Goal: Task Accomplishment & Management: Manage account settings

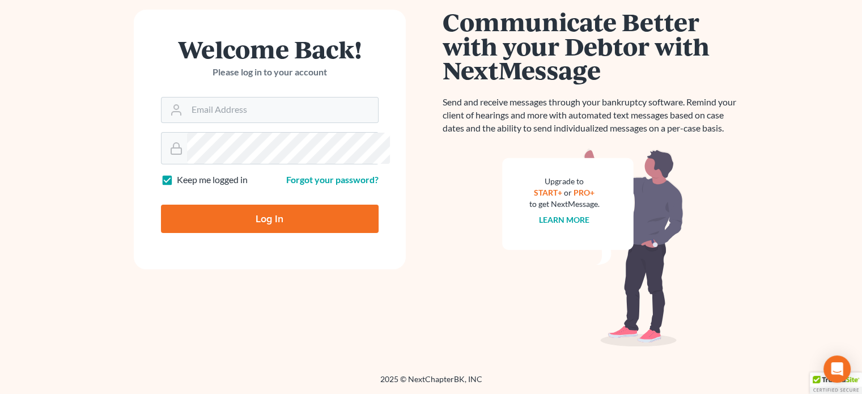
scroll to position [244, 0]
type input "[EMAIL_ADDRESS][DOMAIN_NAME]"
click at [241, 205] on input "Log In" at bounding box center [270, 219] width 218 height 28
type input "Thinking..."
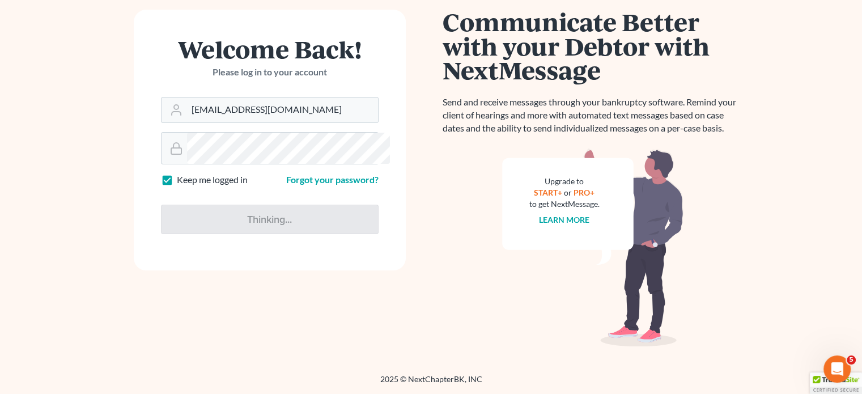
scroll to position [0, 0]
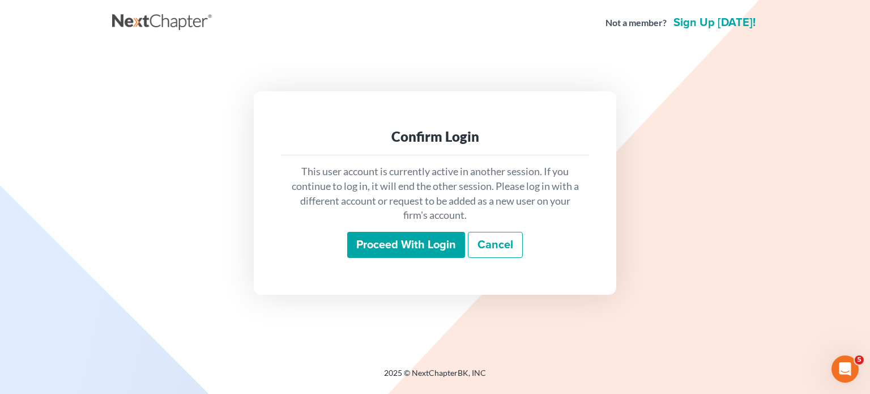
click at [347, 256] on input "Proceed with login" at bounding box center [406, 245] width 118 height 26
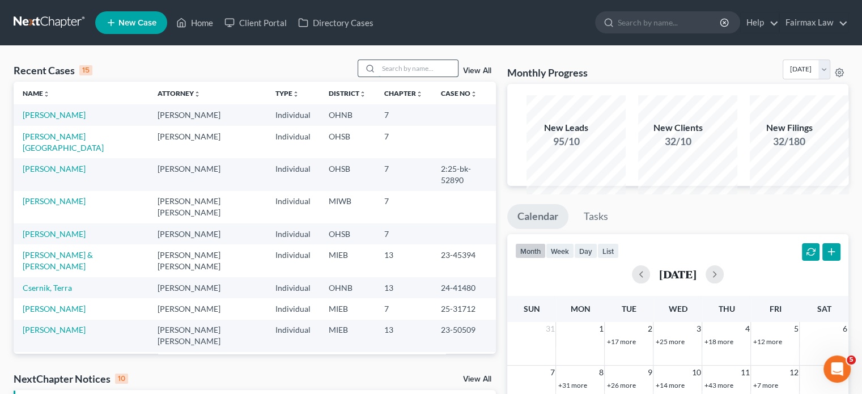
click at [390, 76] on input "search" at bounding box center [417, 68] width 79 height 16
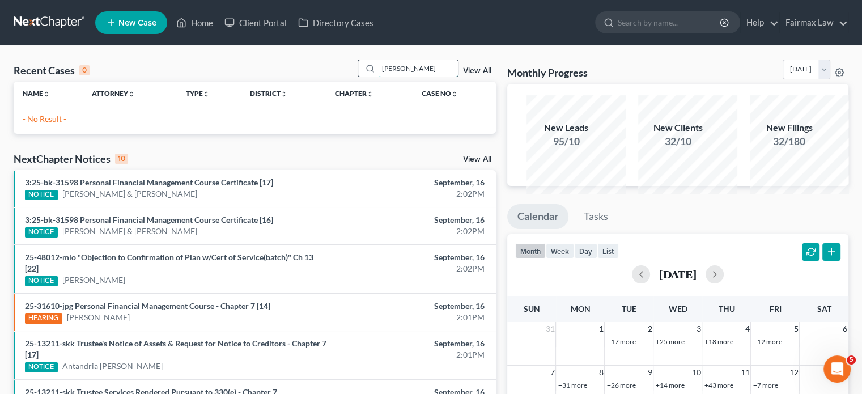
click at [378, 76] on input "[PERSON_NAME]" at bounding box center [417, 68] width 79 height 16
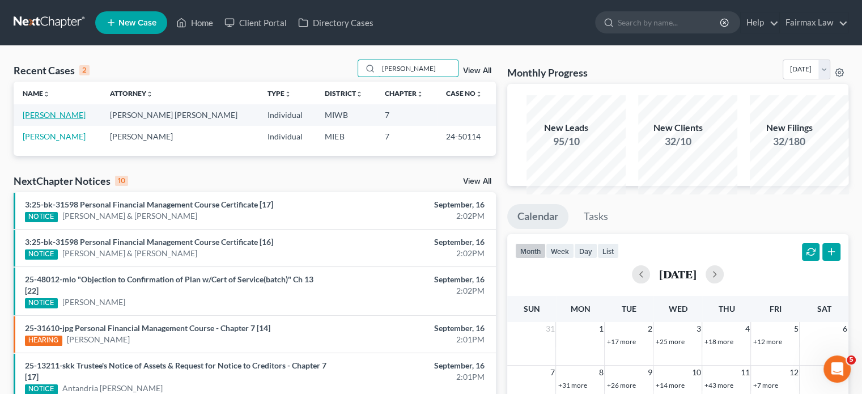
type input "[PERSON_NAME]"
click at [45, 120] on link "[PERSON_NAME]" at bounding box center [54, 115] width 63 height 10
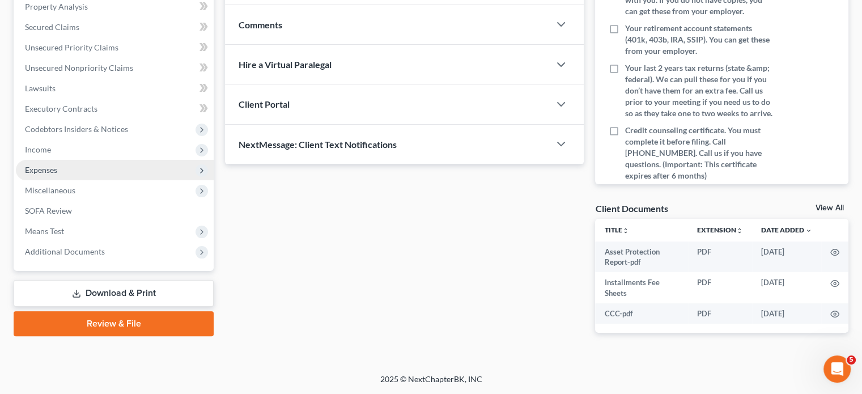
scroll to position [298, 0]
click at [57, 175] on span "Expenses" at bounding box center [41, 170] width 32 height 10
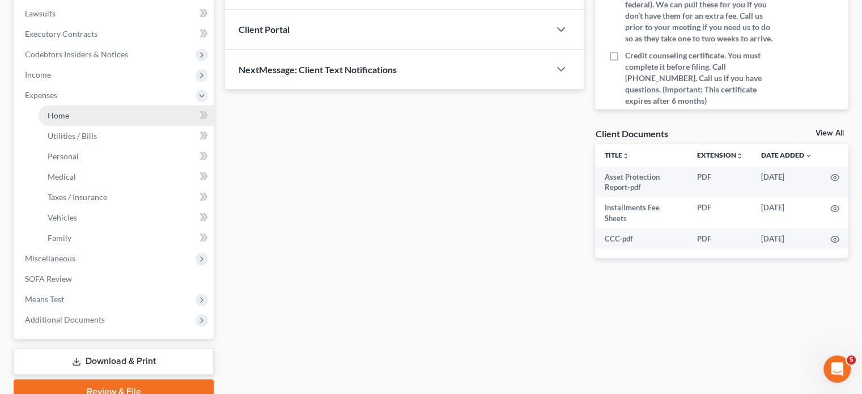
click at [69, 120] on span "Home" at bounding box center [59, 115] width 22 height 10
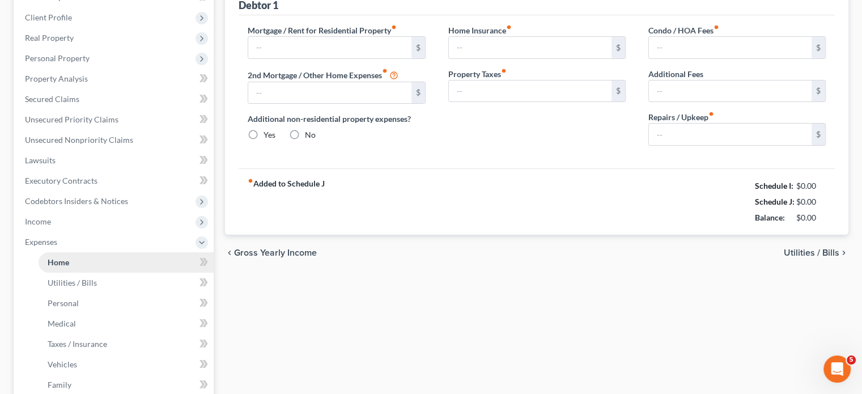
type input "1,500.00"
type input "0.00"
radio input "true"
type input "0.00"
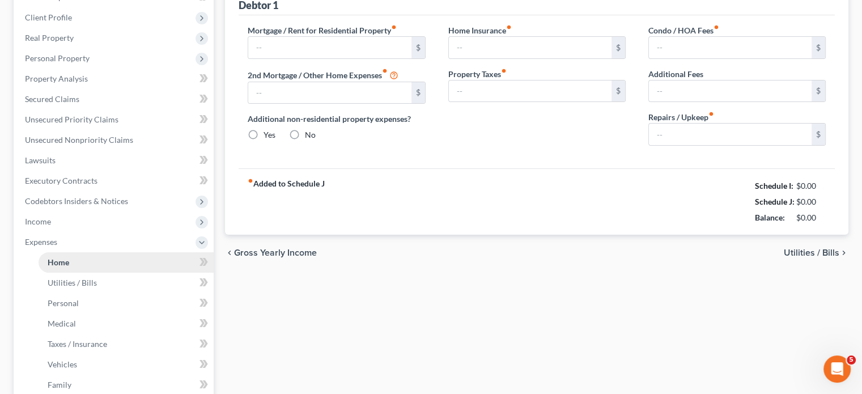
type input "0.00"
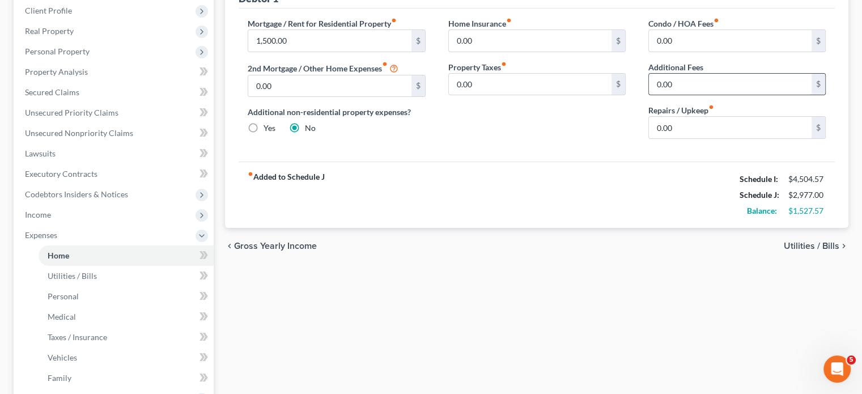
scroll to position [160, 0]
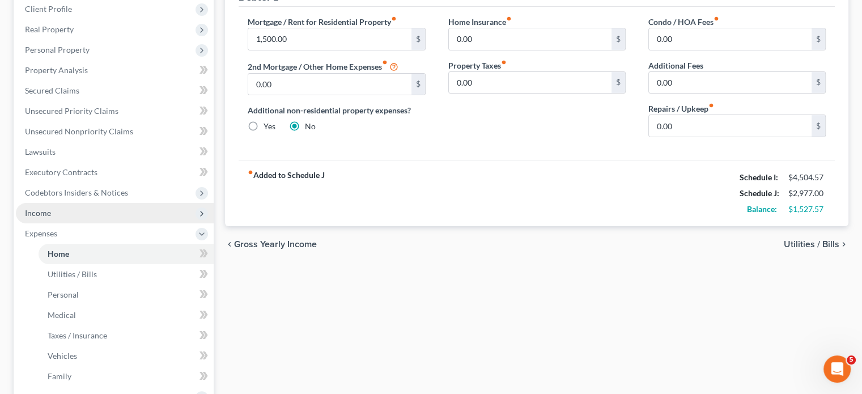
click at [81, 223] on span "Income" at bounding box center [115, 213] width 198 height 20
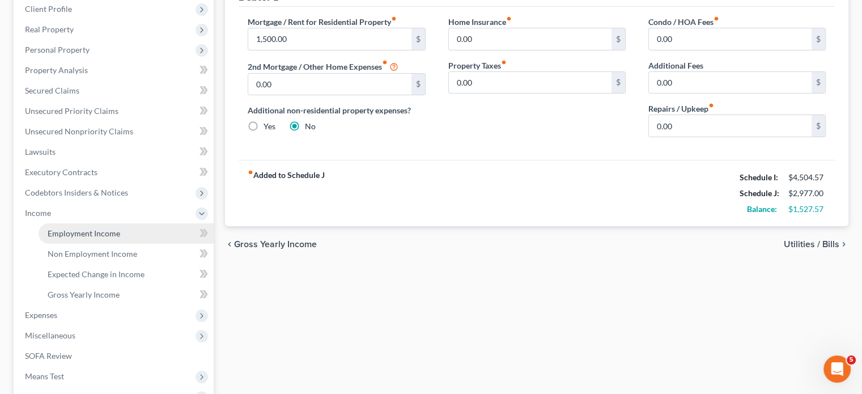
click at [106, 238] on span "Employment Income" at bounding box center [84, 233] width 73 height 10
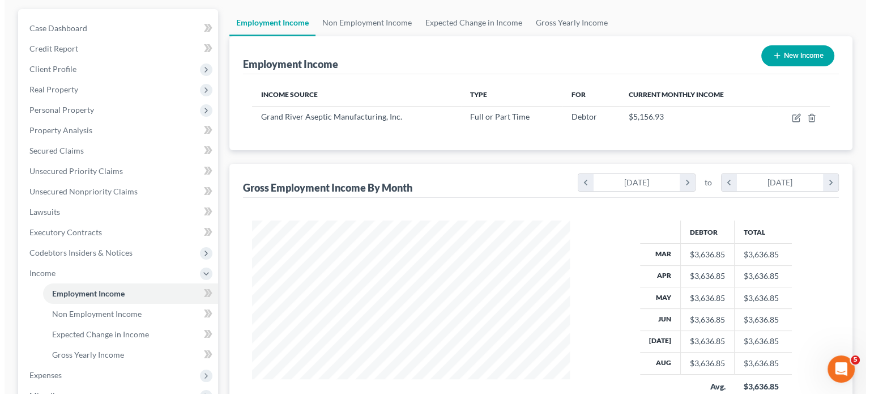
scroll to position [101, 0]
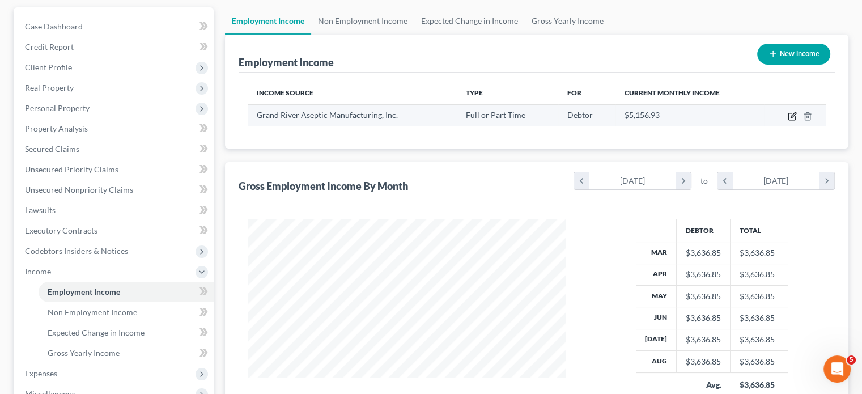
click at [788, 121] on icon "button" at bounding box center [792, 116] width 9 height 9
select select "0"
select select "23"
select select "2"
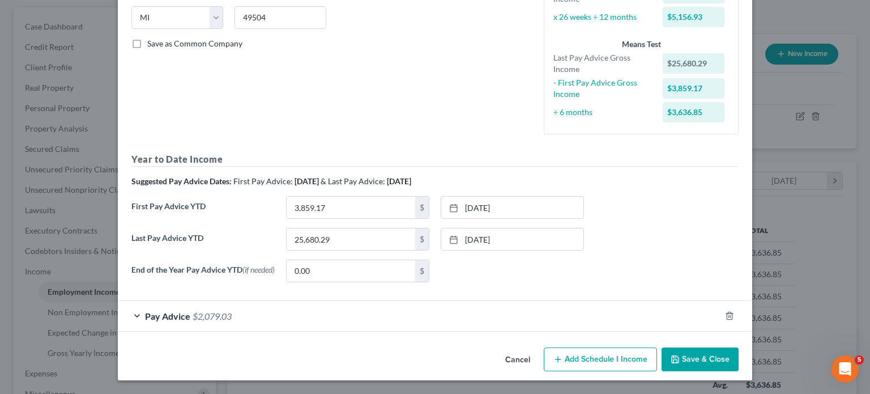
scroll to position [368, 0]
click at [165, 305] on div "Pay Advice $2,079.03" at bounding box center [419, 316] width 603 height 30
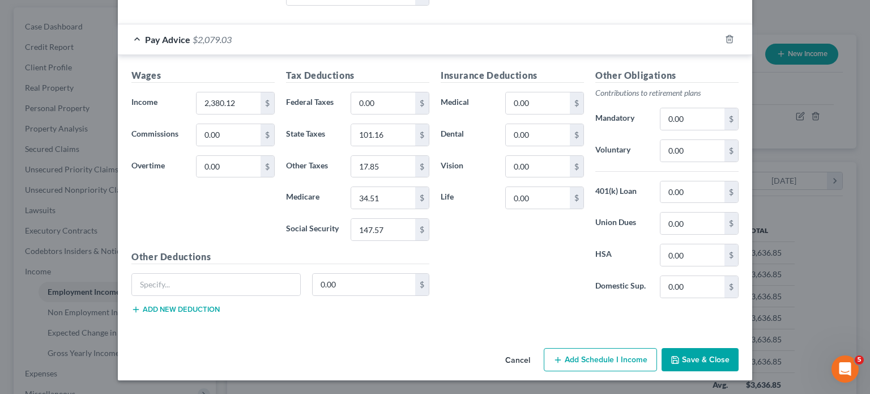
scroll to position [635, 0]
click at [179, 130] on div "Wages Income * 2,380.12 $ Commissions 0.00 $ Overtime 0.00 $" at bounding box center [203, 159] width 155 height 181
click at [197, 109] on input "2,380.12" at bounding box center [229, 103] width 64 height 22
type input "1,923.11"
click at [367, 209] on input "34.51" at bounding box center [383, 198] width 64 height 22
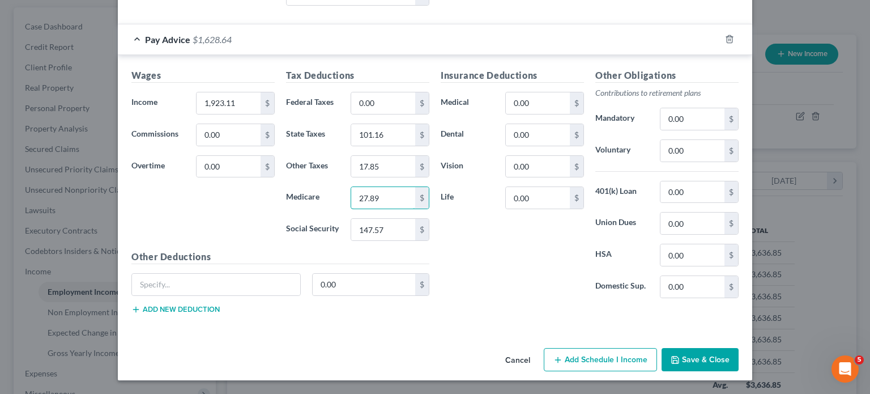
type input "27.89"
click at [397, 146] on input "101.16" at bounding box center [383, 135] width 64 height 22
type input "81.73"
click at [381, 177] on input "17.85" at bounding box center [383, 167] width 64 height 22
type input "14.42"
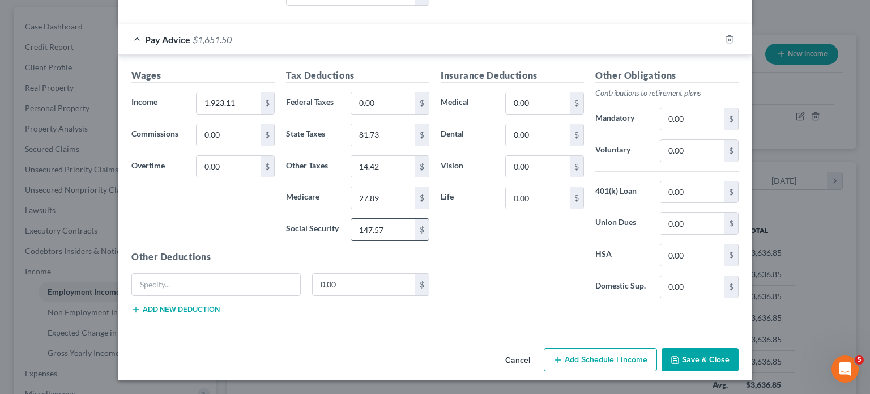
click at [372, 240] on input "147.57" at bounding box center [383, 230] width 64 height 22
type input "119.23"
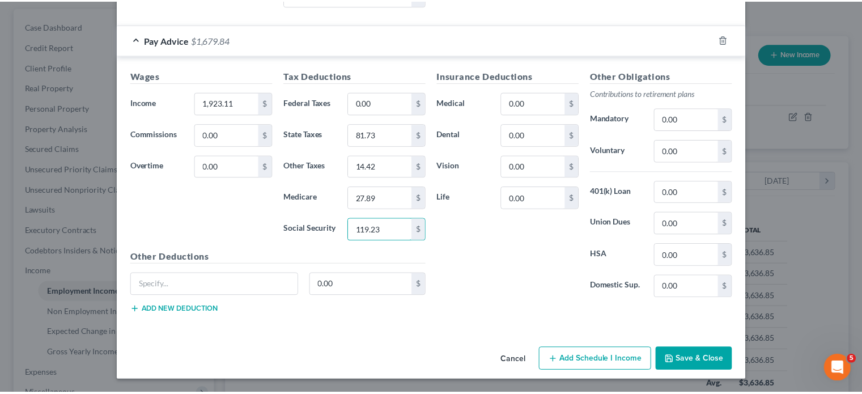
scroll to position [709, 0]
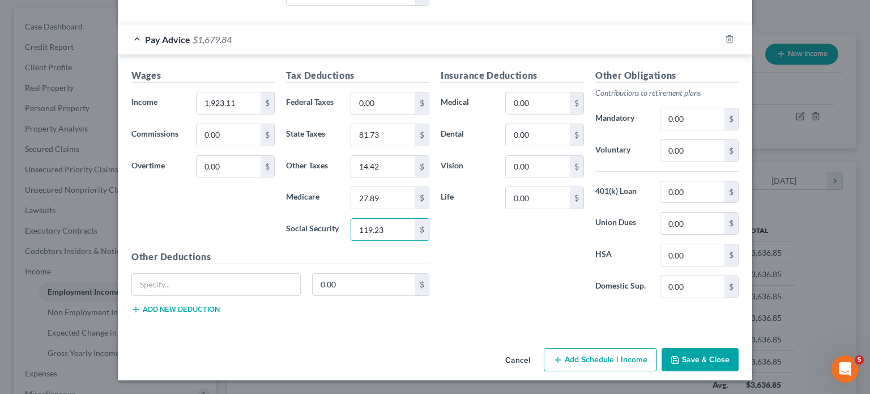
click at [739, 351] on button "Save & Close" at bounding box center [700, 360] width 77 height 24
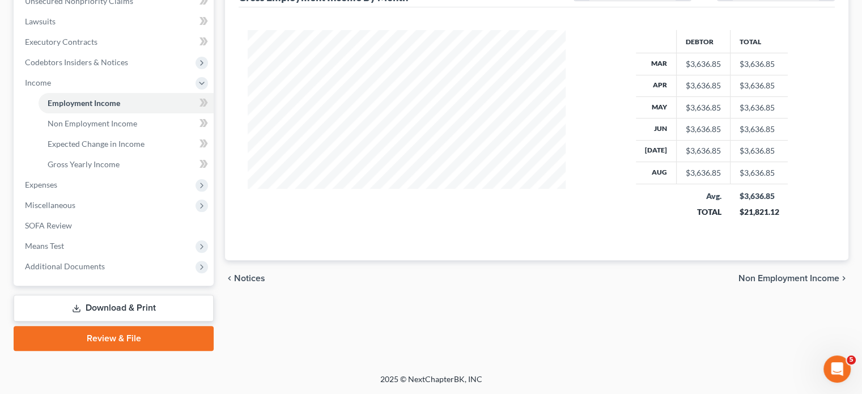
scroll to position [348, 0]
click at [79, 195] on span "Expenses" at bounding box center [115, 185] width 198 height 20
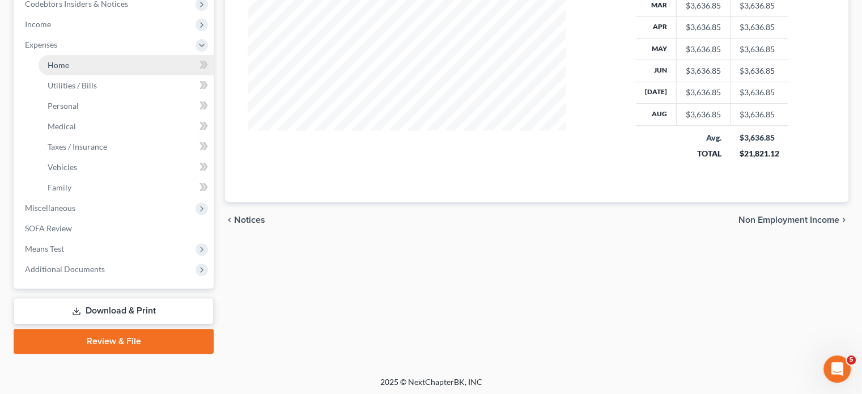
click at [84, 75] on link "Home" at bounding box center [126, 65] width 175 height 20
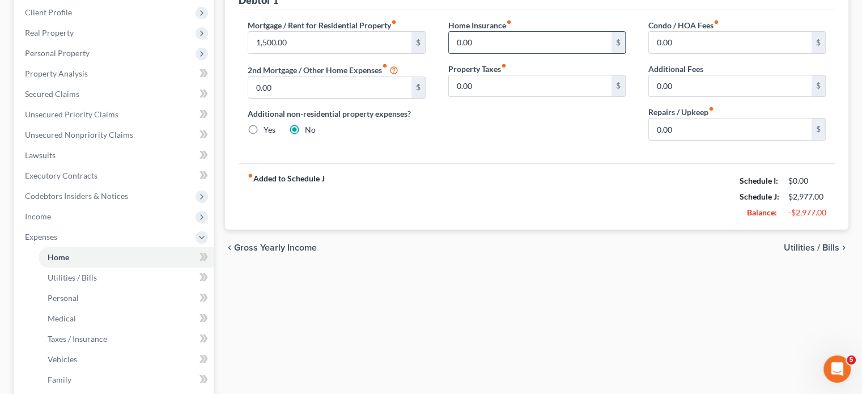
scroll to position [209, 0]
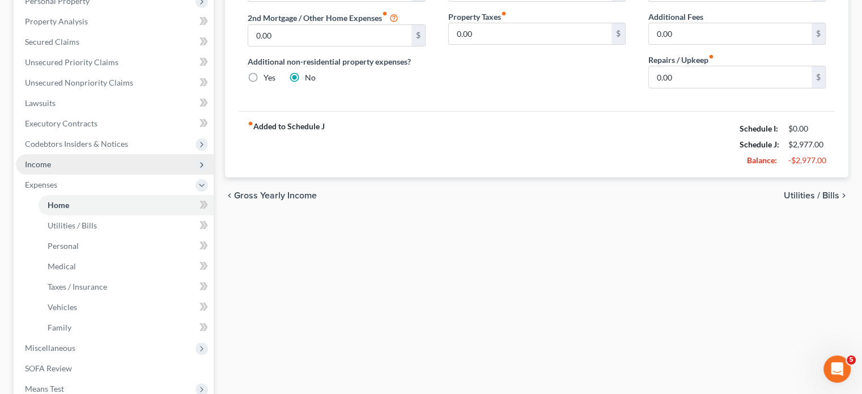
click at [153, 175] on span "Income" at bounding box center [115, 164] width 198 height 20
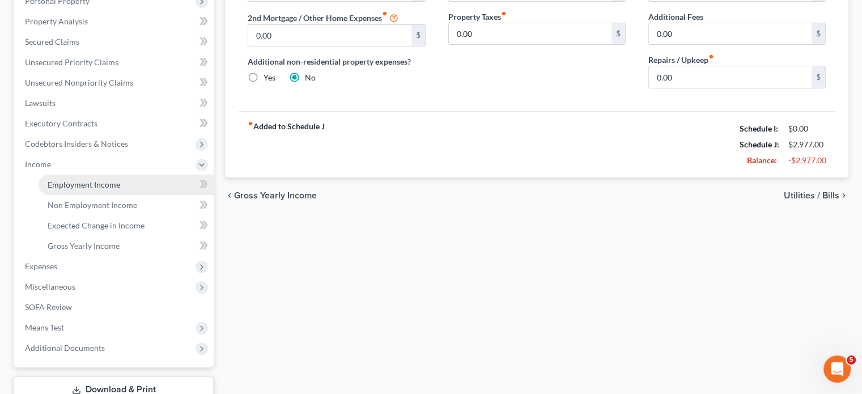
click at [120, 189] on span "Employment Income" at bounding box center [84, 185] width 73 height 10
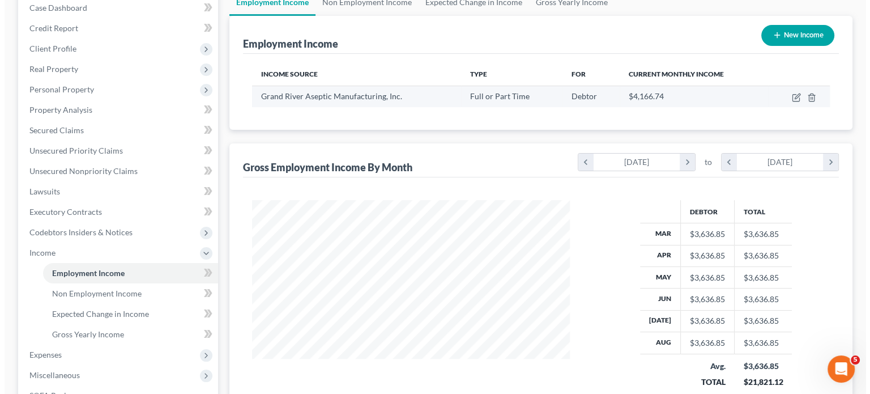
scroll to position [125, 0]
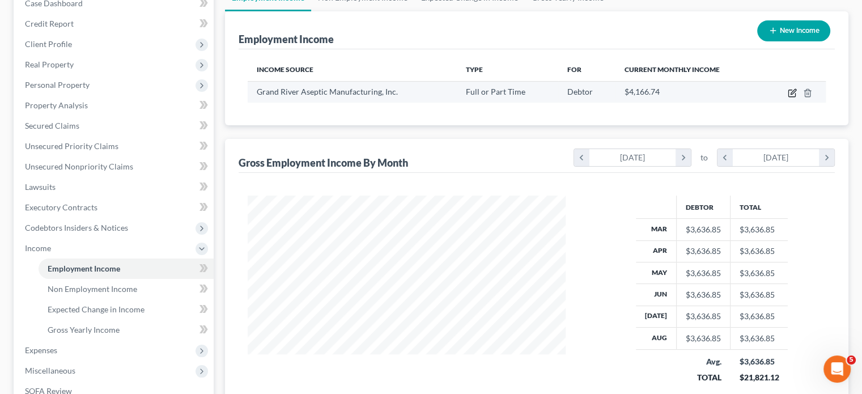
click at [790, 94] on icon "button" at bounding box center [792, 91] width 5 height 5
select select "0"
select select "23"
select select "2"
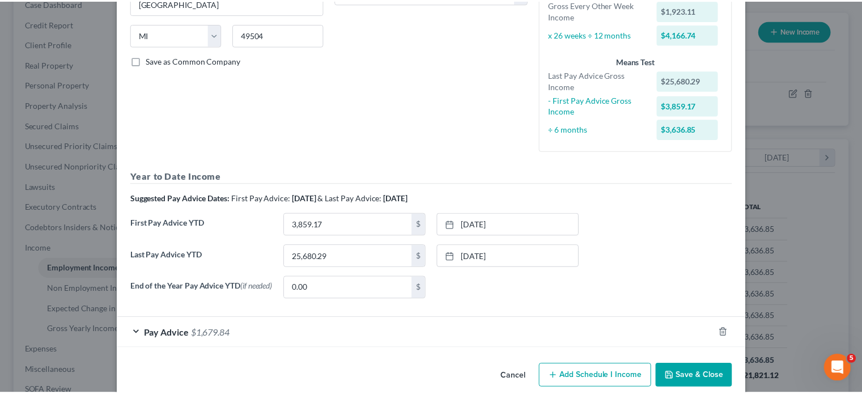
scroll to position [368, 0]
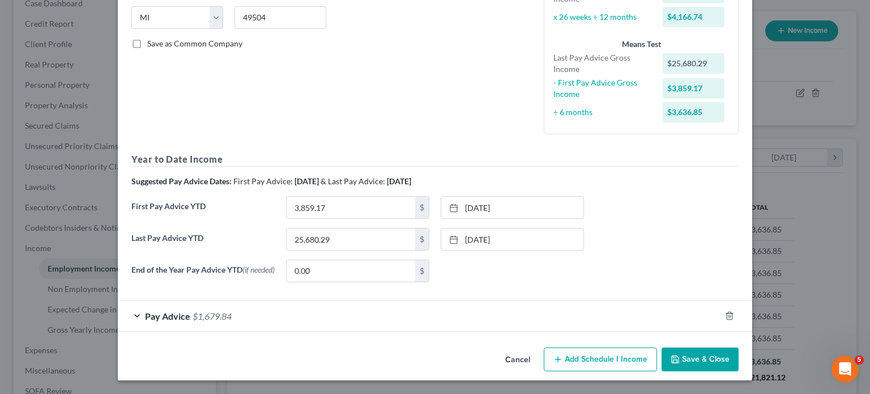
click at [719, 351] on button "Save & Close" at bounding box center [700, 359] width 77 height 24
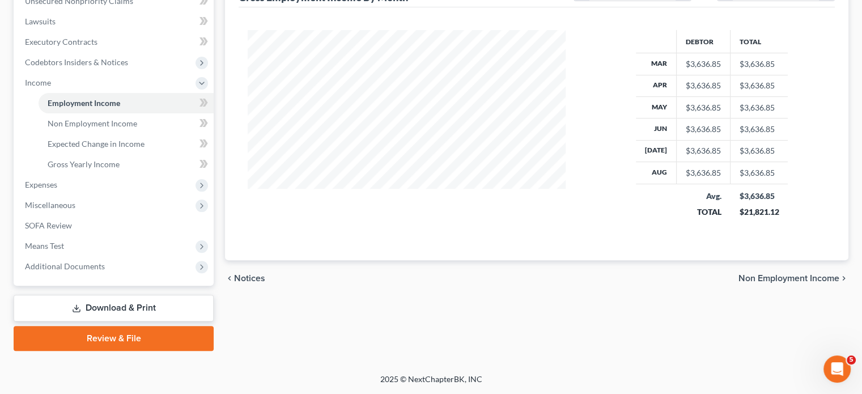
scroll to position [347, 0]
click at [113, 195] on span "Expenses" at bounding box center [115, 185] width 198 height 20
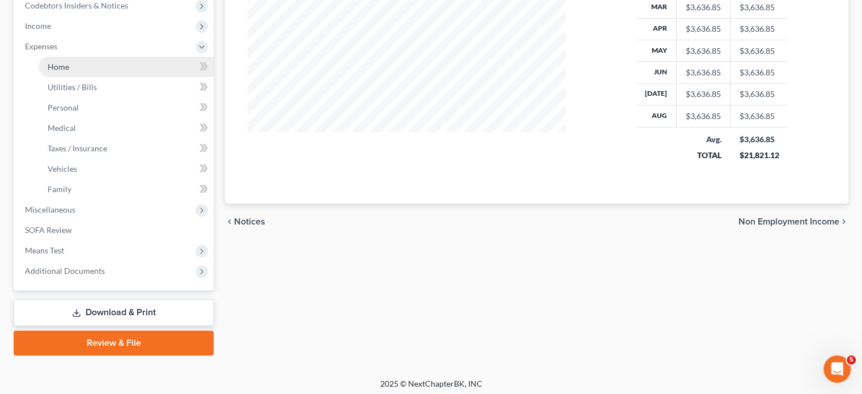
click at [82, 77] on link "Home" at bounding box center [126, 67] width 175 height 20
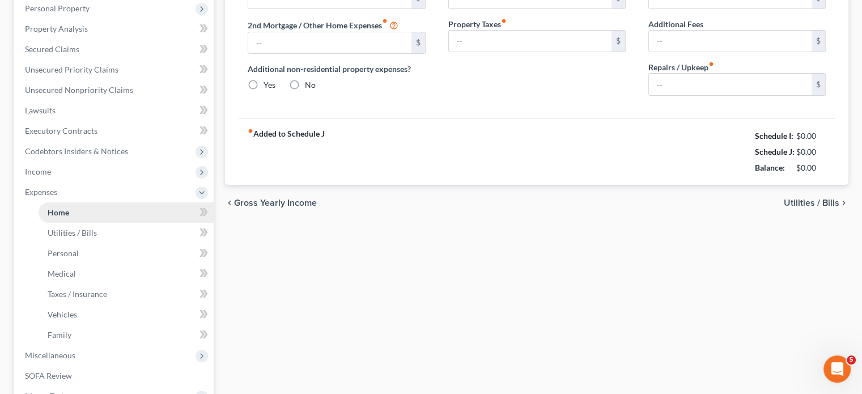
type input "1,500.00"
type input "0.00"
radio input "true"
type input "0.00"
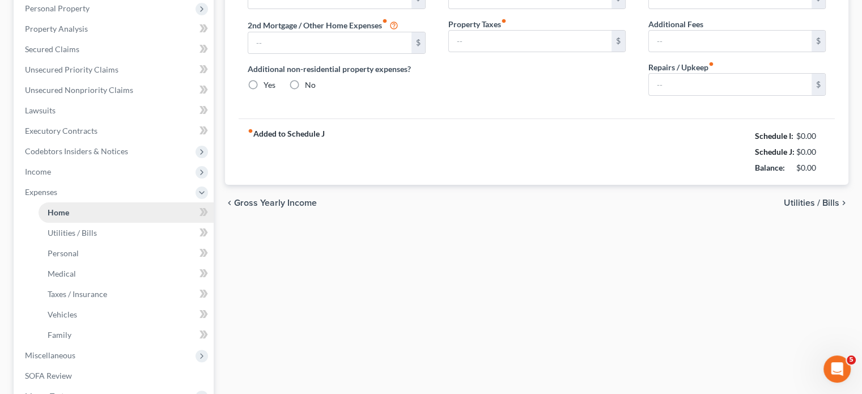
type input "0.00"
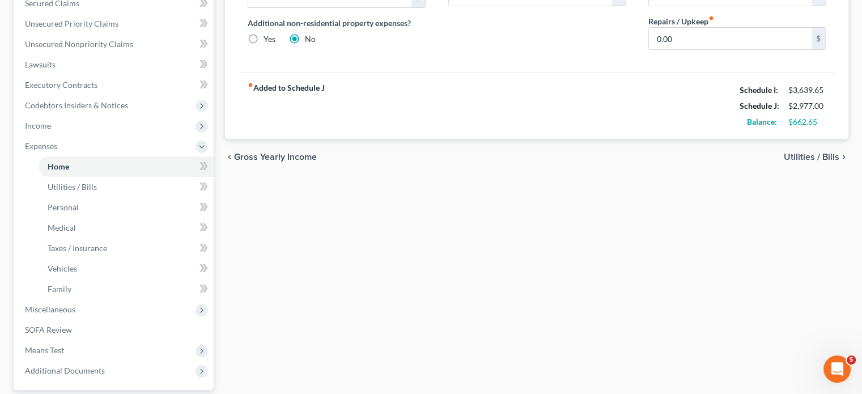
scroll to position [153, 0]
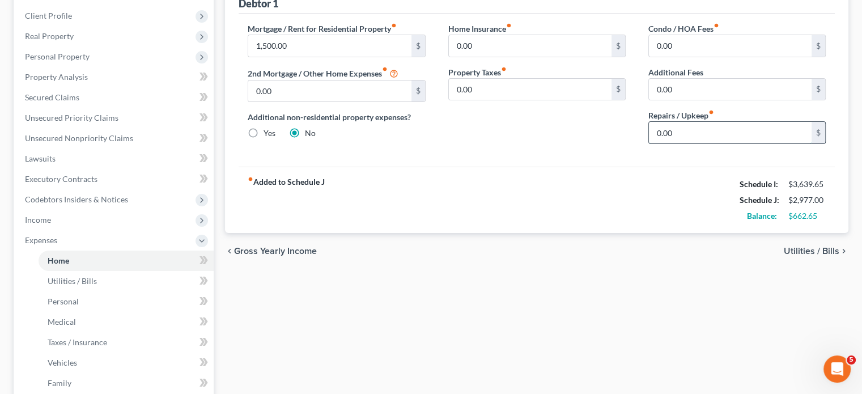
click at [700, 143] on input "0.00" at bounding box center [730, 133] width 163 height 22
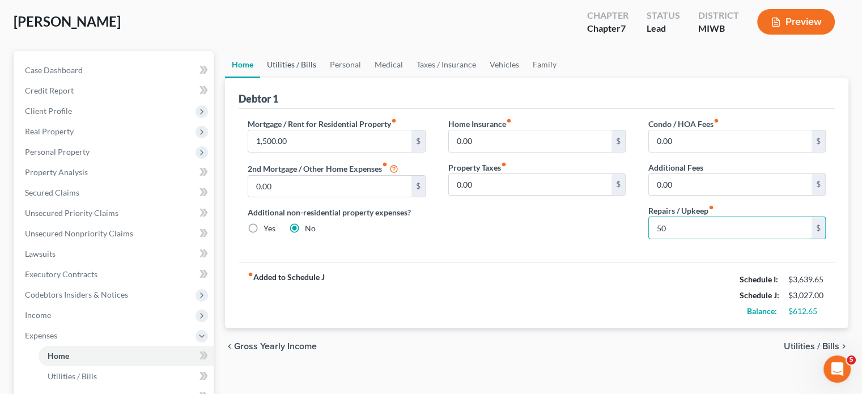
type input "50"
click at [323, 78] on link "Utilities / Bills" at bounding box center [291, 64] width 63 height 27
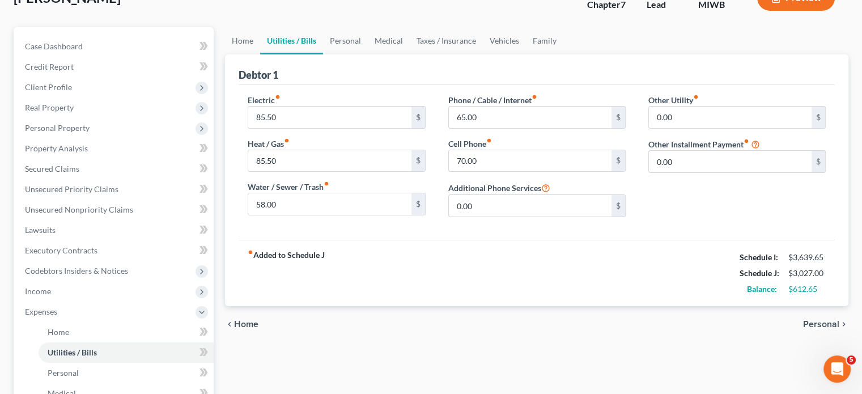
scroll to position [82, 0]
click at [335, 128] on input "85.50" at bounding box center [329, 118] width 163 height 22
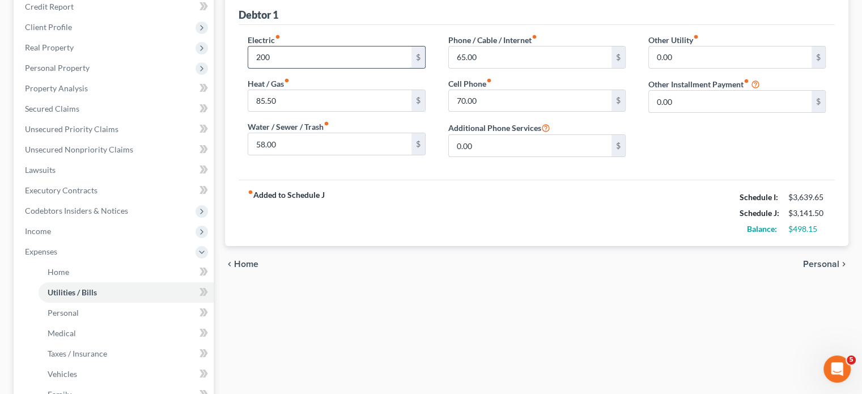
scroll to position [145, 0]
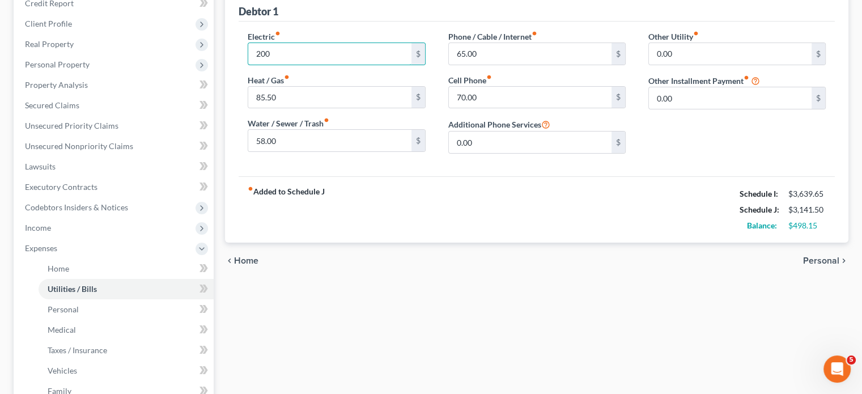
type input "200"
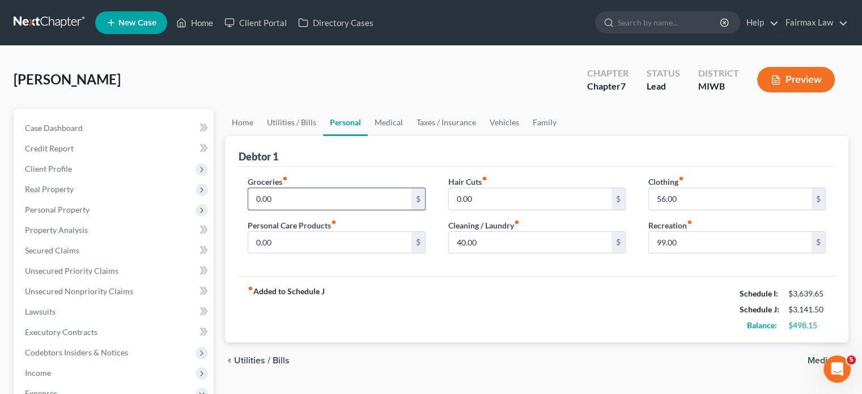
click at [303, 210] on input "0.00" at bounding box center [329, 199] width 163 height 22
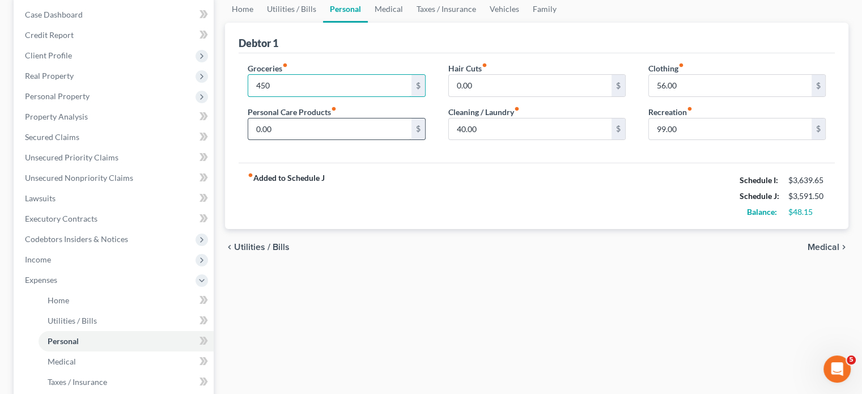
type input "450"
click at [300, 140] on input "0.00" at bounding box center [329, 129] width 163 height 22
type input "35"
click at [410, 23] on link "Medical" at bounding box center [389, 8] width 42 height 27
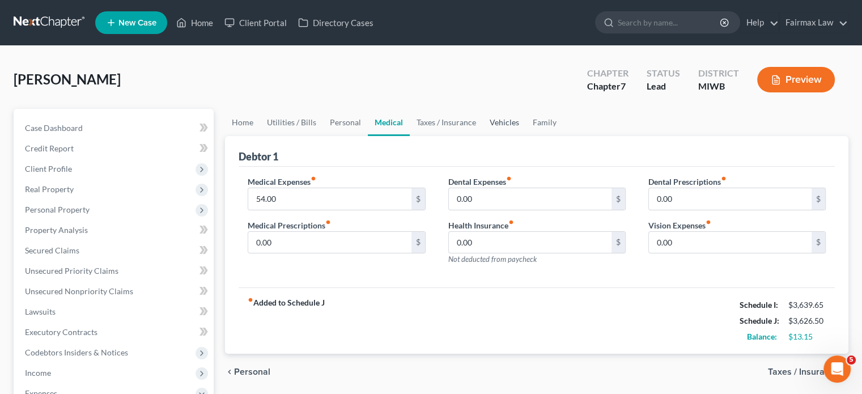
click at [526, 136] on link "Vehicles" at bounding box center [504, 122] width 43 height 27
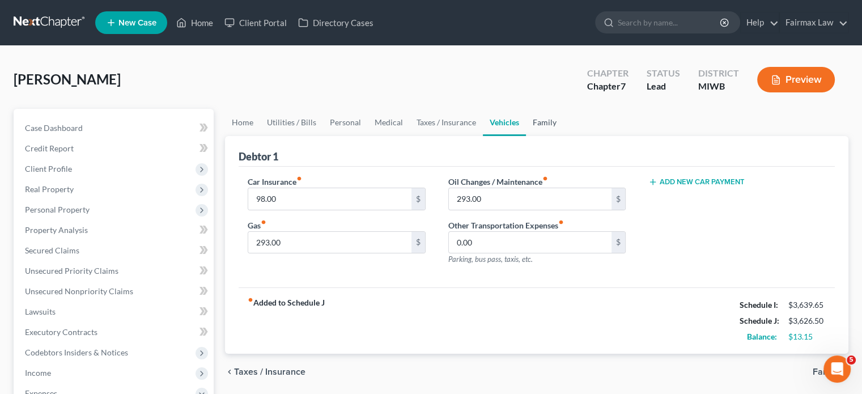
click at [563, 136] on link "Family" at bounding box center [544, 122] width 37 height 27
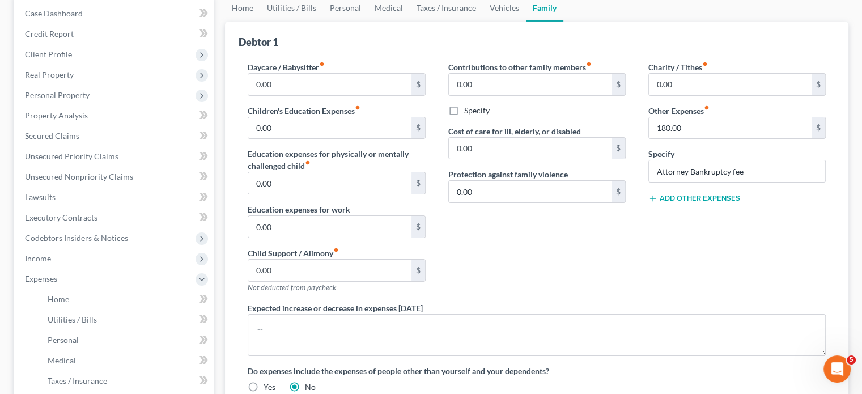
scroll to position [117, 0]
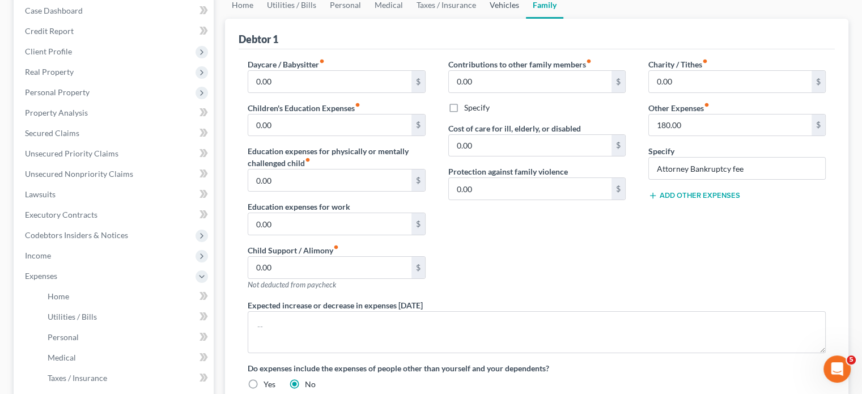
click at [526, 19] on link "Vehicles" at bounding box center [504, 5] width 43 height 27
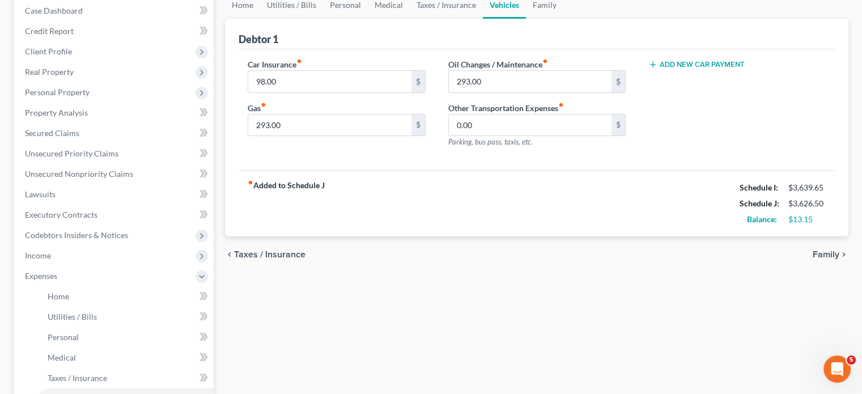
scroll to position [3, 0]
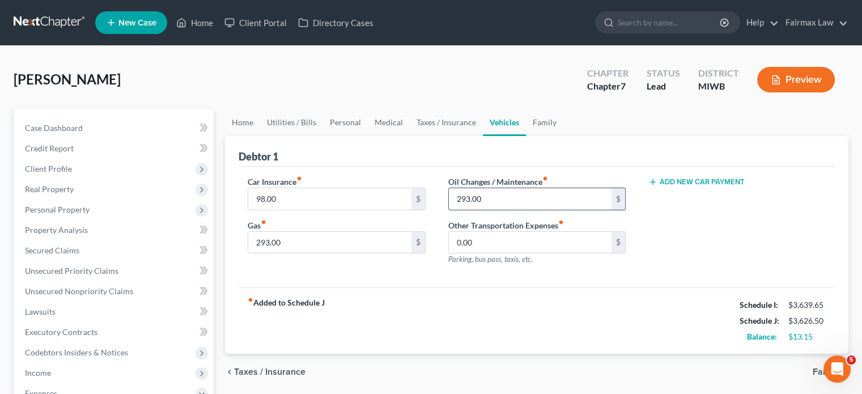
click at [508, 210] on input "293.00" at bounding box center [530, 199] width 163 height 22
type input "100"
click at [324, 274] on div "Car Insurance fiber_manual_record 98.00 $ Gas fiber_manual_record 293.00 $" at bounding box center [336, 225] width 200 height 99
click at [322, 253] on input "293.00" at bounding box center [329, 243] width 163 height 22
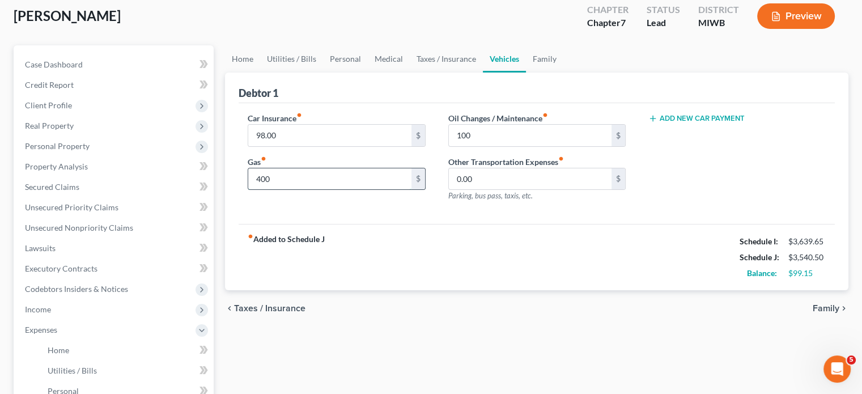
scroll to position [65, 0]
type input "400"
click at [410, 71] on link "Medical" at bounding box center [389, 57] width 42 height 27
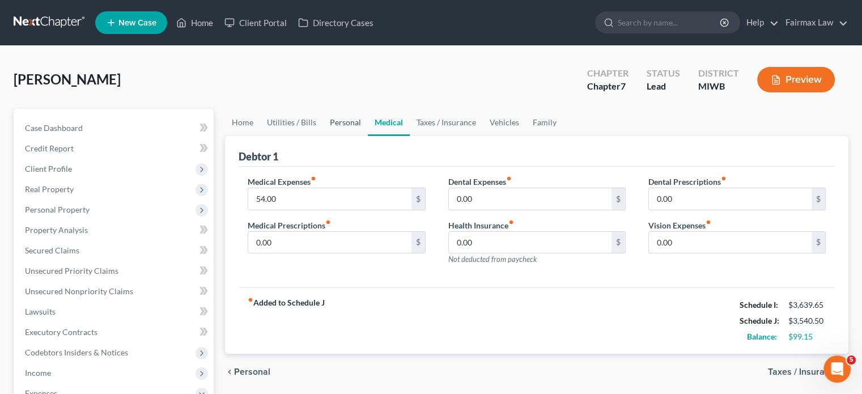
click at [368, 136] on link "Personal" at bounding box center [345, 122] width 45 height 27
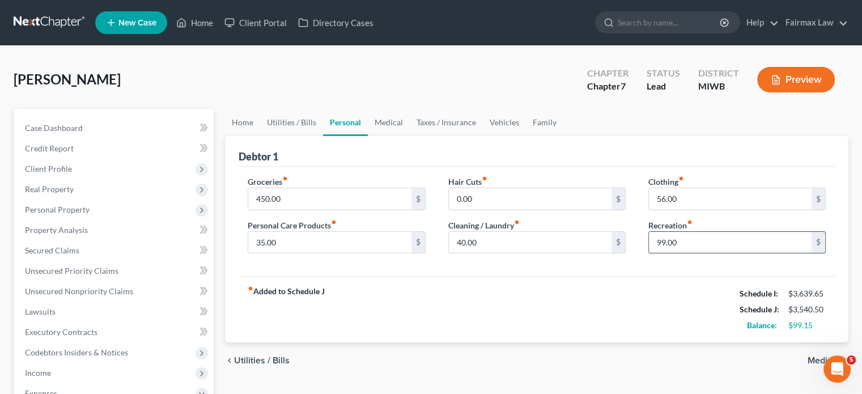
click at [701, 253] on input "99.00" at bounding box center [730, 243] width 163 height 22
type input "100"
click at [694, 210] on input "56.00" at bounding box center [730, 199] width 163 height 22
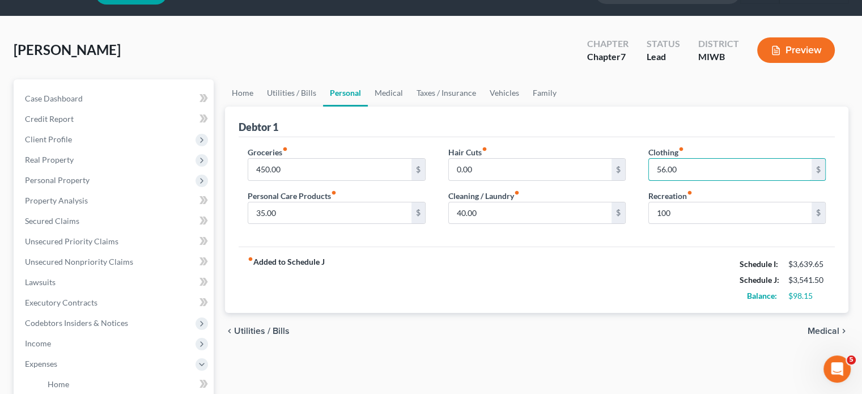
scroll to position [29, 0]
type input "7"
click at [369, 247] on div "Groceries fiber_manual_record 450.00 $ Personal Care Products fiber_manual_reco…" at bounding box center [537, 192] width 596 height 110
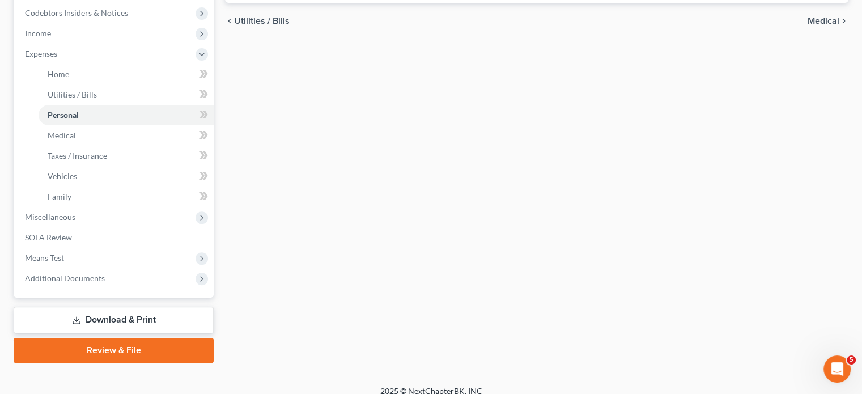
scroll to position [483, 0]
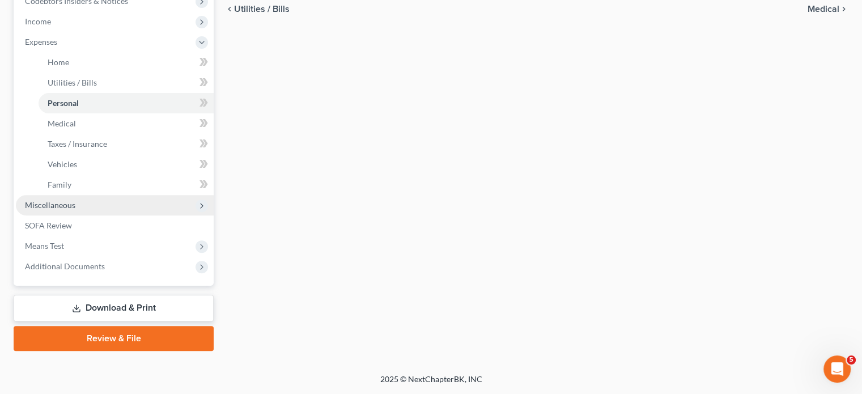
click at [115, 215] on span "Miscellaneous" at bounding box center [115, 205] width 198 height 20
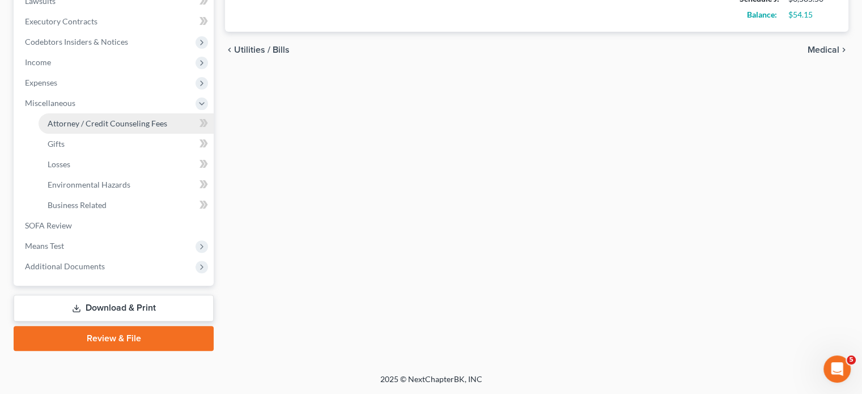
click at [126, 118] on span "Attorney / Credit Counseling Fees" at bounding box center [108, 123] width 120 height 10
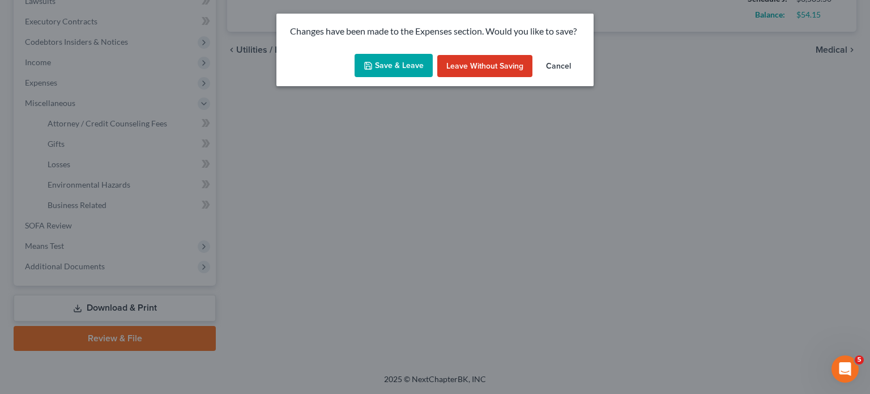
click at [393, 76] on button "Save & Leave" at bounding box center [394, 66] width 78 height 24
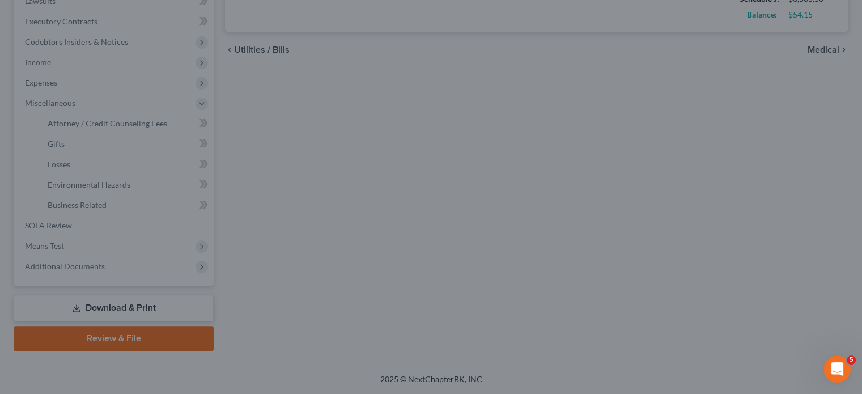
type input "100.00"
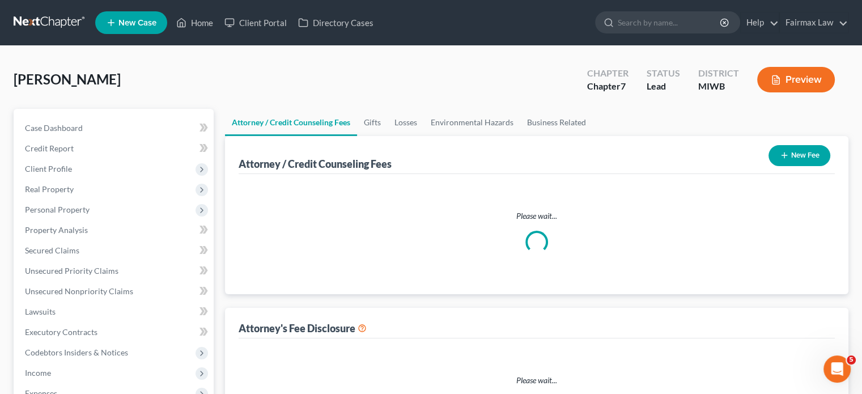
select select "1"
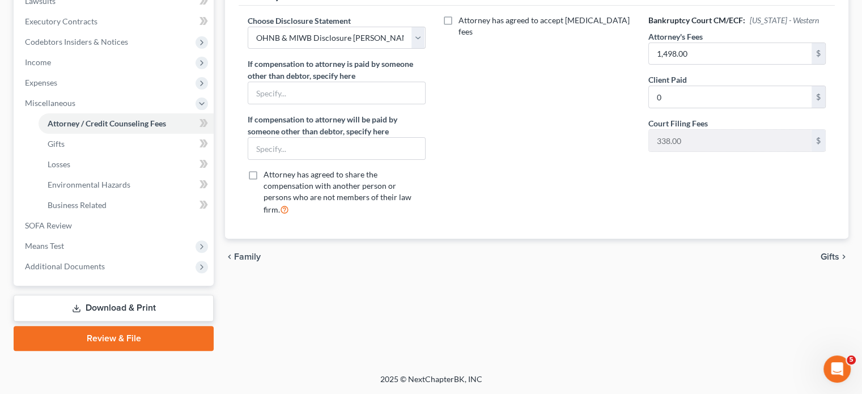
scroll to position [483, 0]
click at [166, 256] on span "Additional Documents" at bounding box center [115, 266] width 198 height 20
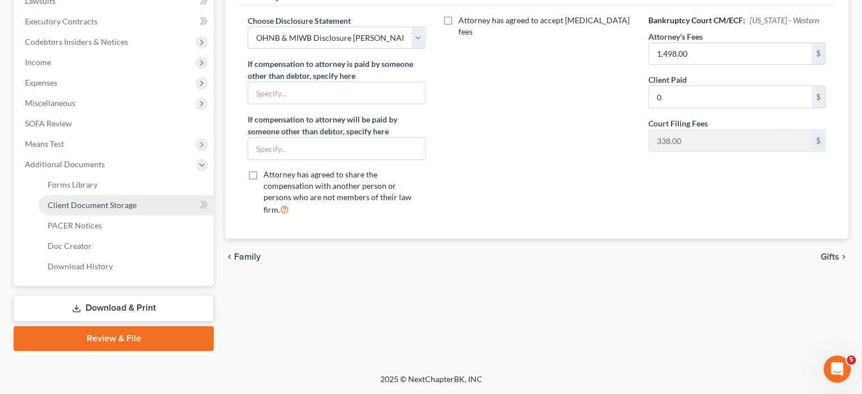
click at [126, 195] on link "Client Document Storage" at bounding box center [126, 205] width 175 height 20
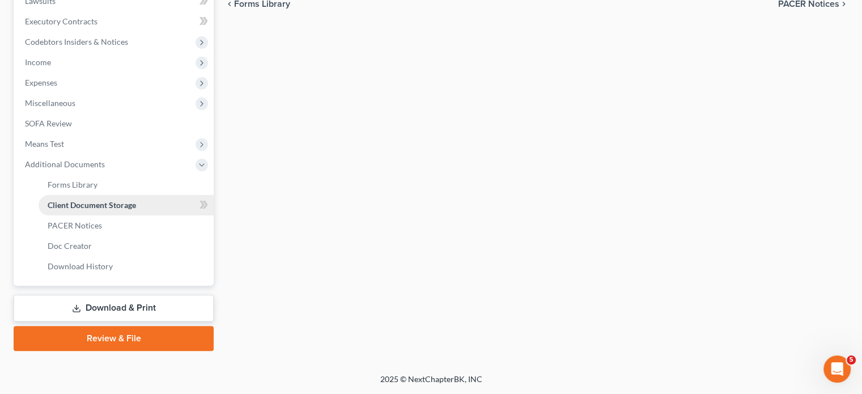
select select "1"
select select "4"
select select "0"
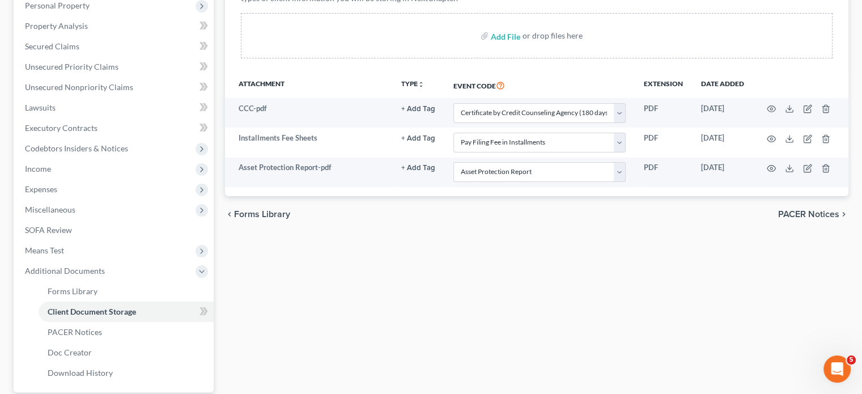
scroll to position [205, 0]
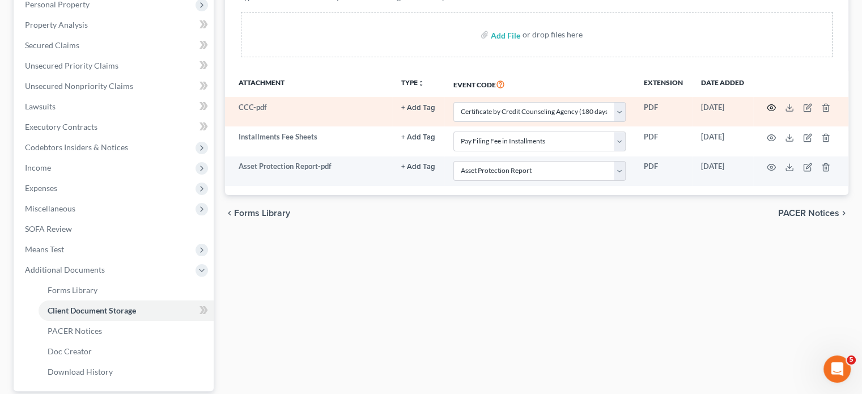
click at [767, 111] on icon "button" at bounding box center [771, 108] width 8 height 6
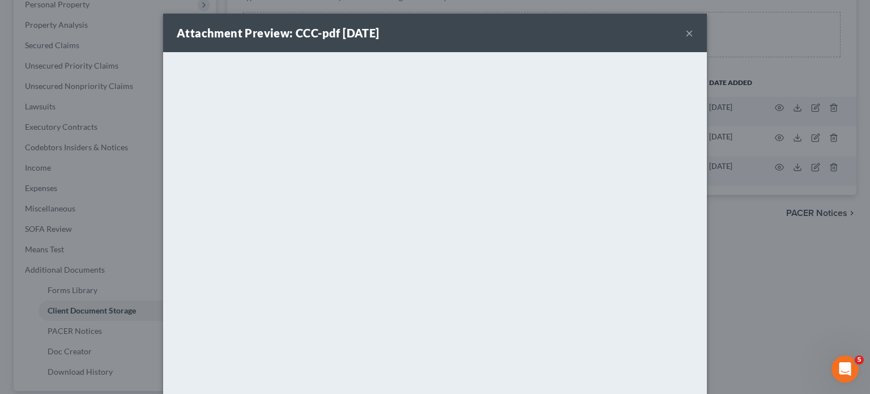
click at [694, 40] on button "×" at bounding box center [690, 33] width 8 height 14
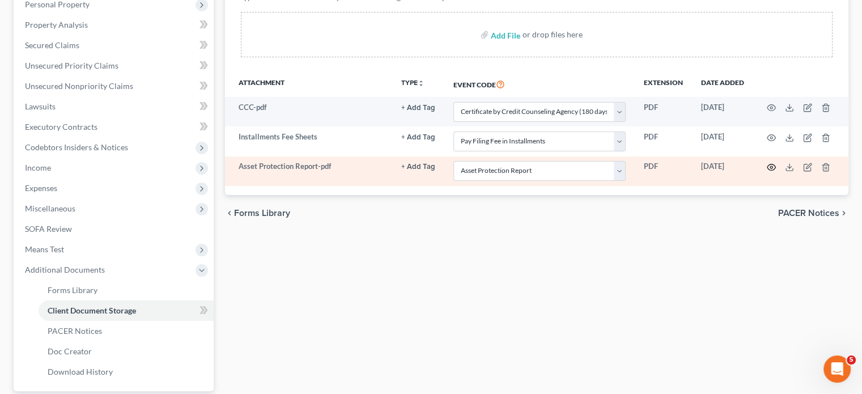
click at [767, 171] on icon "button" at bounding box center [771, 167] width 8 height 6
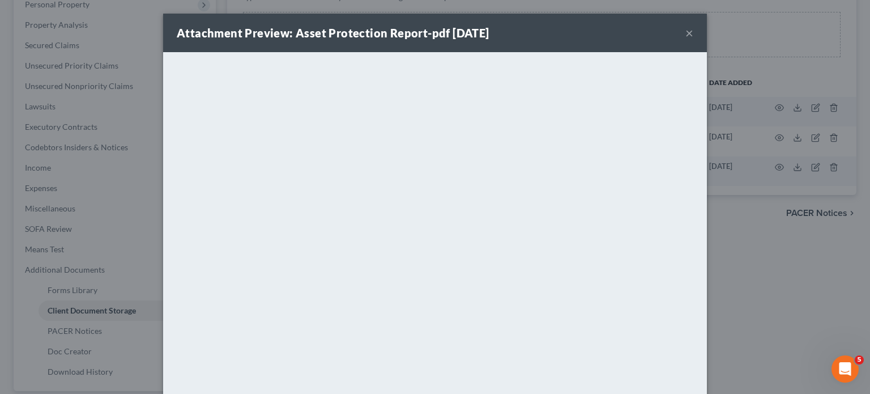
click at [694, 38] on button "×" at bounding box center [690, 33] width 8 height 14
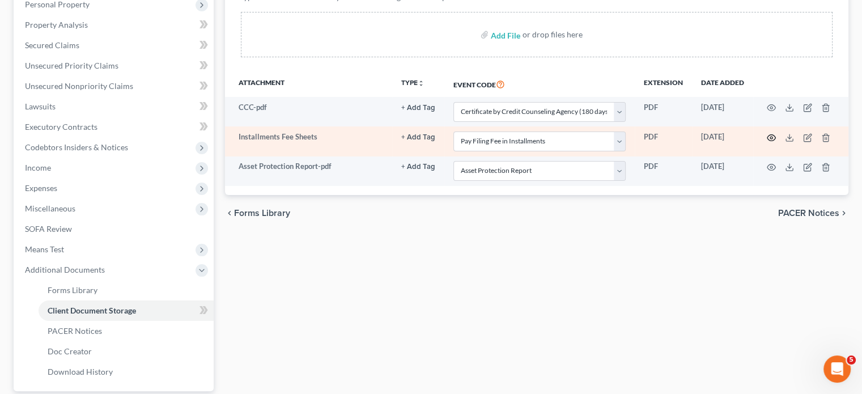
click at [767, 142] on icon "button" at bounding box center [771, 137] width 9 height 9
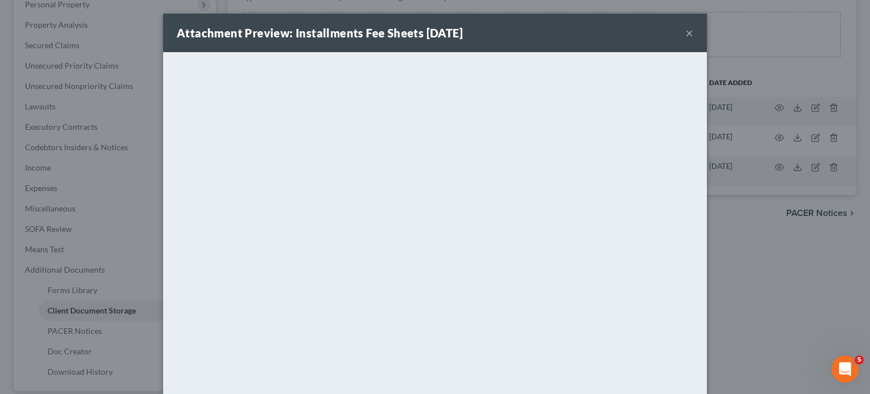
click at [694, 40] on button "×" at bounding box center [690, 33] width 8 height 14
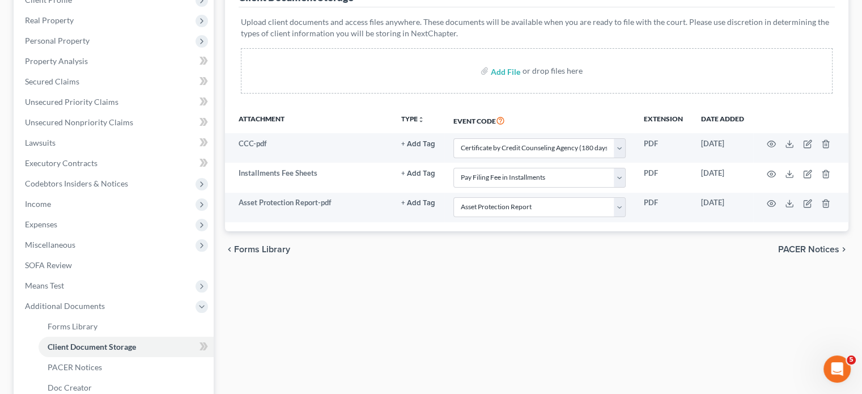
scroll to position [44, 0]
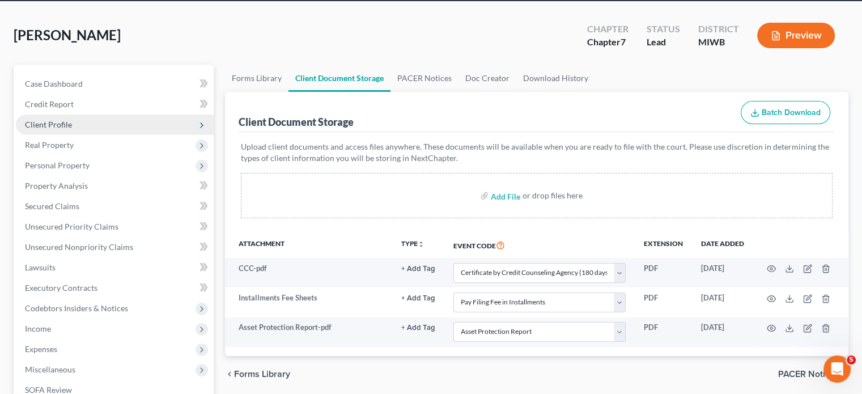
click at [133, 135] on span "Client Profile" at bounding box center [115, 124] width 198 height 20
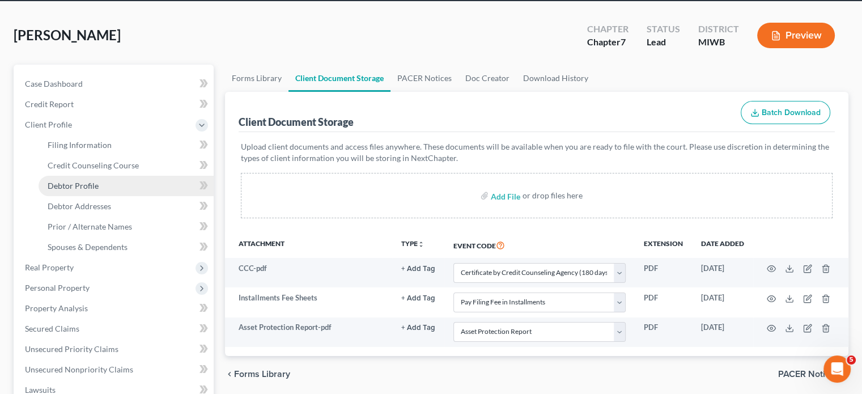
click at [124, 196] on link "Debtor Profile" at bounding box center [126, 186] width 175 height 20
select select "0"
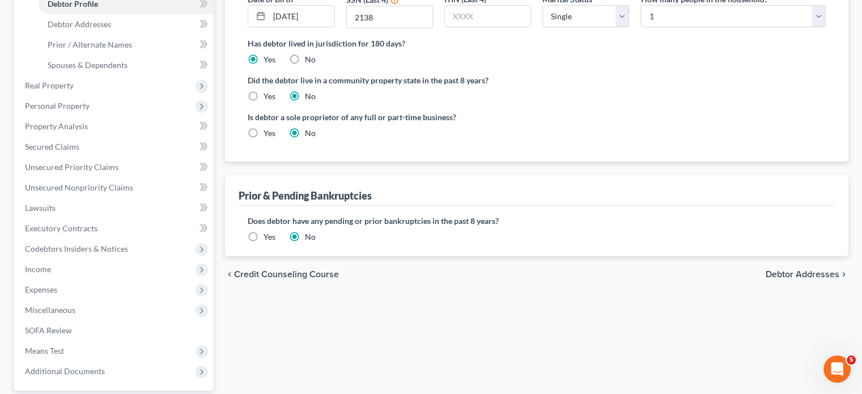
scroll to position [230, 0]
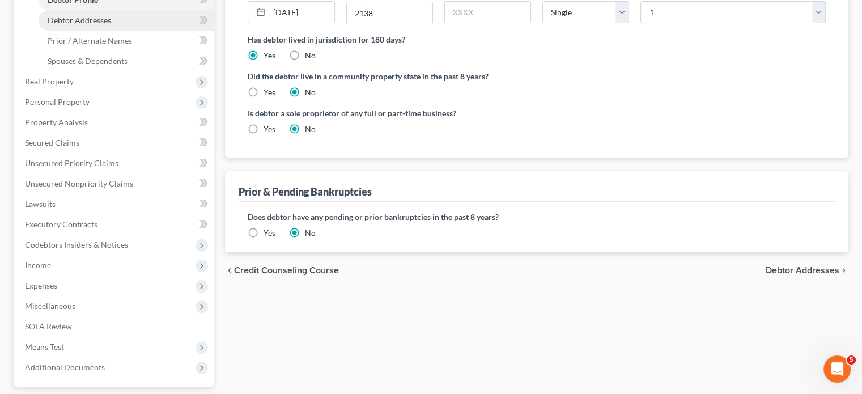
click at [96, 25] on span "Debtor Addresses" at bounding box center [79, 20] width 63 height 10
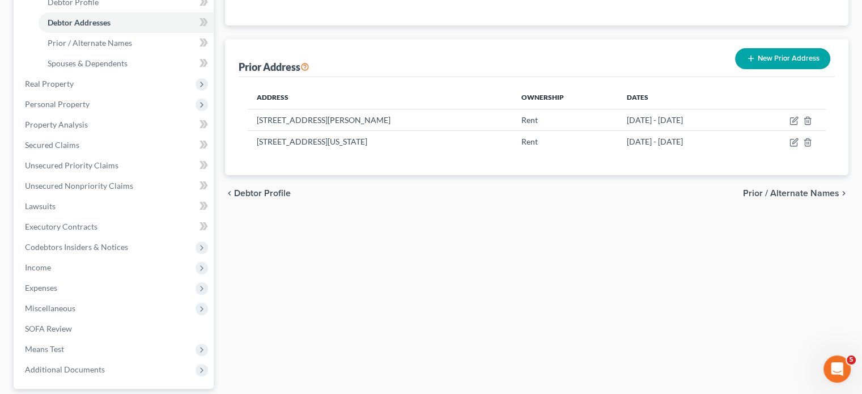
scroll to position [231, 0]
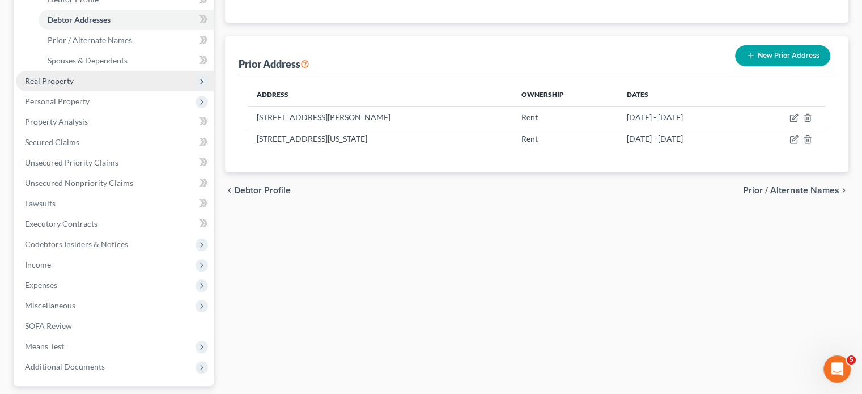
click at [112, 91] on span "Real Property" at bounding box center [115, 81] width 198 height 20
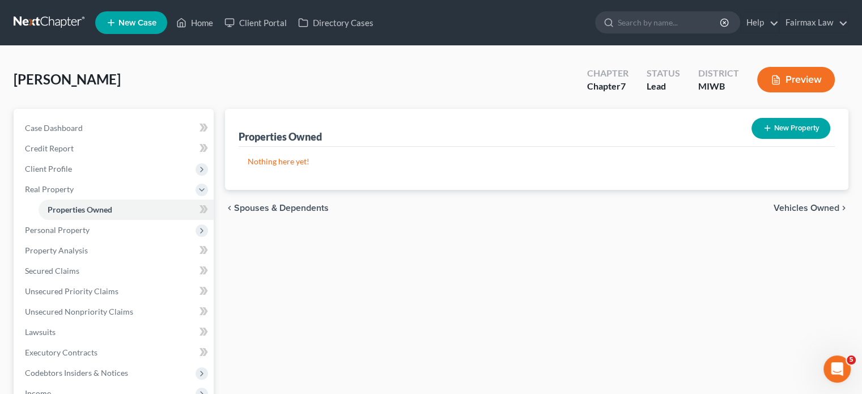
scroll to position [204, 0]
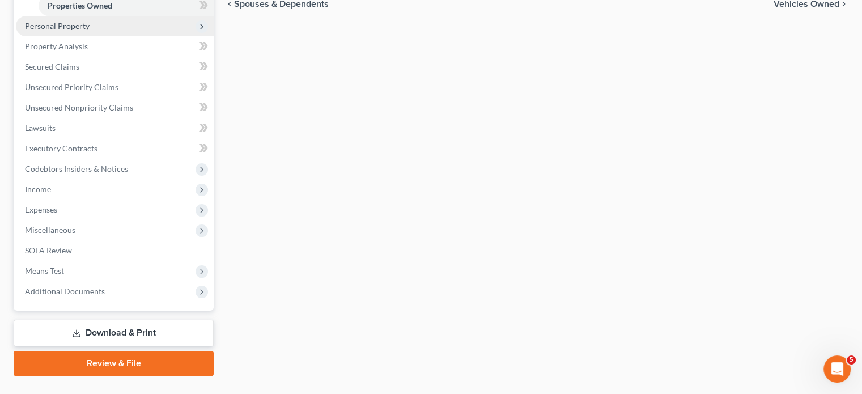
click at [131, 36] on span "Personal Property" at bounding box center [115, 26] width 198 height 20
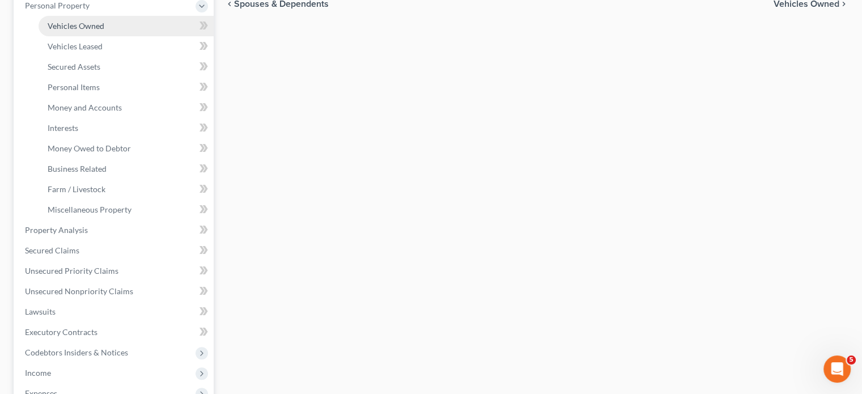
click at [104, 31] on span "Vehicles Owned" at bounding box center [76, 26] width 57 height 10
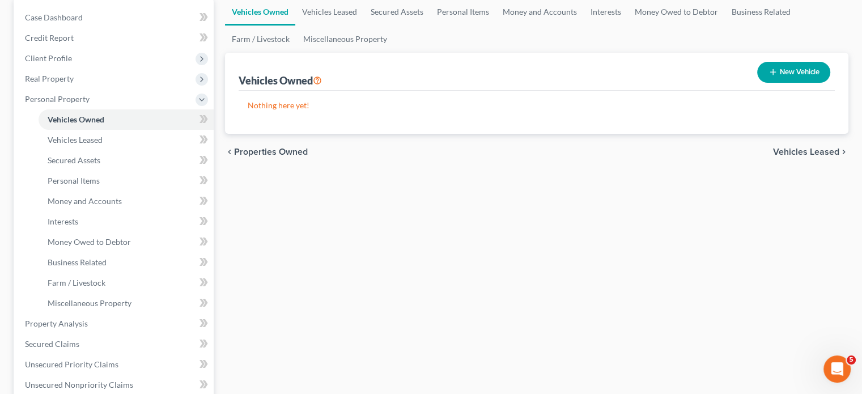
scroll to position [110, 0]
click at [100, 186] on span "Personal Items" at bounding box center [74, 181] width 52 height 10
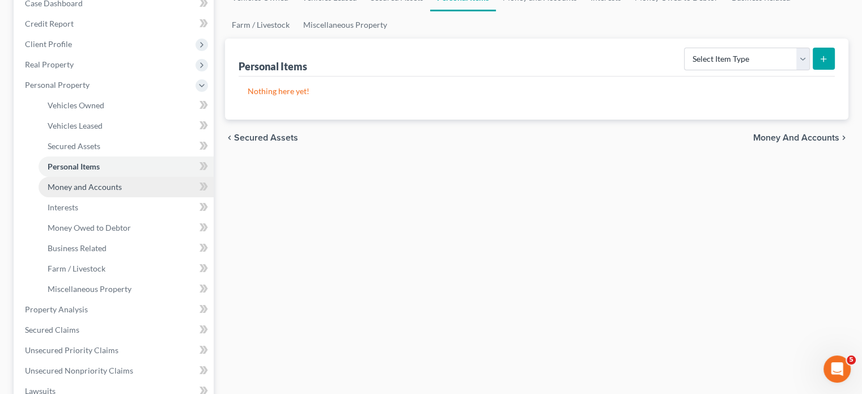
click at [108, 192] on span "Money and Accounts" at bounding box center [85, 187] width 74 height 10
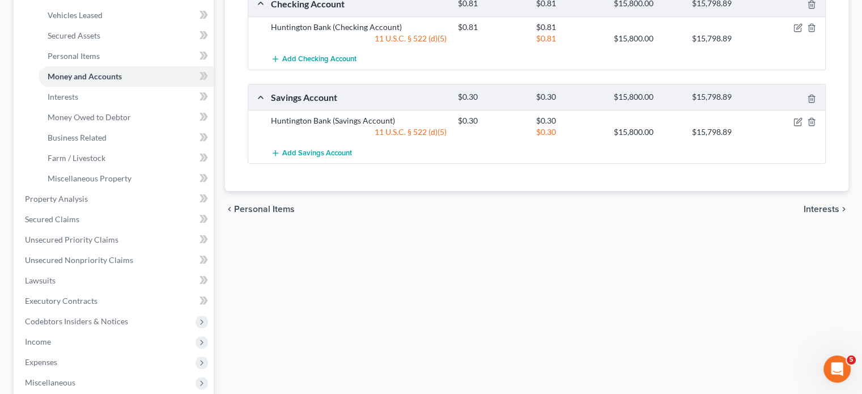
scroll to position [236, 0]
click at [116, 107] on link "Interests" at bounding box center [126, 96] width 175 height 20
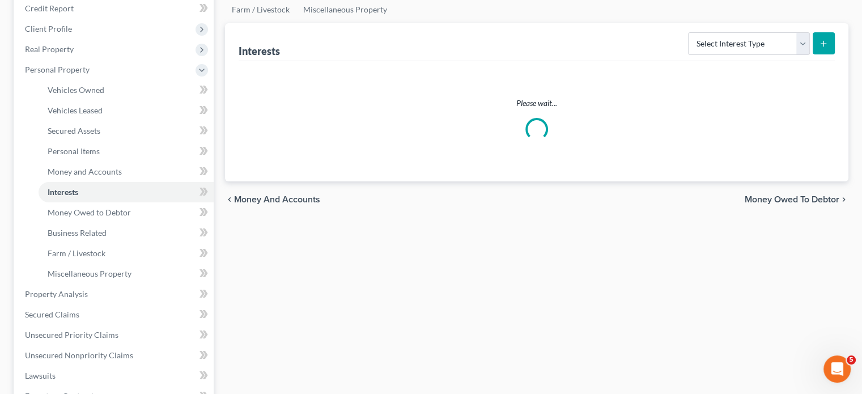
scroll to position [148, 0]
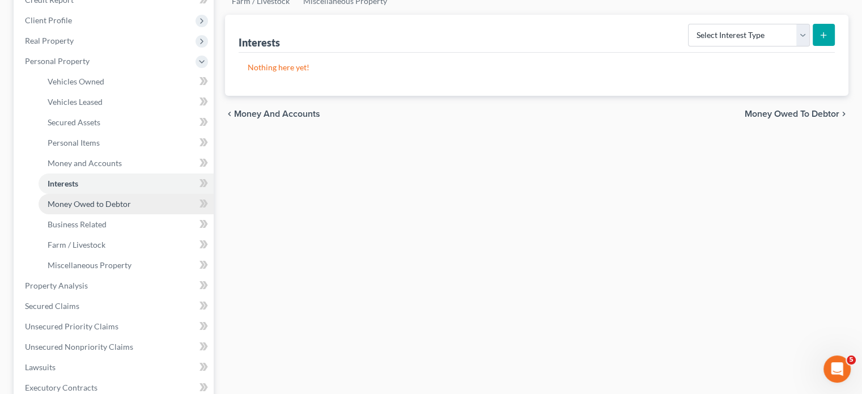
click at [93, 209] on span "Money Owed to Debtor" at bounding box center [89, 204] width 83 height 10
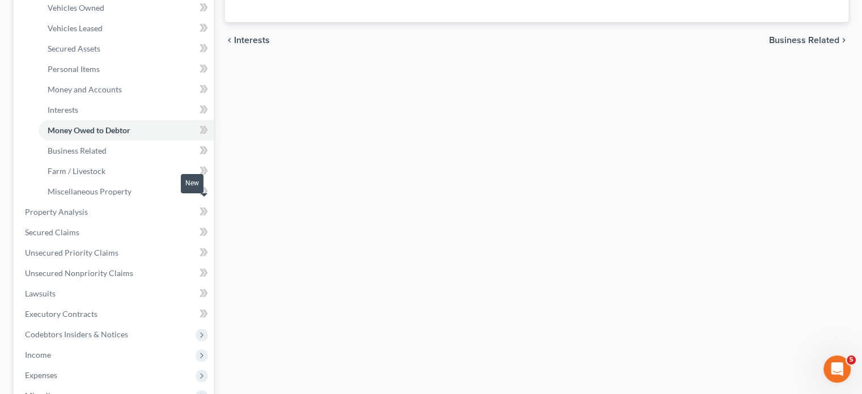
scroll to position [222, 0]
click at [120, 79] on link "Personal Items" at bounding box center [126, 69] width 175 height 20
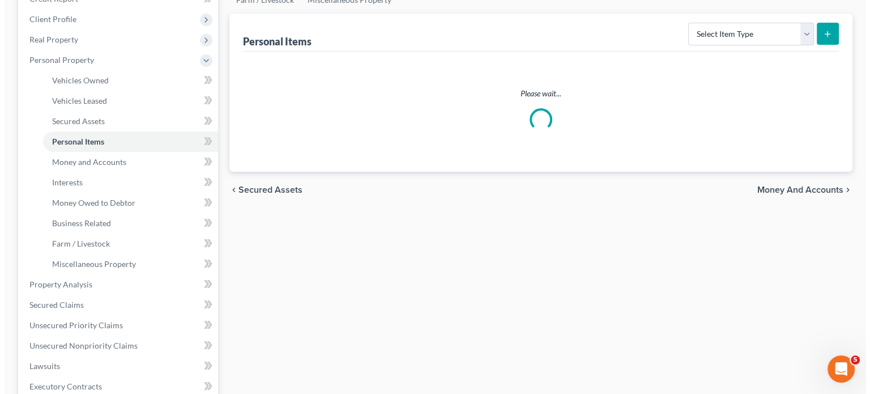
scroll to position [153, 0]
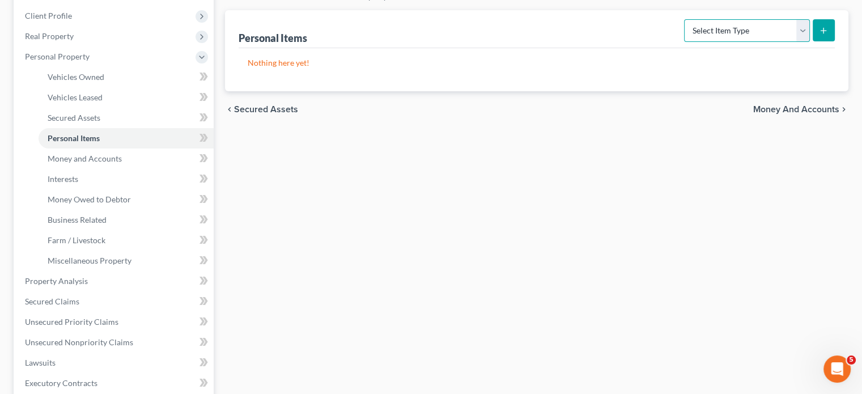
click at [788, 42] on select "Select Item Type Clothing Collectibles Of Value Electronics Firearms Household …" at bounding box center [747, 30] width 126 height 23
select select "clothing"
click at [684, 42] on select "Select Item Type Clothing Collectibles Of Value Electronics Firearms Household …" at bounding box center [747, 30] width 126 height 23
click at [821, 31] on line "submit" at bounding box center [823, 31] width 5 height 0
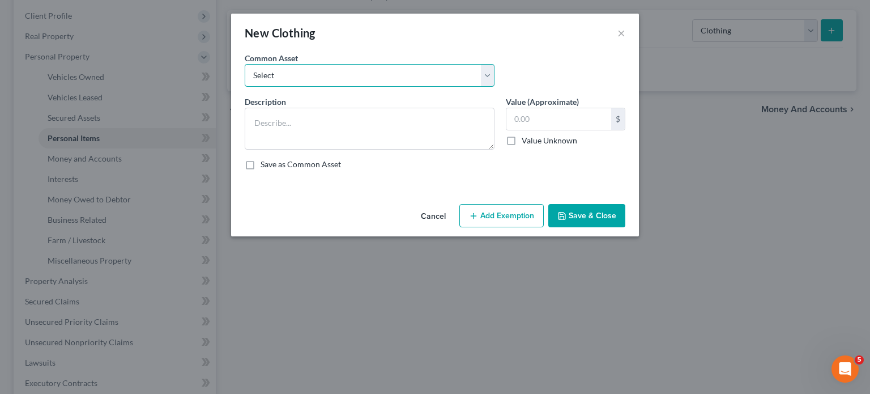
click at [494, 87] on select "Select Everyday clothing Professional Men's wear. Everyday wearing apparel Comm…" at bounding box center [370, 75] width 250 height 23
select select "0"
click at [245, 80] on select "Select Everyday clothing Professional Men's wear. Everyday wearing apparel Comm…" at bounding box center [370, 75] width 250 height 23
type textarea "Everyday clothing"
type input "400.00"
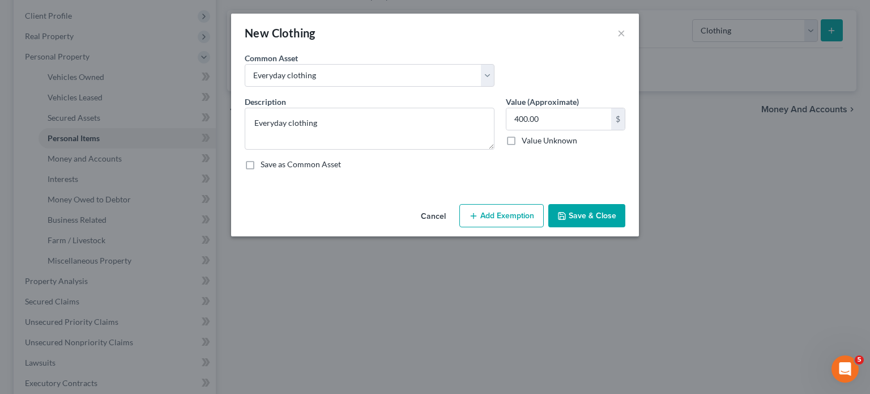
click at [505, 228] on button "Add Exemption" at bounding box center [502, 216] width 84 height 24
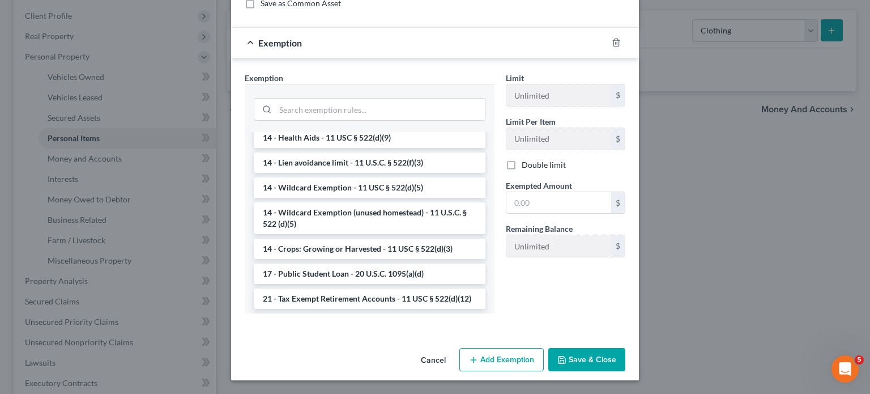
scroll to position [0, 0]
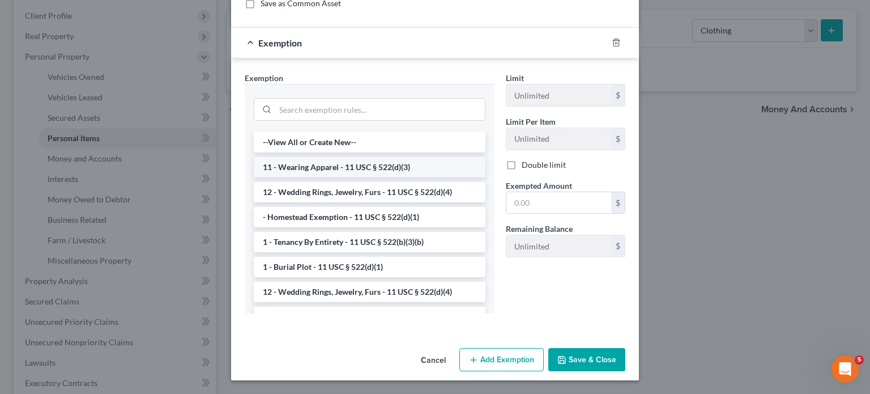
click at [376, 177] on li "11 - Wearing Apparel - 11 USC § 522(d)(3)" at bounding box center [370, 167] width 232 height 20
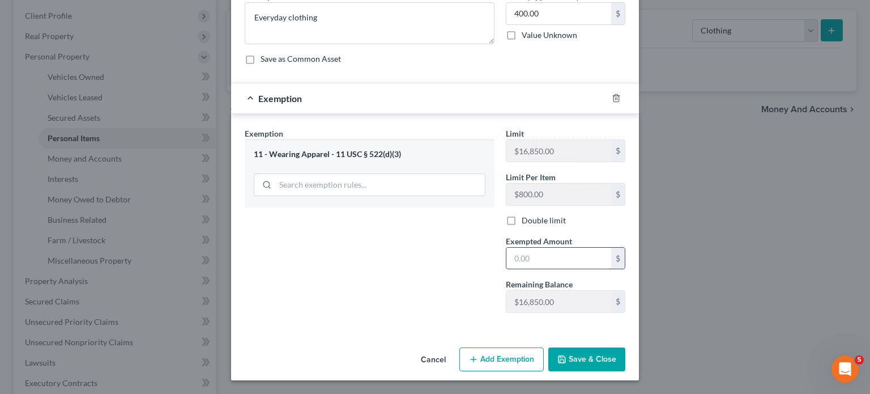
click at [547, 248] on input "text" at bounding box center [559, 259] width 105 height 22
type input "400"
click at [602, 347] on button "Save & Close" at bounding box center [586, 359] width 77 height 24
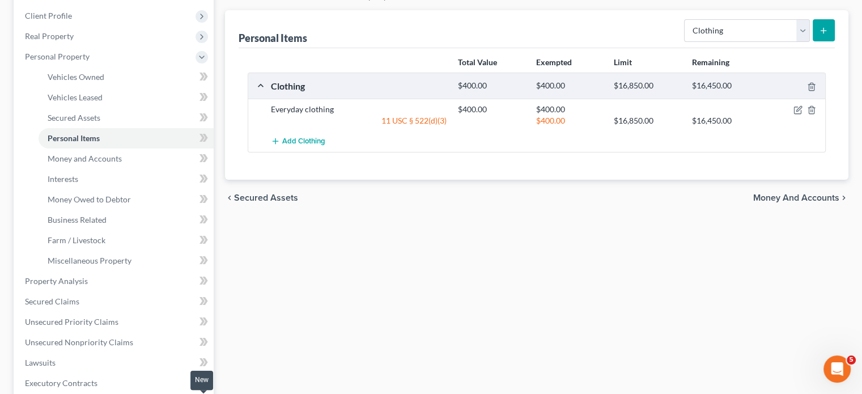
scroll to position [357, 0]
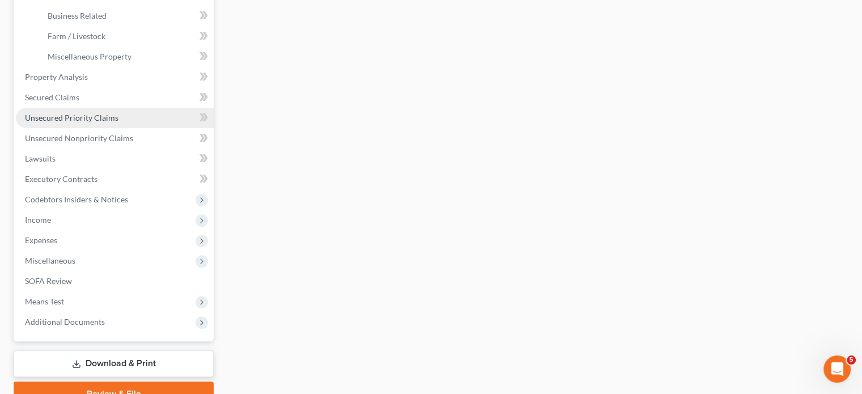
click at [82, 122] on span "Unsecured Priority Claims" at bounding box center [71, 118] width 93 height 10
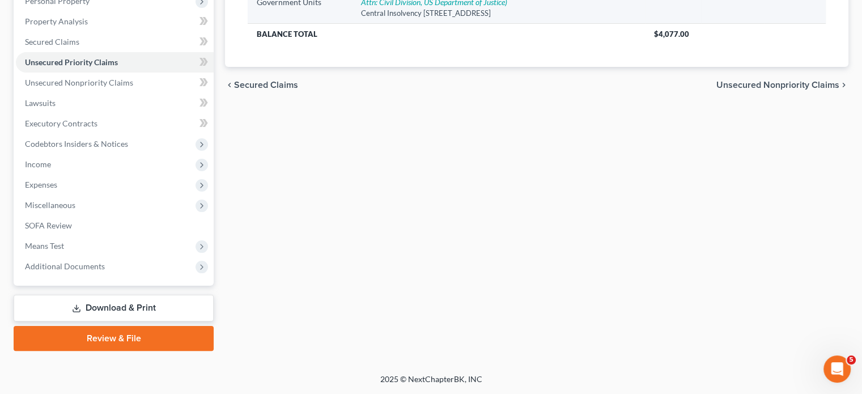
scroll to position [278, 0]
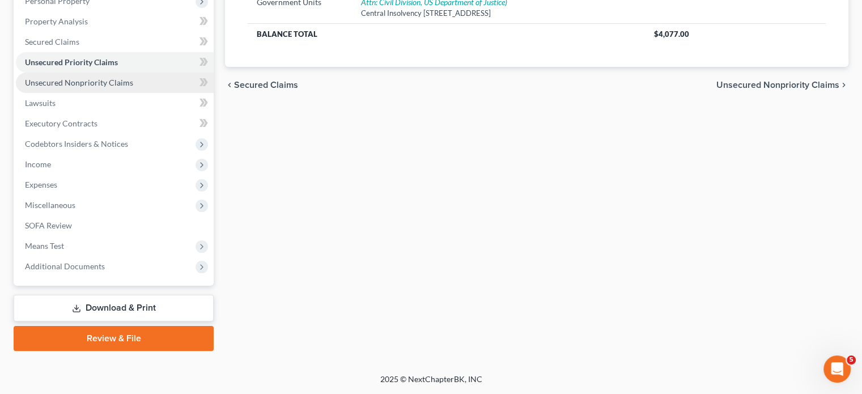
click at [133, 82] on span "Unsecured Nonpriority Claims" at bounding box center [79, 83] width 108 height 10
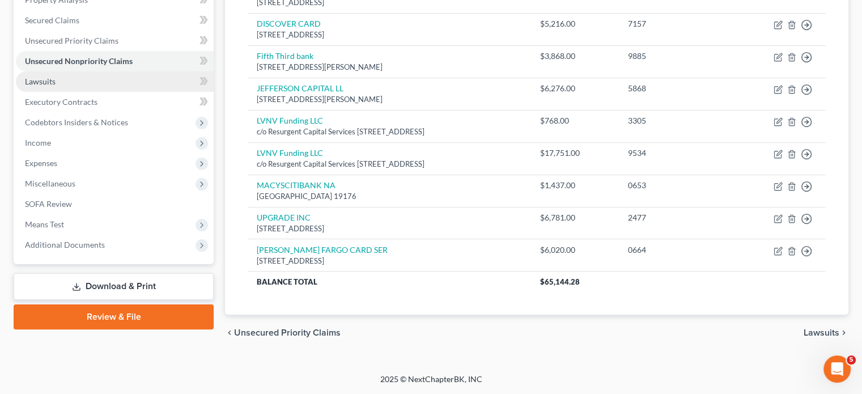
click at [72, 71] on link "Lawsuits" at bounding box center [115, 81] width 198 height 20
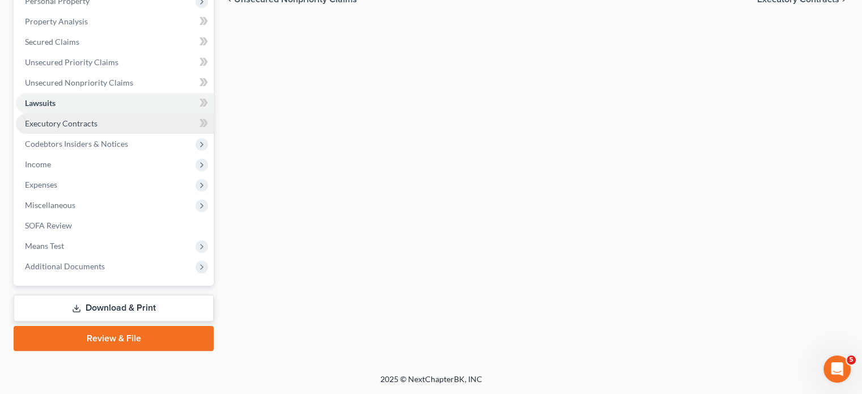
click at [97, 128] on span "Executory Contracts" at bounding box center [61, 123] width 73 height 10
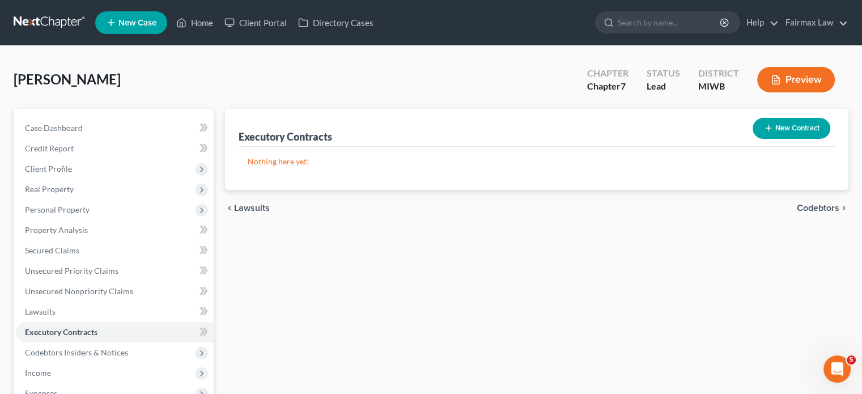
click at [755, 143] on div "New Contract" at bounding box center [791, 128] width 87 height 30
click at [752, 139] on button "New Contract" at bounding box center [791, 128] width 78 height 21
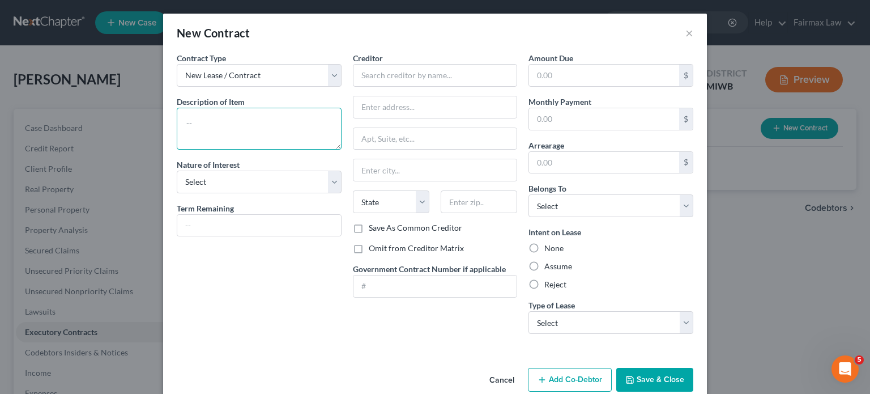
click at [186, 148] on textarea at bounding box center [259, 129] width 165 height 42
type textarea "Residential lease"
click at [224, 193] on select "Select Purchaser Agent Lessor Lessee" at bounding box center [259, 182] width 165 height 23
select select "3"
click at [177, 193] on select "Select Purchaser Agent Lessor Lessee" at bounding box center [259, 182] width 165 height 23
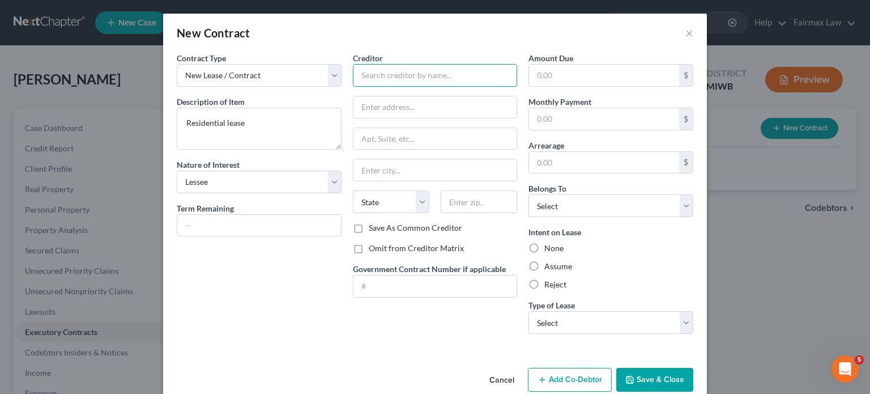
click at [372, 87] on input "text" at bounding box center [435, 75] width 165 height 23
type input "Landlord"
click at [369, 254] on label "Omit from Creditor Matrix" at bounding box center [416, 247] width 95 height 11
click at [373, 250] on input "Omit from Creditor Matrix" at bounding box center [376, 245] width 7 height 7
checkbox input "true"
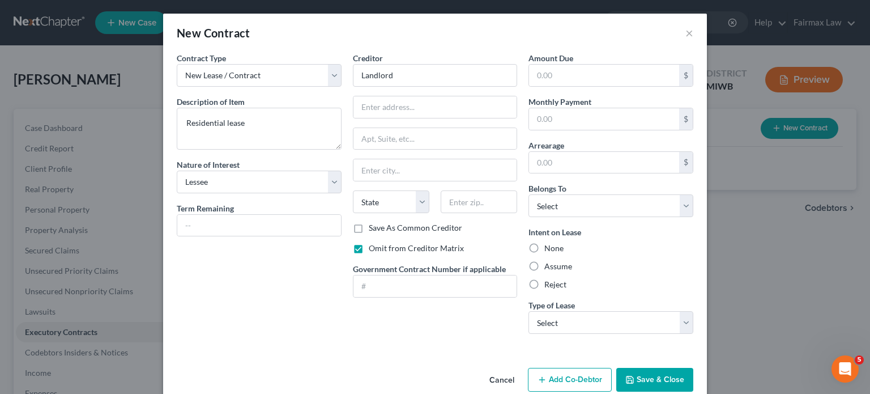
click at [552, 272] on label "Assume" at bounding box center [558, 266] width 28 height 11
click at [552, 268] on input "Assume" at bounding box center [552, 264] width 7 height 7
radio input "true"
click at [612, 217] on select "Select Debtor 1 Only Debtor 2 Only Debtor 1 And Debtor 2 Only At Least One Of T…" at bounding box center [611, 205] width 165 height 23
select select "0"
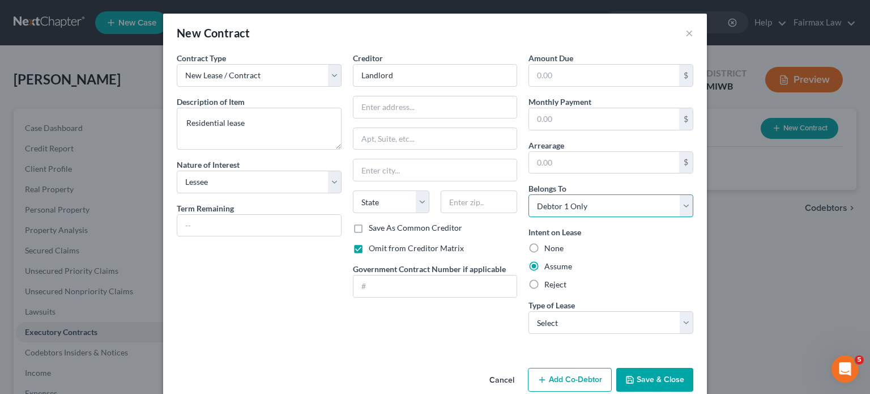
click at [546, 217] on select "Select Debtor 1 Only Debtor 2 Only Debtor 1 And Debtor 2 Only At Least One Of T…" at bounding box center [611, 205] width 165 height 23
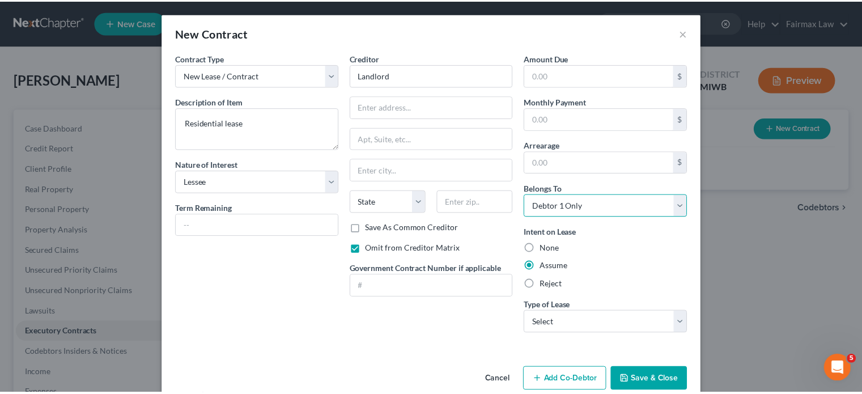
scroll to position [120, 0]
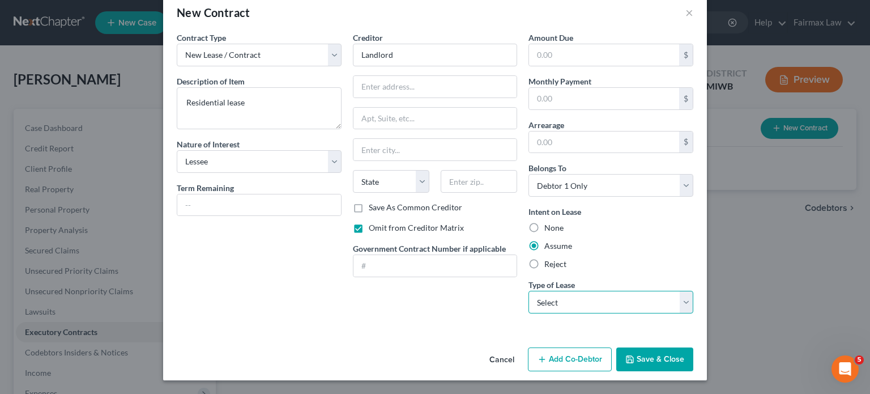
click at [615, 291] on select "Select Real Estate Car Other" at bounding box center [611, 302] width 165 height 23
select select "0"
click at [546, 291] on select "Select Real Estate Car Other" at bounding box center [611, 302] width 165 height 23
click at [694, 353] on button "Save & Close" at bounding box center [654, 359] width 77 height 24
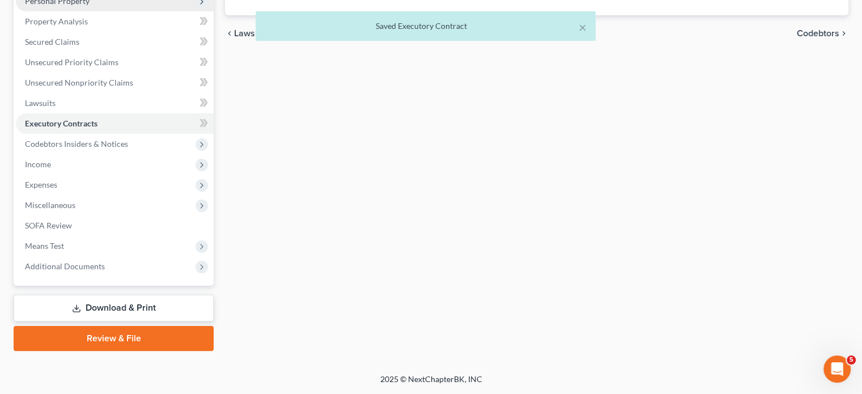
scroll to position [281, 0]
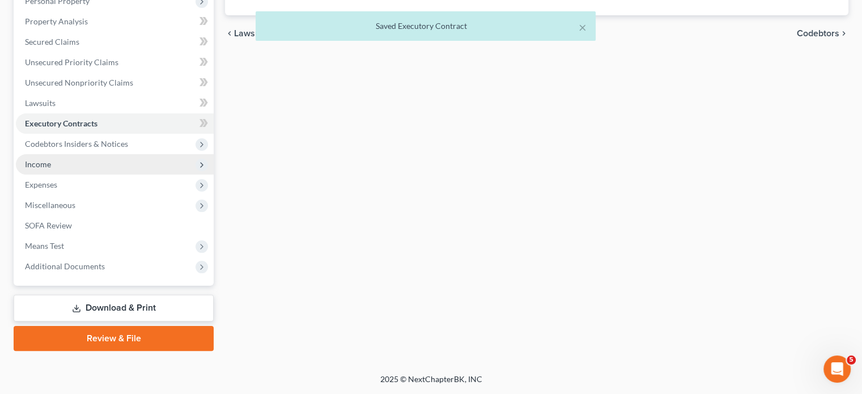
click at [57, 175] on span "Income" at bounding box center [115, 164] width 198 height 20
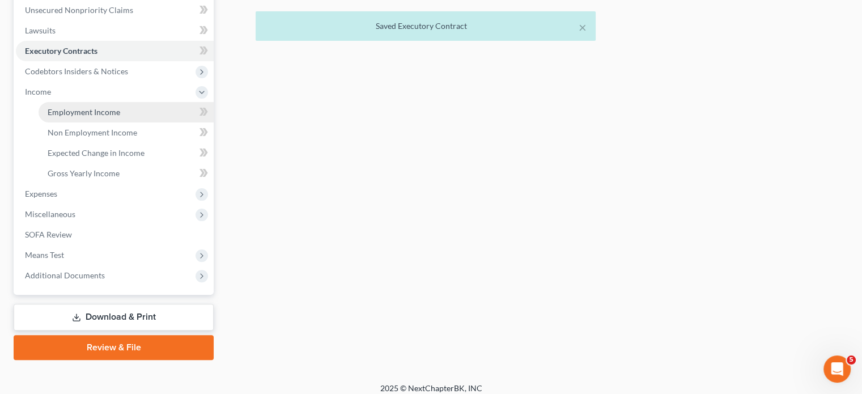
click at [75, 117] on span "Employment Income" at bounding box center [84, 112] width 73 height 10
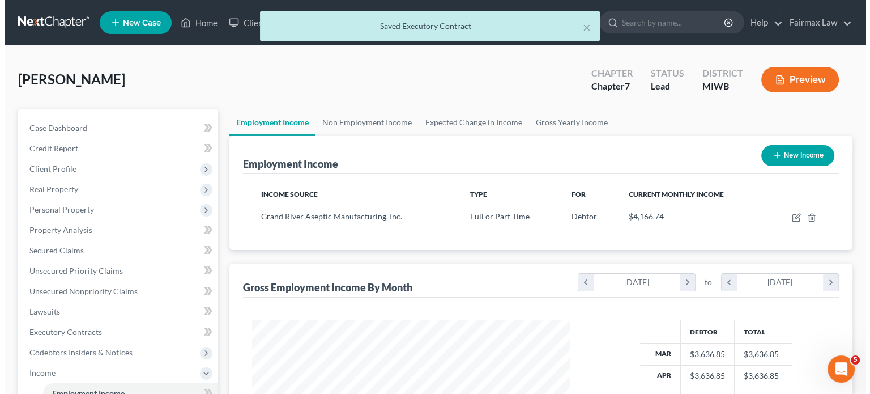
scroll to position [252, 341]
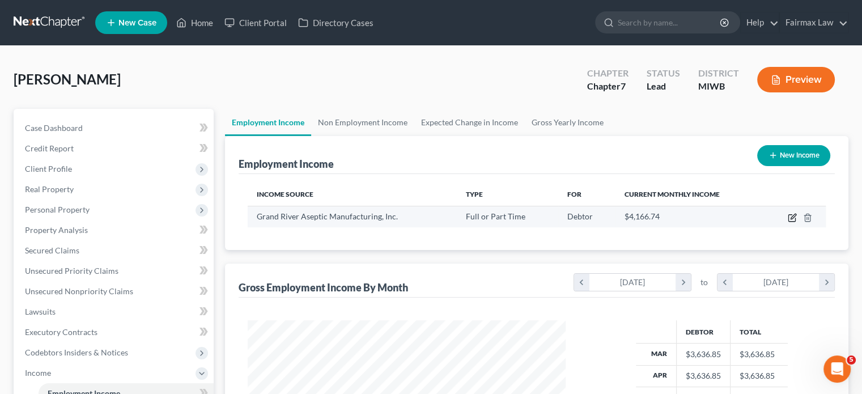
click at [790, 219] on icon "button" at bounding box center [792, 216] width 5 height 5
select select "0"
select select "23"
select select "2"
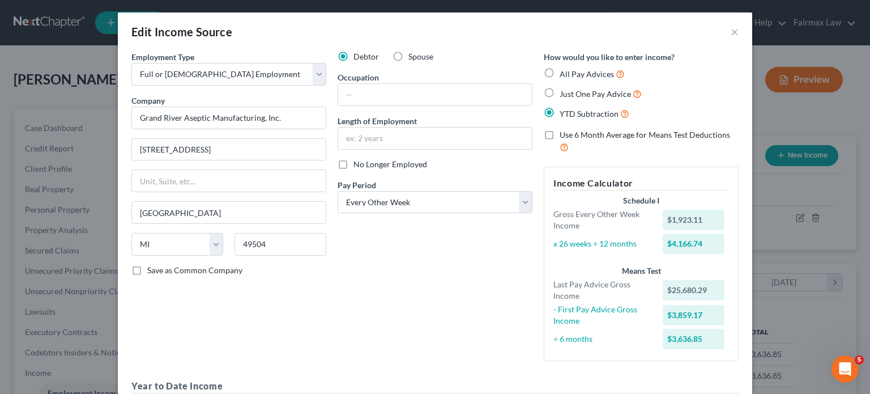
scroll to position [0, 0]
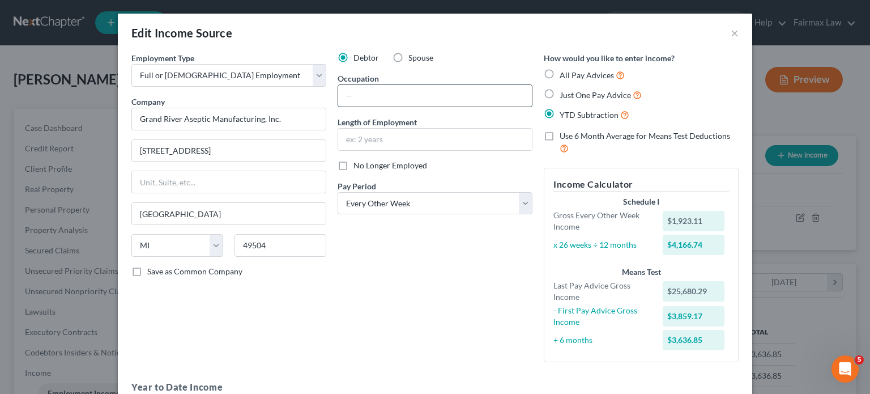
click at [340, 107] on input "text" at bounding box center [435, 96] width 194 height 22
type input "Technician"
click at [490, 307] on div "Debtor Spouse Occupation Technician Length of Employment No Longer Employed Pay…" at bounding box center [435, 211] width 206 height 319
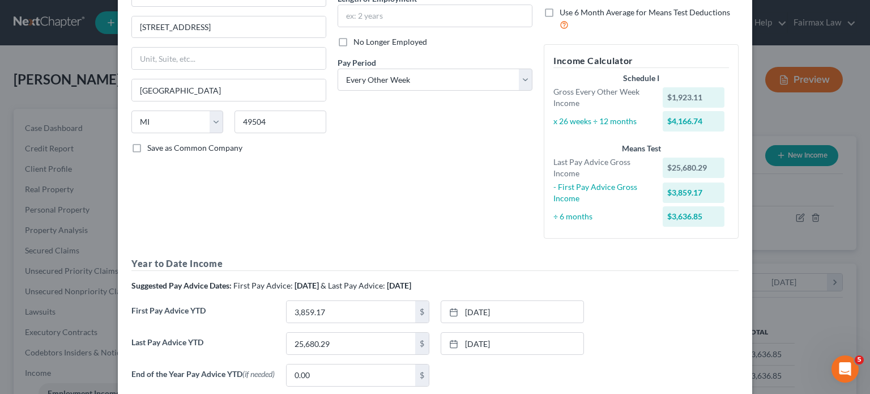
scroll to position [41, 0]
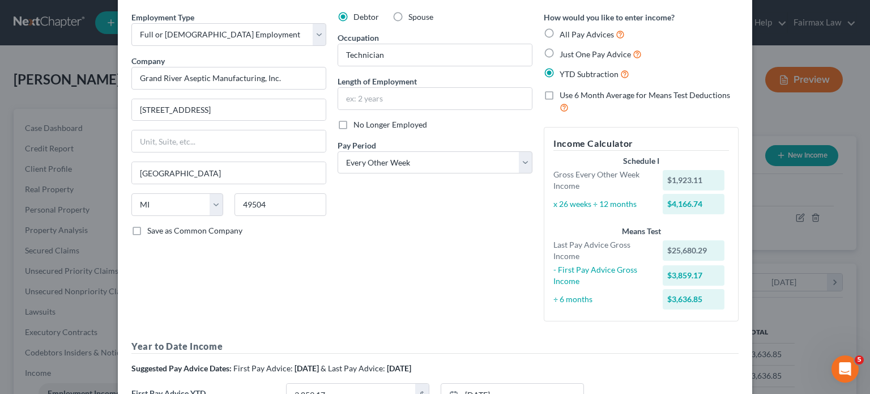
click at [354, 130] on label "No Longer Employed" at bounding box center [391, 124] width 74 height 11
click at [358, 126] on input "No Longer Employed" at bounding box center [361, 122] width 7 height 7
checkbox input "true"
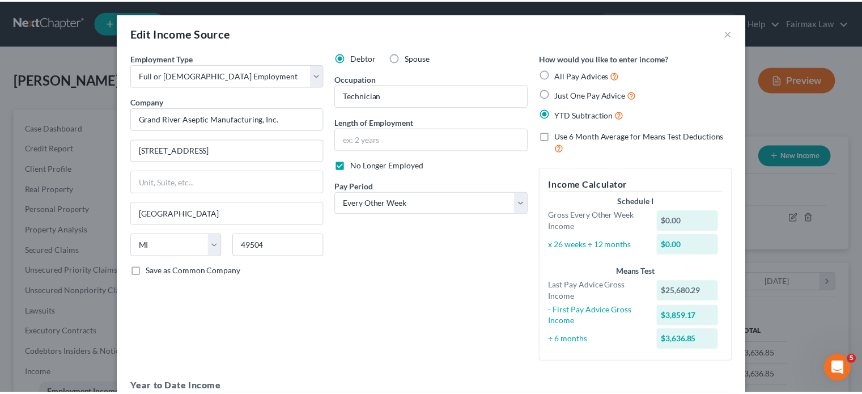
scroll to position [368, 0]
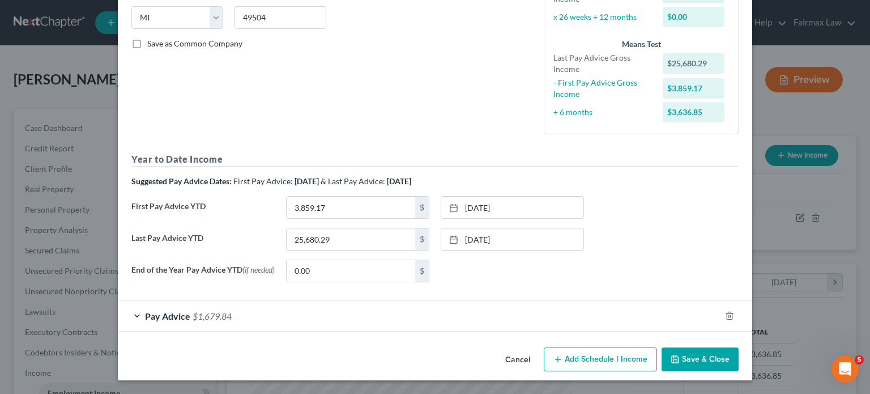
click at [738, 347] on button "Save & Close" at bounding box center [700, 359] width 77 height 24
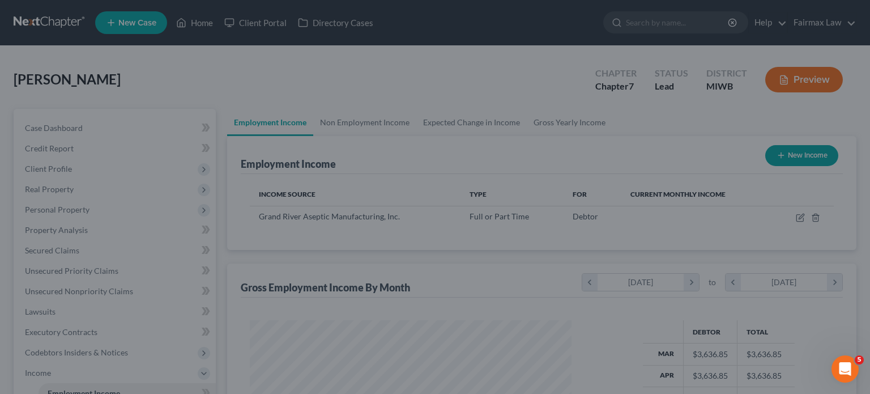
scroll to position [566333, 566244]
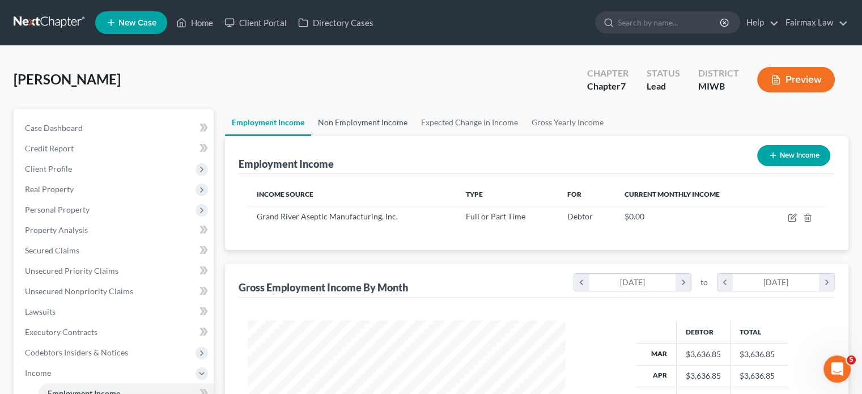
click at [381, 136] on link "Non Employment Income" at bounding box center [362, 122] width 103 height 27
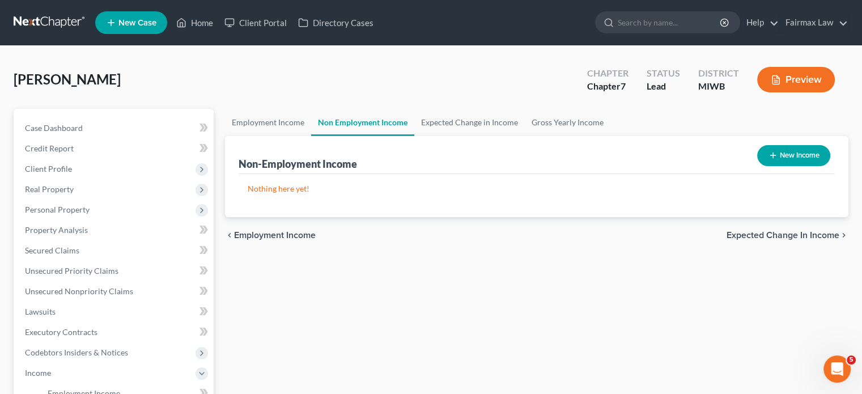
click at [775, 166] on button "New Income" at bounding box center [793, 155] width 73 height 21
select select "0"
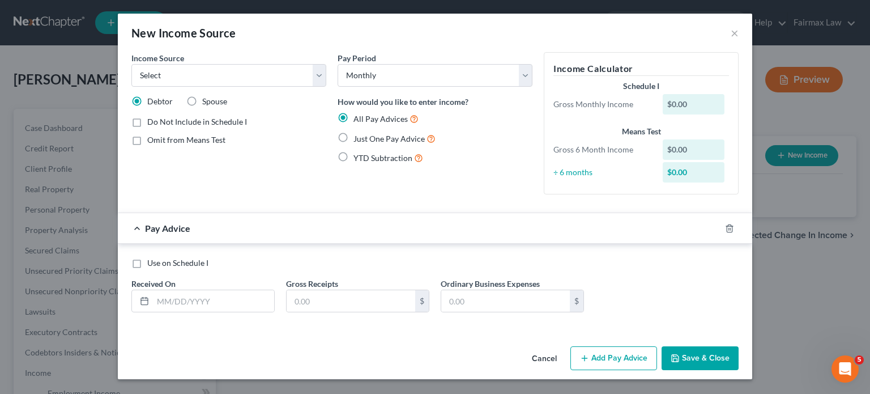
click at [238, 107] on div "Debtor Spouse" at bounding box center [228, 101] width 195 height 11
click at [224, 87] on select "Select Unemployment Disability (from employer) Pension Retirement Social Securi…" at bounding box center [228, 75] width 195 height 23
select select "1"
click at [131, 80] on select "Select Unemployment Disability (from employer) Pension Retirement Social Securi…" at bounding box center [228, 75] width 195 height 23
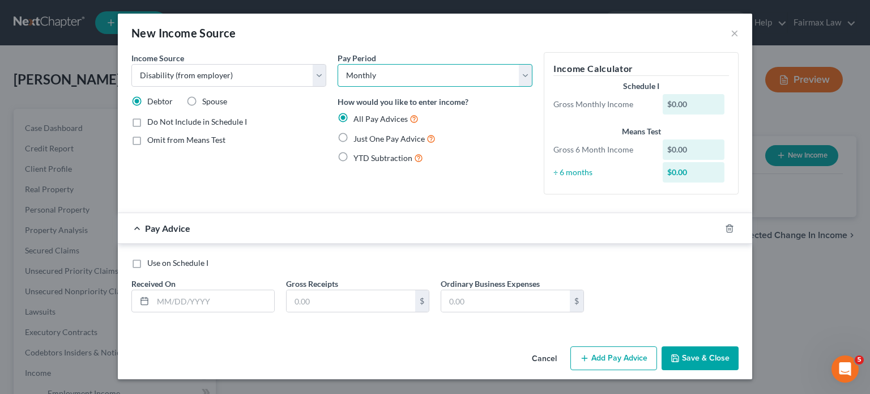
click at [338, 64] on select "Select Monthly Twice Monthly Every Other Week Weekly" at bounding box center [435, 75] width 195 height 23
select select "3"
click at [338, 64] on select "Select Monthly Twice Monthly Every Other Week Weekly" at bounding box center [435, 75] width 195 height 23
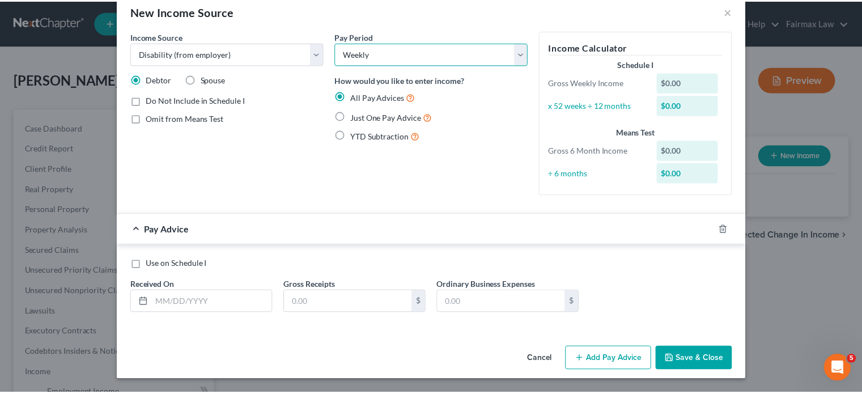
scroll to position [122, 0]
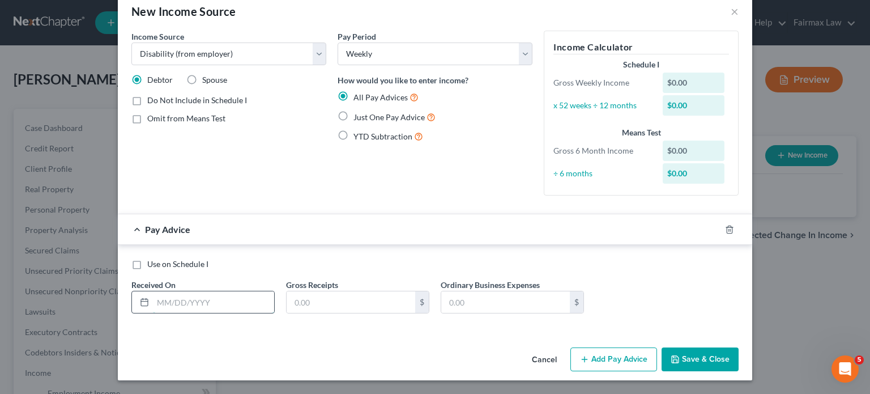
click at [153, 291] on input "text" at bounding box center [213, 302] width 121 height 22
type input "[DATE]"
click at [307, 291] on input "text" at bounding box center [351, 302] width 129 height 22
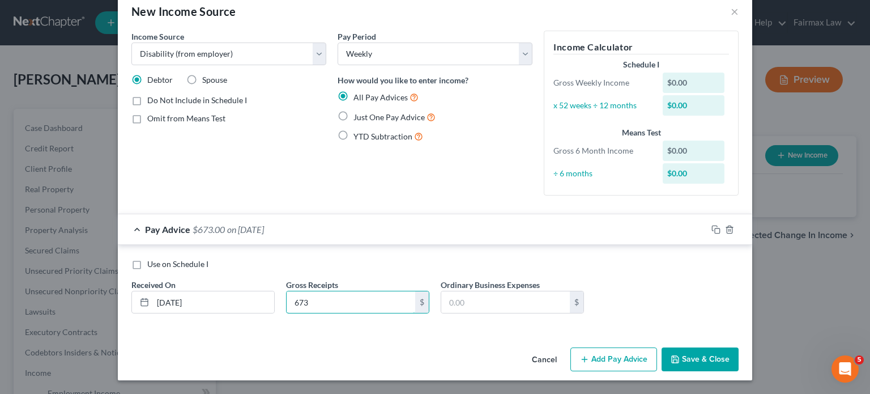
type input "673"
click at [739, 347] on button "Save & Close" at bounding box center [700, 359] width 77 height 24
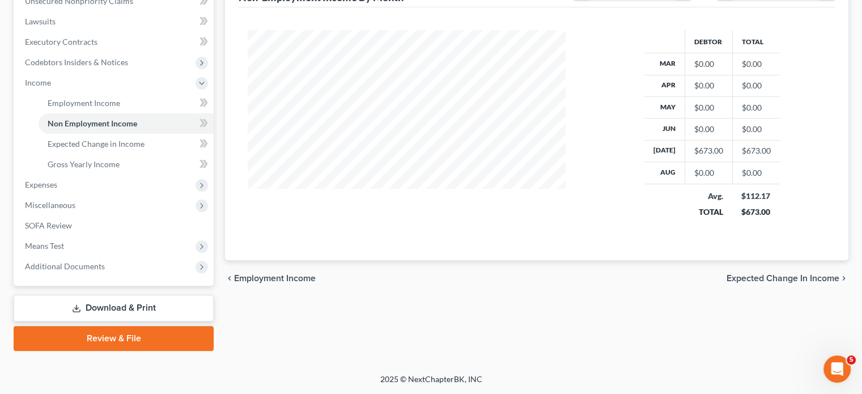
scroll to position [361, 0]
click at [57, 189] on span "Expenses" at bounding box center [41, 185] width 32 height 10
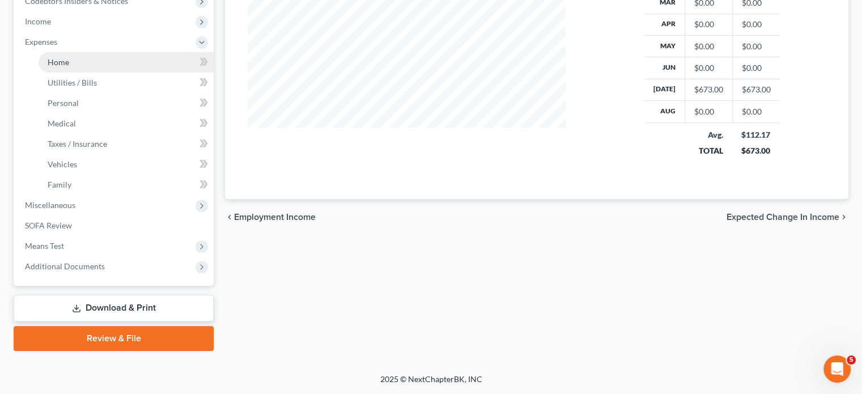
click at [91, 73] on link "Home" at bounding box center [126, 62] width 175 height 20
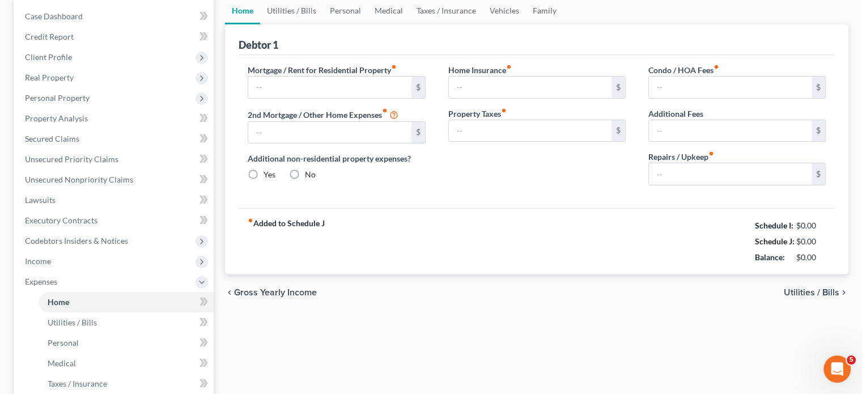
type input "1,500.00"
type input "0.00"
radio input "true"
type input "0.00"
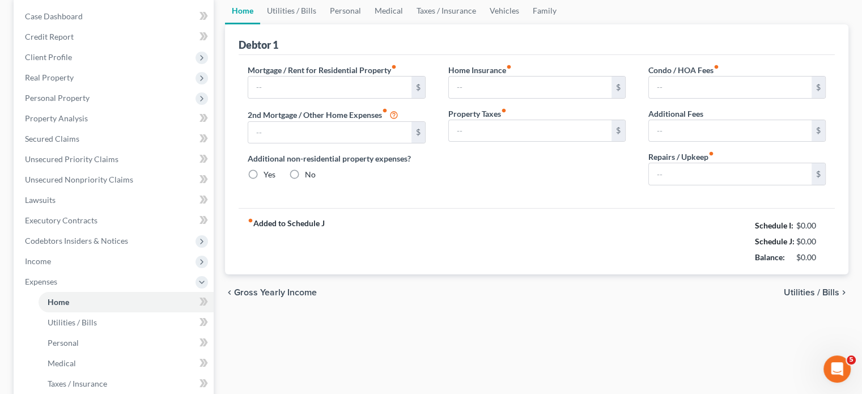
type input "0.00"
type input "50.00"
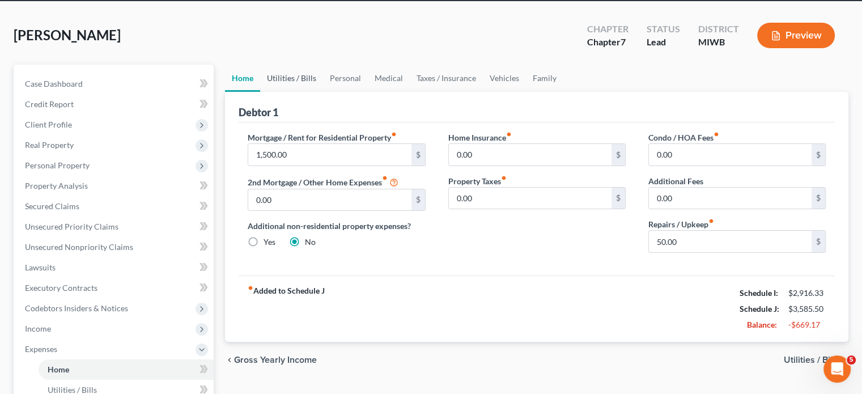
scroll to position [42, 0]
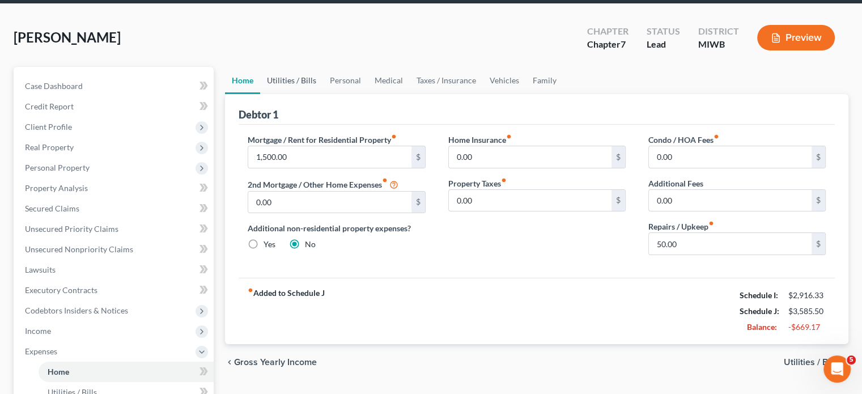
click at [309, 94] on link "Utilities / Bills" at bounding box center [291, 80] width 63 height 27
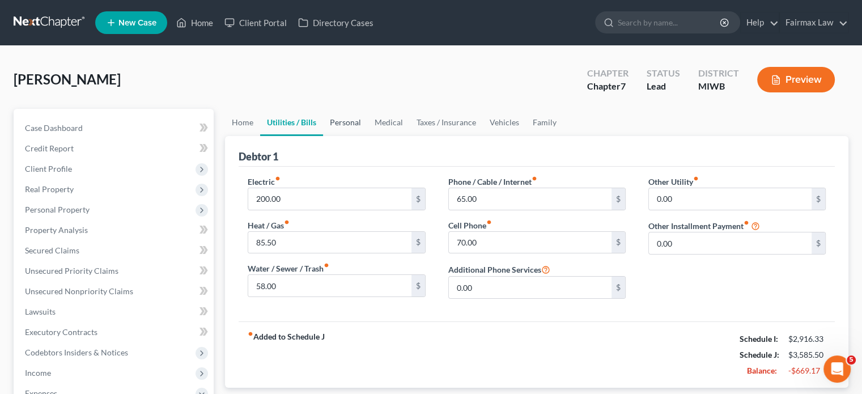
click at [368, 136] on link "Personal" at bounding box center [345, 122] width 45 height 27
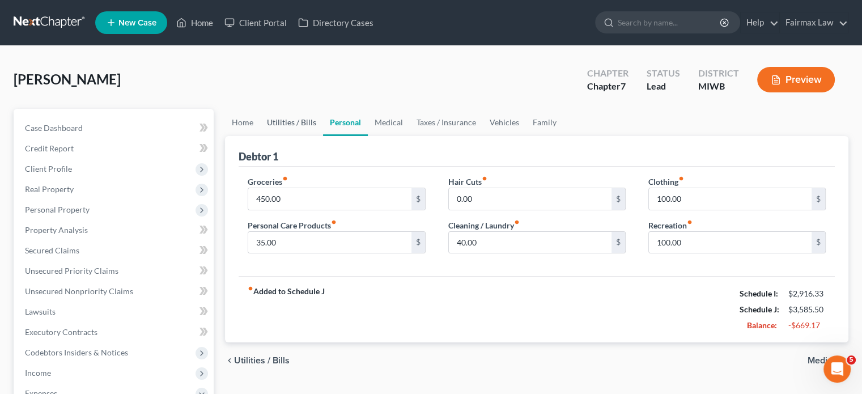
click at [313, 136] on link "Utilities / Bills" at bounding box center [291, 122] width 63 height 27
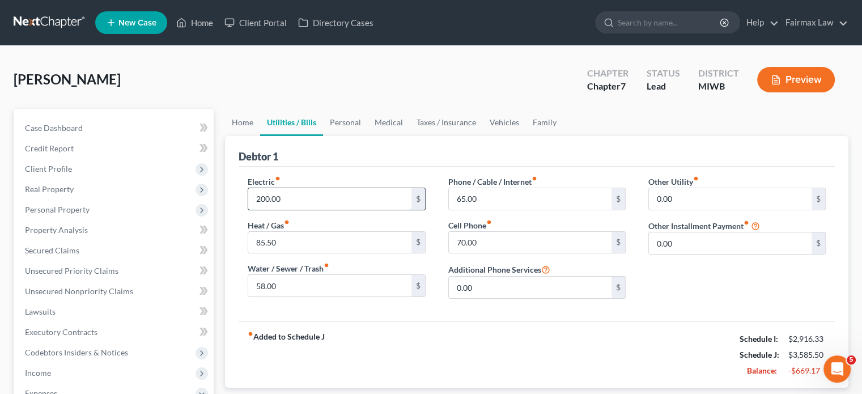
click at [315, 210] on input "200.00" at bounding box center [329, 199] width 163 height 22
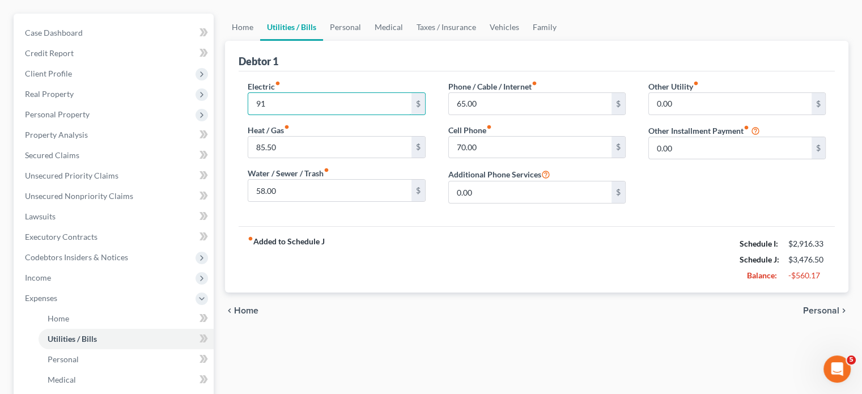
scroll to position [26, 0]
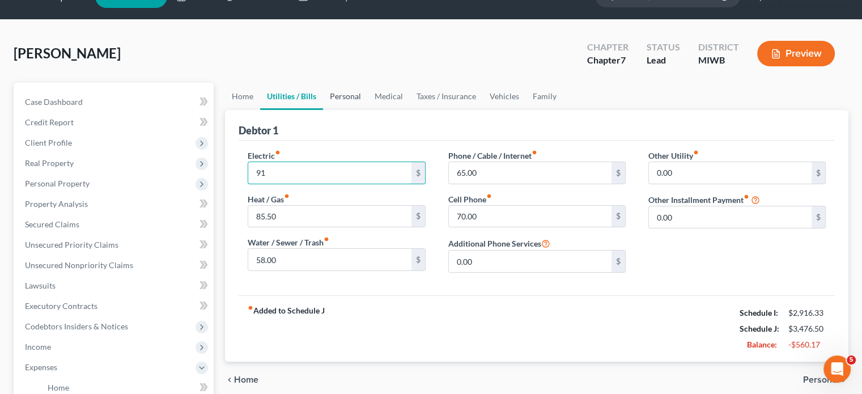
type input "91"
click at [368, 110] on link "Personal" at bounding box center [345, 96] width 45 height 27
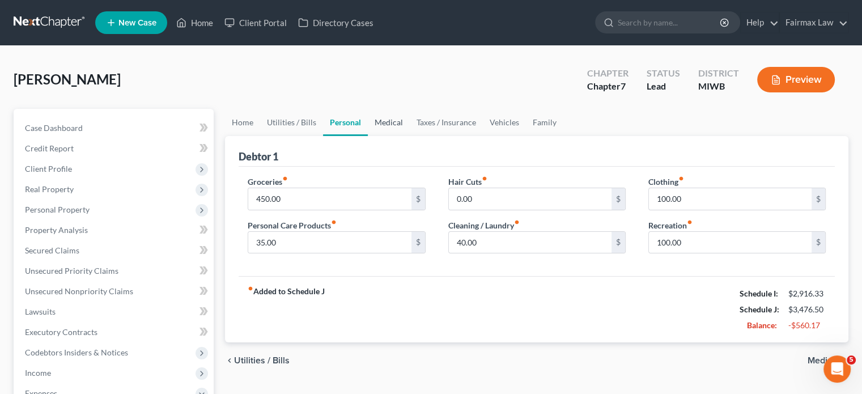
click at [410, 136] on link "Medical" at bounding box center [389, 122] width 42 height 27
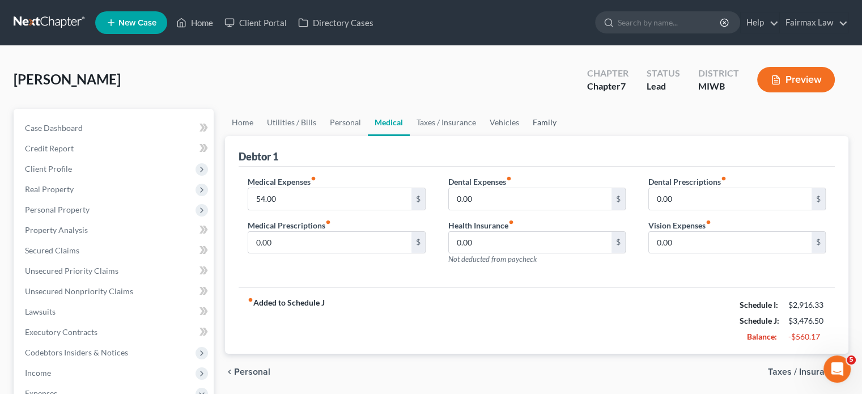
click at [563, 136] on link "Family" at bounding box center [544, 122] width 37 height 27
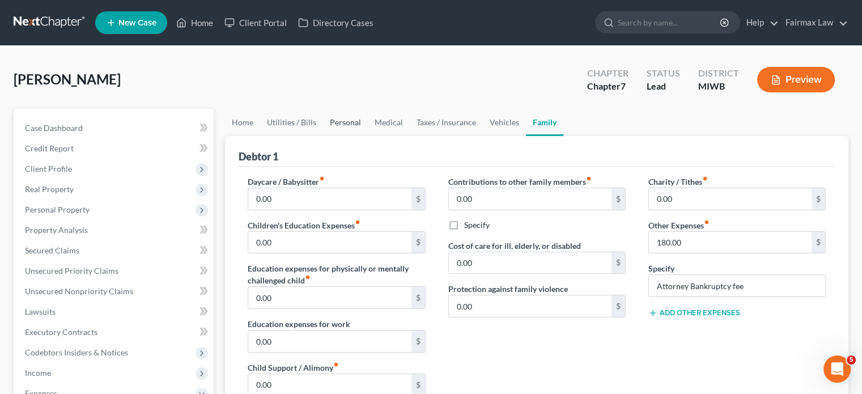
click at [368, 136] on link "Personal" at bounding box center [345, 122] width 45 height 27
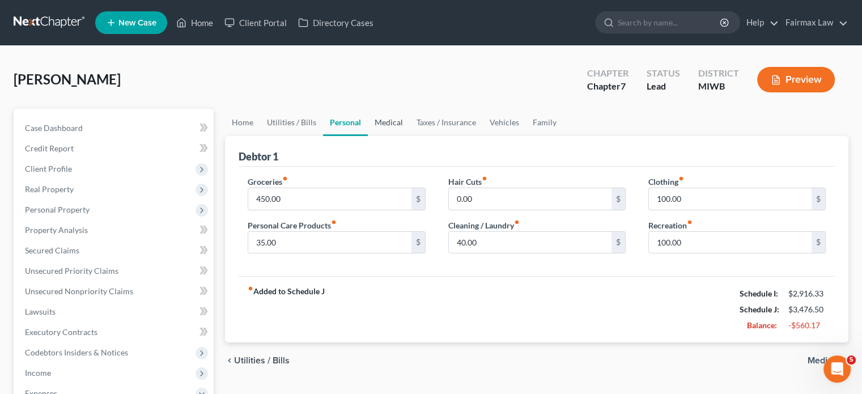
click at [410, 136] on link "Medical" at bounding box center [389, 122] width 42 height 27
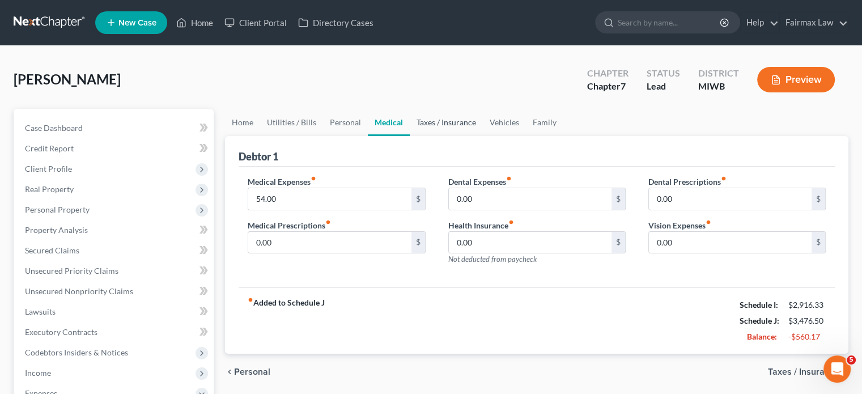
click at [483, 136] on link "Taxes / Insurance" at bounding box center [446, 122] width 73 height 27
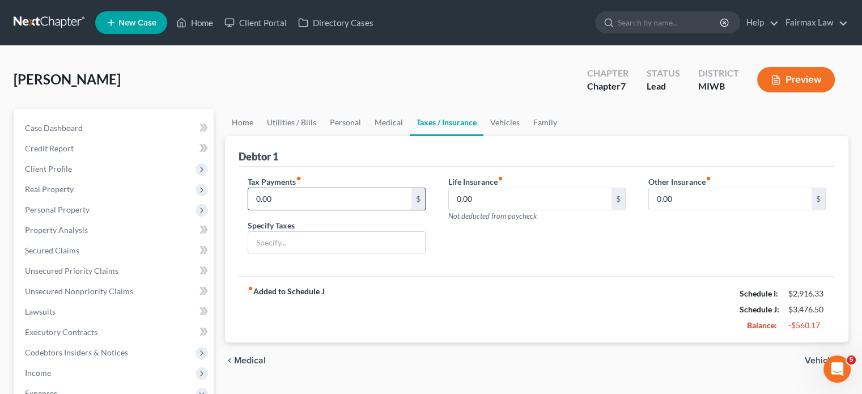
click at [303, 210] on input "0.00" at bounding box center [329, 199] width 163 height 22
click at [290, 253] on input "text" at bounding box center [336, 243] width 176 height 22
click at [267, 210] on input "40" at bounding box center [329, 199] width 163 height 22
type input "140"
click at [272, 253] on input "text" at bounding box center [336, 243] width 176 height 22
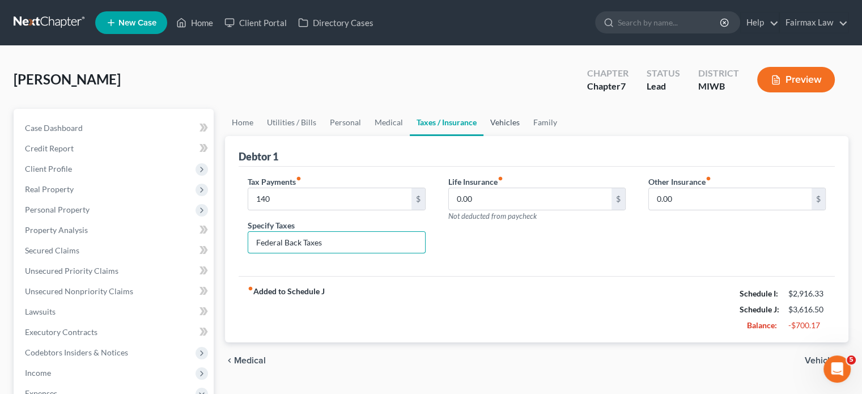
type input "Federal Back Taxes"
click at [526, 136] on link "Vehicles" at bounding box center [504, 122] width 43 height 27
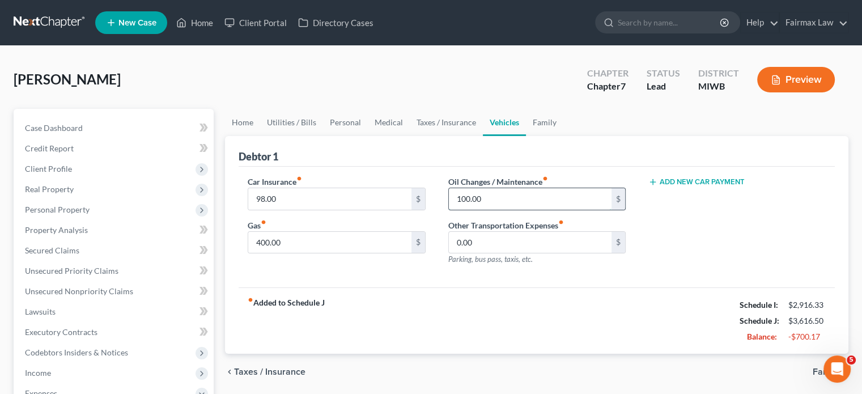
click at [494, 210] on input "100.00" at bounding box center [530, 199] width 163 height 22
click at [327, 210] on input "98.00" at bounding box center [329, 199] width 163 height 22
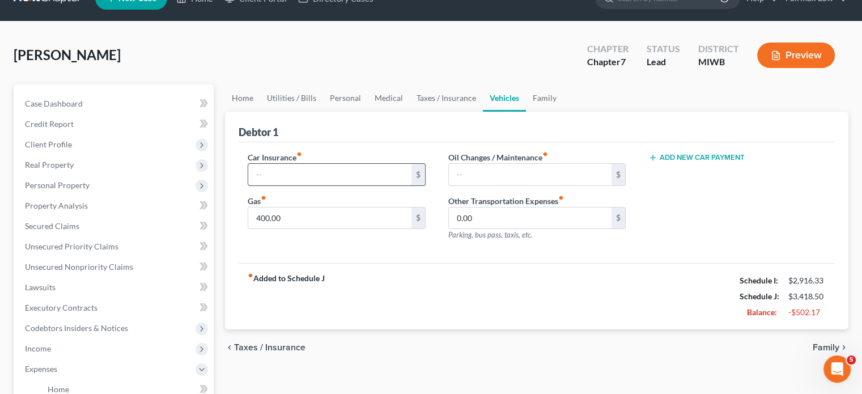
scroll to position [25, 0]
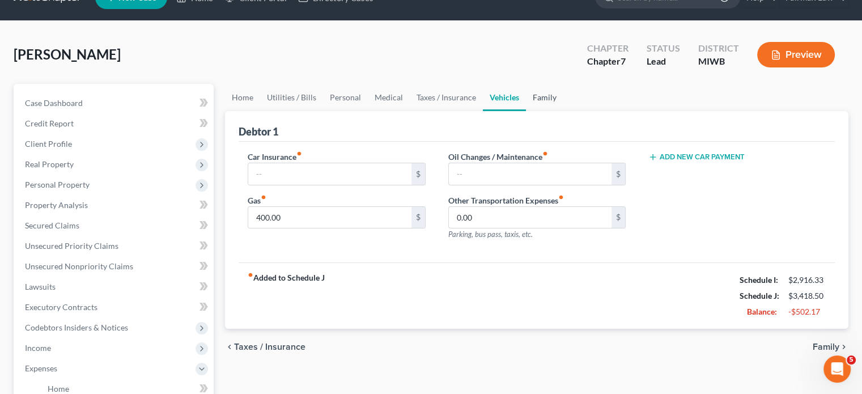
click at [563, 111] on link "Family" at bounding box center [544, 97] width 37 height 27
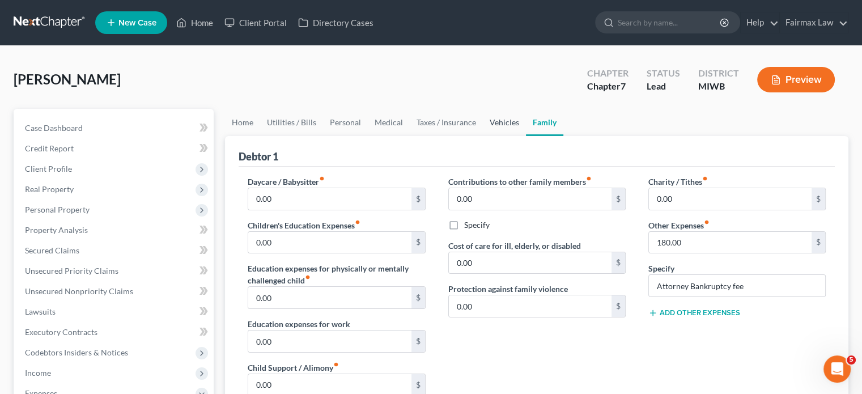
click at [526, 136] on link "Vehicles" at bounding box center [504, 122] width 43 height 27
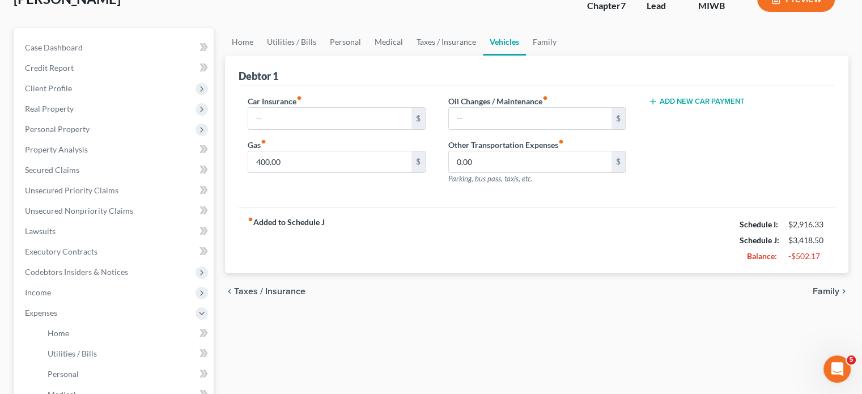
scroll to position [84, 0]
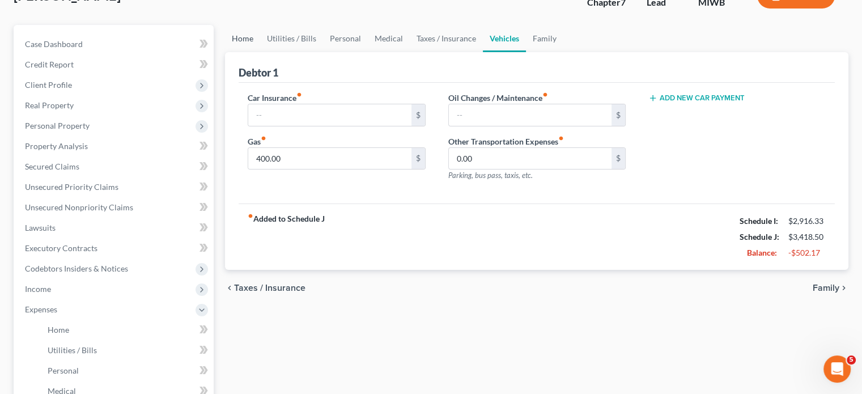
click at [245, 52] on link "Home" at bounding box center [242, 38] width 35 height 27
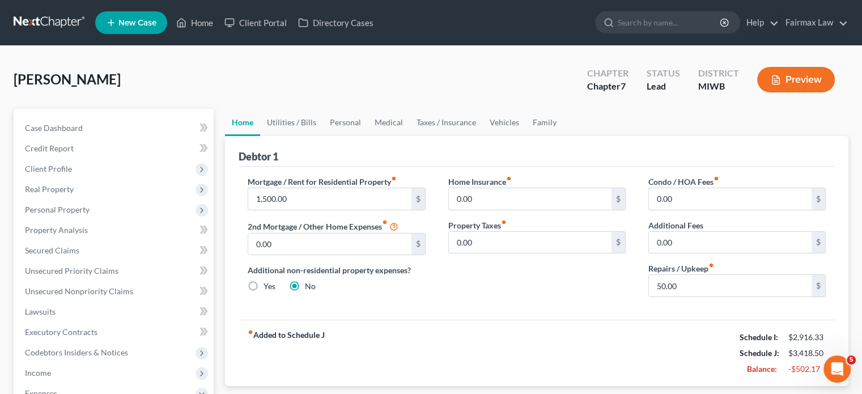
click at [695, 274] on label "Repairs / Upkeep fiber_manual_record" at bounding box center [681, 268] width 66 height 12
click at [687, 296] on input "50.00" at bounding box center [730, 286] width 163 height 22
click at [295, 136] on link "Utilities / Bills" at bounding box center [291, 122] width 63 height 27
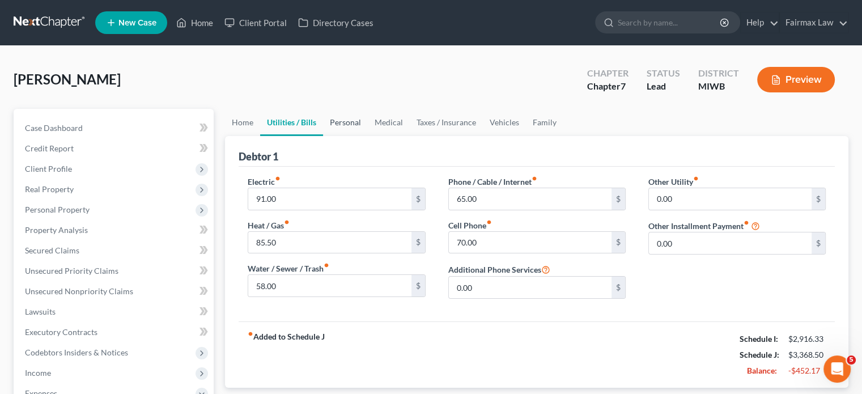
click at [368, 136] on link "Personal" at bounding box center [345, 122] width 45 height 27
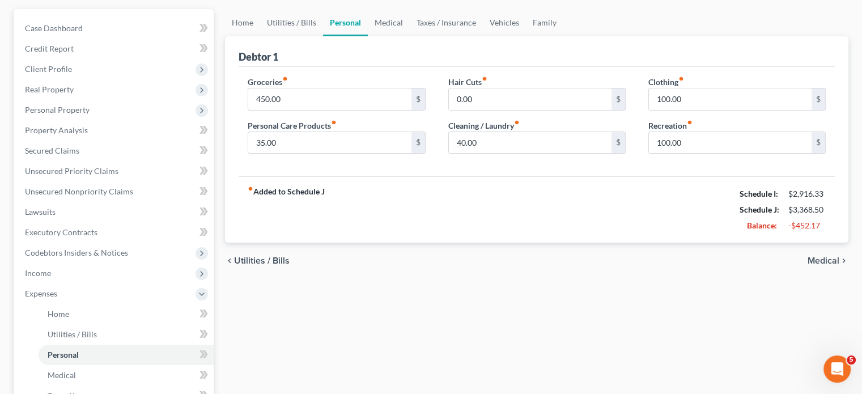
scroll to position [101, 0]
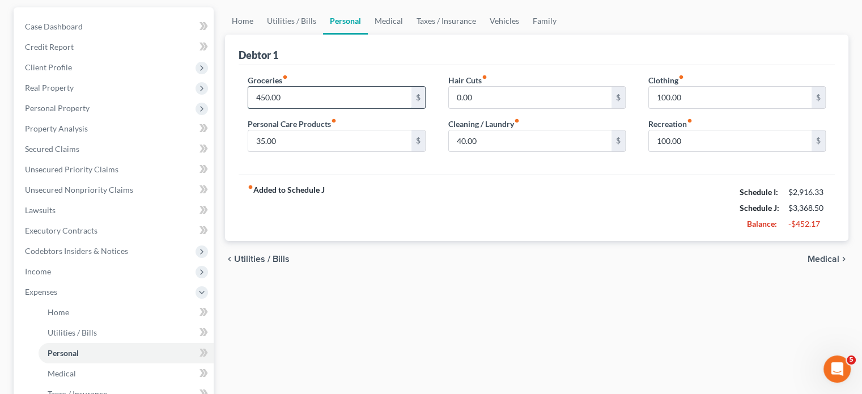
click at [351, 108] on input "450.00" at bounding box center [329, 98] width 163 height 22
type input "400"
click at [691, 108] on input "100.00" at bounding box center [730, 98] width 163 height 22
click at [410, 35] on link "Medical" at bounding box center [389, 20] width 42 height 27
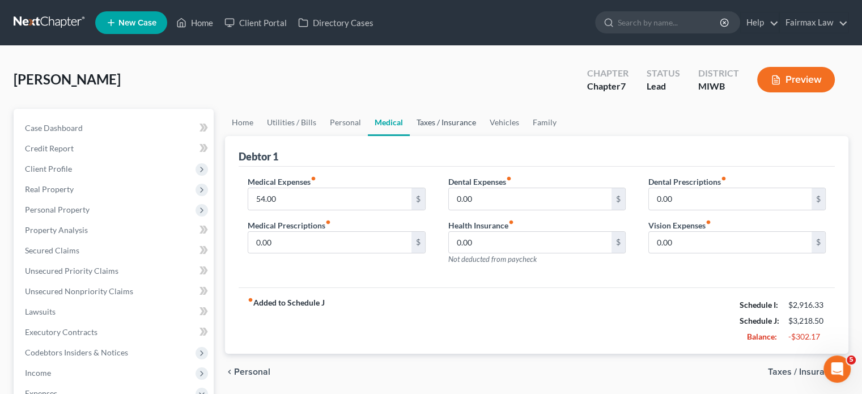
click at [483, 136] on link "Taxes / Insurance" at bounding box center [446, 122] width 73 height 27
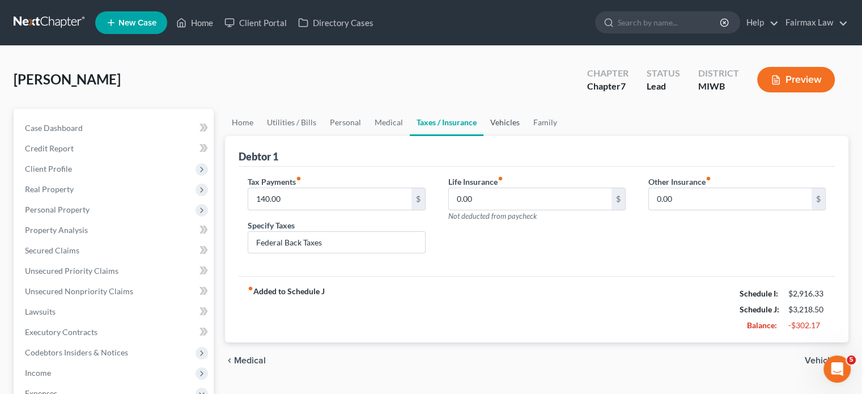
click at [526, 136] on link "Vehicles" at bounding box center [504, 122] width 43 height 27
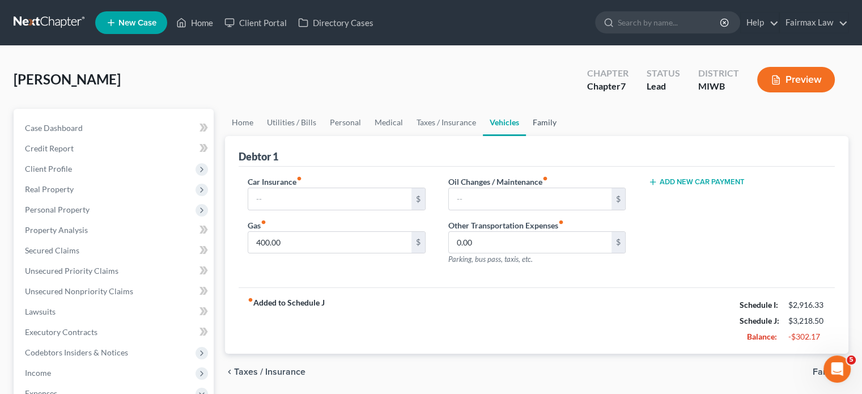
click at [563, 136] on link "Family" at bounding box center [544, 122] width 37 height 27
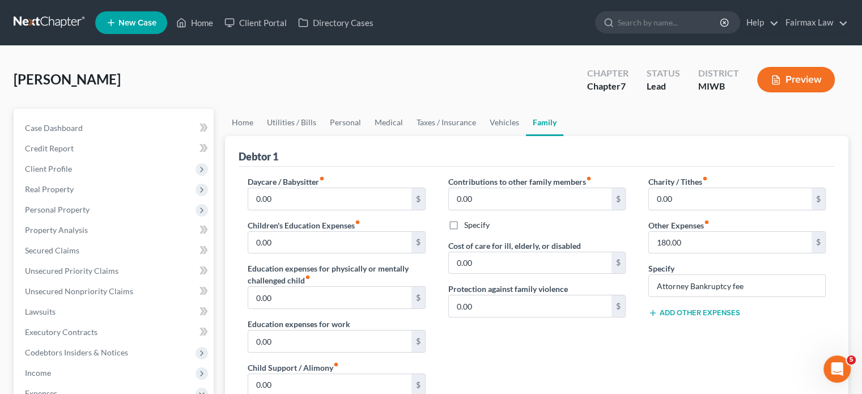
click at [673, 167] on div "Debtor 1" at bounding box center [537, 151] width 596 height 31
click at [526, 136] on link "Vehicles" at bounding box center [504, 122] width 43 height 27
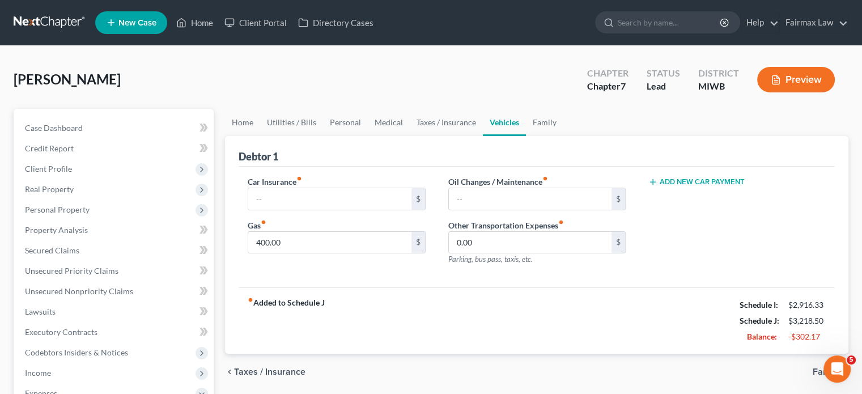
click at [423, 167] on div "Debtor 1" at bounding box center [537, 151] width 596 height 31
click at [483, 136] on link "Taxes / Insurance" at bounding box center [446, 122] width 73 height 27
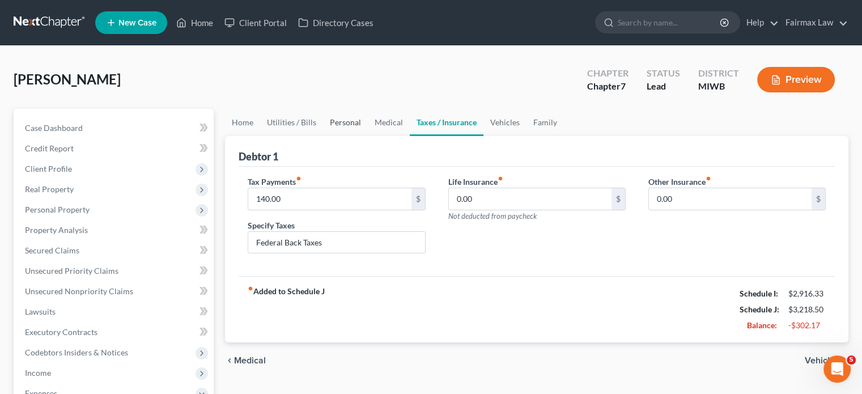
click at [368, 136] on link "Personal" at bounding box center [345, 122] width 45 height 27
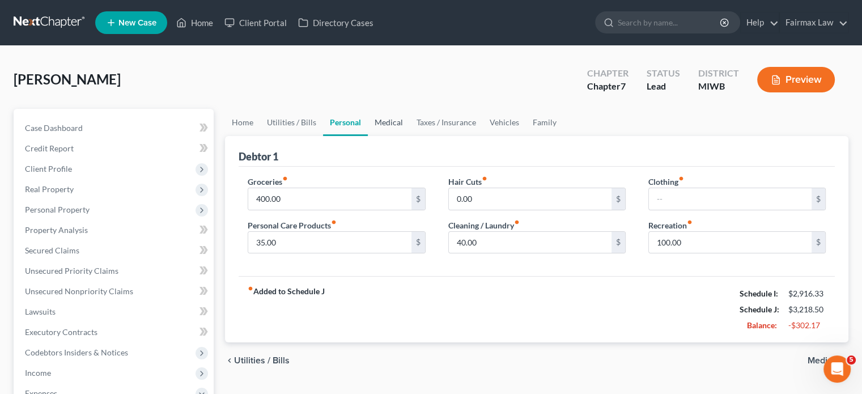
click at [410, 136] on link "Medical" at bounding box center [389, 122] width 42 height 27
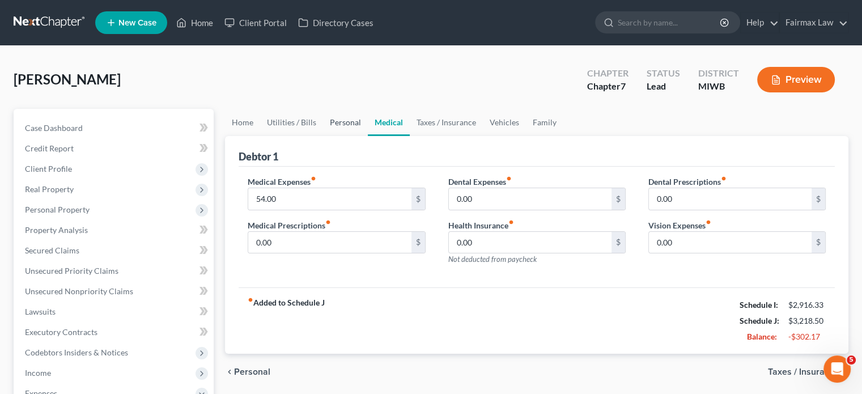
click at [361, 136] on link "Personal" at bounding box center [345, 122] width 45 height 27
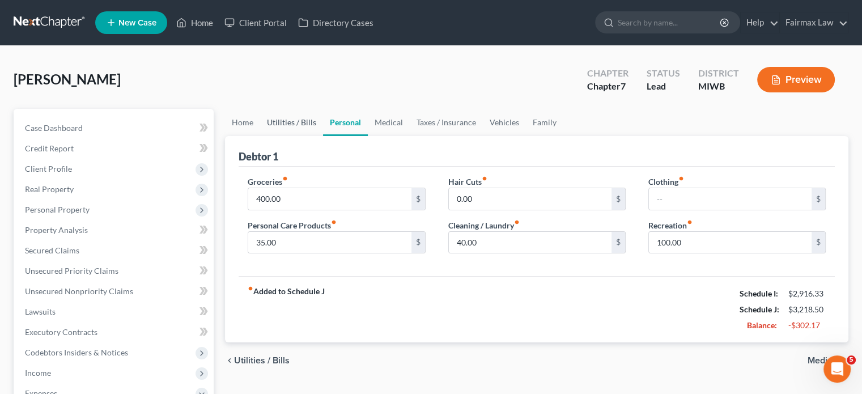
click at [304, 136] on link "Utilities / Bills" at bounding box center [291, 122] width 63 height 27
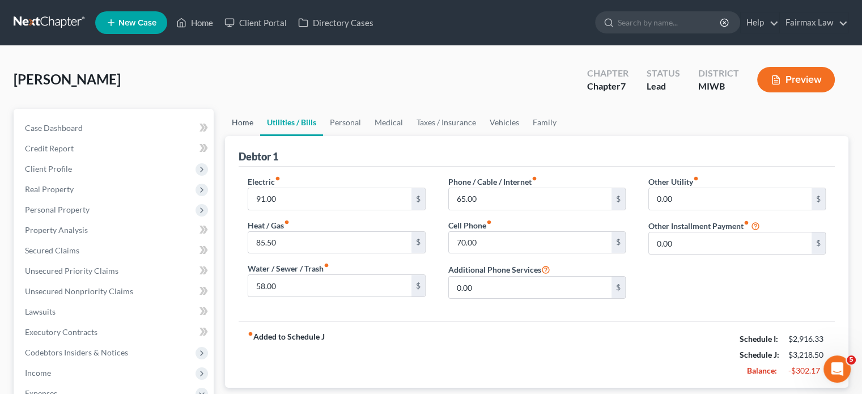
click at [243, 136] on link "Home" at bounding box center [242, 122] width 35 height 27
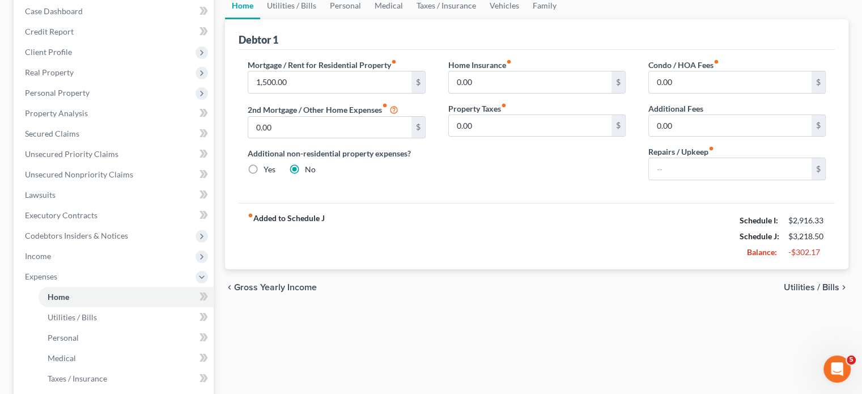
scroll to position [116, 0]
click at [304, 20] on link "Utilities / Bills" at bounding box center [291, 6] width 63 height 27
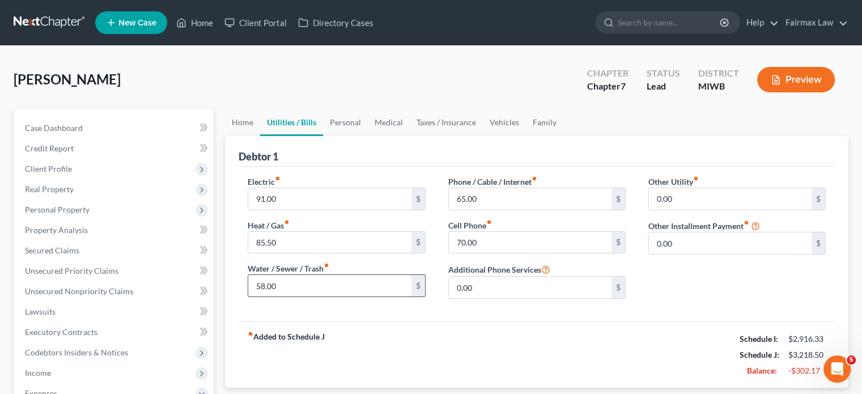
click at [308, 296] on input "58.00" at bounding box center [329, 286] width 163 height 22
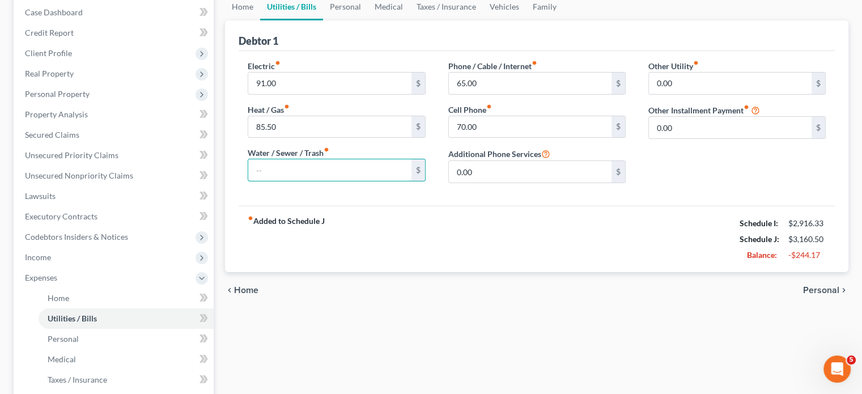
scroll to position [120, 0]
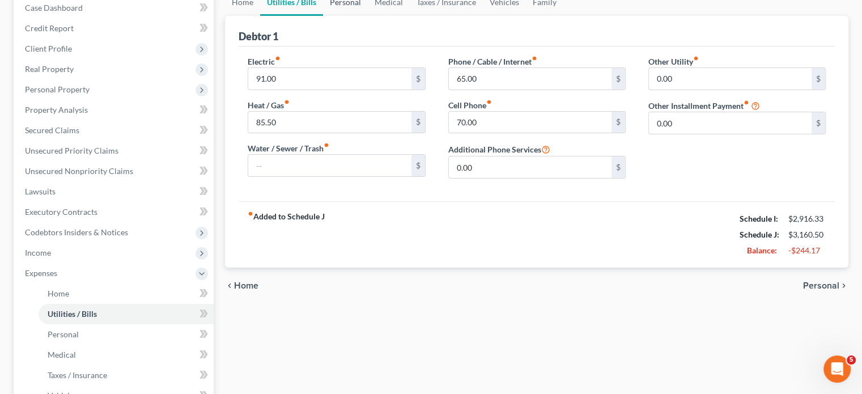
click at [368, 16] on link "Personal" at bounding box center [345, 2] width 45 height 27
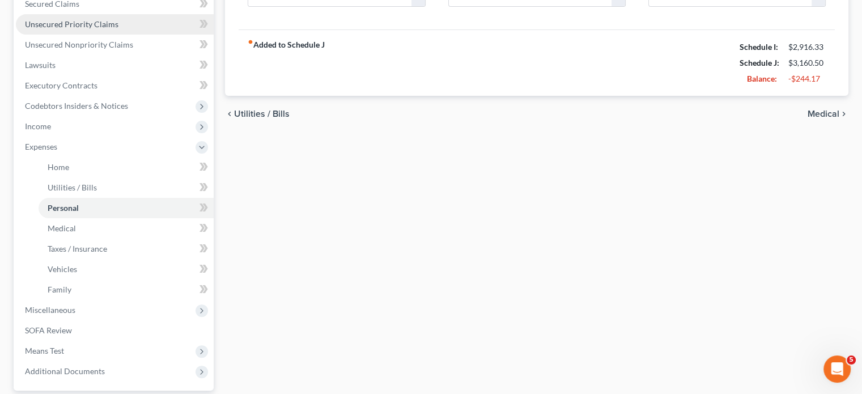
scroll to position [245, 0]
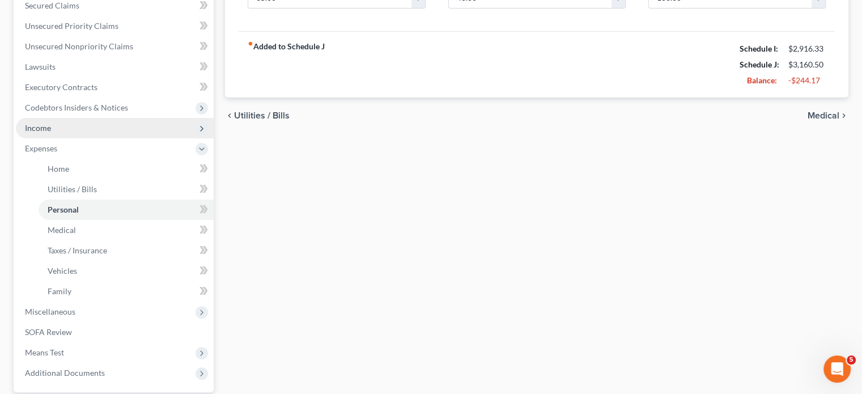
click at [152, 138] on span "Income" at bounding box center [115, 128] width 198 height 20
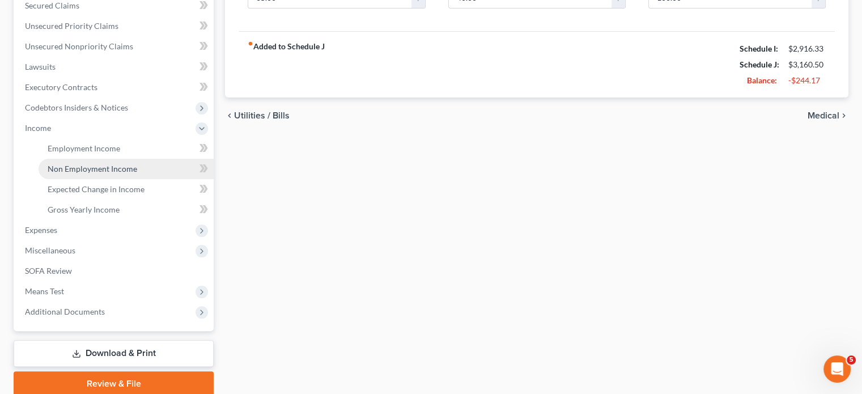
click at [122, 173] on span "Non Employment Income" at bounding box center [93, 169] width 90 height 10
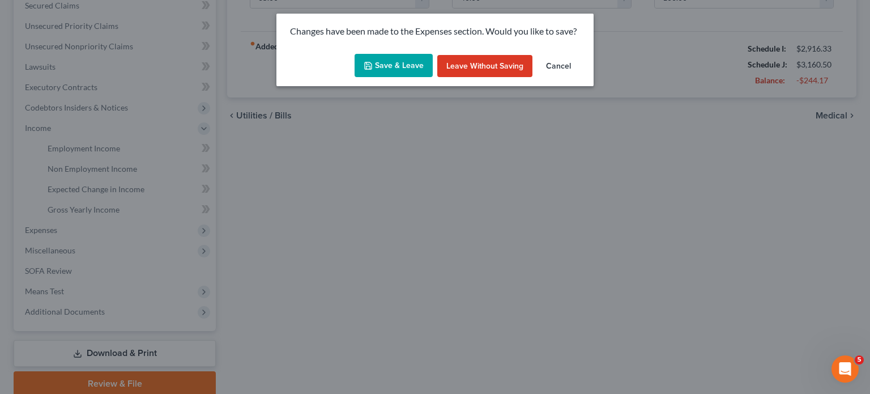
click at [392, 78] on button "Save & Leave" at bounding box center [394, 66] width 78 height 24
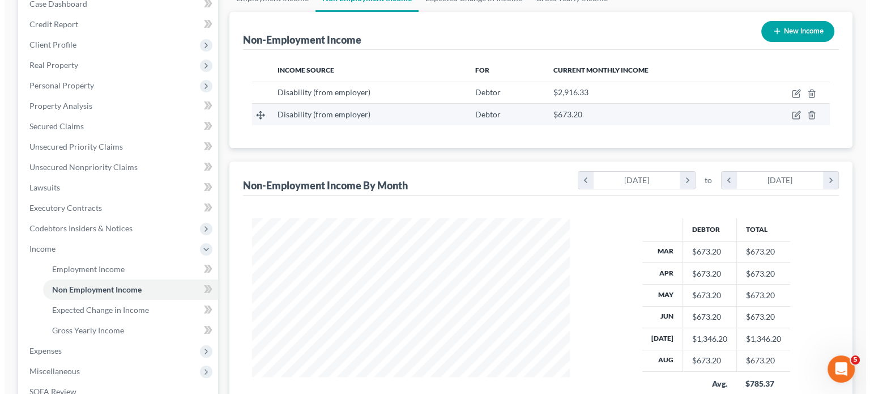
scroll to position [125, 0]
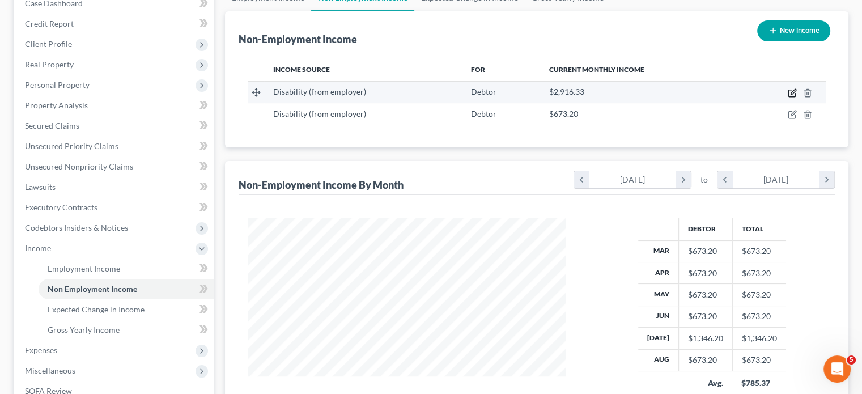
click at [790, 94] on icon "button" at bounding box center [792, 91] width 5 height 5
select select "1"
select select "3"
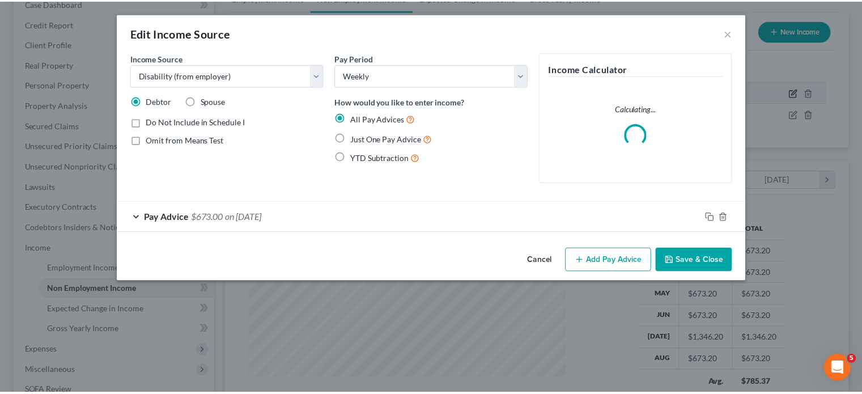
scroll to position [252, 344]
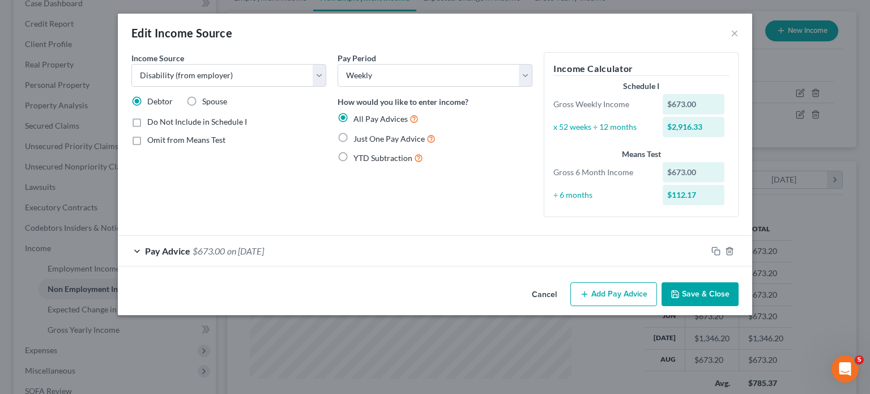
click at [566, 306] on button "Cancel" at bounding box center [544, 294] width 43 height 23
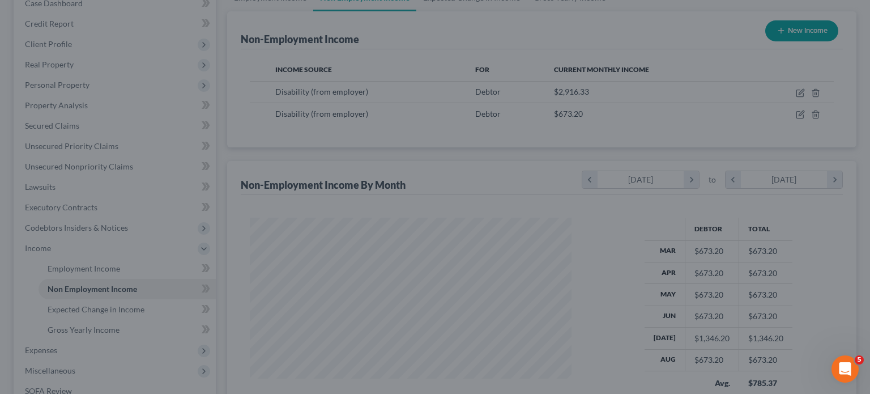
scroll to position [566333, 566244]
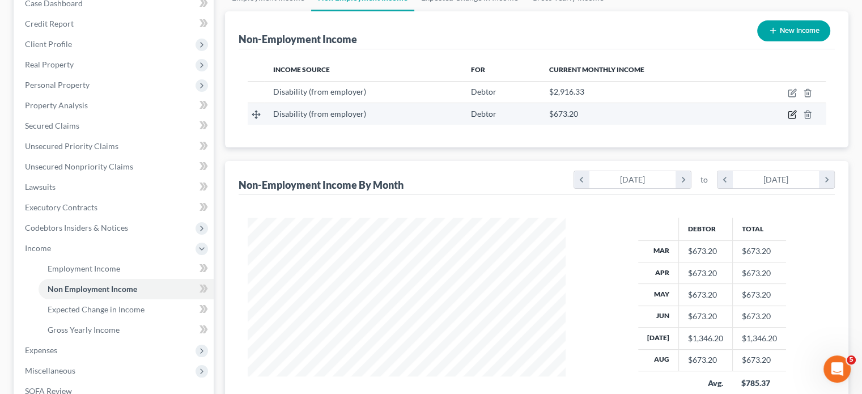
click at [788, 118] on icon "button" at bounding box center [791, 115] width 7 height 7
select select "1"
select select "0"
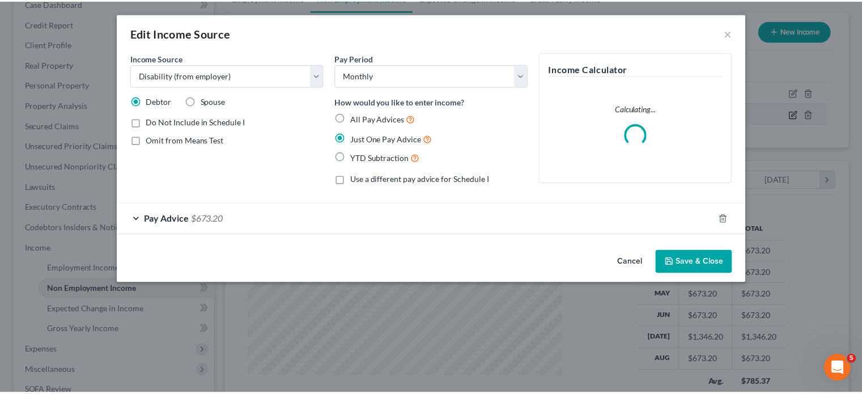
scroll to position [252, 344]
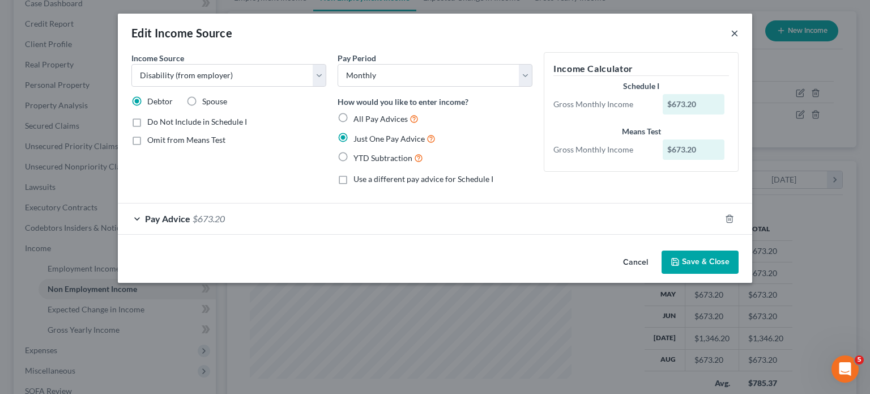
click at [739, 40] on button "×" at bounding box center [735, 33] width 8 height 14
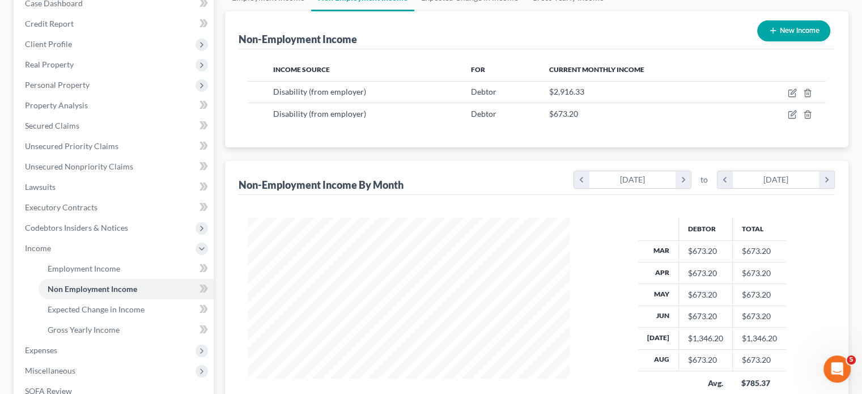
scroll to position [566333, 566244]
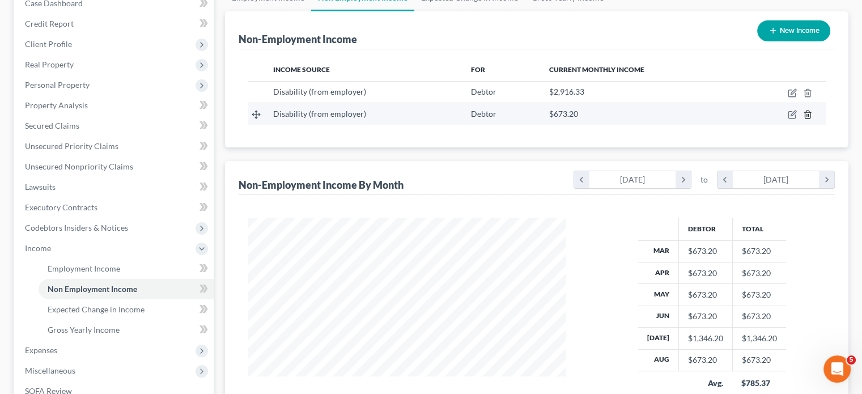
click at [804, 112] on polyline "button" at bounding box center [807, 112] width 7 height 0
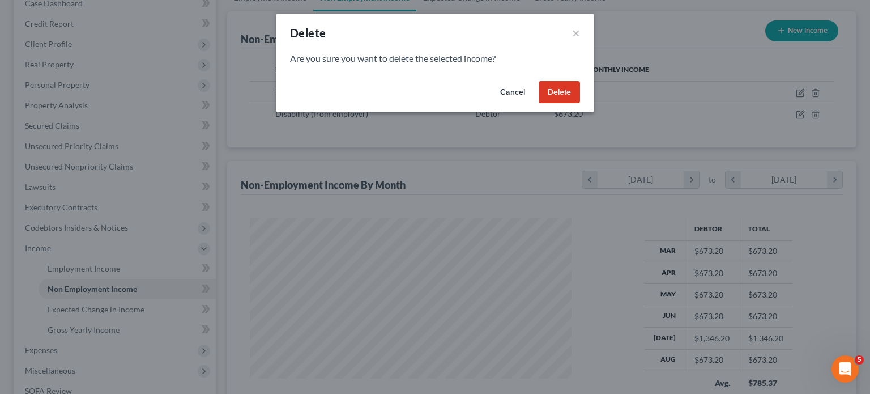
click at [577, 104] on button "Delete" at bounding box center [559, 92] width 41 height 23
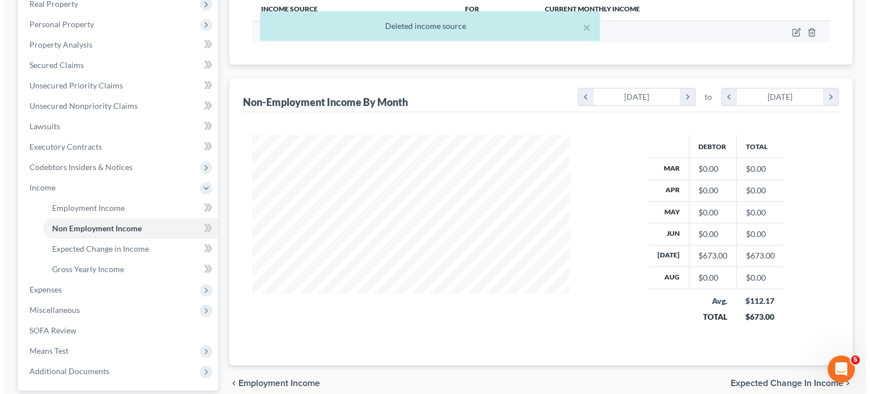
scroll to position [181, 0]
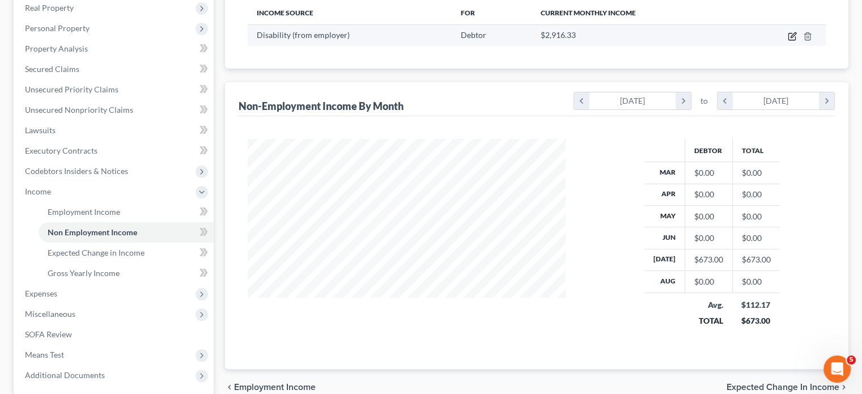
click at [788, 41] on icon "button" at bounding box center [792, 36] width 9 height 9
select select "1"
select select "3"
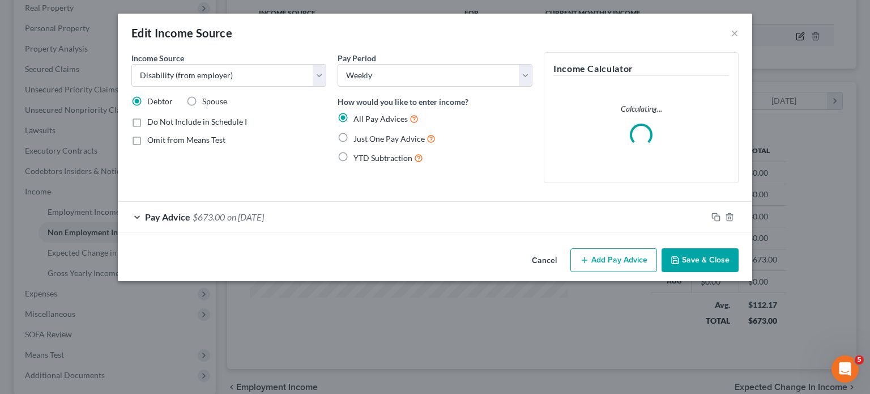
scroll to position [252, 344]
click at [257, 232] on div "Pay Advice $673.00 on [DATE]" at bounding box center [412, 217] width 589 height 30
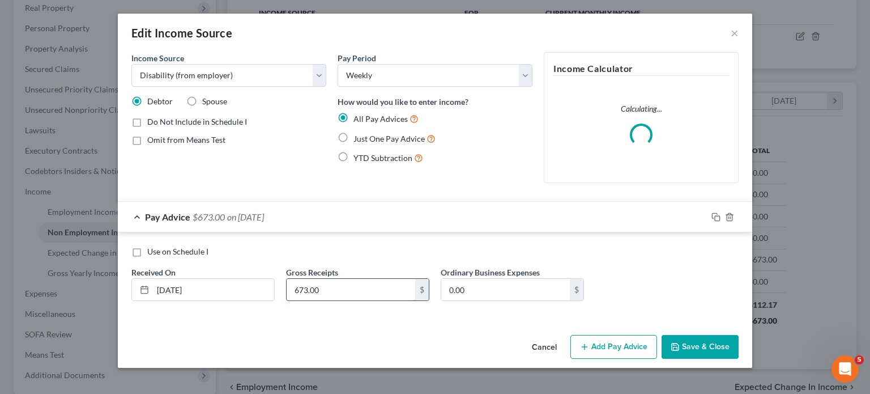
click at [293, 300] on input "673.00" at bounding box center [351, 290] width 129 height 22
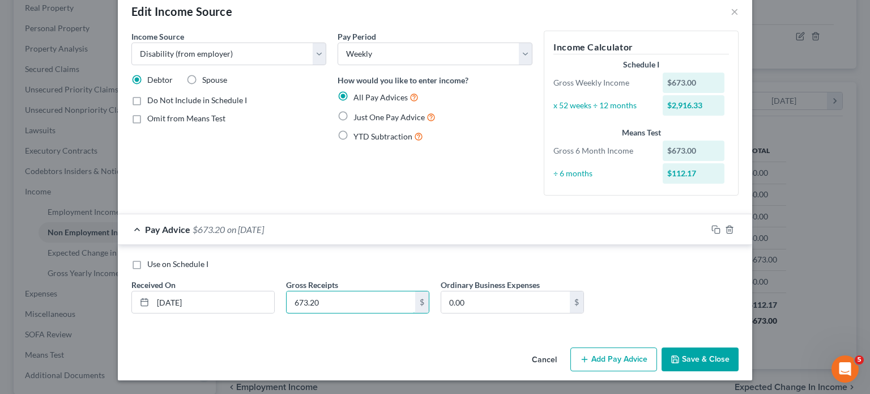
scroll to position [122, 0]
type input "673.20"
click at [504, 291] on input "0.00" at bounding box center [505, 302] width 129 height 22
type input "71.50"
click at [636, 347] on button "Add Pay Advice" at bounding box center [614, 359] width 87 height 24
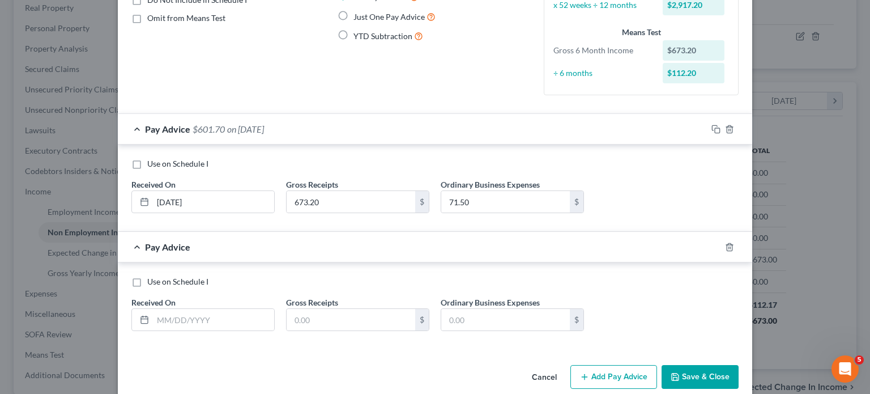
scroll to position [268, 0]
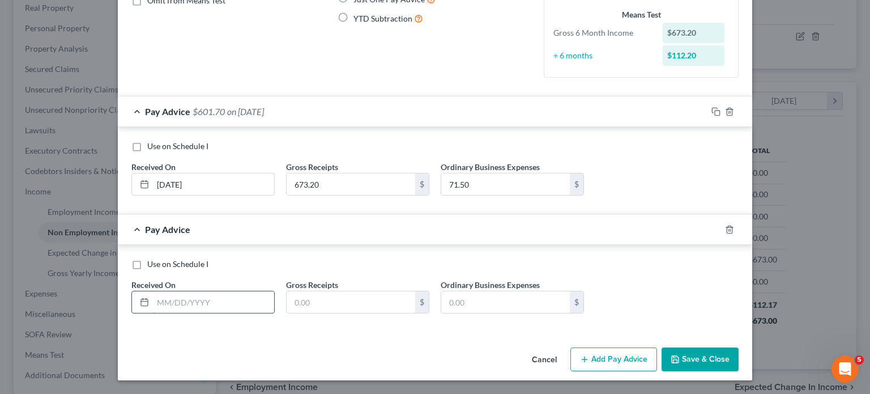
click at [153, 291] on input "text" at bounding box center [213, 302] width 121 height 22
type input "[DATE]"
click at [290, 173] on input "673.20" at bounding box center [351, 184] width 129 height 22
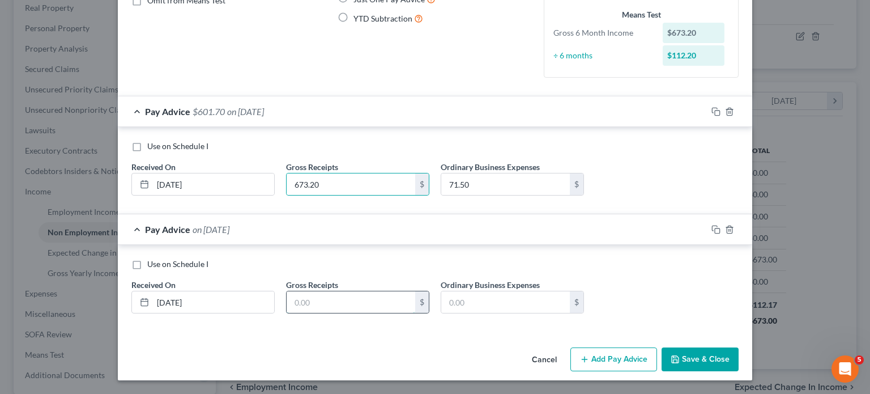
click at [288, 291] on input "text" at bounding box center [351, 302] width 129 height 22
paste input "673.20"
type input "673.20"
click at [485, 173] on input "71.50" at bounding box center [505, 184] width 129 height 22
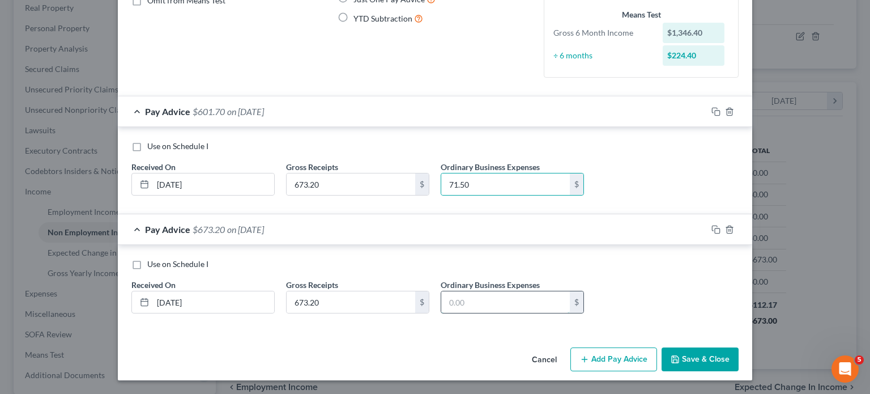
click at [480, 291] on input "text" at bounding box center [505, 302] width 129 height 22
paste input "71.50"
type input "71.50"
click at [720, 228] on rect "button" at bounding box center [717, 230] width 5 height 5
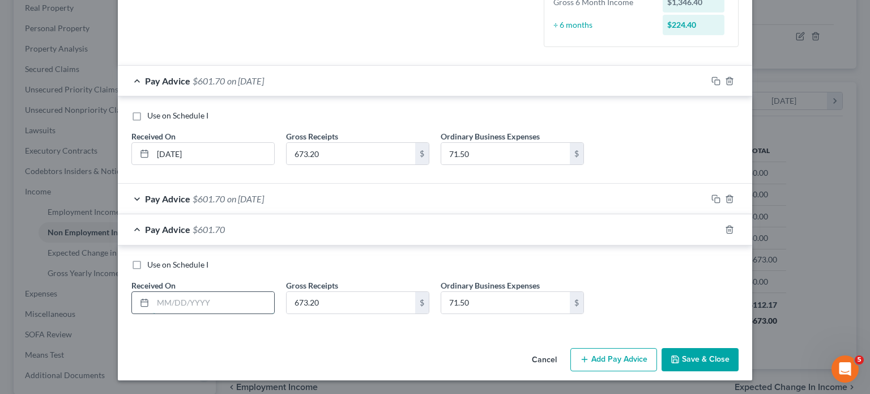
click at [153, 313] on input "text" at bounding box center [213, 303] width 121 height 22
type input "[DATE]"
click at [721, 231] on icon "button" at bounding box center [716, 229] width 9 height 9
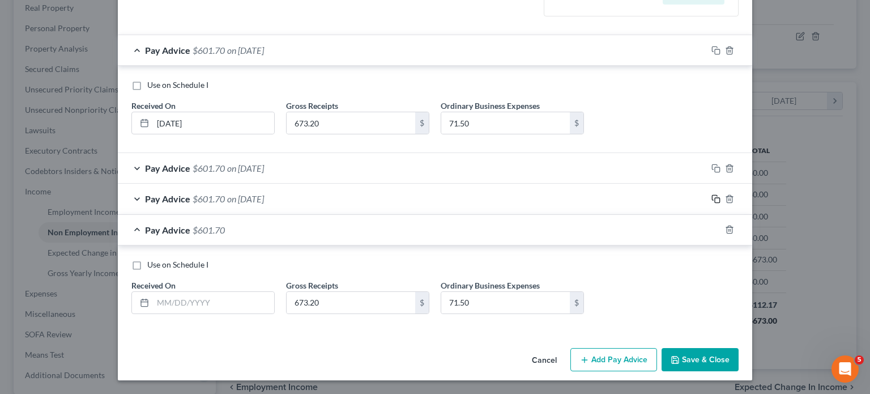
scroll to position [344, 0]
click at [153, 292] on input "text" at bounding box center [213, 303] width 121 height 22
type input "0"
type input "[DATE]"
click at [721, 225] on icon "button" at bounding box center [716, 229] width 9 height 9
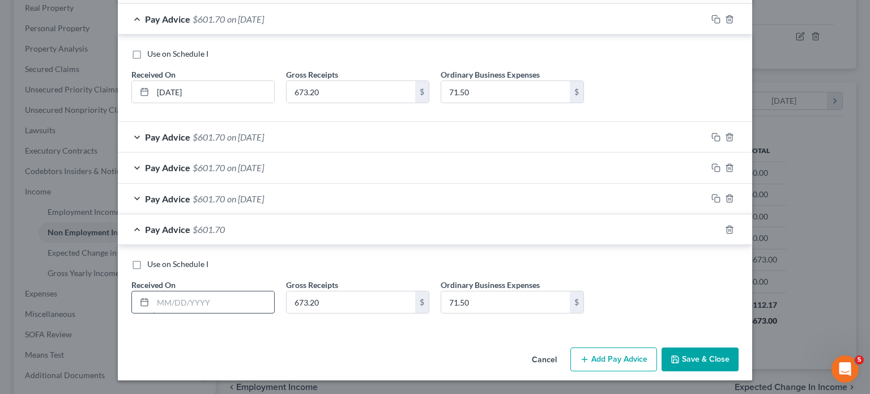
click at [170, 312] on input "text" at bounding box center [213, 302] width 121 height 22
type input "[DATE]"
click at [721, 231] on icon "button" at bounding box center [716, 229] width 9 height 9
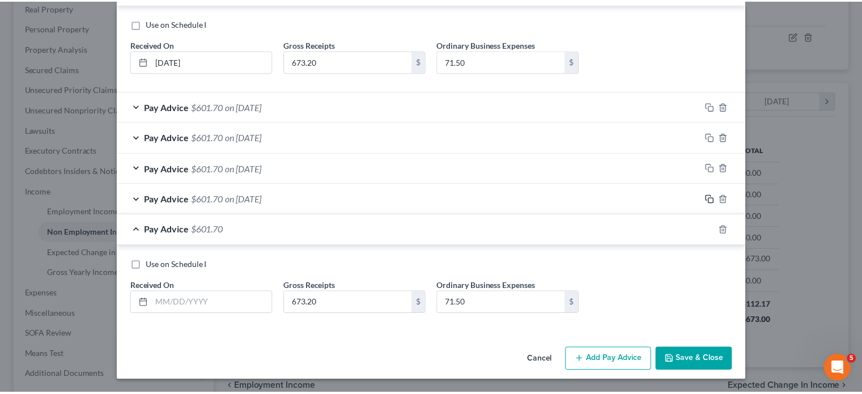
scroll to position [422, 0]
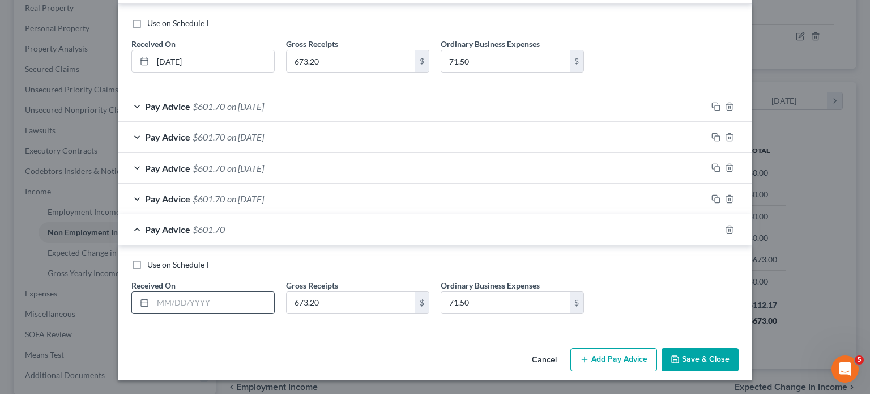
click at [178, 292] on input "text" at bounding box center [213, 303] width 121 height 22
type input "[DATE]"
click at [739, 348] on button "Save & Close" at bounding box center [700, 360] width 77 height 24
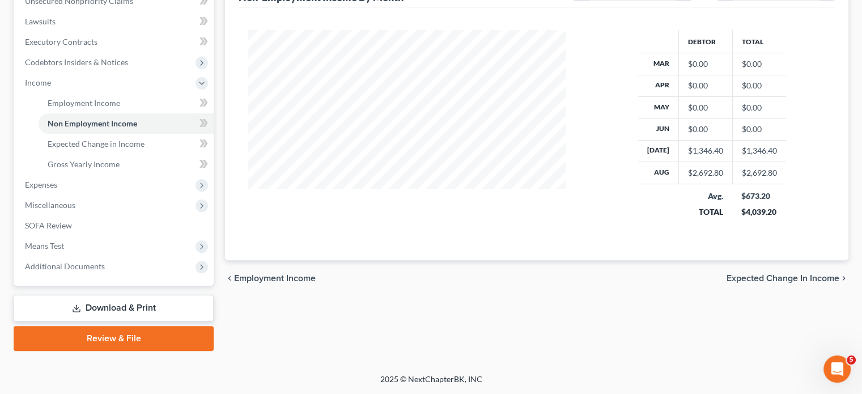
scroll to position [427, 0]
click at [110, 175] on span "Expenses" at bounding box center [115, 185] width 198 height 20
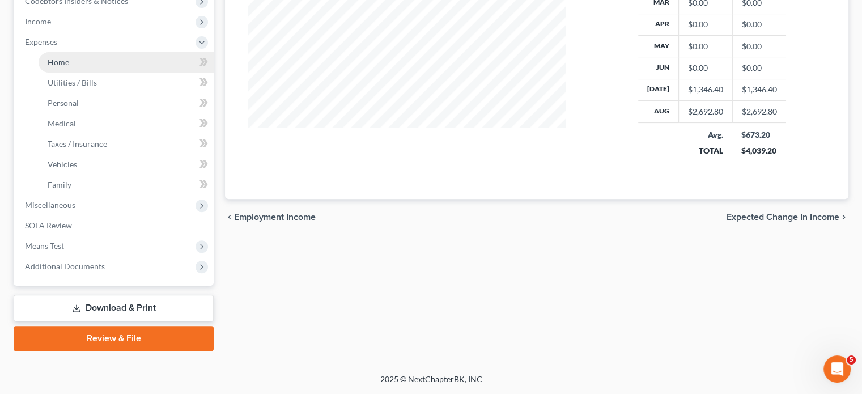
click at [83, 73] on link "Home" at bounding box center [126, 62] width 175 height 20
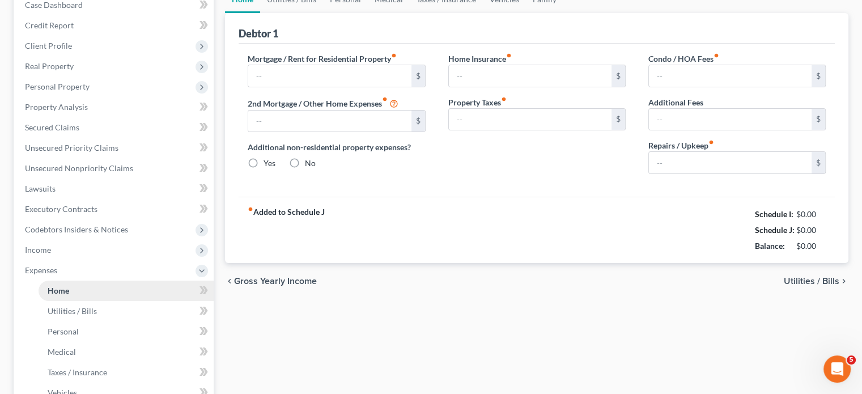
type input "1,500.00"
type input "0.00"
radio input "true"
type input "0.00"
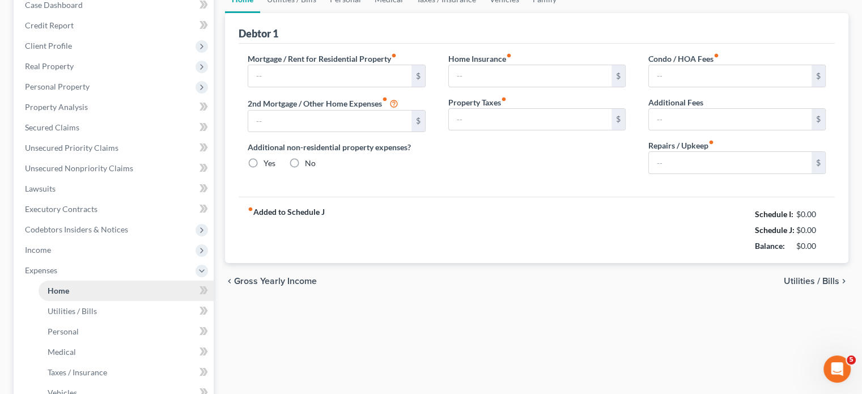
type input "0.00"
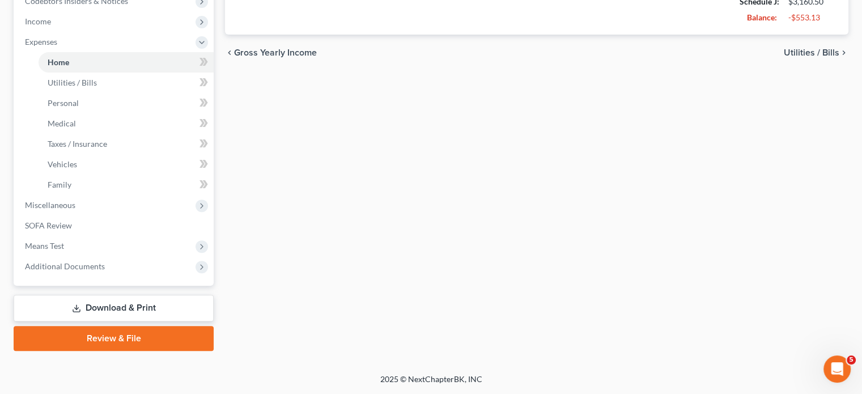
scroll to position [534, 0]
click at [97, 195] on span "Miscellaneous" at bounding box center [115, 205] width 198 height 20
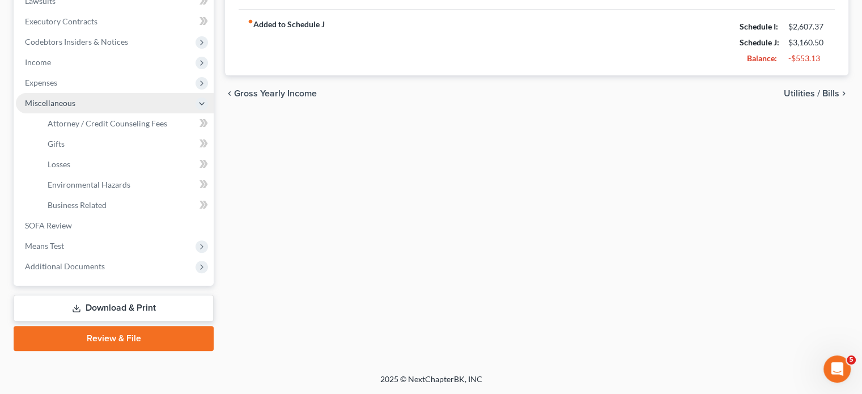
scroll to position [483, 0]
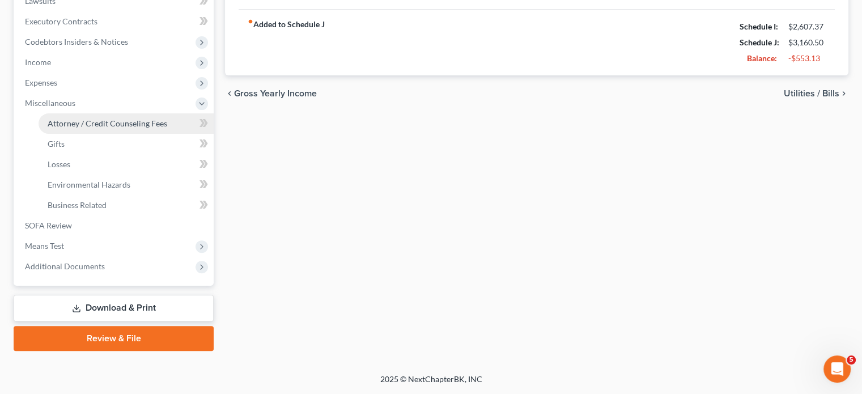
click at [109, 118] on span "Attorney / Credit Counseling Fees" at bounding box center [108, 123] width 120 height 10
select select "1"
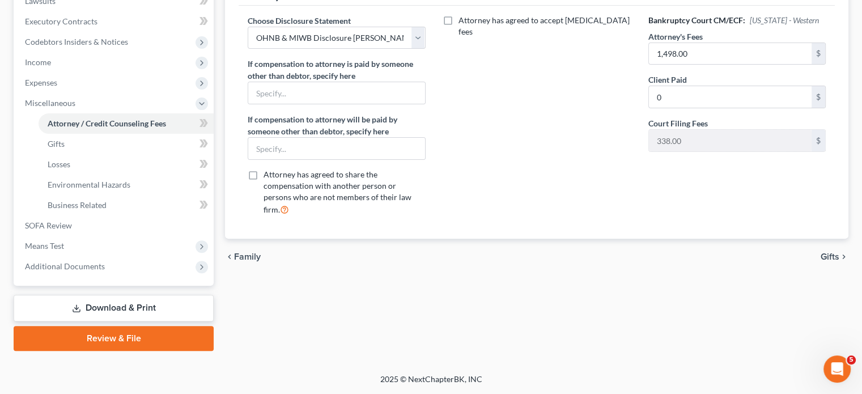
scroll to position [483, 0]
click at [101, 261] on span "Additional Documents" at bounding box center [65, 266] width 80 height 10
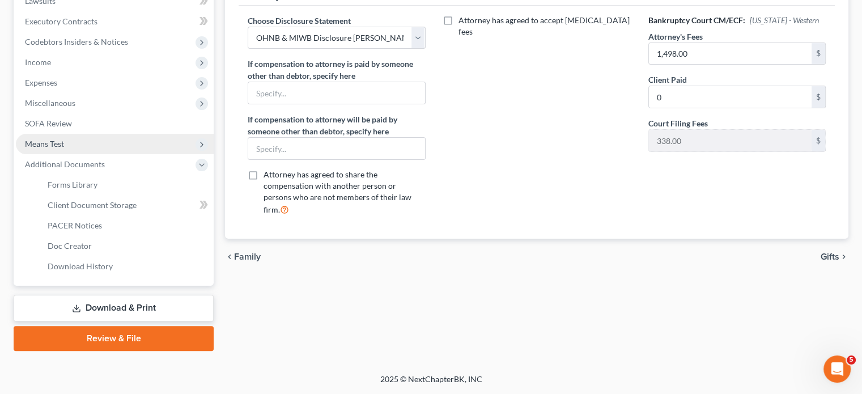
click at [81, 134] on span "Means Test" at bounding box center [115, 144] width 198 height 20
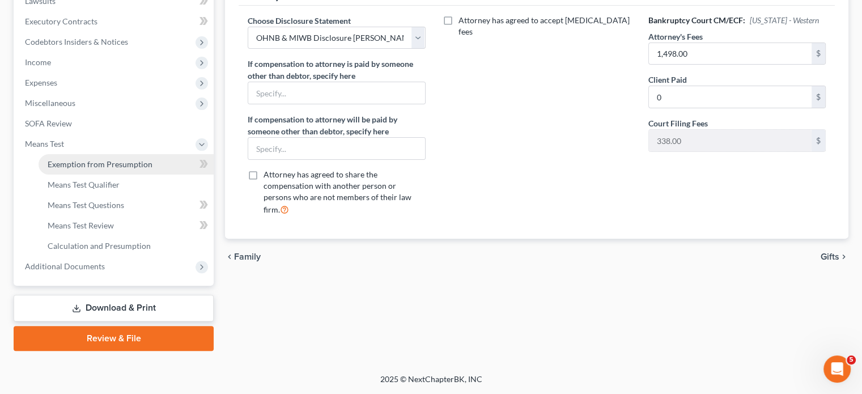
click at [101, 159] on span "Exemption from Presumption" at bounding box center [100, 164] width 105 height 10
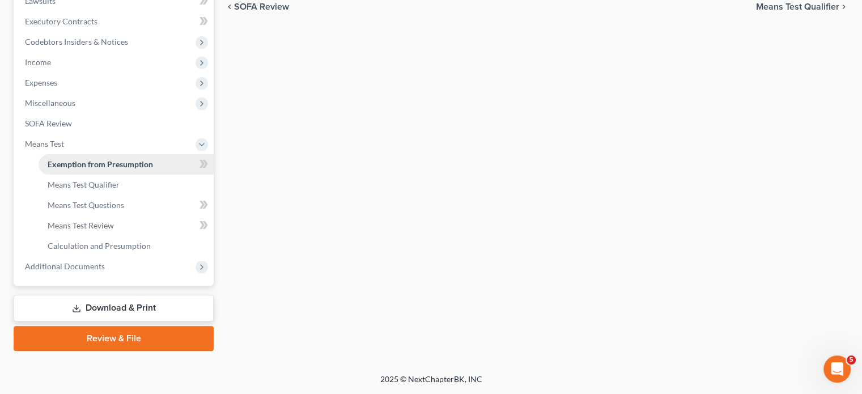
radio input "true"
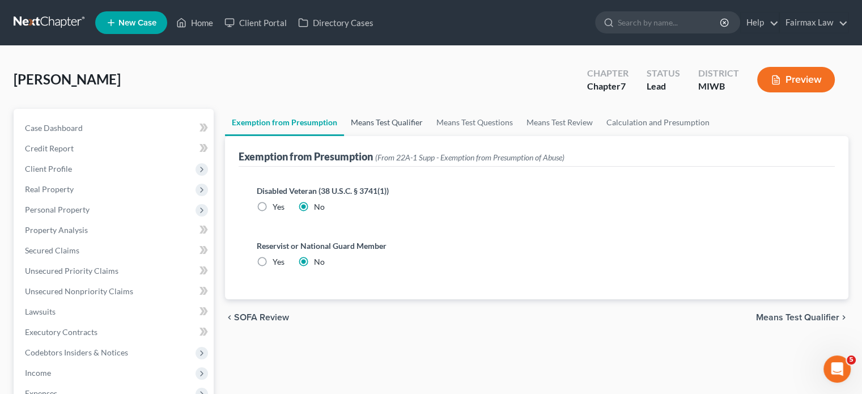
click at [429, 136] on link "Means Test Qualifier" at bounding box center [387, 122] width 86 height 27
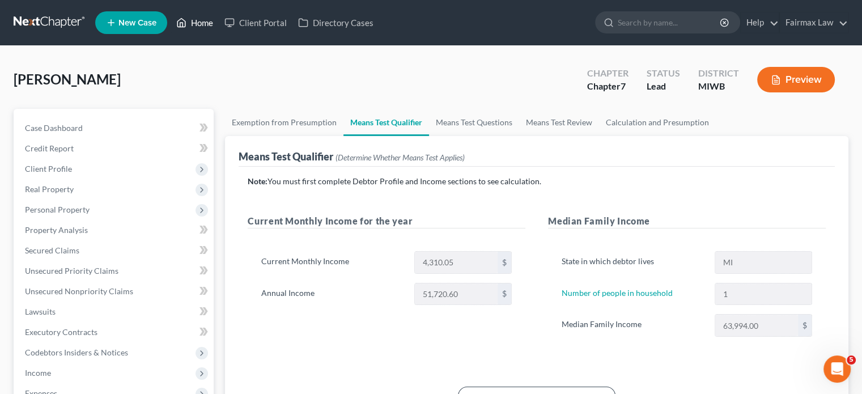
click at [219, 24] on link "Home" at bounding box center [195, 22] width 48 height 20
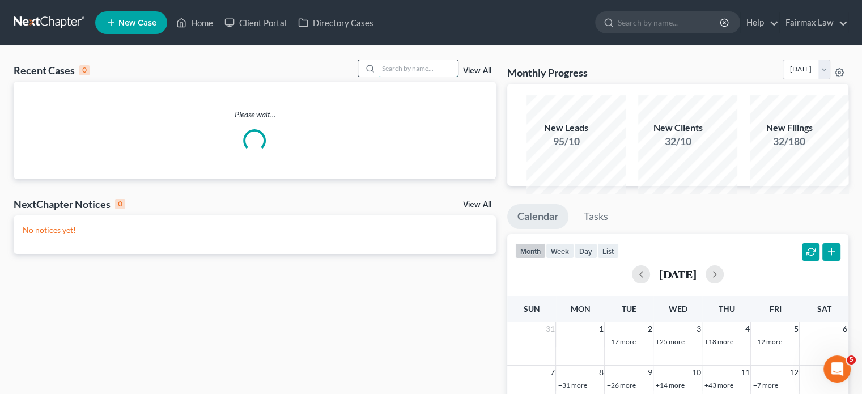
click at [378, 76] on input "search" at bounding box center [417, 68] width 79 height 16
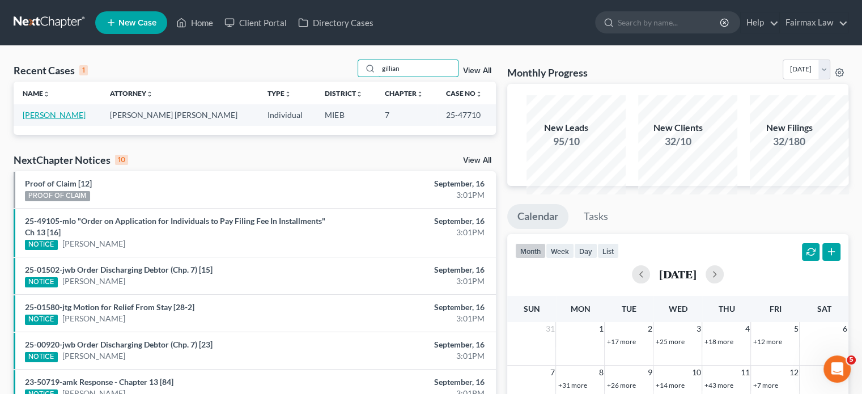
type input "gillian"
click at [66, 120] on link "[PERSON_NAME]" at bounding box center [54, 115] width 63 height 10
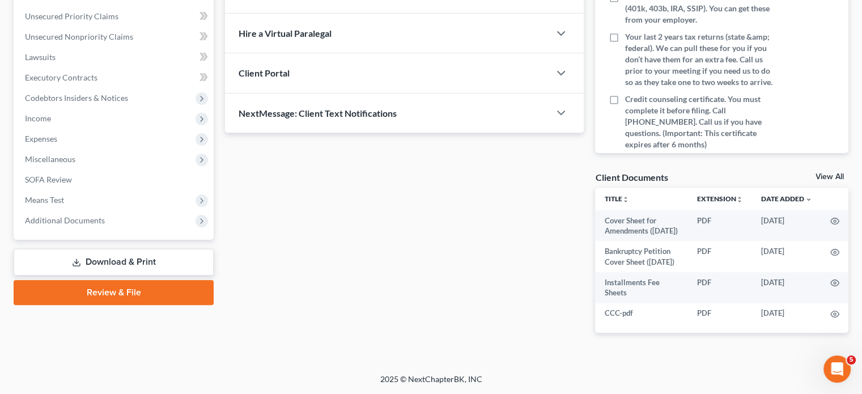
scroll to position [423, 0]
click at [103, 215] on span "Additional Documents" at bounding box center [65, 220] width 80 height 10
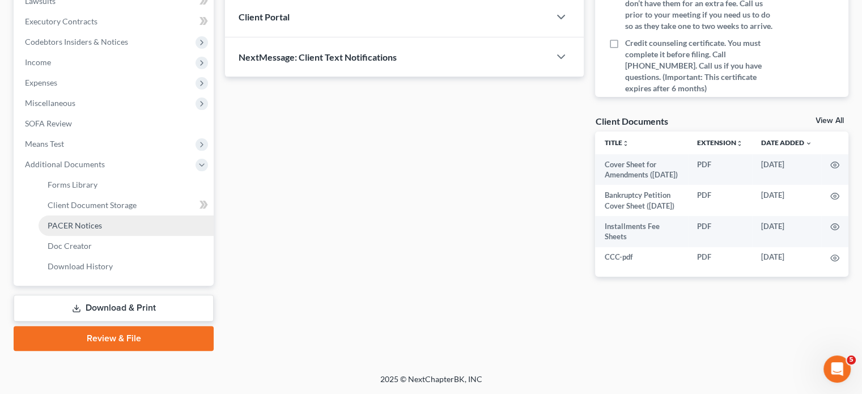
click at [102, 230] on span "PACER Notices" at bounding box center [75, 225] width 54 height 10
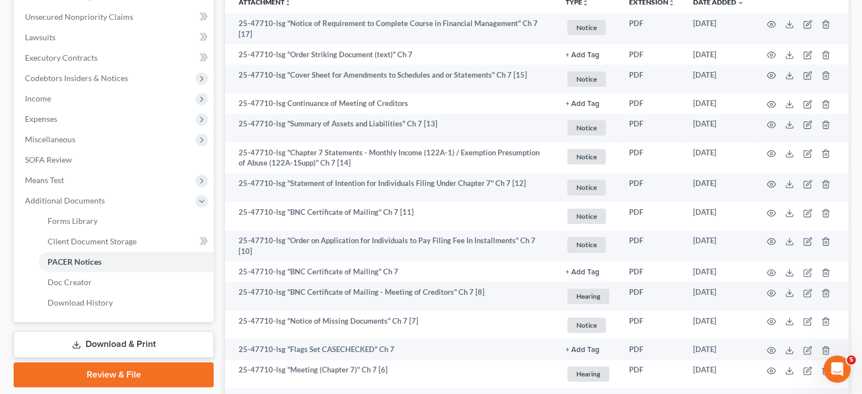
scroll to position [274, 0]
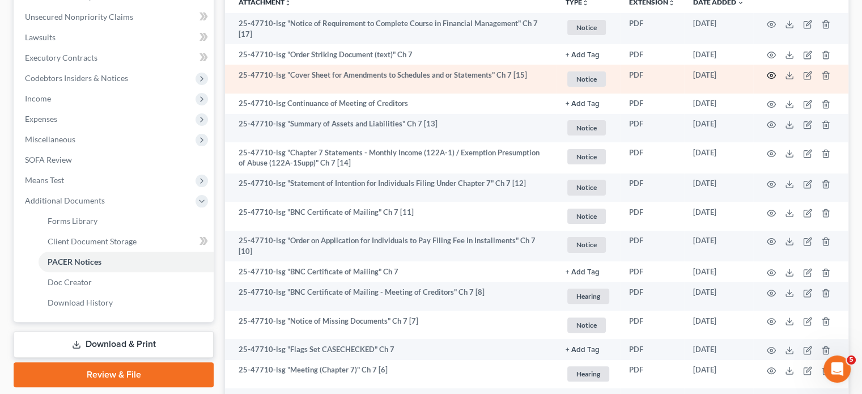
click at [767, 79] on icon "button" at bounding box center [771, 76] width 8 height 6
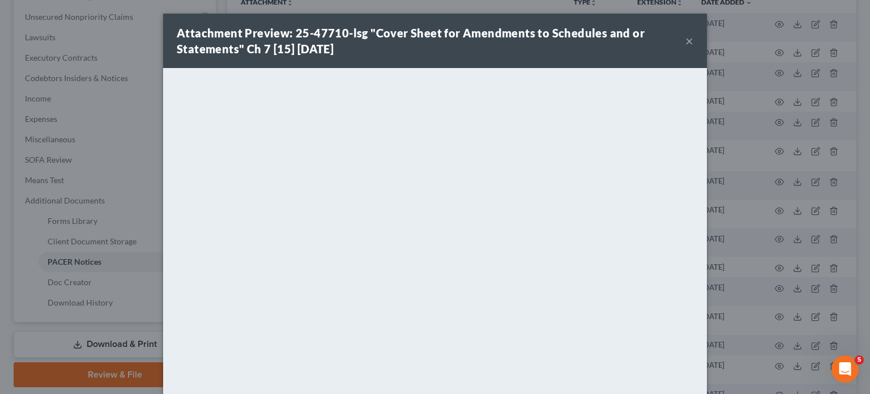
click at [694, 46] on button "×" at bounding box center [690, 41] width 8 height 14
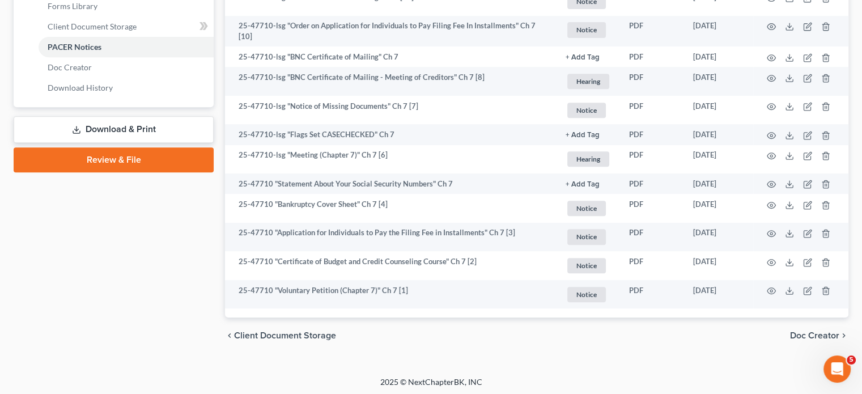
scroll to position [494, 0]
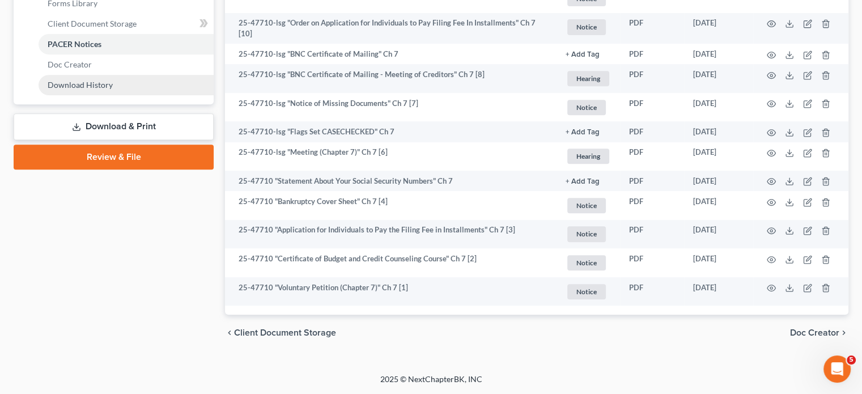
click at [113, 90] on span "Download History" at bounding box center [80, 85] width 65 height 10
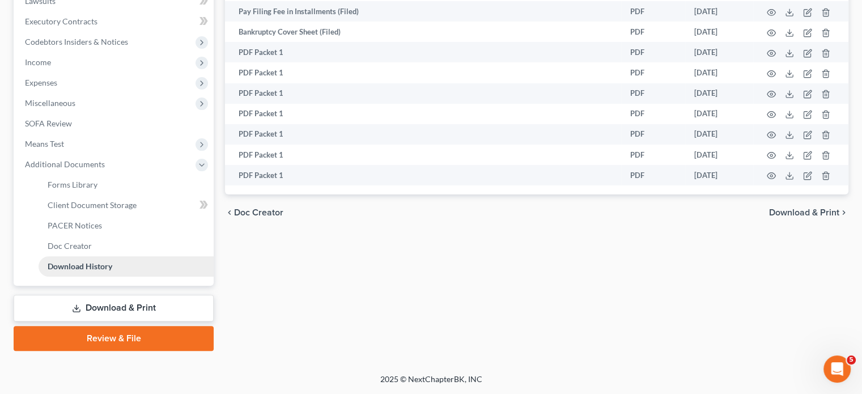
scroll to position [483, 0]
drag, startPoint x: 113, startPoint y: 225, endPoint x: 446, endPoint y: 212, distance: 332.8
click at [446, 212] on div "Forms Library Client Document Storage PACER Notices Doc Creator Download Histor…" at bounding box center [536, 74] width 635 height 552
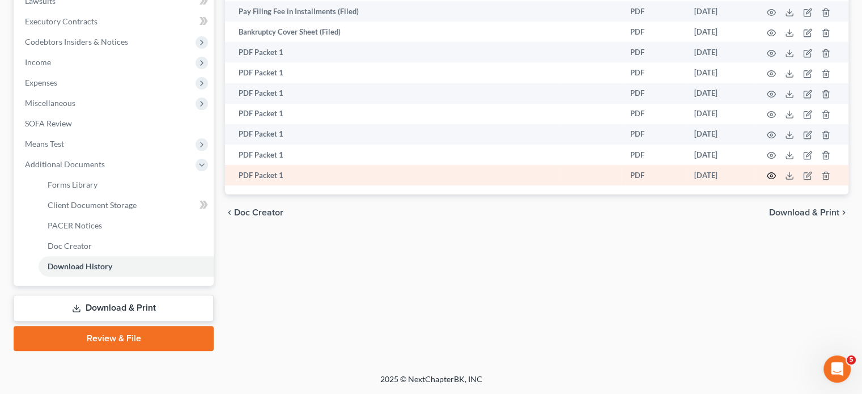
click at [767, 180] on icon "button" at bounding box center [771, 175] width 9 height 9
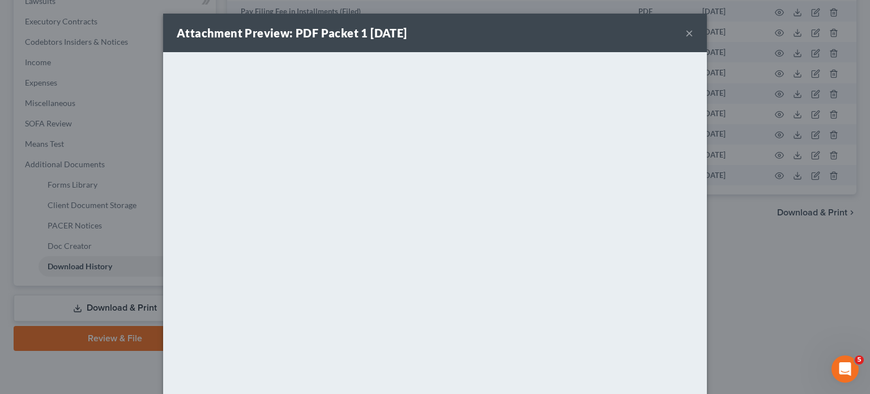
click at [506, 29] on div "Attachment Preview: PDF Packet 1 [DATE] ×" at bounding box center [435, 33] width 544 height 39
click at [694, 40] on button "×" at bounding box center [690, 33] width 8 height 14
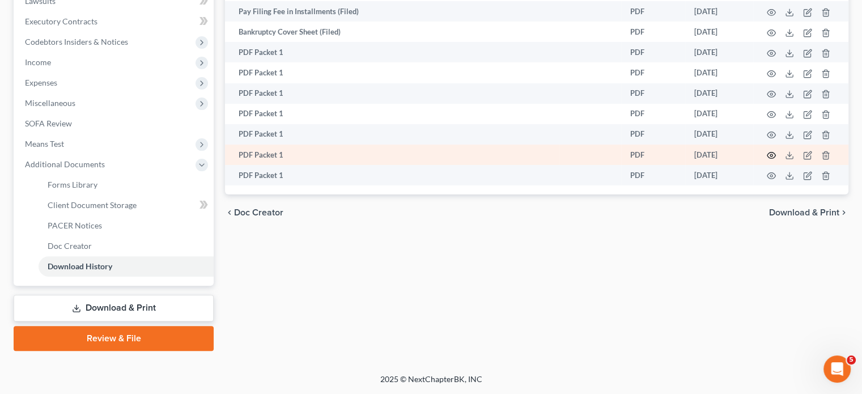
click at [767, 160] on icon "button" at bounding box center [771, 155] width 9 height 9
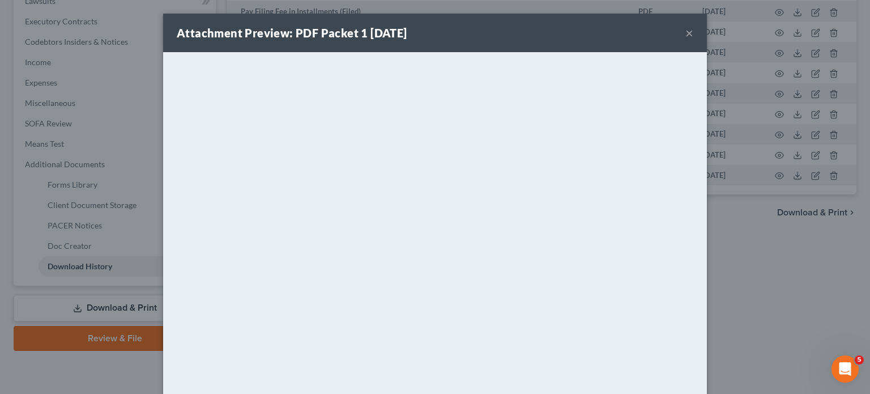
click at [694, 38] on button "×" at bounding box center [690, 33] width 8 height 14
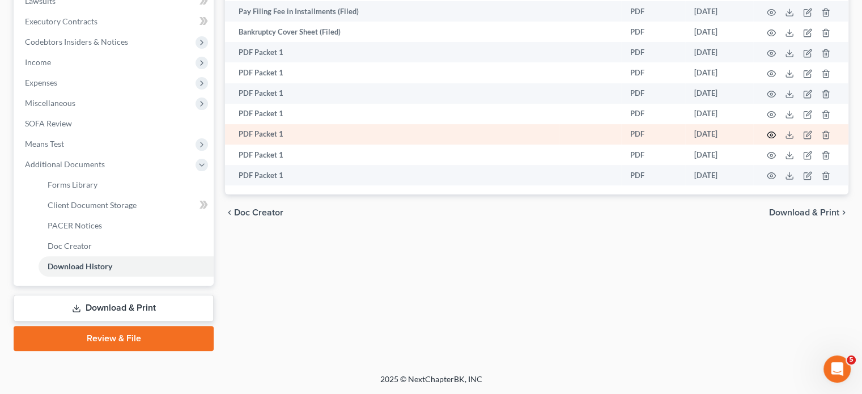
click at [767, 139] on icon "button" at bounding box center [771, 134] width 9 height 9
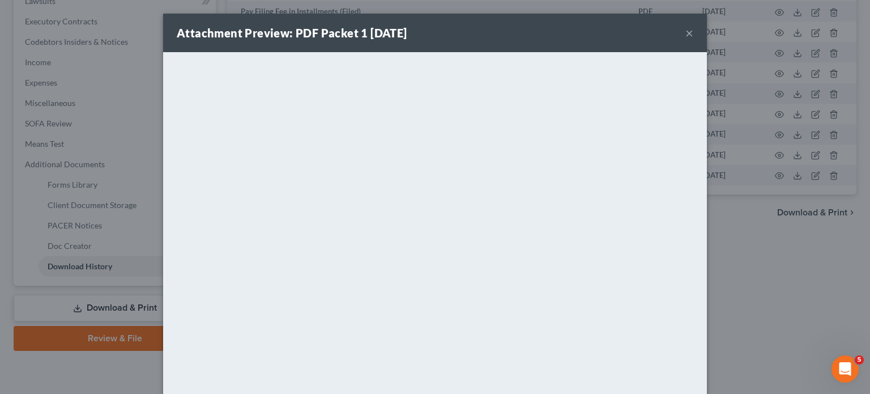
click at [694, 40] on button "×" at bounding box center [690, 33] width 8 height 14
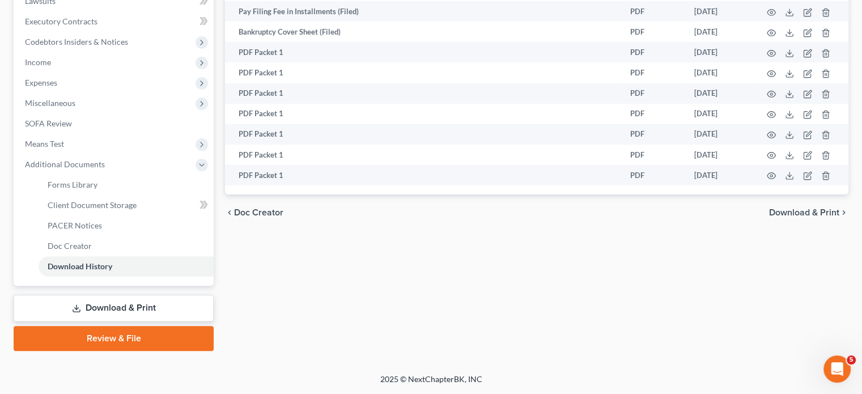
scroll to position [483, 0]
click at [88, 200] on span "Client Document Storage" at bounding box center [92, 205] width 89 height 10
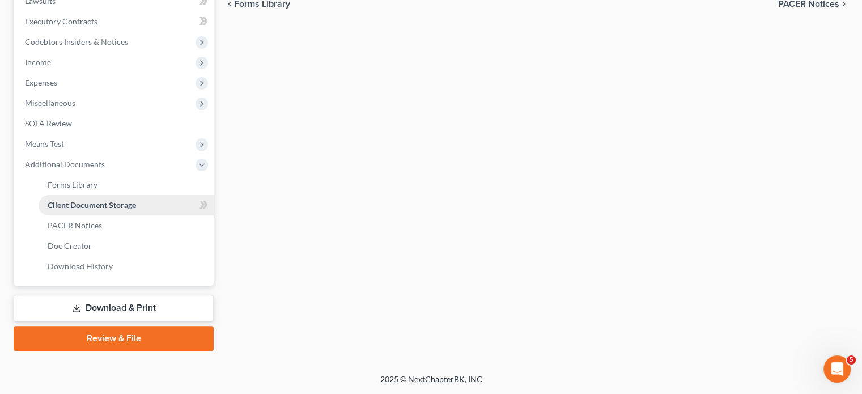
select select "7"
select select "32"
select select "6"
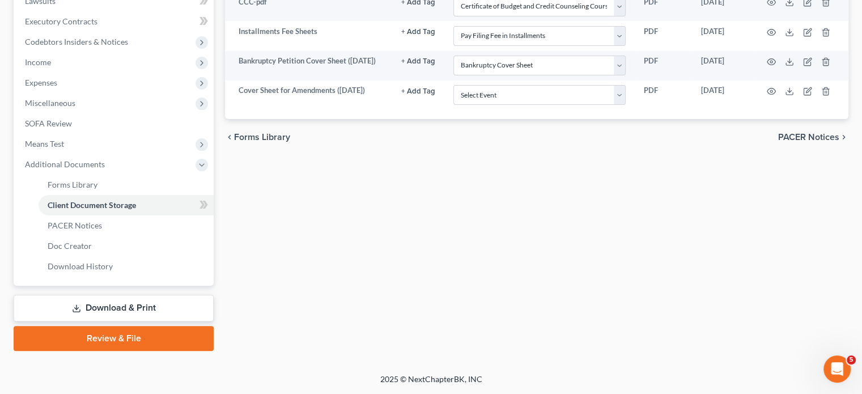
scroll to position [450, 0]
click at [109, 177] on link "Forms Library" at bounding box center [126, 185] width 175 height 20
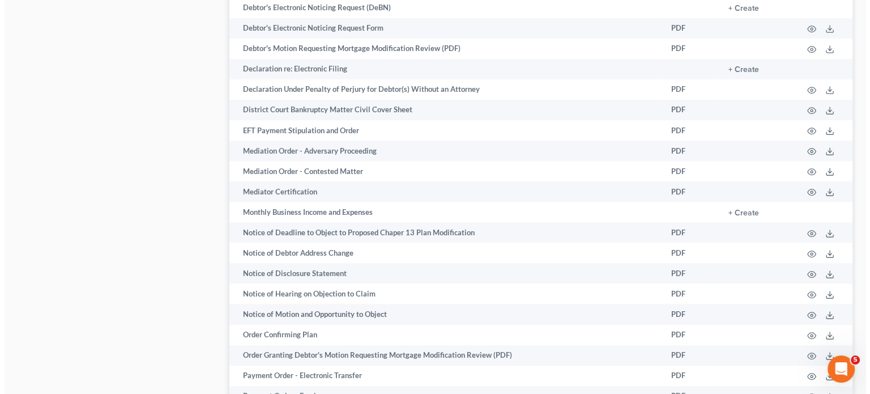
scroll to position [786, 0]
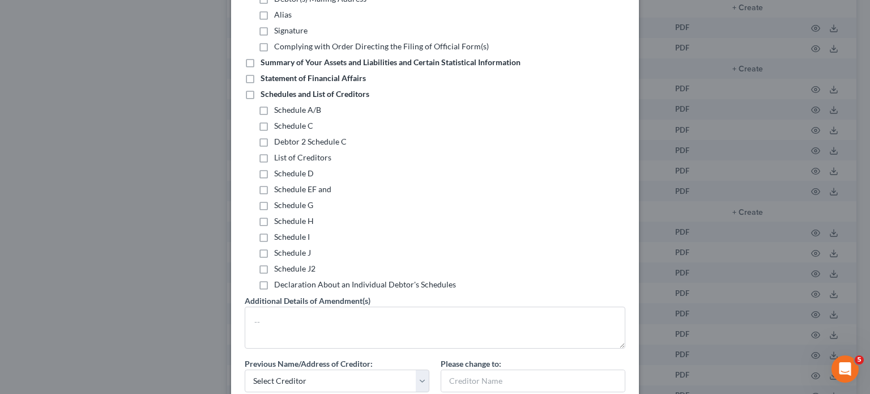
scroll to position [93, 0]
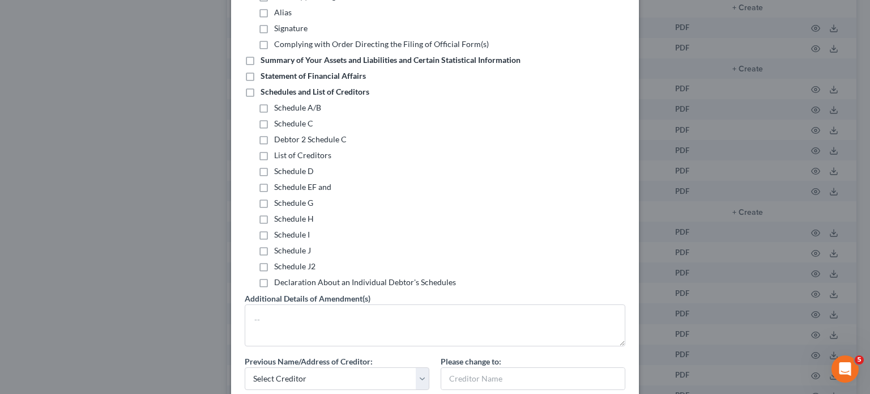
click at [274, 113] on label "Schedule A/B" at bounding box center [297, 107] width 47 height 11
click at [279, 109] on input "Schedule A/B" at bounding box center [282, 105] width 7 height 7
checkbox input "true"
click at [261, 82] on label "Statement of Financial Affairs" at bounding box center [313, 75] width 105 height 11
click at [265, 78] on input "Statement of Financial Affairs" at bounding box center [268, 73] width 7 height 7
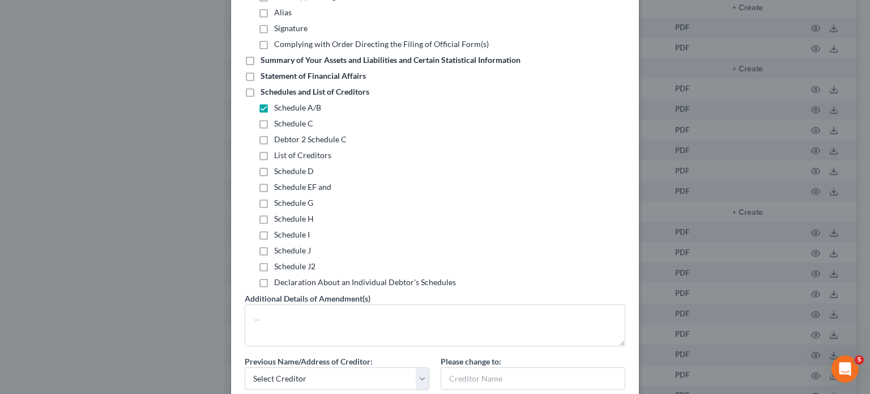
checkbox input "true"
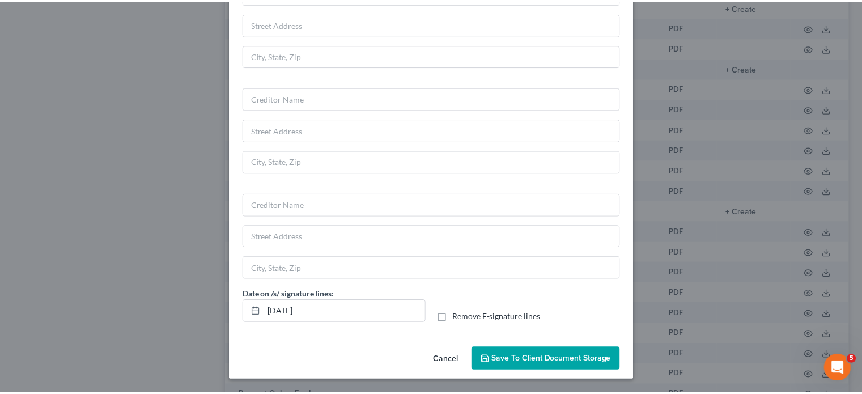
scroll to position [1086, 0]
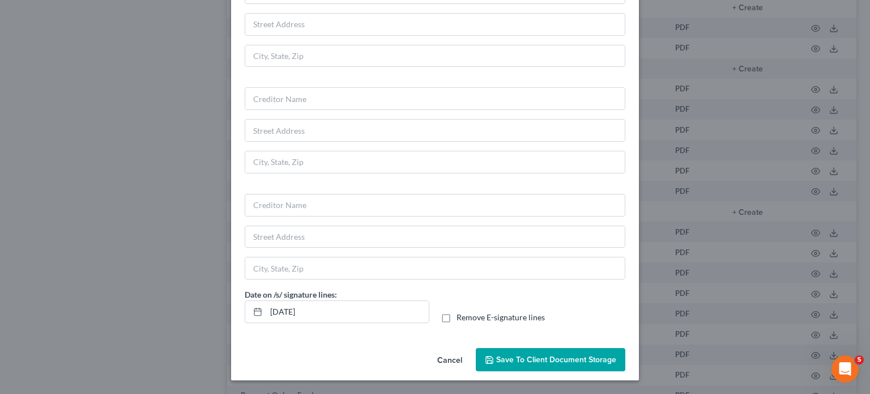
click at [578, 348] on button "Save to Client Document Storage" at bounding box center [551, 360] width 150 height 24
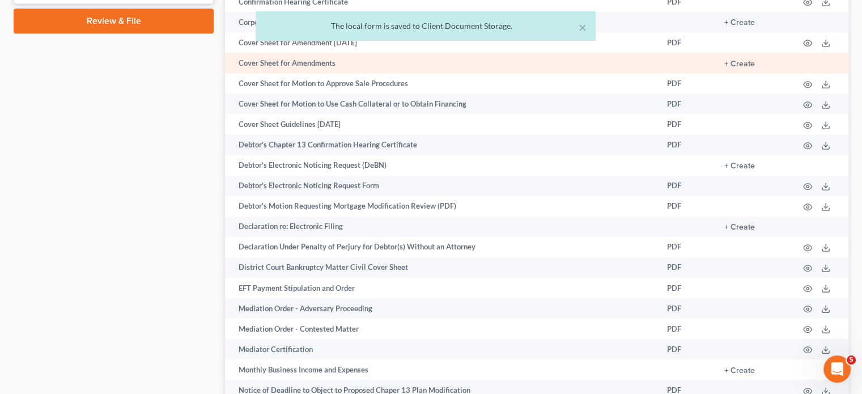
scroll to position [534, 0]
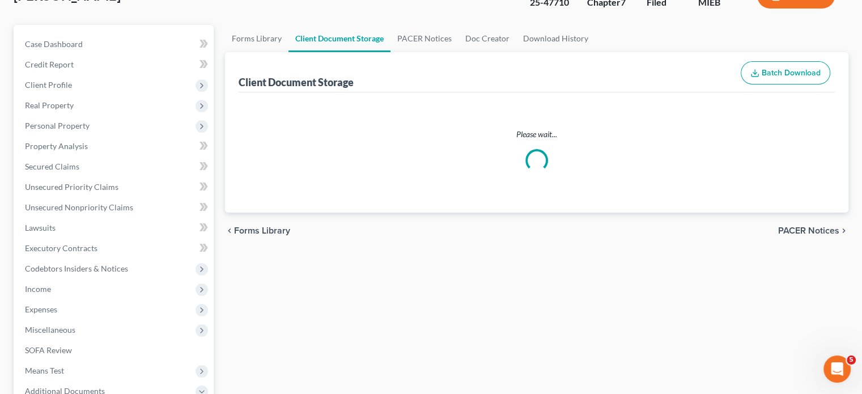
select select "7"
select select "32"
select select "6"
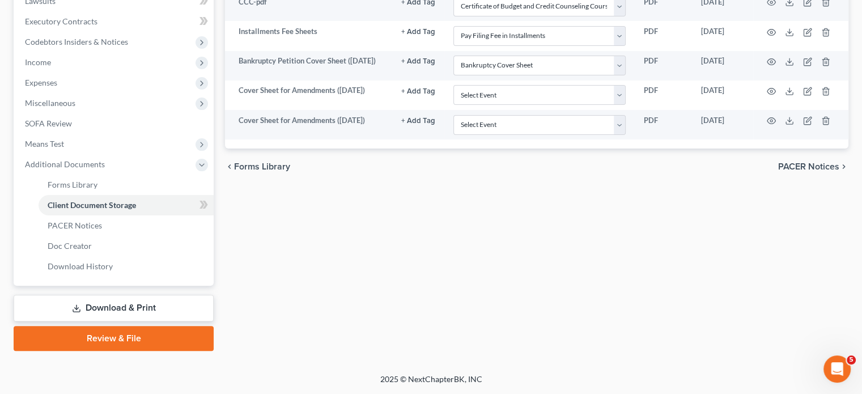
scroll to position [397, 0]
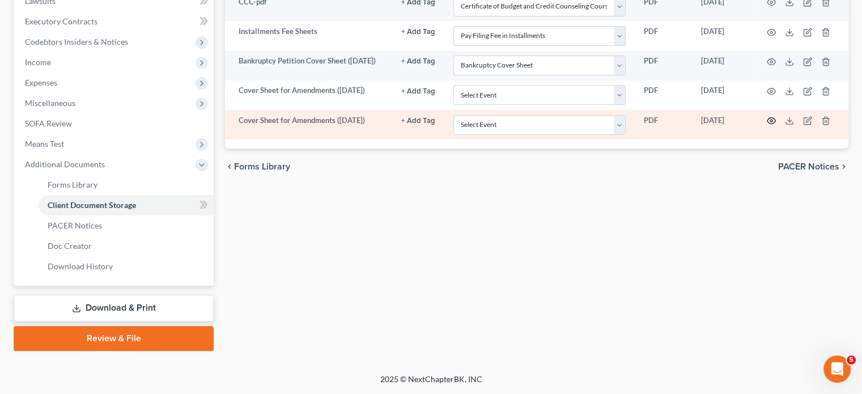
click at [767, 125] on icon "button" at bounding box center [771, 120] width 9 height 9
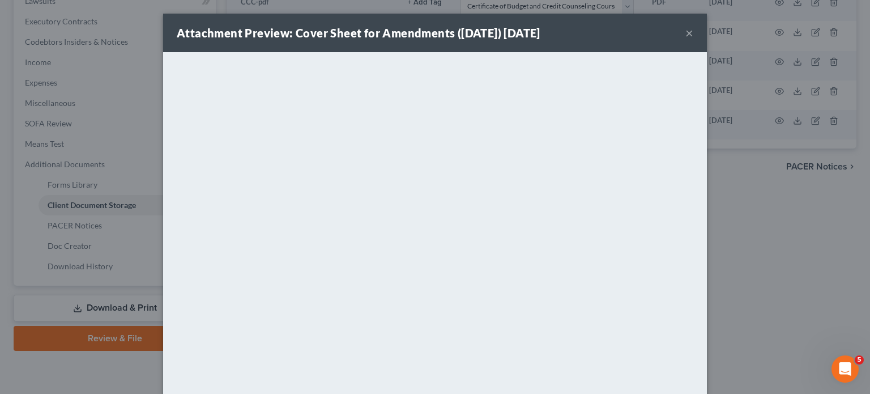
click at [694, 39] on button "×" at bounding box center [690, 33] width 8 height 14
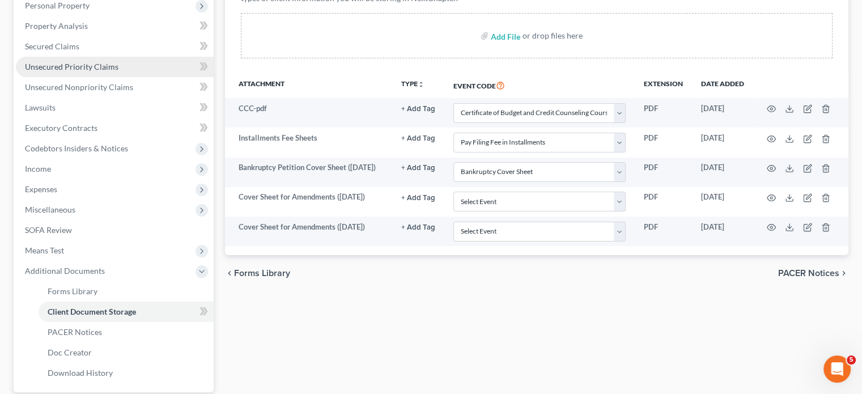
scroll to position [151, 0]
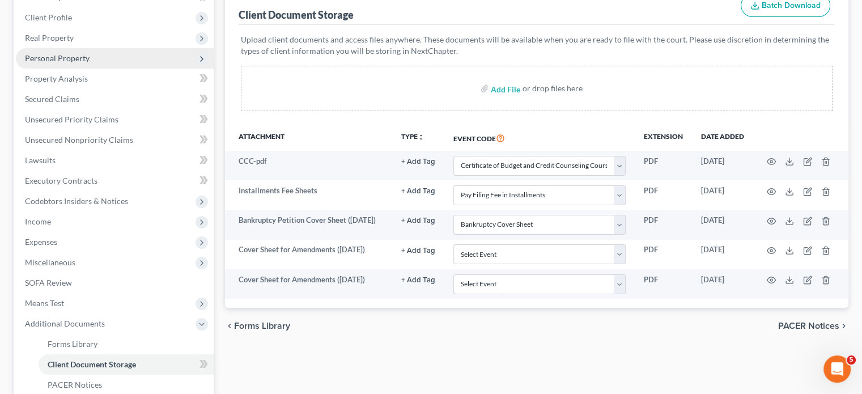
click at [156, 69] on span "Personal Property" at bounding box center [115, 58] width 198 height 20
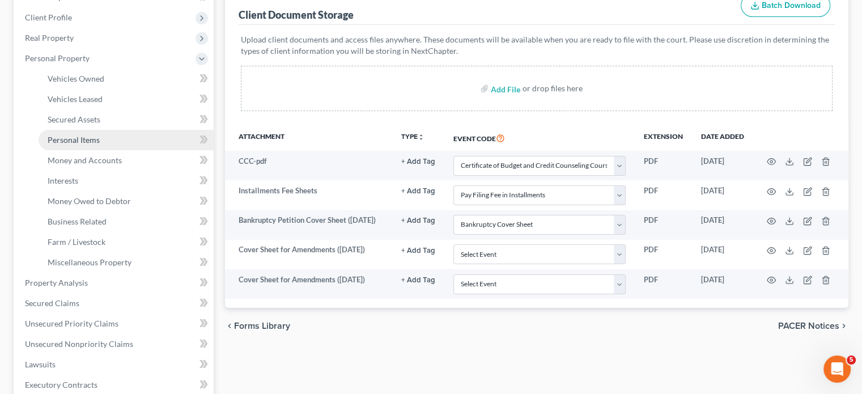
click at [113, 150] on link "Personal Items" at bounding box center [126, 140] width 175 height 20
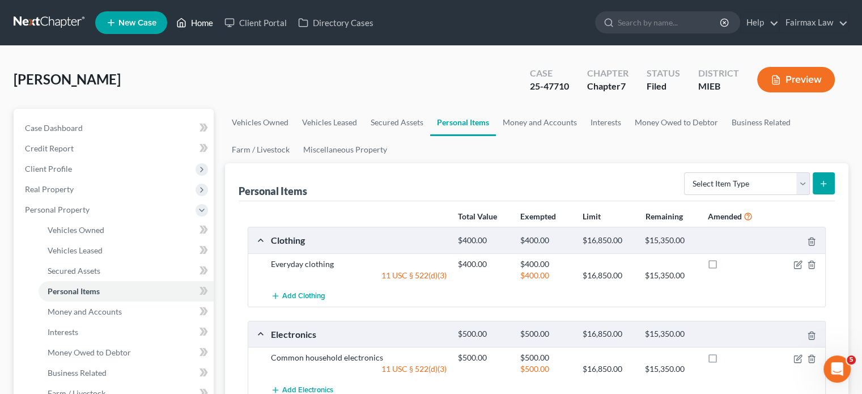
click at [219, 23] on link "Home" at bounding box center [195, 22] width 48 height 20
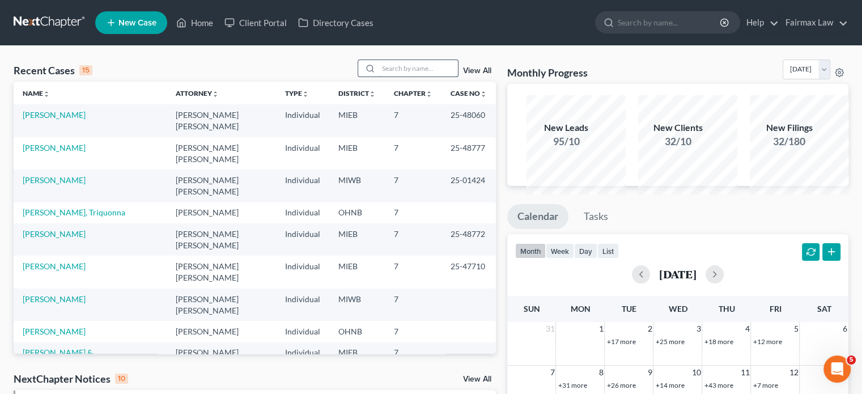
click at [378, 76] on input "search" at bounding box center [417, 68] width 79 height 16
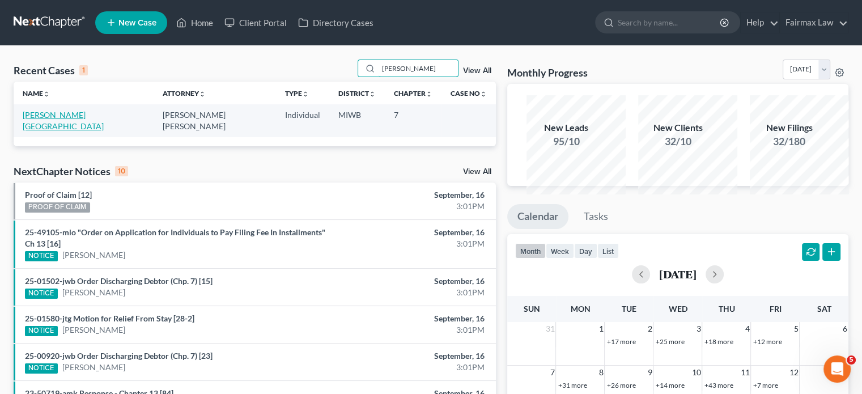
type input "[PERSON_NAME]"
click at [70, 131] on link "[PERSON_NAME][GEOGRAPHIC_DATA]" at bounding box center [63, 120] width 81 height 21
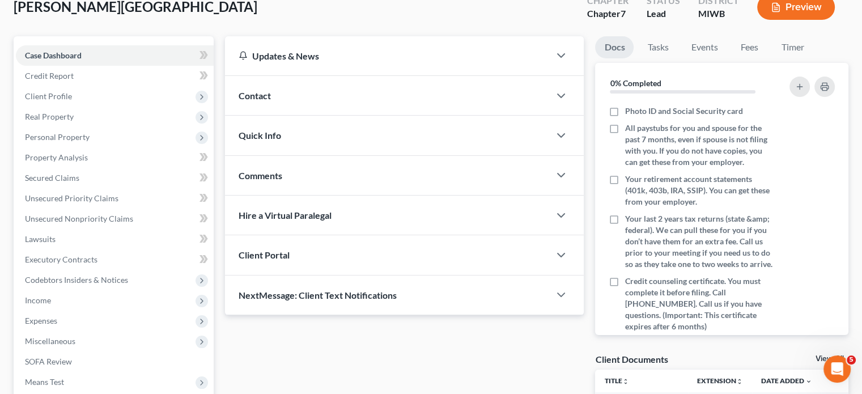
scroll to position [74, 0]
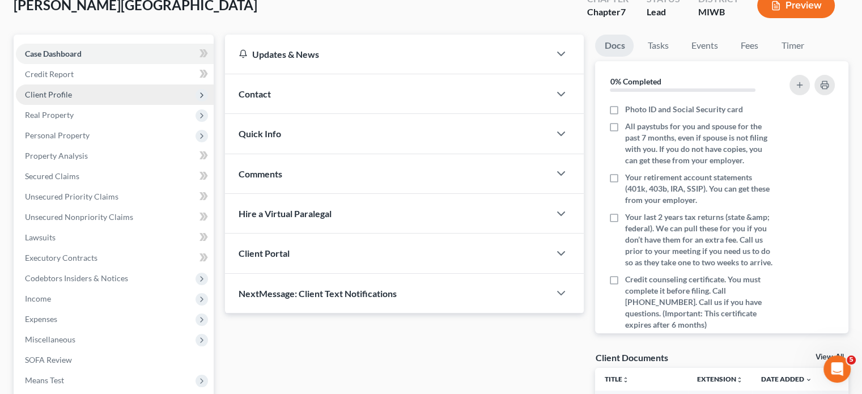
click at [100, 105] on span "Client Profile" at bounding box center [115, 94] width 198 height 20
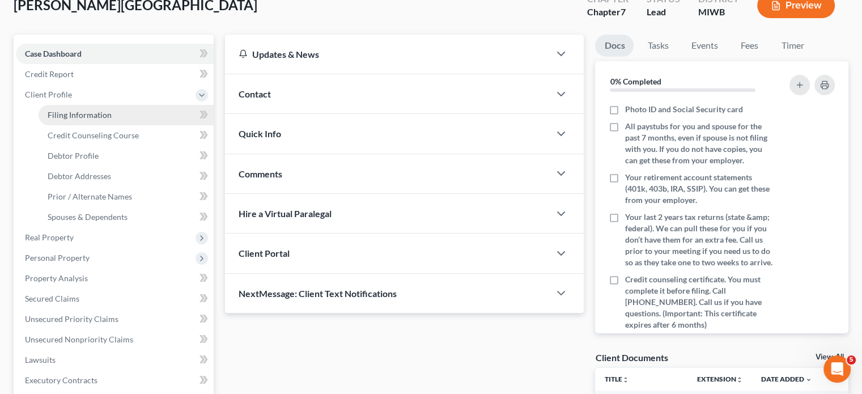
click at [93, 120] on span "Filing Information" at bounding box center [80, 115] width 64 height 10
select select "1"
select select "0"
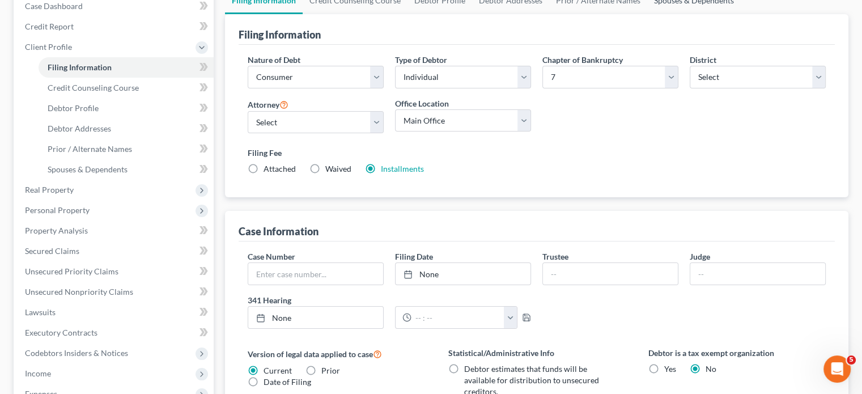
scroll to position [125, 0]
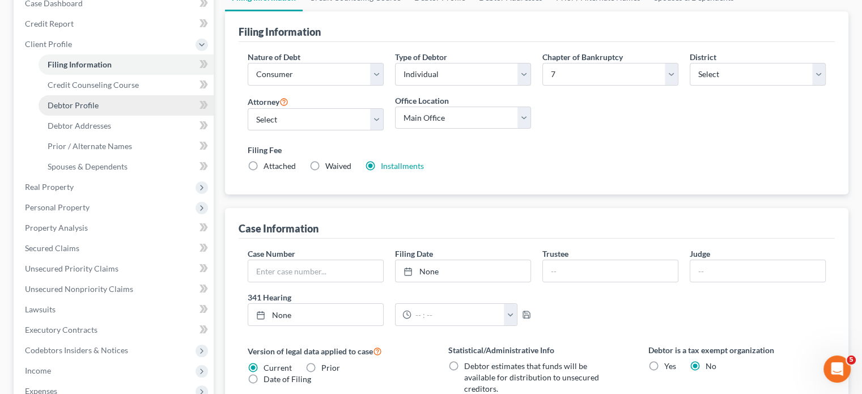
click at [128, 116] on link "Debtor Profile" at bounding box center [126, 105] width 175 height 20
select select "0"
select select "1"
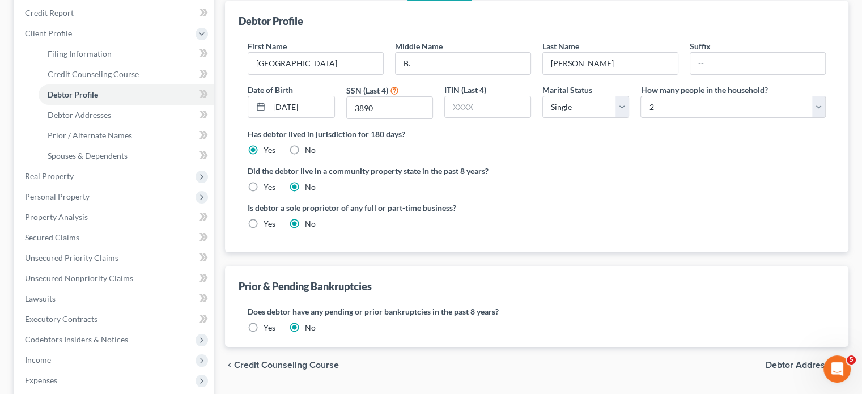
scroll to position [136, 0]
click at [129, 104] on link "Debtor Profile" at bounding box center [126, 94] width 175 height 20
click at [140, 125] on link "Debtor Addresses" at bounding box center [126, 114] width 175 height 20
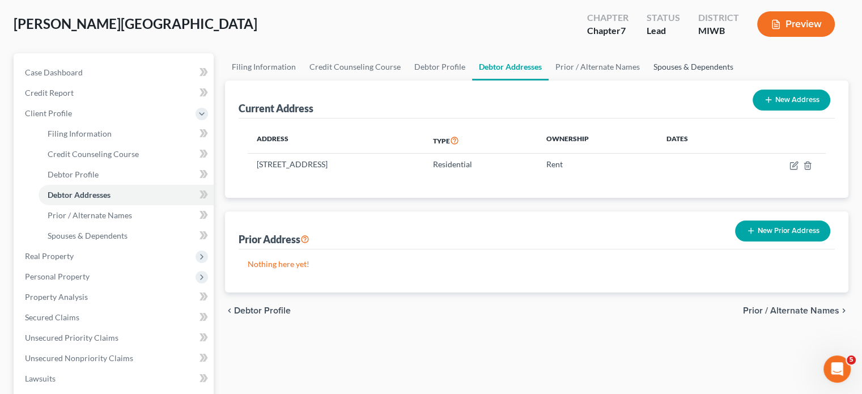
scroll to position [128, 0]
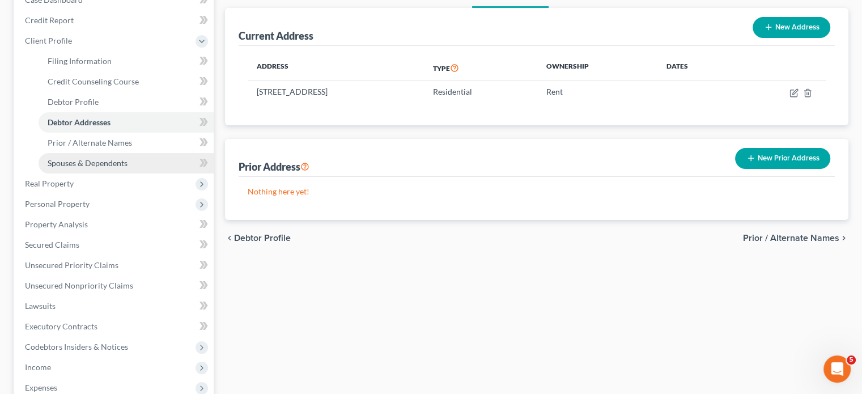
click at [101, 168] on span "Spouses & Dependents" at bounding box center [88, 163] width 80 height 10
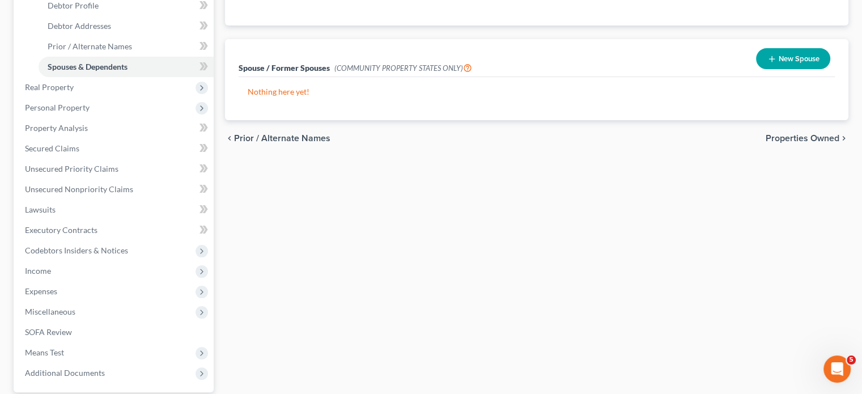
scroll to position [224, 0]
click at [117, 97] on span "Real Property" at bounding box center [115, 87] width 198 height 20
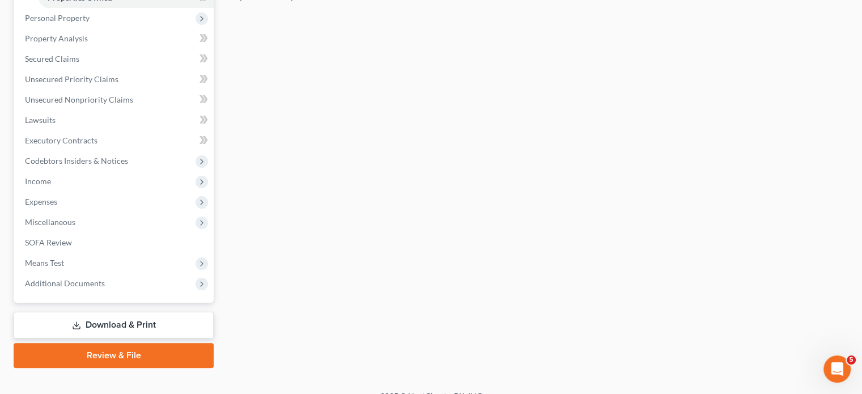
scroll to position [213, 0]
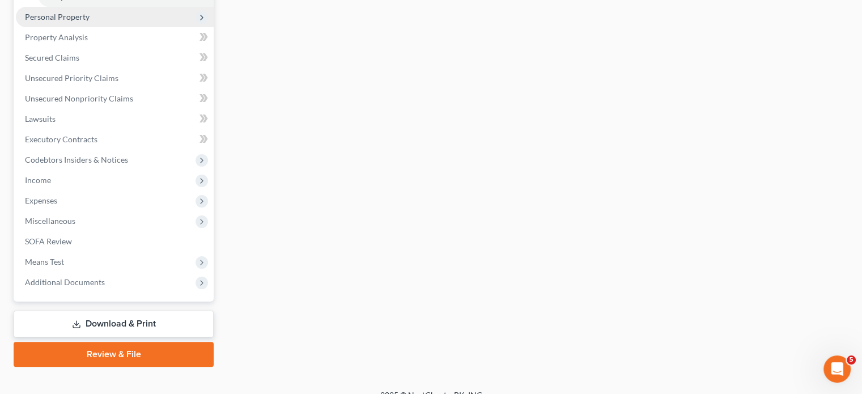
click at [129, 27] on span "Personal Property" at bounding box center [115, 17] width 198 height 20
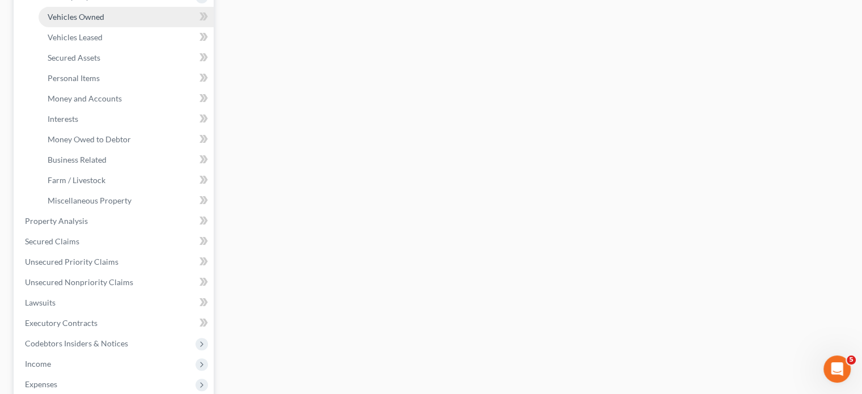
click at [104, 22] on span "Vehicles Owned" at bounding box center [76, 17] width 57 height 10
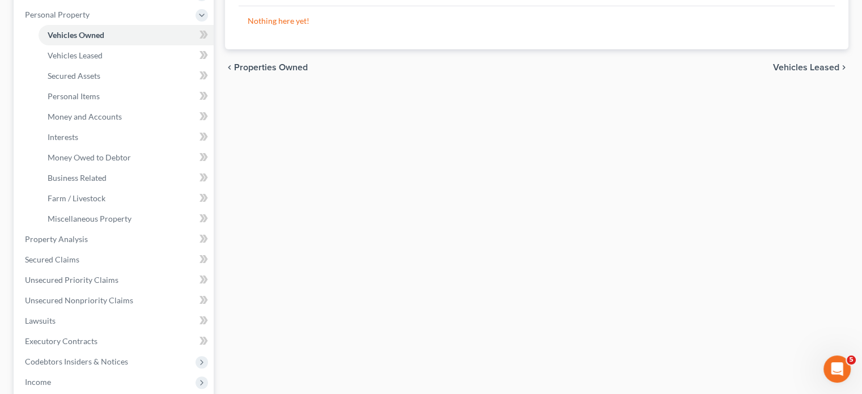
scroll to position [215, 0]
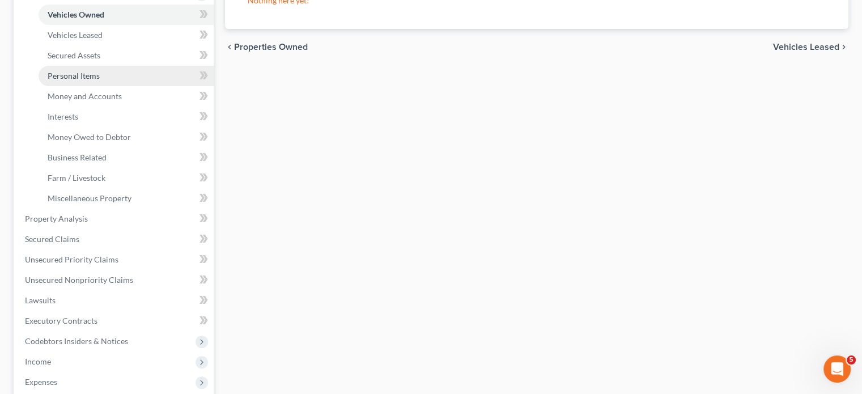
click at [149, 86] on link "Personal Items" at bounding box center [126, 76] width 175 height 20
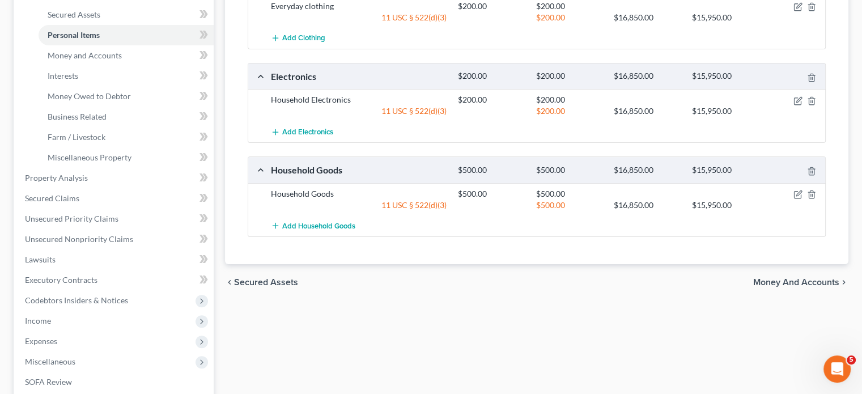
scroll to position [257, 0]
click at [114, 59] on span "Money and Accounts" at bounding box center [85, 54] width 74 height 10
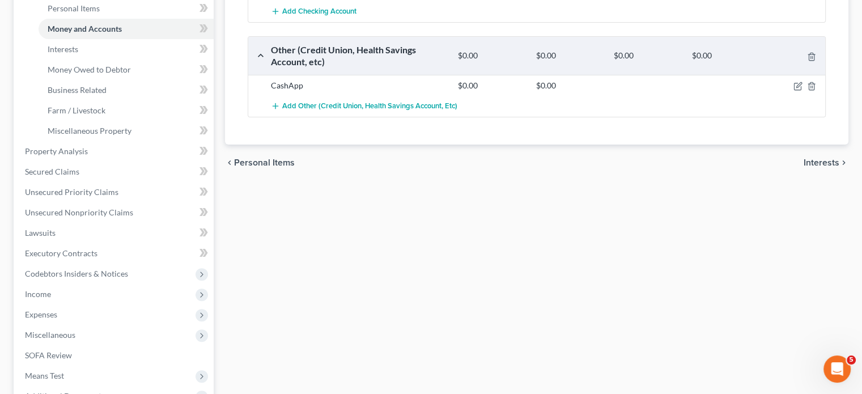
scroll to position [284, 0]
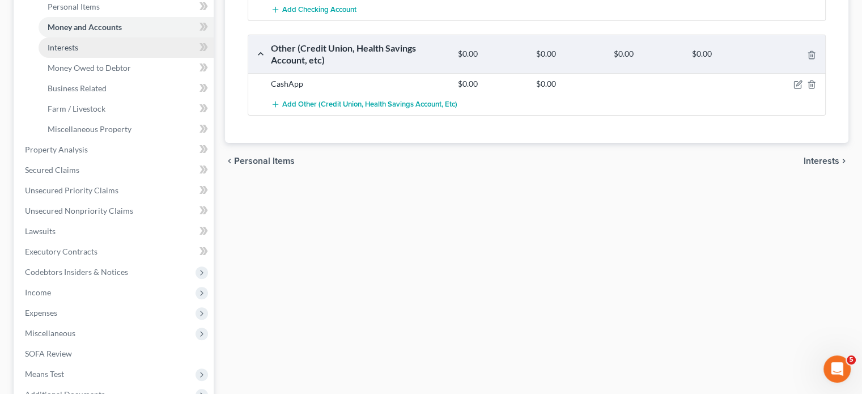
click at [140, 58] on link "Interests" at bounding box center [126, 47] width 175 height 20
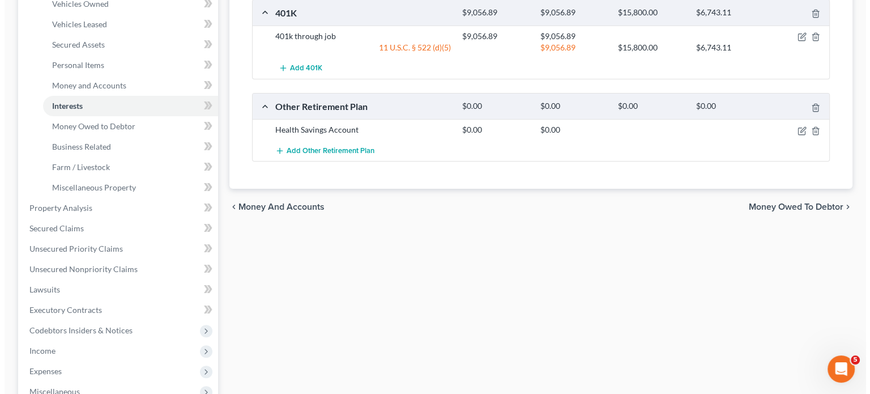
scroll to position [226, 0]
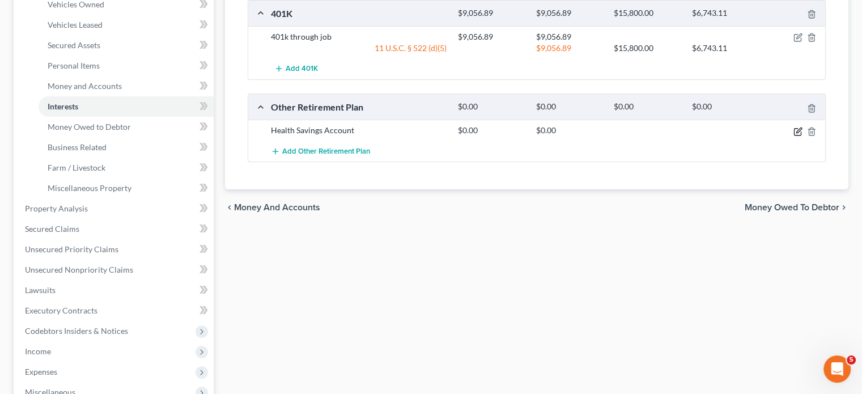
click at [793, 136] on icon "button" at bounding box center [797, 131] width 9 height 9
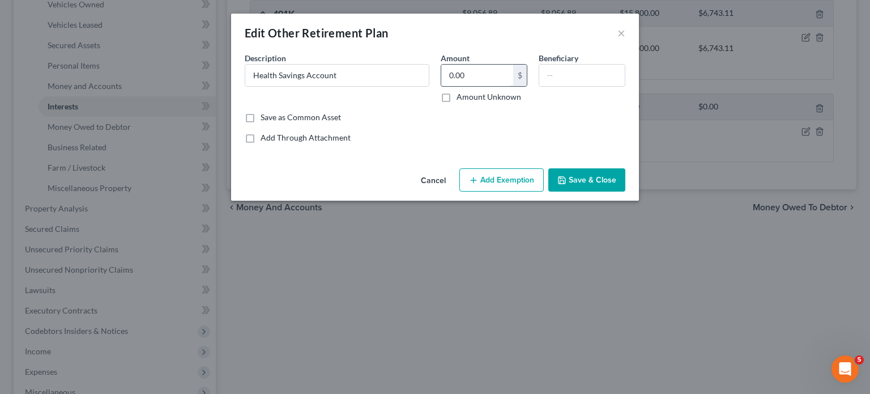
click at [485, 86] on input "0.00" at bounding box center [477, 76] width 72 height 22
type input "680"
click at [508, 192] on button "Add Exemption" at bounding box center [502, 180] width 84 height 24
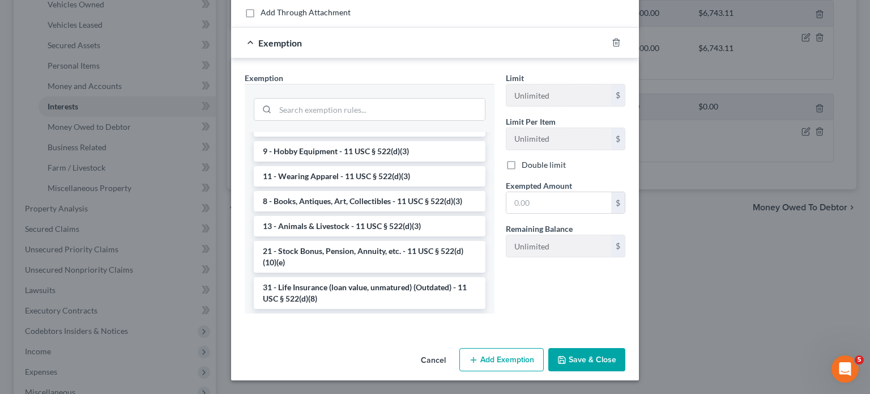
scroll to position [798, 0]
click at [281, 37] on li "14 - Wildcard Exemption (unused homestead) - 11 U.S.C. § 522 (d)(5)" at bounding box center [370, 21] width 232 height 32
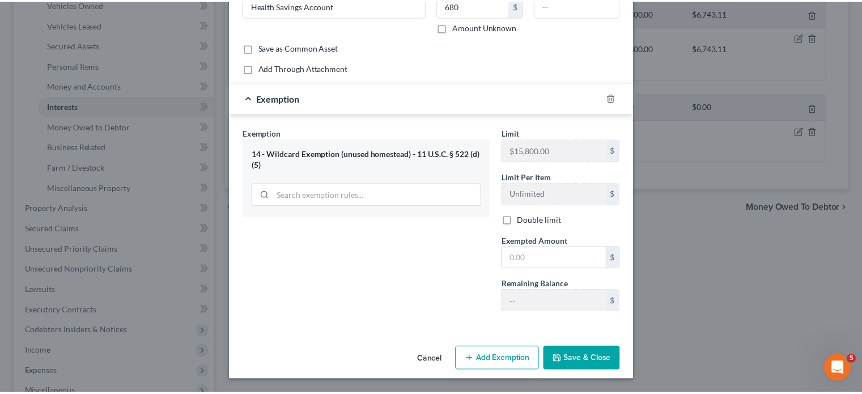
scroll to position [181, 0]
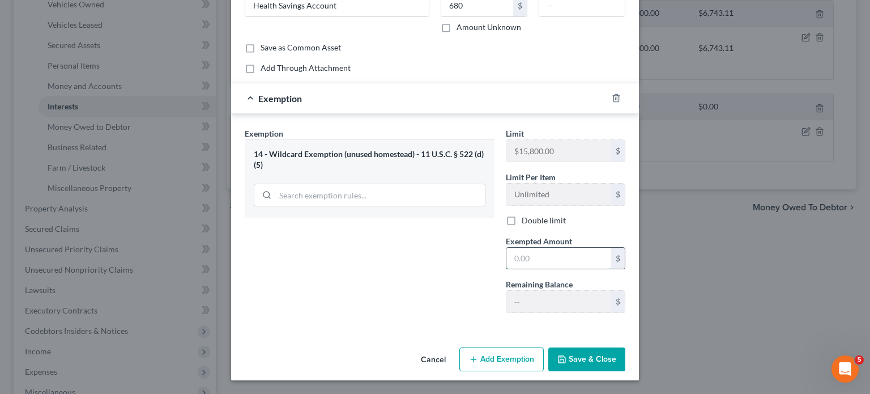
click at [542, 248] on input "text" at bounding box center [559, 259] width 105 height 22
type input "680"
click at [626, 358] on button "Save & Close" at bounding box center [586, 359] width 77 height 24
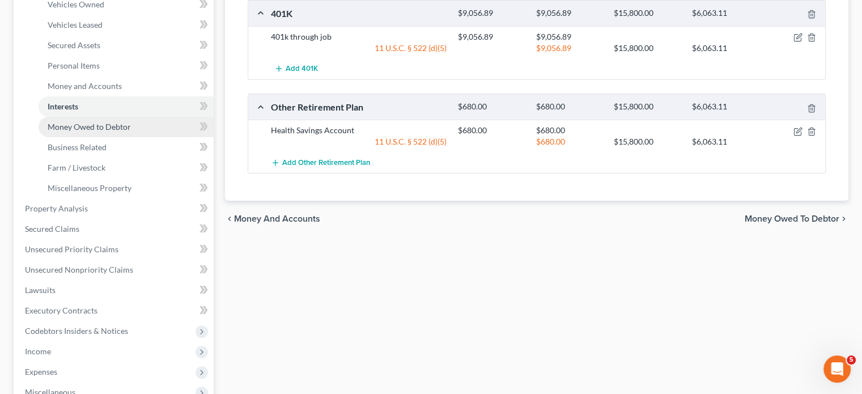
click at [162, 137] on link "Money Owed to Debtor" at bounding box center [126, 127] width 175 height 20
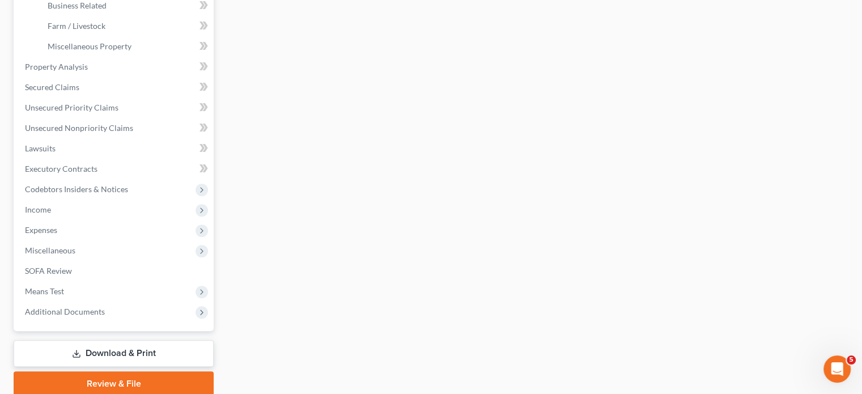
scroll to position [389, 0]
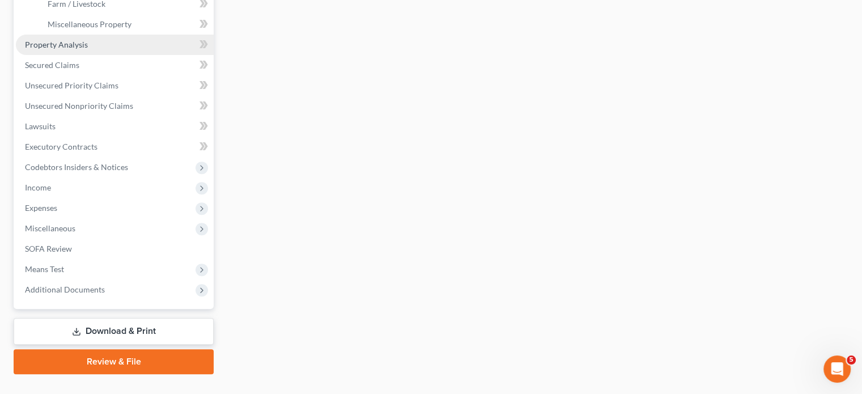
click at [126, 55] on link "Property Analysis" at bounding box center [115, 45] width 198 height 20
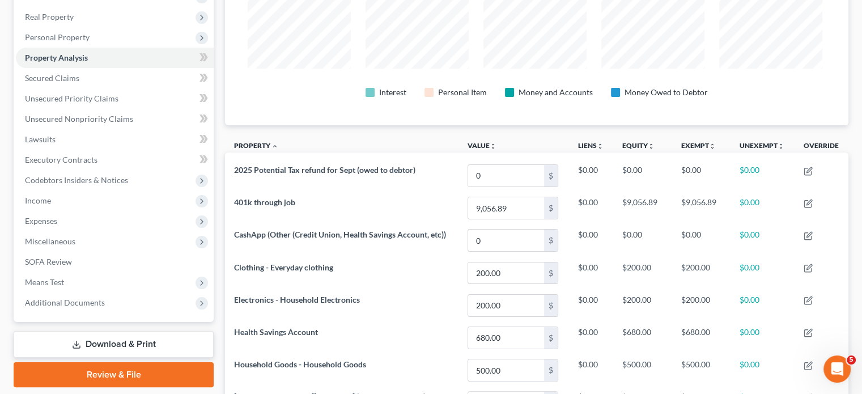
scroll to position [172, 0]
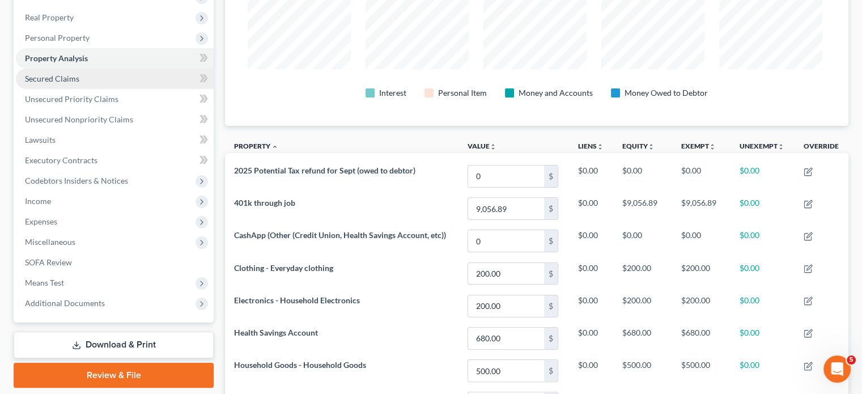
click at [99, 89] on link "Secured Claims" at bounding box center [115, 79] width 198 height 20
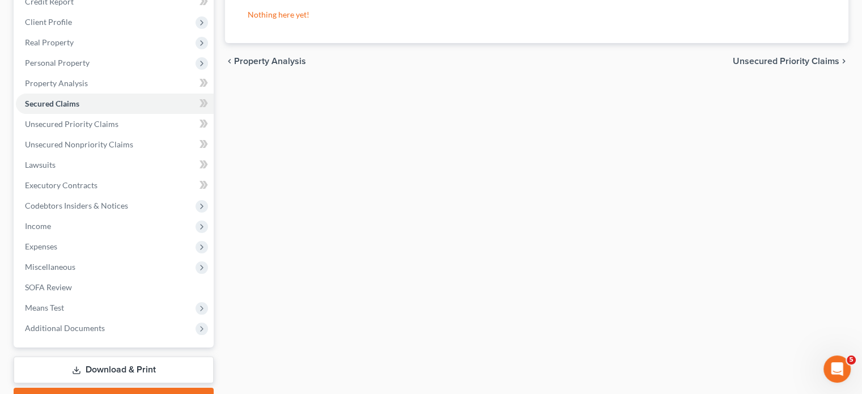
scroll to position [147, 0]
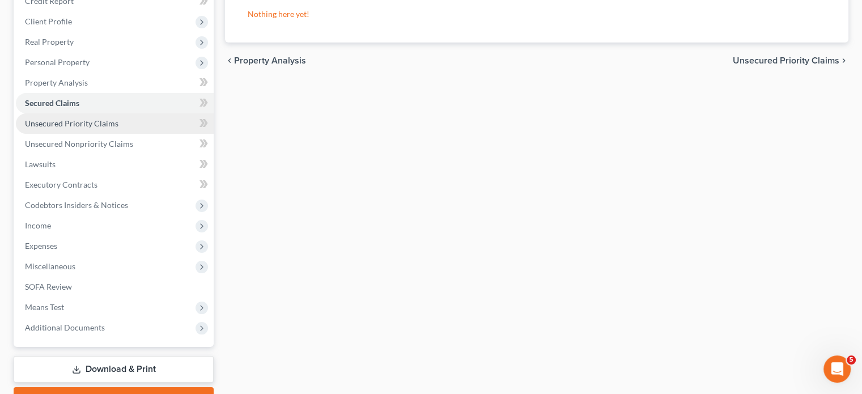
click at [107, 134] on link "Unsecured Priority Claims" at bounding box center [115, 123] width 198 height 20
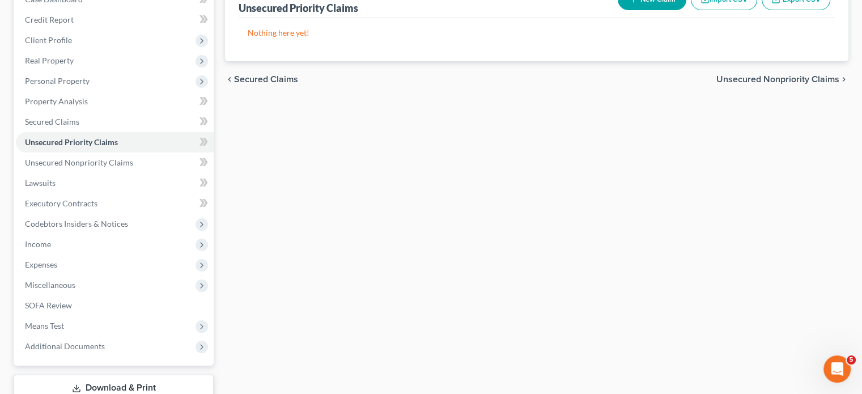
scroll to position [129, 0]
click at [107, 172] on link "Unsecured Nonpriority Claims" at bounding box center [115, 162] width 198 height 20
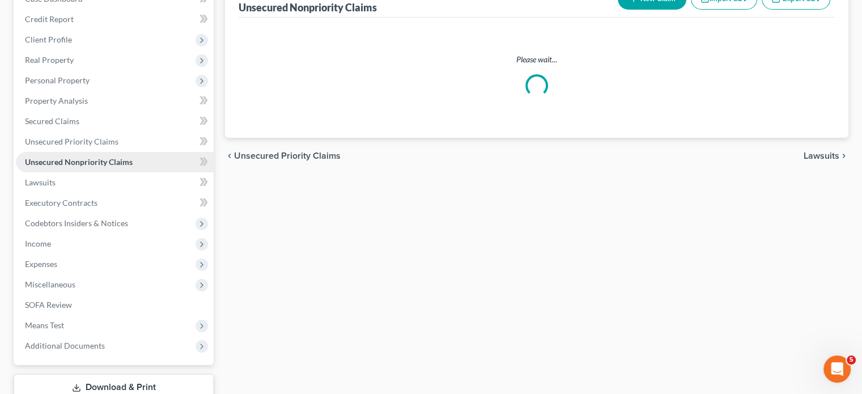
scroll to position [2, 0]
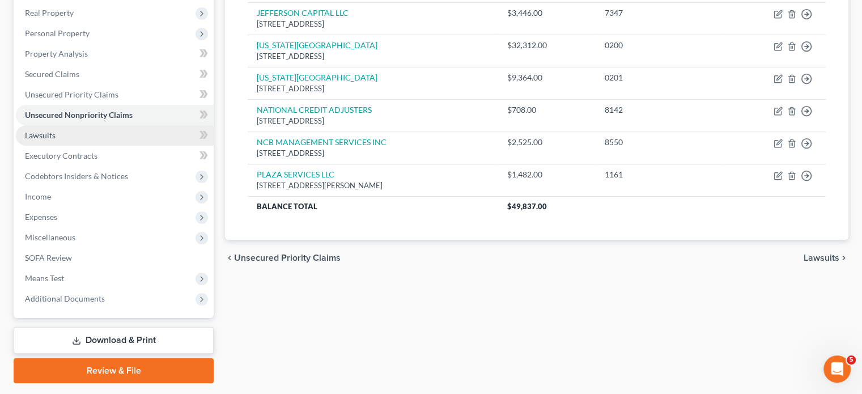
click at [96, 146] on link "Lawsuits" at bounding box center [115, 135] width 198 height 20
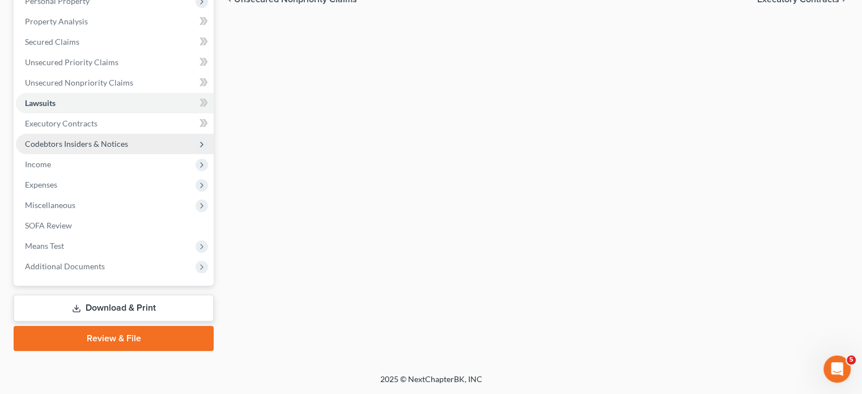
click at [128, 139] on span "Codebtors Insiders & Notices" at bounding box center [76, 144] width 103 height 10
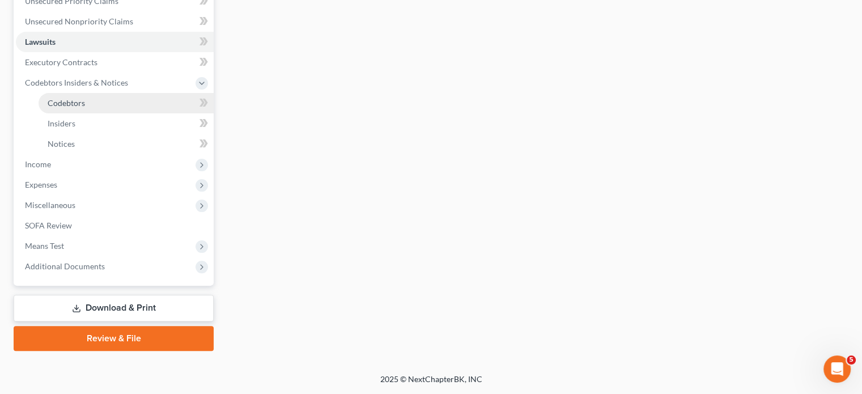
click at [107, 113] on link "Codebtors" at bounding box center [126, 103] width 175 height 20
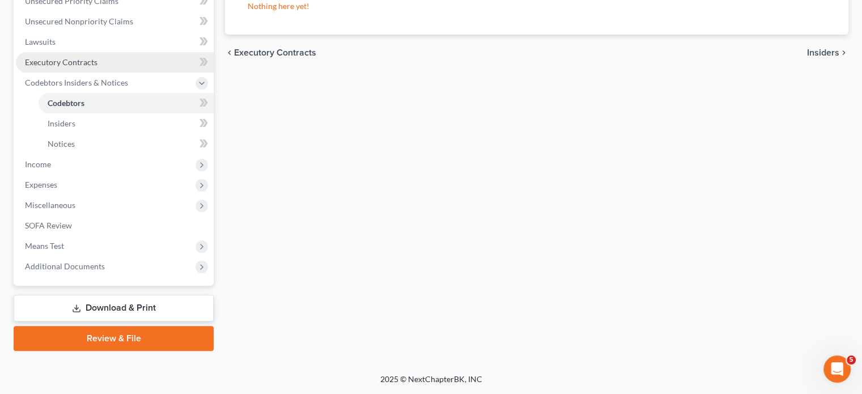
click at [97, 58] on span "Executory Contracts" at bounding box center [61, 62] width 73 height 10
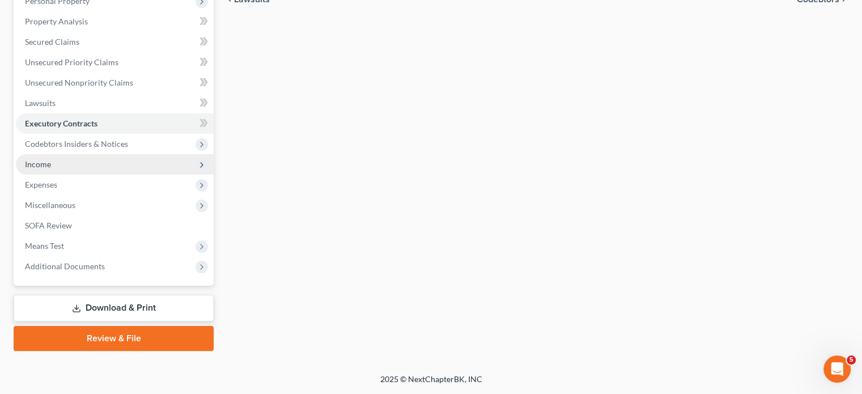
click at [67, 154] on span "Income" at bounding box center [115, 164] width 198 height 20
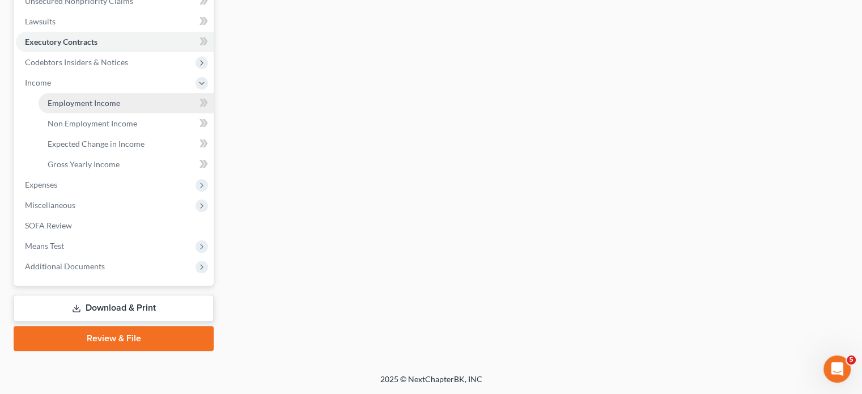
click at [91, 113] on link "Employment Income" at bounding box center [126, 103] width 175 height 20
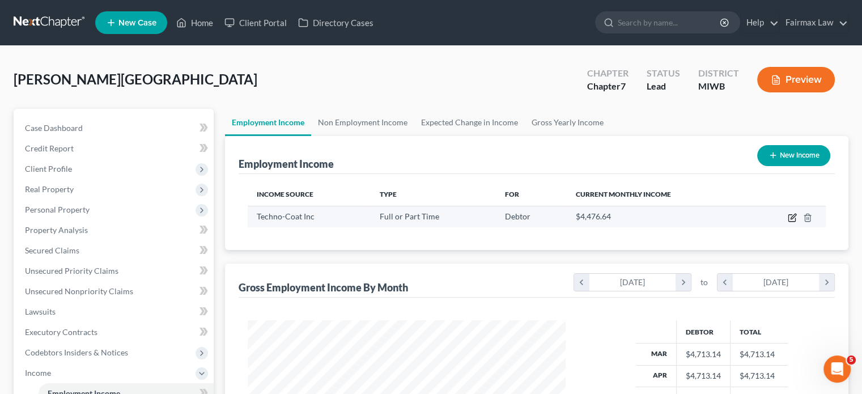
click at [790, 219] on icon "button" at bounding box center [792, 216] width 5 height 5
select select "0"
select select "23"
select select "3"
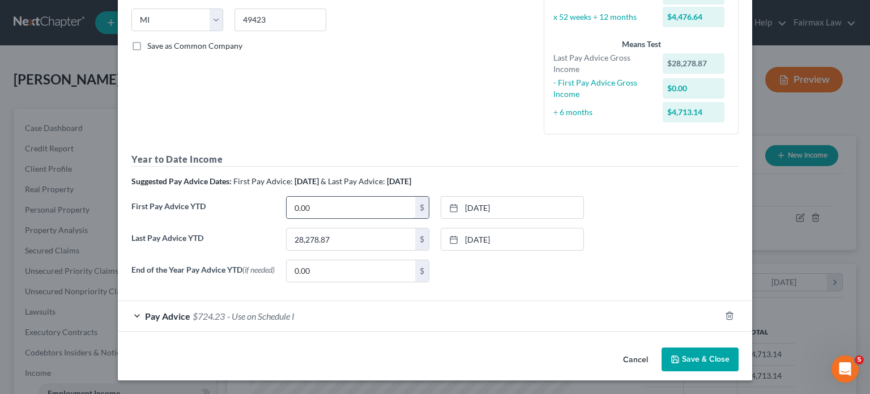
click at [288, 197] on input "0.00" at bounding box center [351, 208] width 129 height 22
click at [305, 197] on input "10,664" at bounding box center [351, 208] width 129 height 22
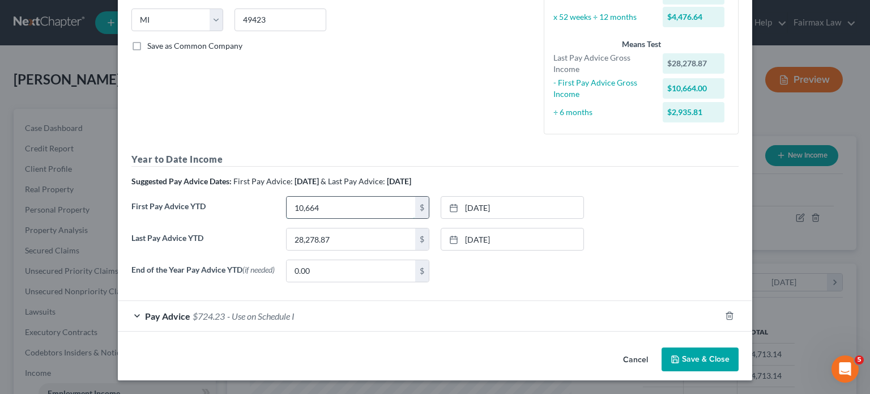
click at [287, 197] on input "10,664" at bounding box center [351, 208] width 129 height 22
click at [341, 197] on input "10,664" at bounding box center [351, 208] width 129 height 22
type input "10,664.91"
click at [467, 263] on div "End of the Year Pay Advice YTD (if needed) 0.00 $ None close Date Time chevron_…" at bounding box center [435, 275] width 619 height 32
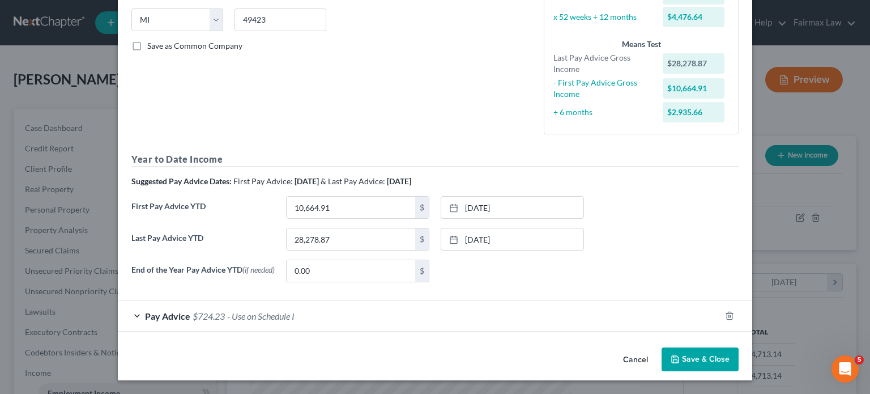
click at [321, 301] on div "Pay Advice $724.23 - Use on Schedule I" at bounding box center [419, 316] width 603 height 30
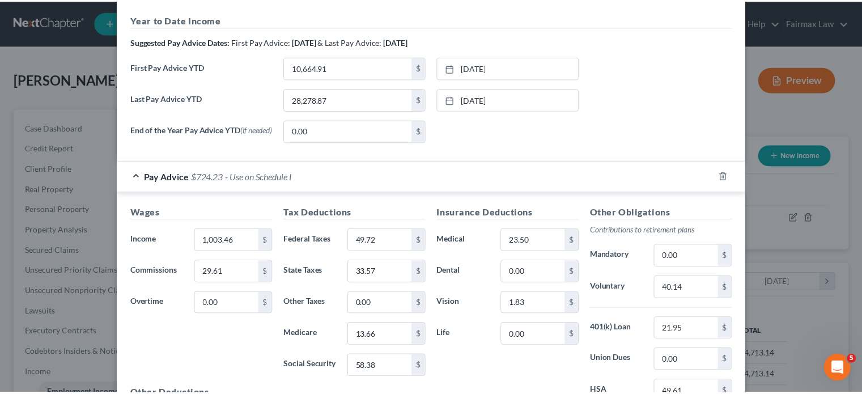
scroll to position [693, 0]
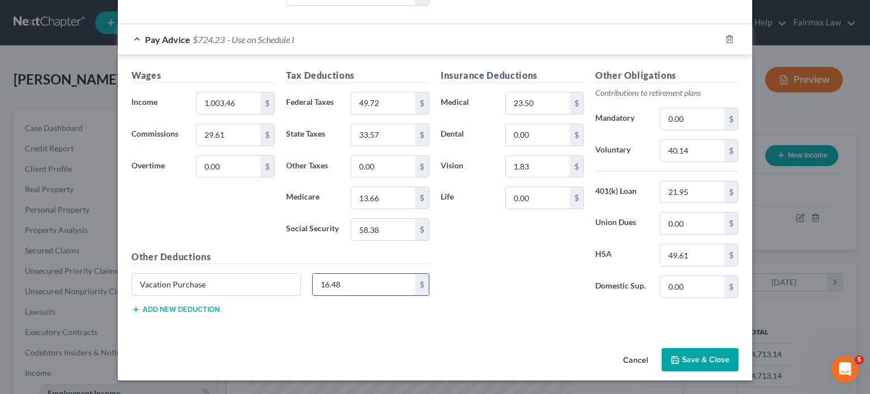
click at [316, 280] on input "16.48" at bounding box center [364, 285] width 103 height 22
drag, startPoint x: 158, startPoint y: 261, endPoint x: 2, endPoint y: 241, distance: 157.1
click at [2, 241] on div "Edit Income Source × Employment Type * Select Full or [DEMOGRAPHIC_DATA] Employ…" at bounding box center [435, 197] width 870 height 394
click at [522, 253] on div "Insurance Deductions Medical 23.50 $ Dental 0.00 $ Vision 1.83 $ Life 0.00 $" at bounding box center [512, 188] width 155 height 239
click at [197, 92] on input "1,003.46" at bounding box center [229, 103] width 64 height 22
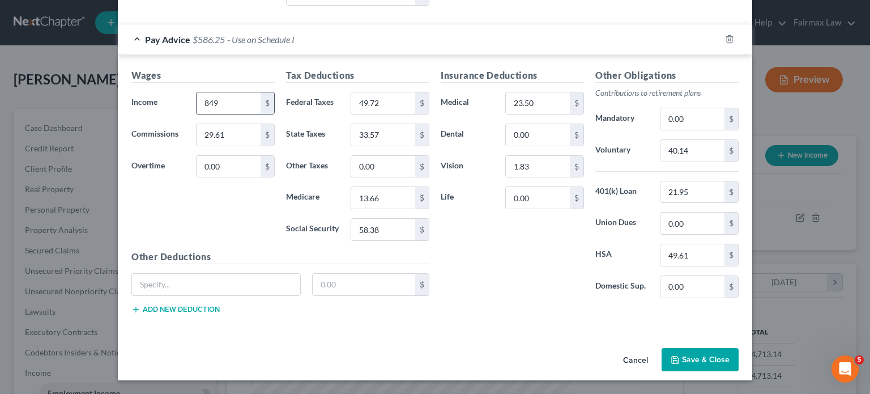
click at [197, 92] on input "849" at bounding box center [229, 103] width 64 height 22
type input "849.27"
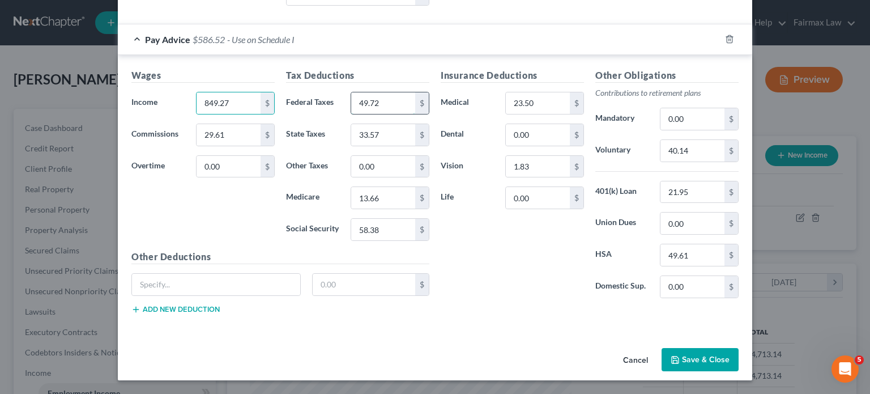
click at [366, 92] on input "49.72" at bounding box center [383, 103] width 64 height 22
type input "29.36"
click at [197, 124] on input "29.61" at bounding box center [229, 135] width 64 height 22
click at [396, 219] on input "58.38" at bounding box center [383, 230] width 64 height 22
type input "47.13"
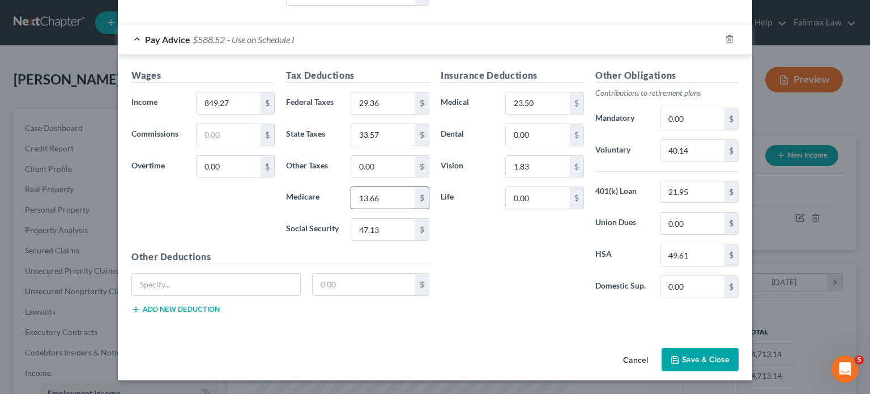
click at [368, 187] on input "13.66" at bounding box center [383, 198] width 64 height 22
type input "11.02"
click at [367, 124] on input "33.57" at bounding box center [383, 135] width 64 height 22
type input "26.13"
click at [570, 92] on input "23.50" at bounding box center [538, 103] width 64 height 22
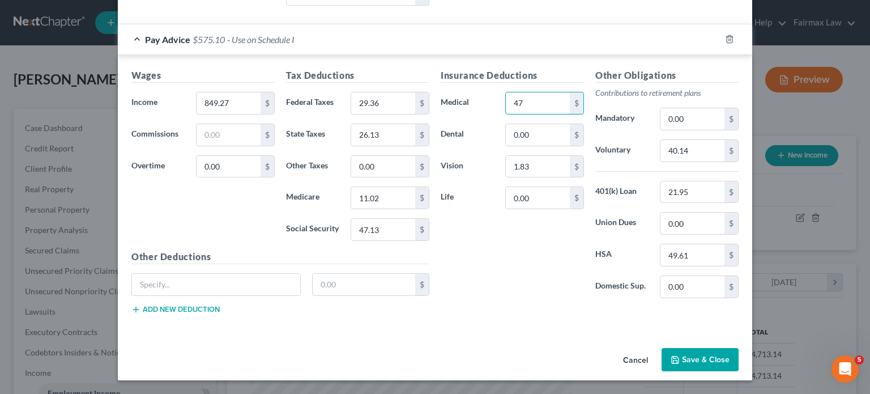
type input "47"
click at [725, 140] on input "40.14" at bounding box center [693, 151] width 64 height 22
type input "33.97"
click at [739, 360] on button "Save & Close" at bounding box center [700, 360] width 77 height 24
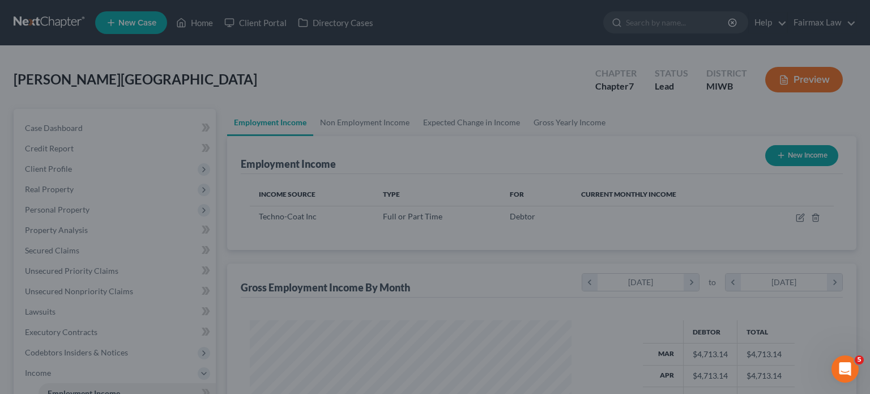
scroll to position [566333, 566244]
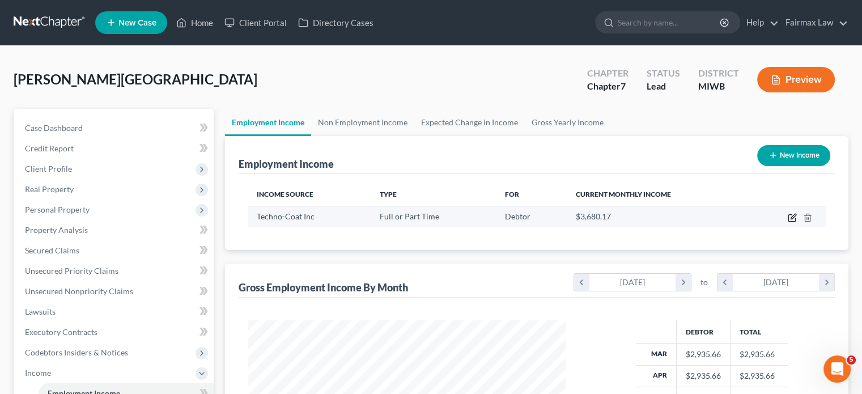
click at [788, 222] on icon "button" at bounding box center [792, 217] width 9 height 9
select select "0"
select select "23"
select select "3"
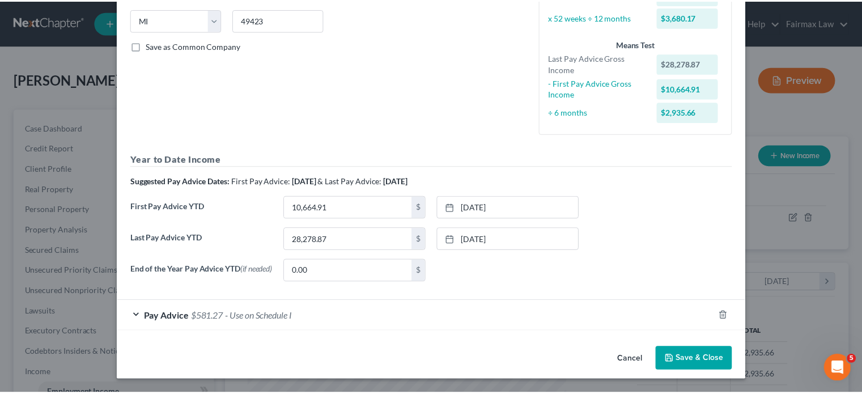
scroll to position [365, 0]
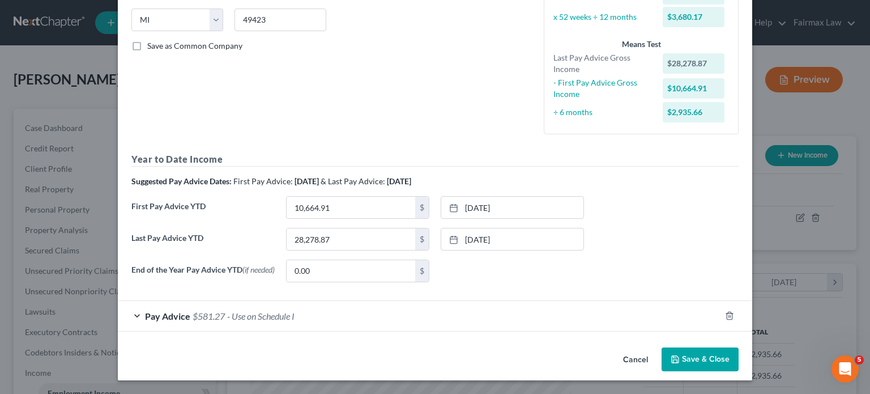
click at [739, 358] on button "Save & Close" at bounding box center [700, 359] width 77 height 24
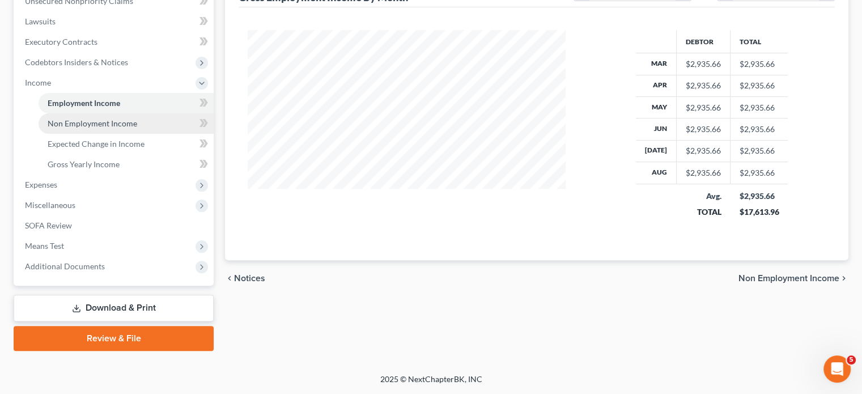
scroll to position [406, 0]
click at [95, 118] on span "Non Employment Income" at bounding box center [93, 123] width 90 height 10
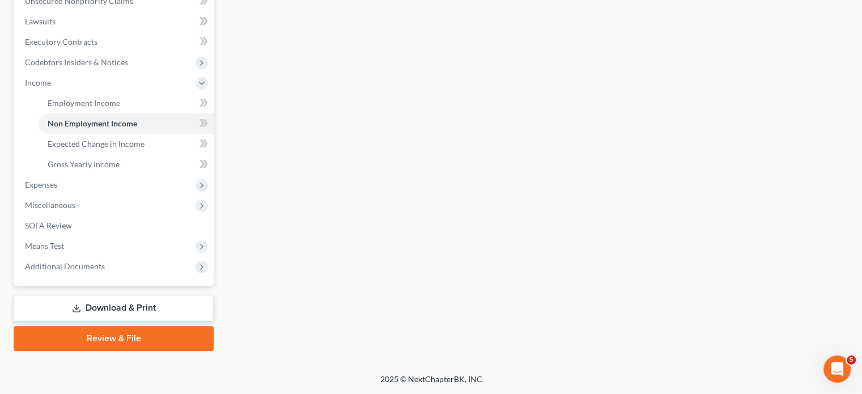
scroll to position [414, 0]
click at [68, 175] on li "Expenses Home Utilities / Bills Personal Medical" at bounding box center [115, 185] width 198 height 20
click at [57, 180] on span "Expenses" at bounding box center [41, 185] width 32 height 10
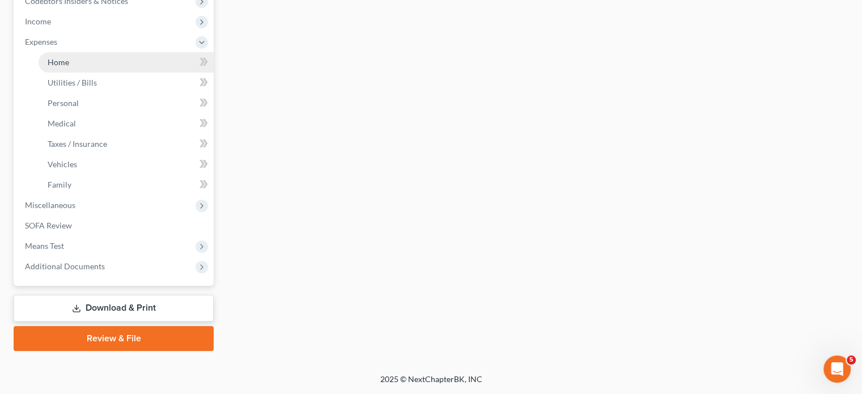
click at [92, 73] on link "Home" at bounding box center [126, 62] width 175 height 20
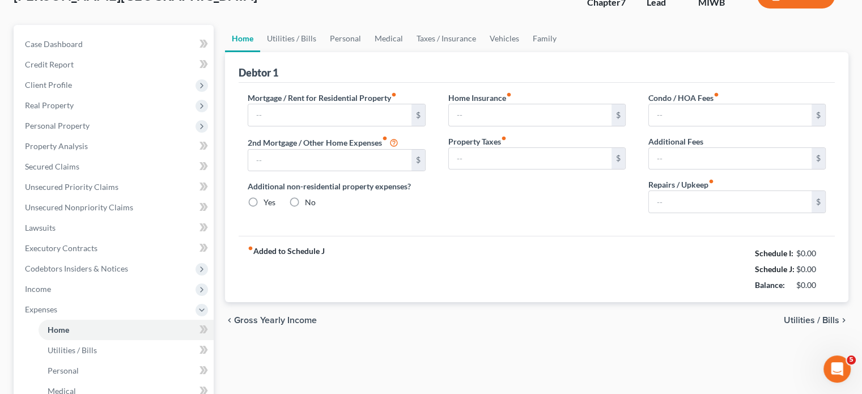
type input "1,500.00"
type input "0.00"
radio input "true"
type input "0.00"
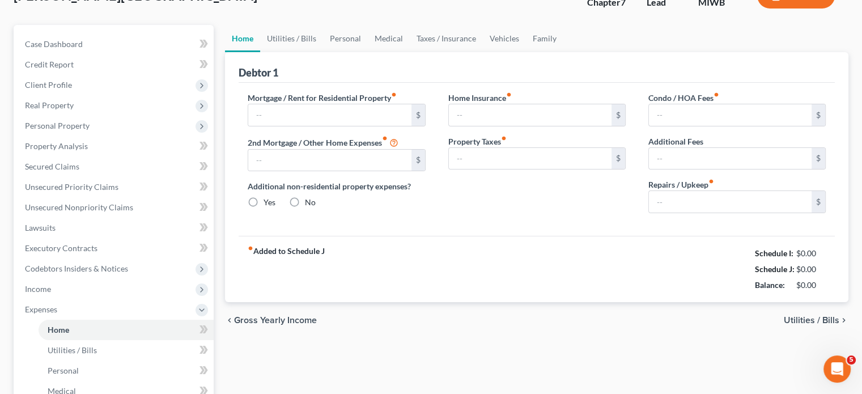
type input "0.00"
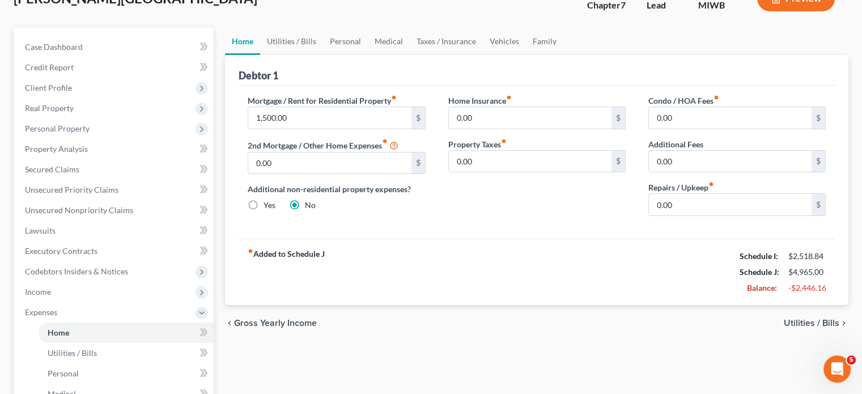
scroll to position [36, 0]
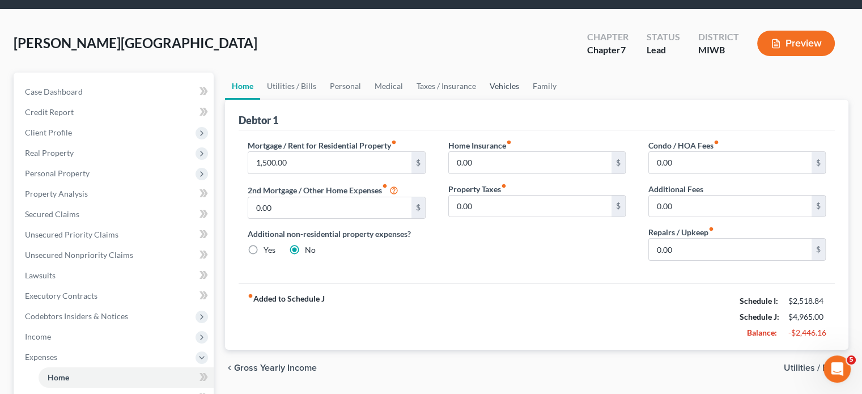
click at [526, 100] on link "Vehicles" at bounding box center [504, 86] width 43 height 27
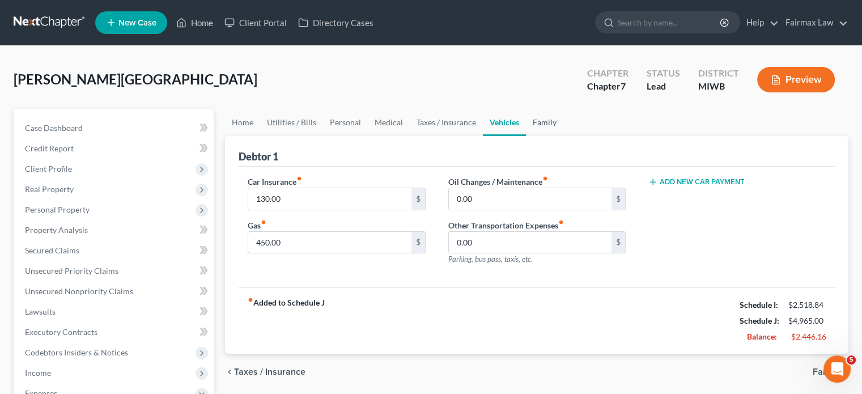
click at [563, 136] on link "Family" at bounding box center [544, 122] width 37 height 27
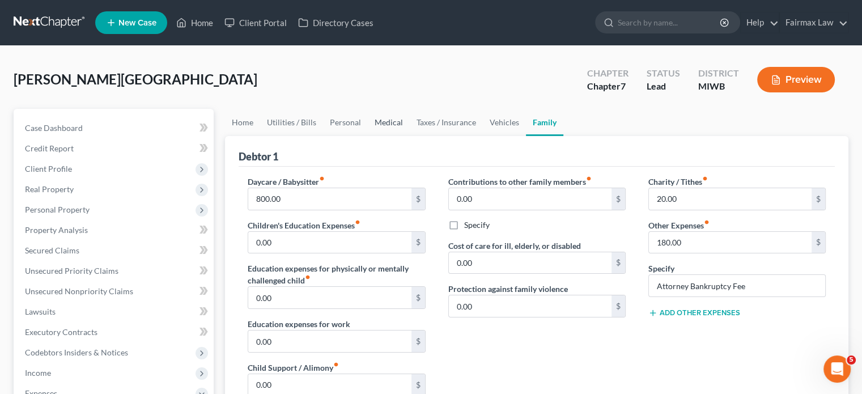
click at [410, 136] on link "Medical" at bounding box center [389, 122] width 42 height 27
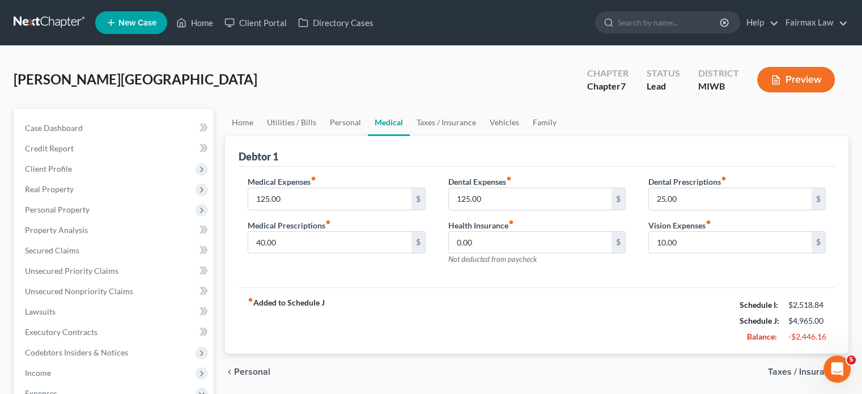
click at [305, 231] on label "Medical Prescriptions fiber_manual_record" at bounding box center [289, 225] width 83 height 12
click at [305, 210] on input "125.00" at bounding box center [329, 199] width 163 height 22
click at [303, 253] on input "40.00" at bounding box center [329, 243] width 163 height 22
click at [507, 210] on input "125.00" at bounding box center [530, 199] width 163 height 22
click at [698, 210] on input "25.00" at bounding box center [730, 199] width 163 height 22
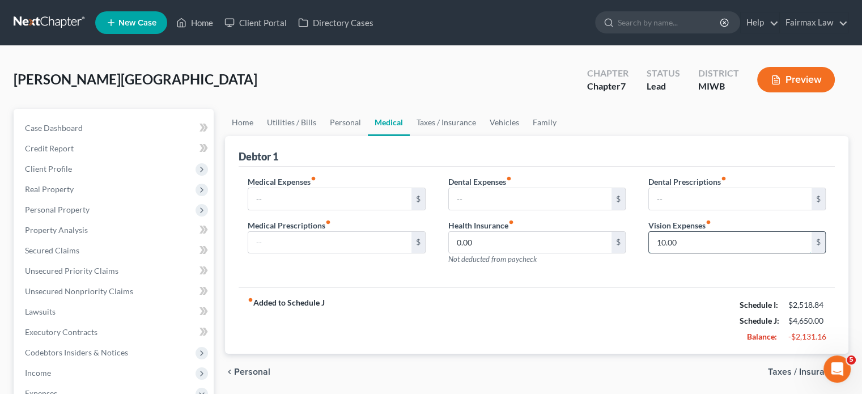
click at [681, 253] on input "10.00" at bounding box center [730, 243] width 163 height 22
click at [681, 253] on input "text" at bounding box center [730, 243] width 163 height 22
click at [368, 136] on link "Personal" at bounding box center [345, 122] width 45 height 27
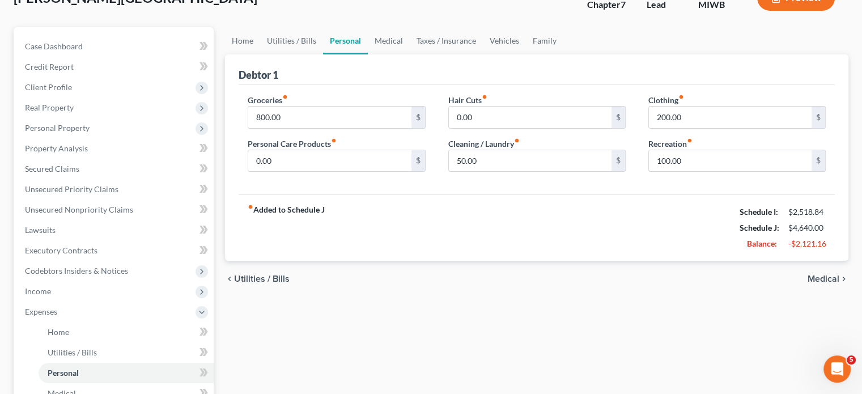
scroll to position [86, 0]
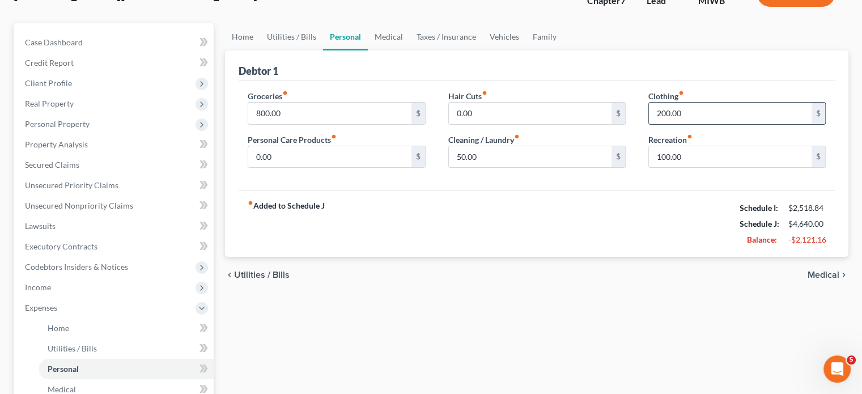
click at [687, 124] on input "200.00" at bounding box center [730, 114] width 163 height 22
type input "125"
click at [491, 168] on input "50.00" at bounding box center [530, 157] width 163 height 22
click at [315, 50] on link "Utilities / Bills" at bounding box center [291, 36] width 63 height 27
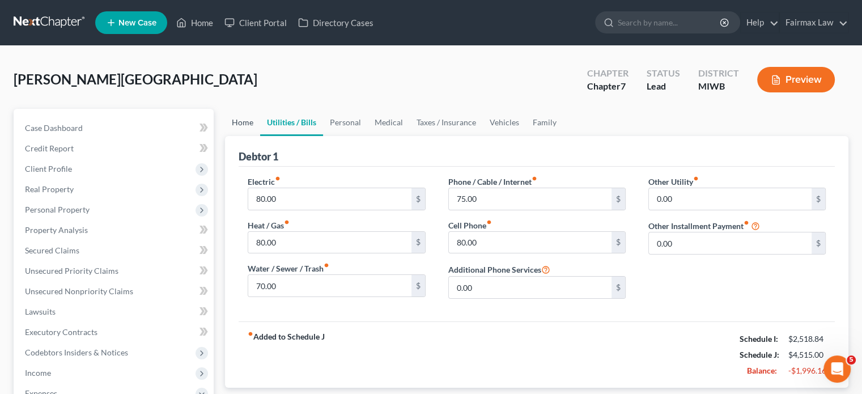
click at [241, 136] on link "Home" at bounding box center [242, 122] width 35 height 27
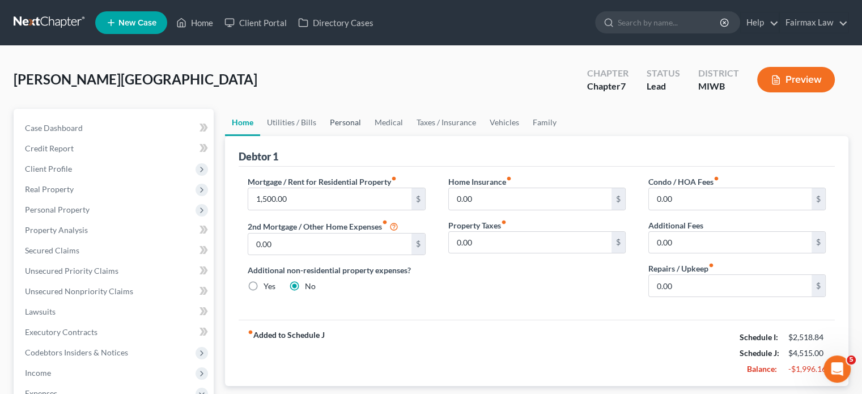
click at [367, 136] on link "Personal" at bounding box center [345, 122] width 45 height 27
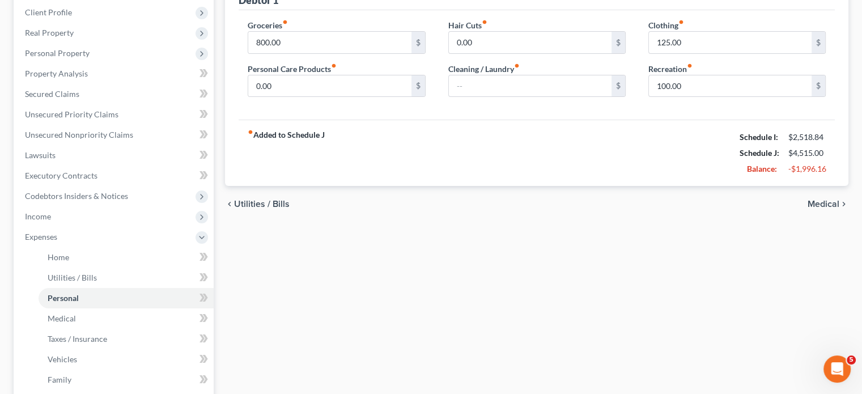
scroll to position [161, 0]
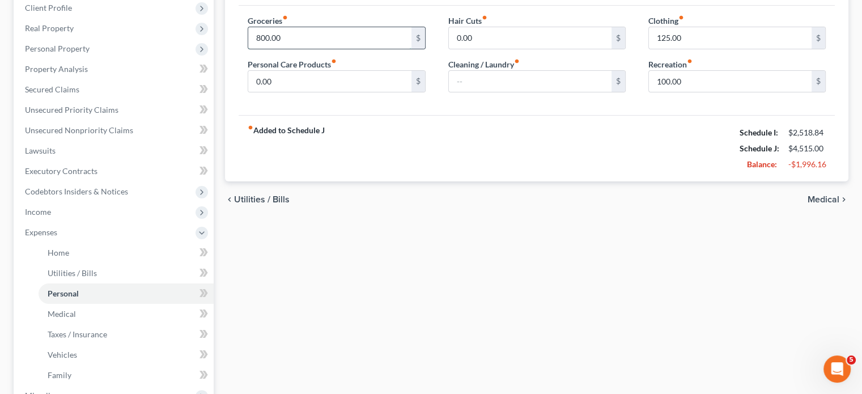
click at [324, 49] on input "800.00" at bounding box center [329, 38] width 163 height 22
click at [355, 116] on div "Groceries fiber_manual_record 600 $ Personal Care Products fiber_manual_record …" at bounding box center [537, 61] width 596 height 110
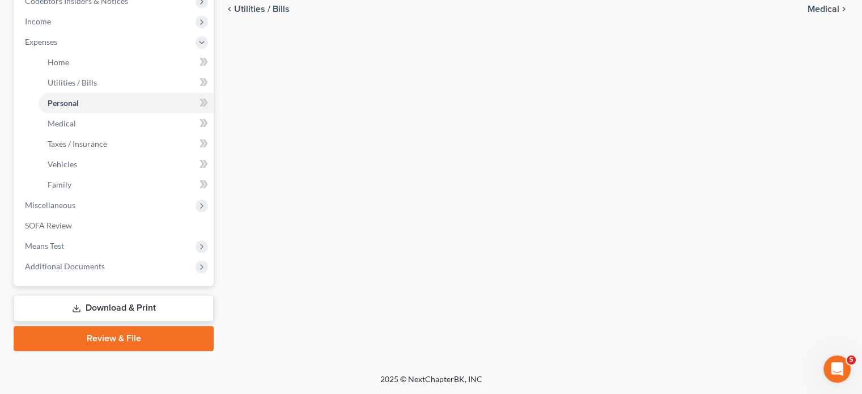
scroll to position [426, 0]
click at [107, 215] on span "Miscellaneous" at bounding box center [115, 205] width 198 height 20
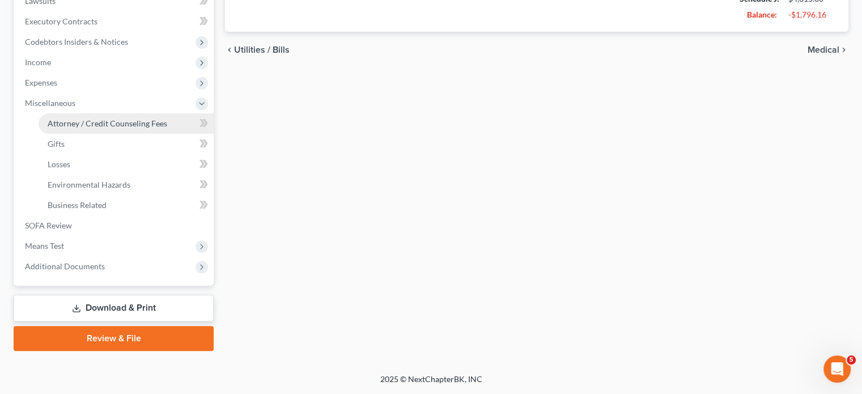
click at [120, 118] on span "Attorney / Credit Counseling Fees" at bounding box center [108, 123] width 120 height 10
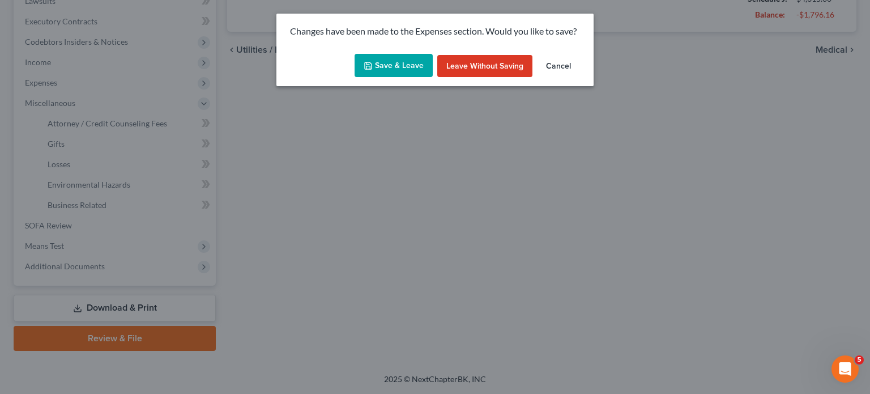
click at [390, 63] on div "Save & Leave Leave without Saving Cancel" at bounding box center [434, 67] width 317 height 37
click at [382, 72] on button "Save & Leave" at bounding box center [394, 66] width 78 height 24
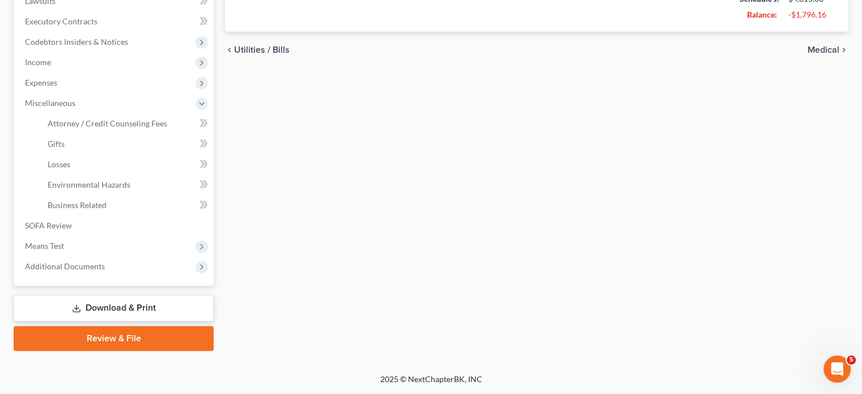
type input "600.00"
select select "1"
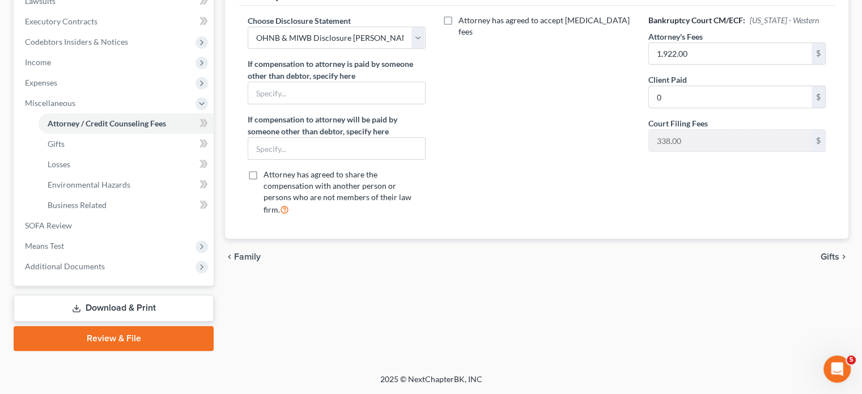
scroll to position [449, 0]
click at [93, 240] on span "Means Test" at bounding box center [115, 246] width 198 height 20
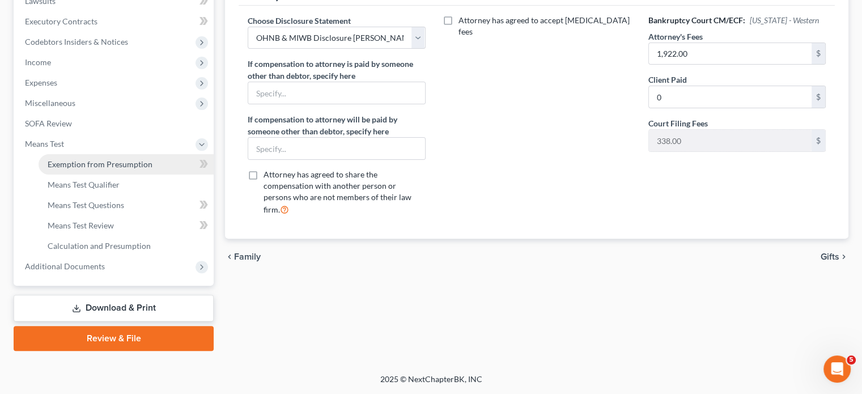
click at [102, 159] on span "Exemption from Presumption" at bounding box center [100, 164] width 105 height 10
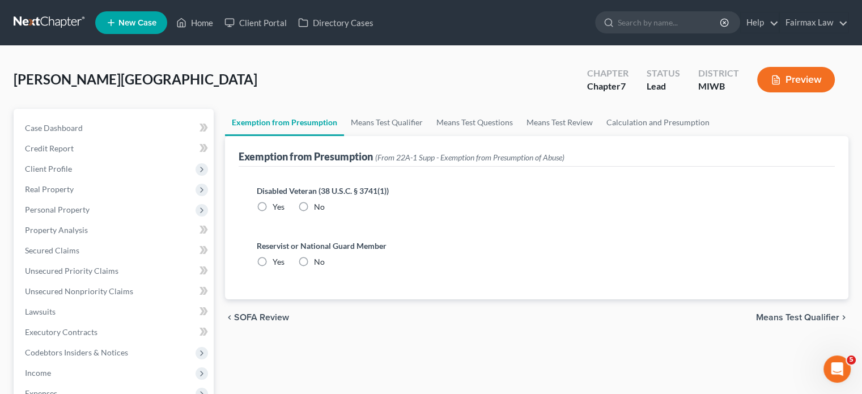
click at [325, 212] on label "No" at bounding box center [319, 206] width 11 height 11
click at [326, 209] on input "No" at bounding box center [321, 204] width 7 height 7
radio input "true"
click at [325, 267] on label "No" at bounding box center [319, 261] width 11 height 11
click at [326, 263] on input "No" at bounding box center [321, 259] width 7 height 7
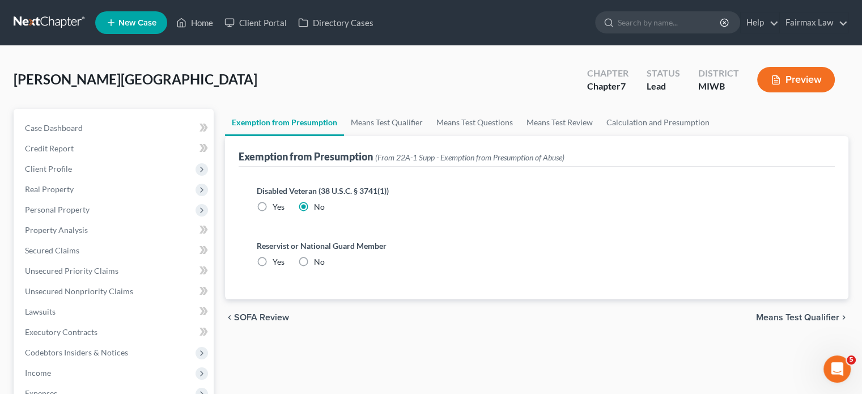
radio input "true"
click at [408, 136] on link "Means Test Qualifier" at bounding box center [387, 122] width 86 height 27
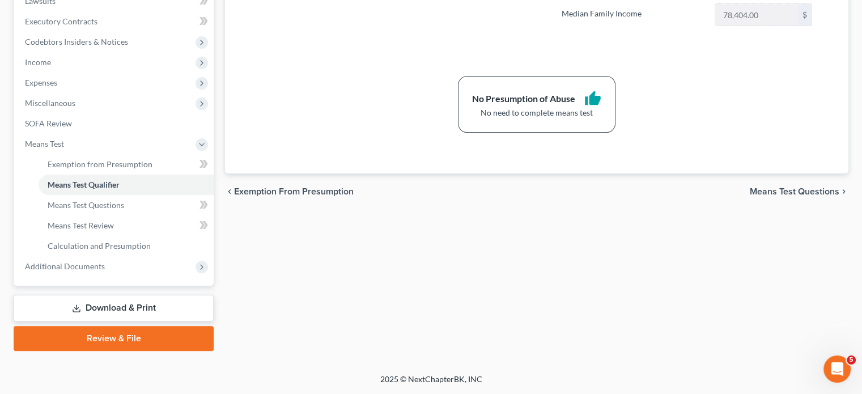
scroll to position [427, 0]
click at [164, 276] on span "Additional Documents" at bounding box center [115, 266] width 198 height 20
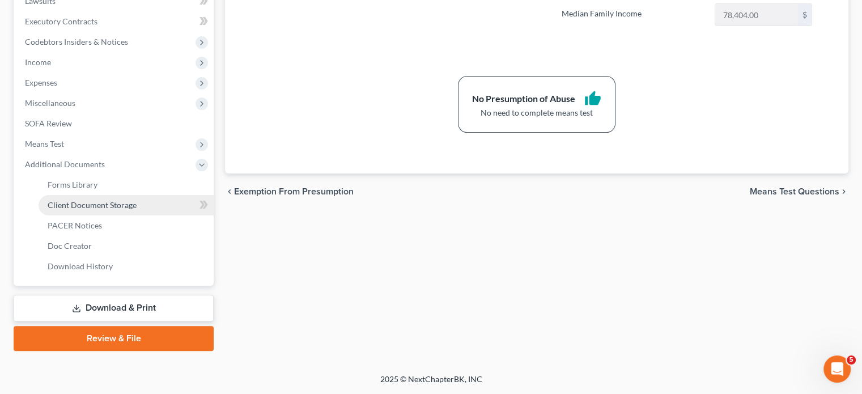
click at [130, 210] on span "Client Document Storage" at bounding box center [92, 205] width 89 height 10
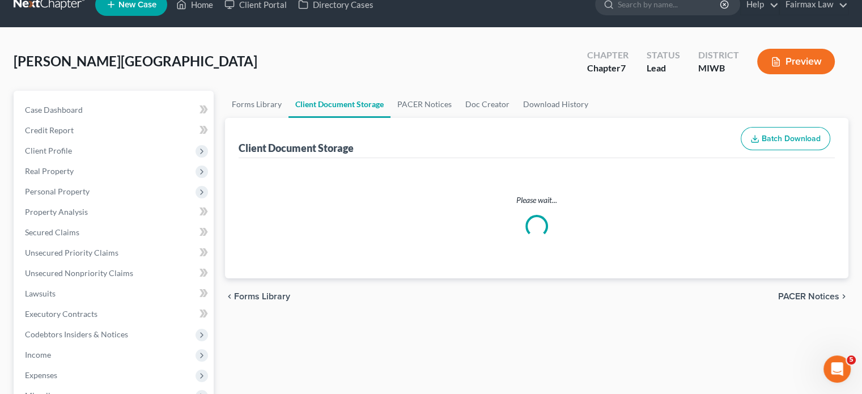
select select "1"
select select "4"
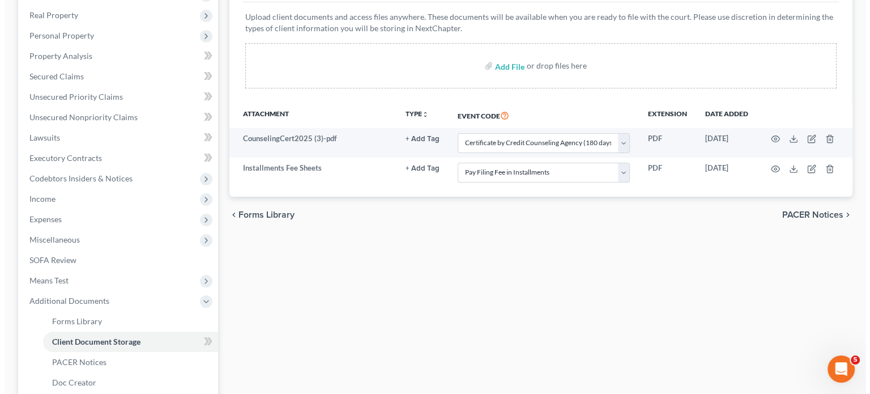
scroll to position [206, 0]
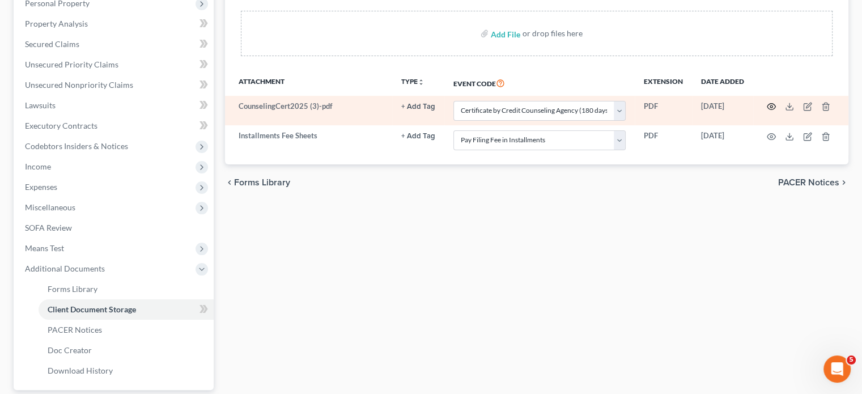
click at [769, 111] on icon "button" at bounding box center [771, 106] width 9 height 9
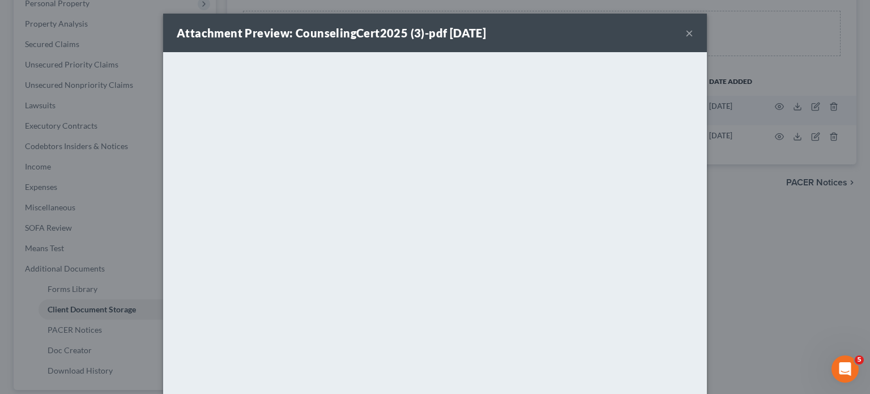
click at [694, 40] on button "×" at bounding box center [690, 33] width 8 height 14
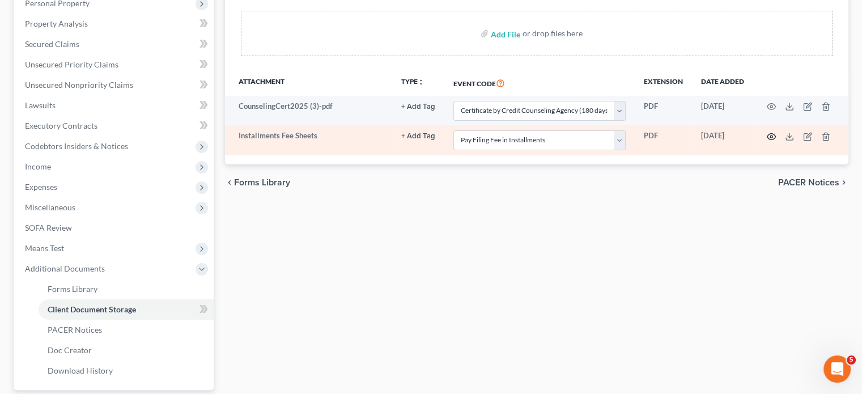
click at [771, 141] on icon "button" at bounding box center [771, 136] width 9 height 9
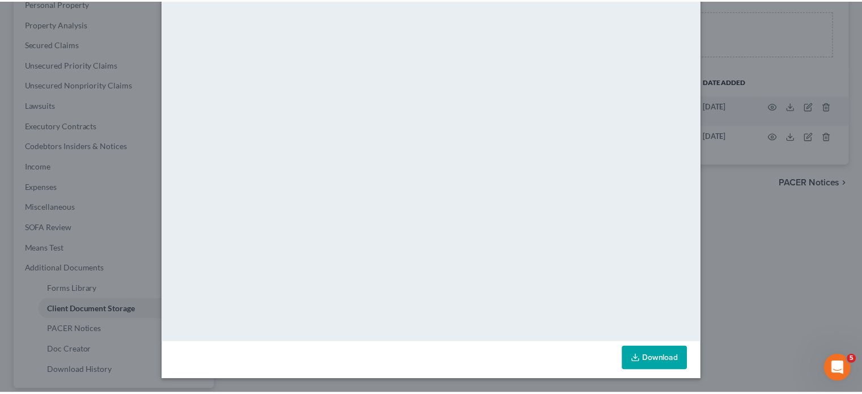
scroll to position [0, 0]
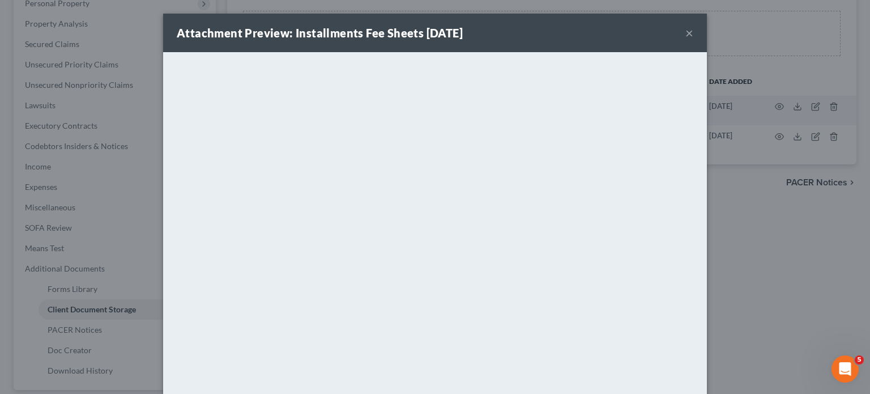
click at [694, 37] on button "×" at bounding box center [690, 33] width 8 height 14
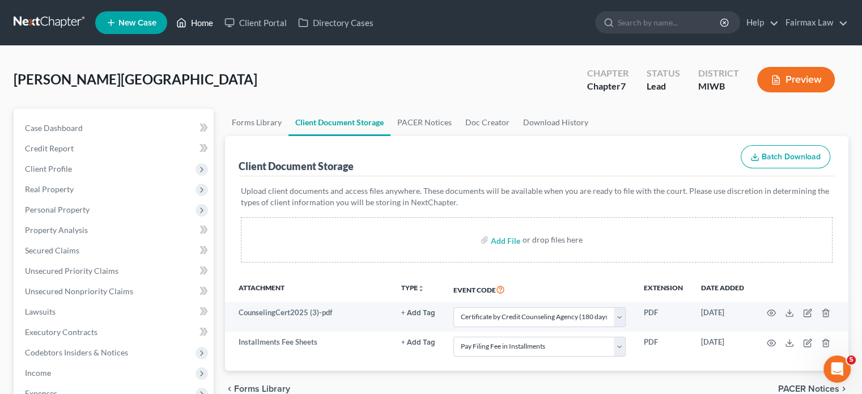
click at [219, 25] on link "Home" at bounding box center [195, 22] width 48 height 20
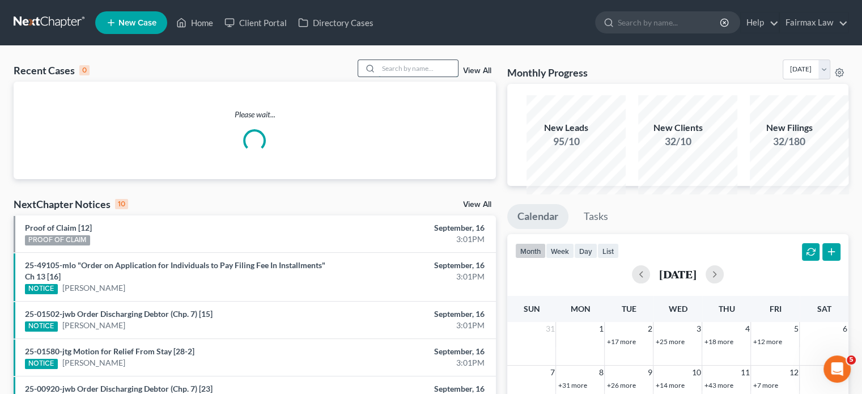
click at [378, 76] on input "search" at bounding box center [417, 68] width 79 height 16
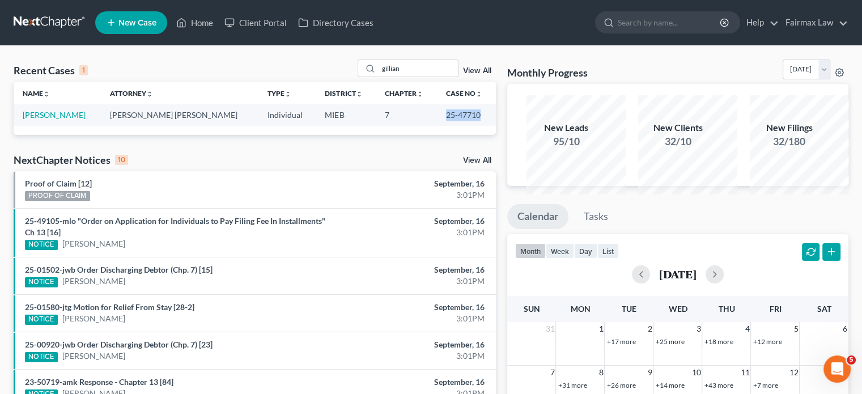
drag, startPoint x: 431, startPoint y: 144, endPoint x: 480, endPoint y: 142, distance: 49.3
click at [480, 125] on td "25-47710" at bounding box center [466, 114] width 59 height 21
copy td "25-47710"
drag, startPoint x: 392, startPoint y: 89, endPoint x: 304, endPoint y: 103, distance: 88.9
click at [304, 103] on div "Recent Cases 1 gillian View All Name unfold_more expand_more expand_less Attorn…" at bounding box center [255, 96] width 482 height 75
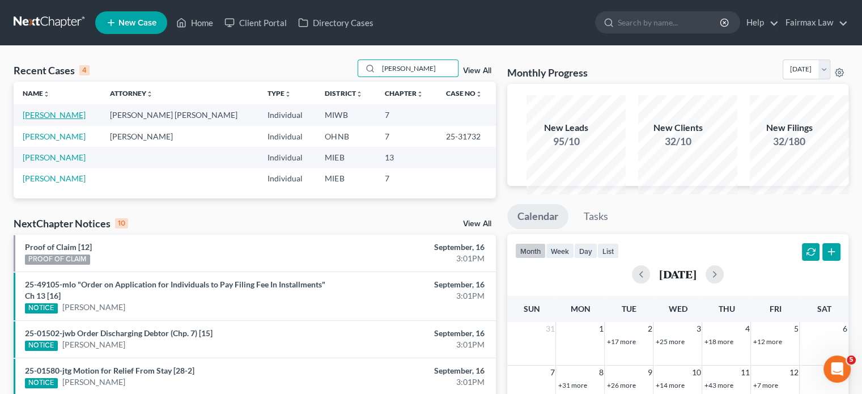
type input "[PERSON_NAME]"
click at [59, 120] on link "[PERSON_NAME]" at bounding box center [54, 115] width 63 height 10
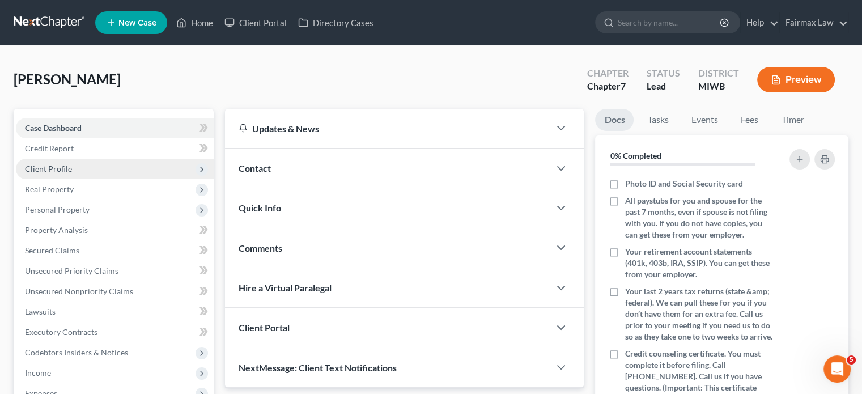
click at [112, 179] on span "Client Profile" at bounding box center [115, 169] width 198 height 20
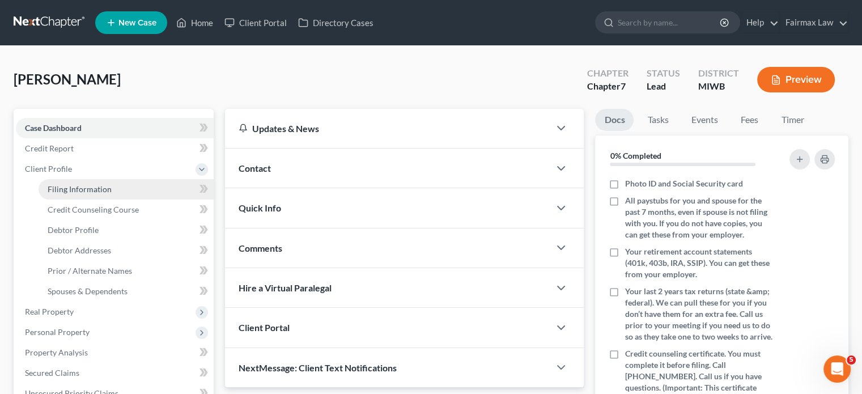
click at [110, 194] on span "Filing Information" at bounding box center [80, 189] width 64 height 10
select select "1"
select select "0"
select select "41"
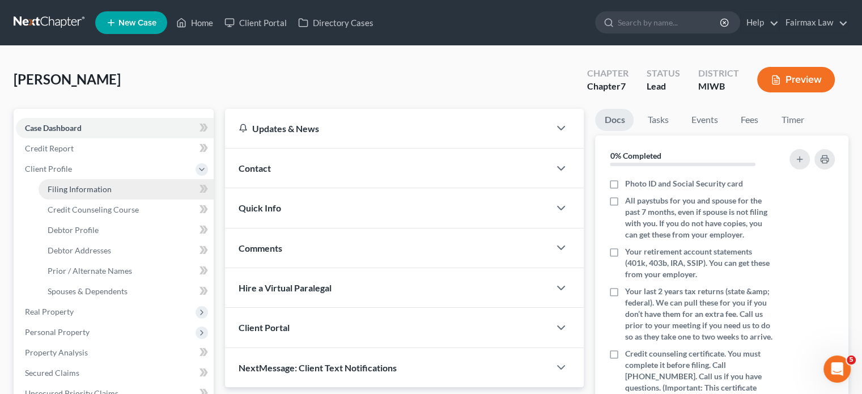
select select "2"
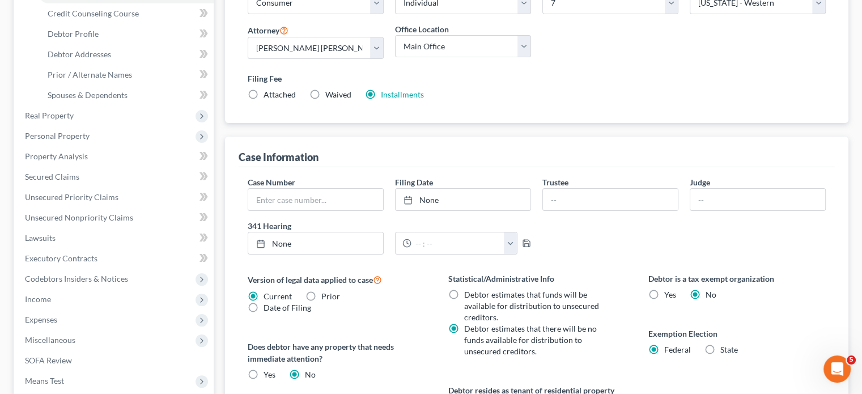
scroll to position [197, 0]
click at [129, 44] on link "Debtor Profile" at bounding box center [126, 33] width 175 height 20
select select "0"
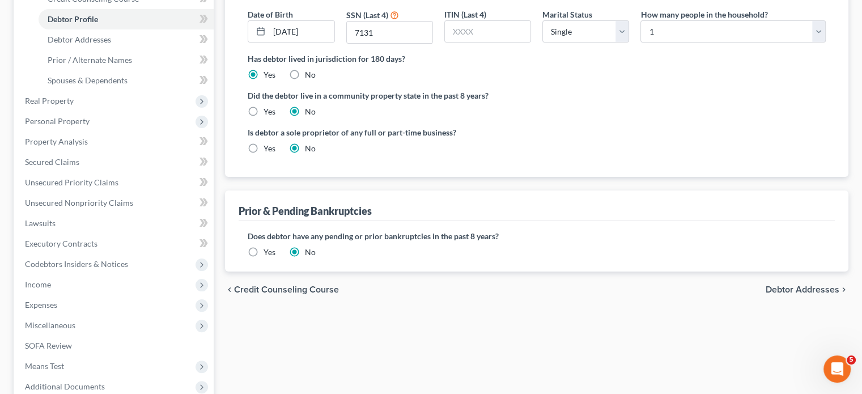
scroll to position [212, 0]
click at [144, 49] on link "Debtor Addresses" at bounding box center [126, 38] width 175 height 20
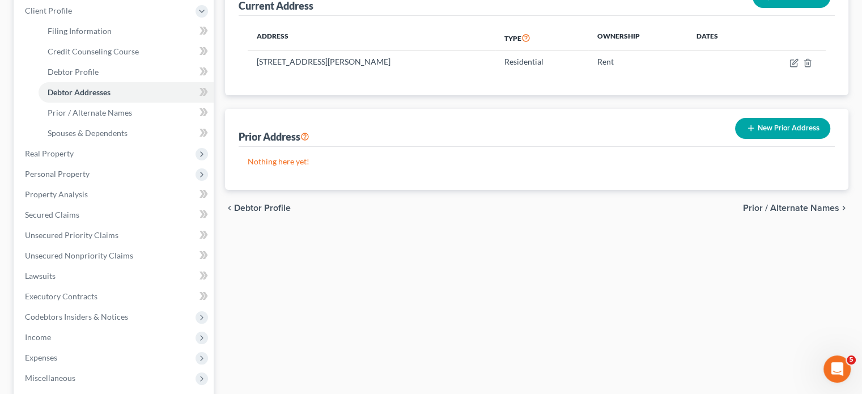
scroll to position [176, 0]
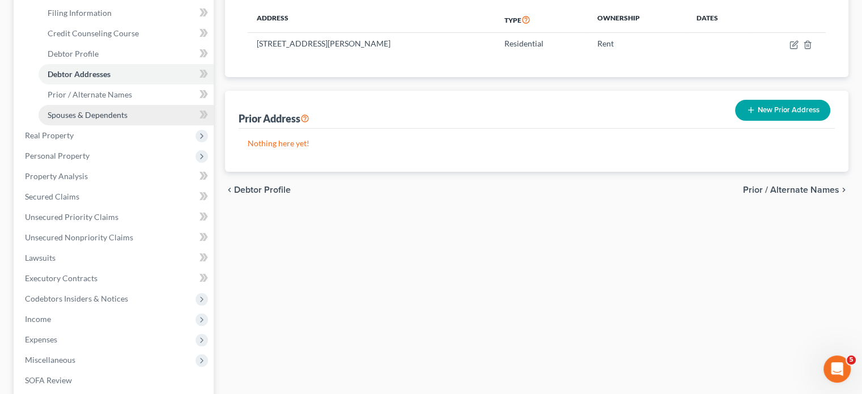
click at [127, 120] on span "Spouses & Dependents" at bounding box center [88, 115] width 80 height 10
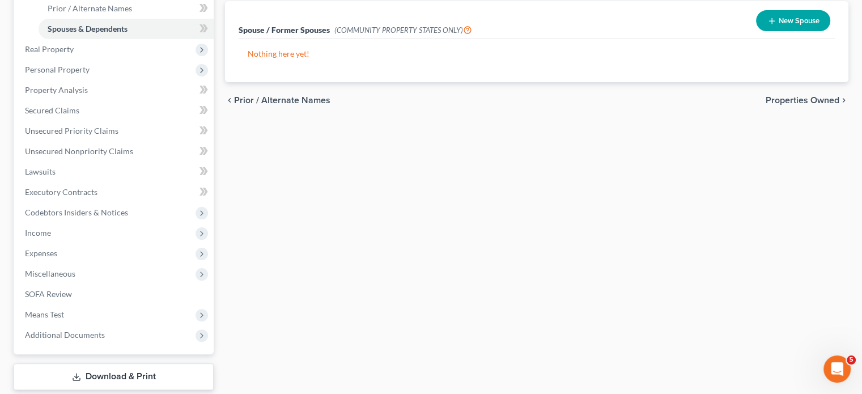
scroll to position [266, 0]
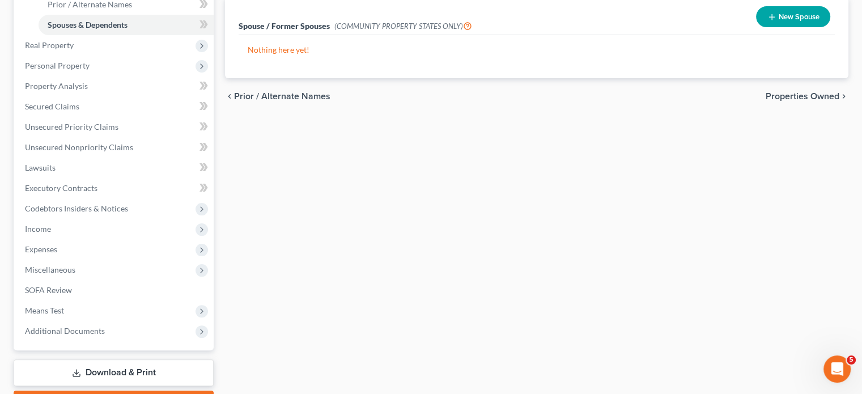
select select "0"
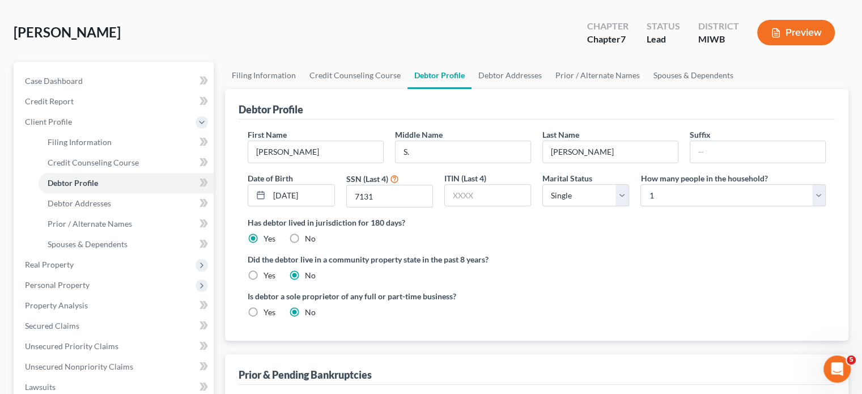
scroll to position [52, 0]
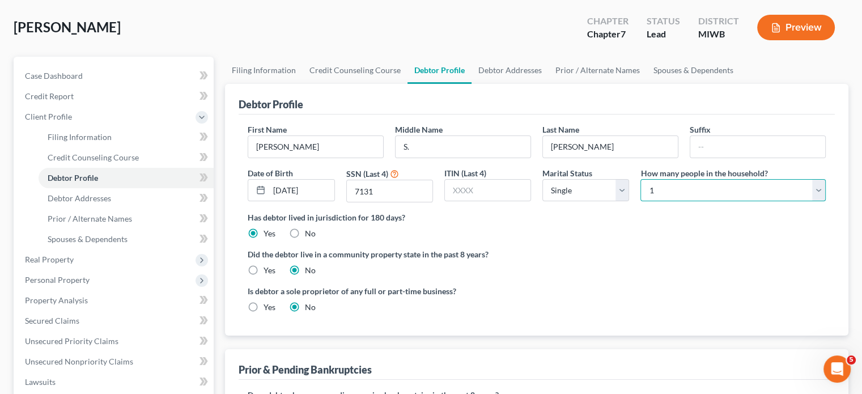
click at [672, 202] on select "Select 1 2 3 4 5 6 7 8 9 10 11 12 13 14 15 16 17 18 19 20" at bounding box center [732, 190] width 185 height 23
select select "1"
click at [640, 202] on select "Select 1 2 3 4 5 6 7 8 9 10 11 12 13 14 15 16 17 18 19 20" at bounding box center [732, 190] width 185 height 23
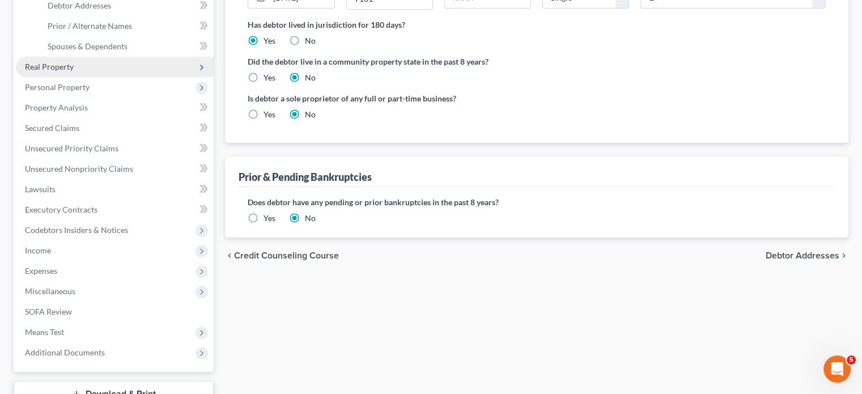
click at [74, 71] on span "Real Property" at bounding box center [49, 67] width 49 height 10
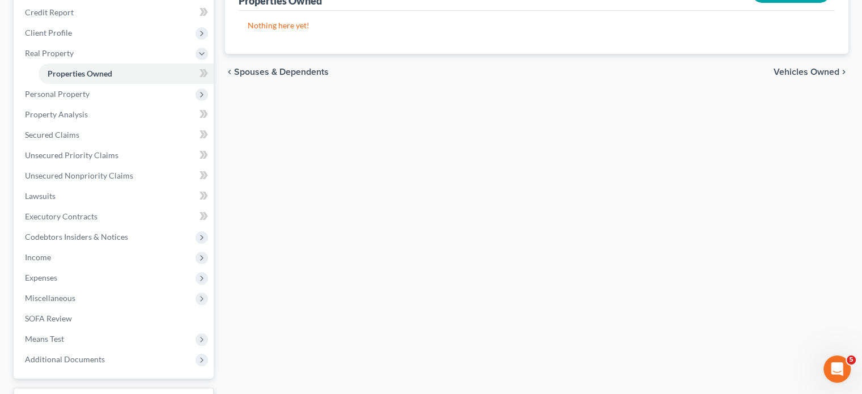
scroll to position [137, 0]
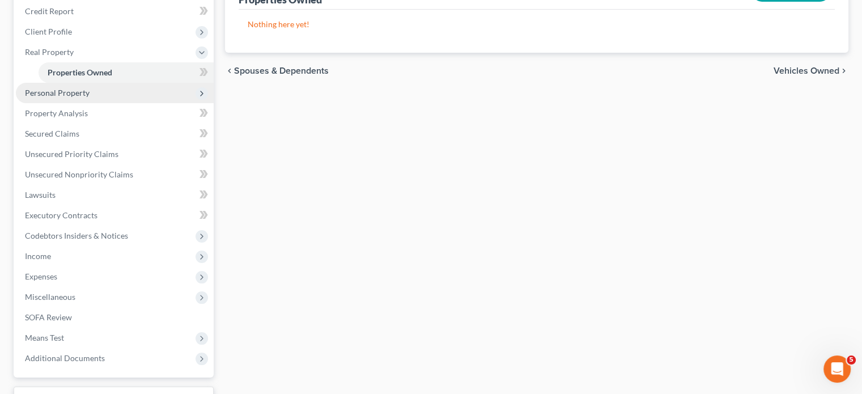
click at [133, 103] on span "Personal Property" at bounding box center [115, 93] width 198 height 20
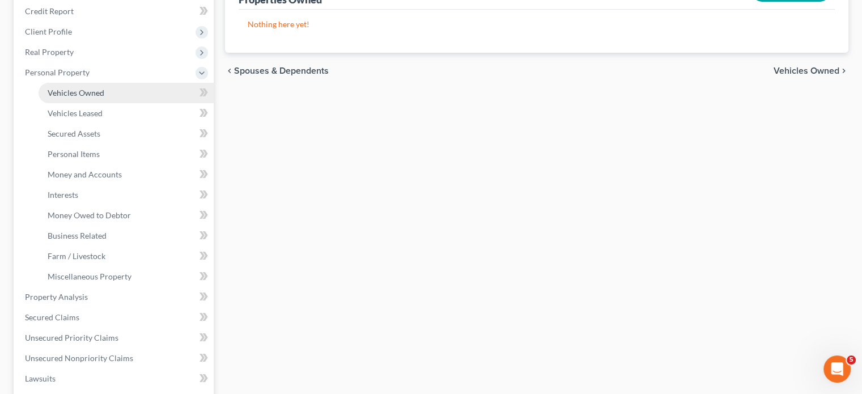
click at [129, 103] on link "Vehicles Owned" at bounding box center [126, 93] width 175 height 20
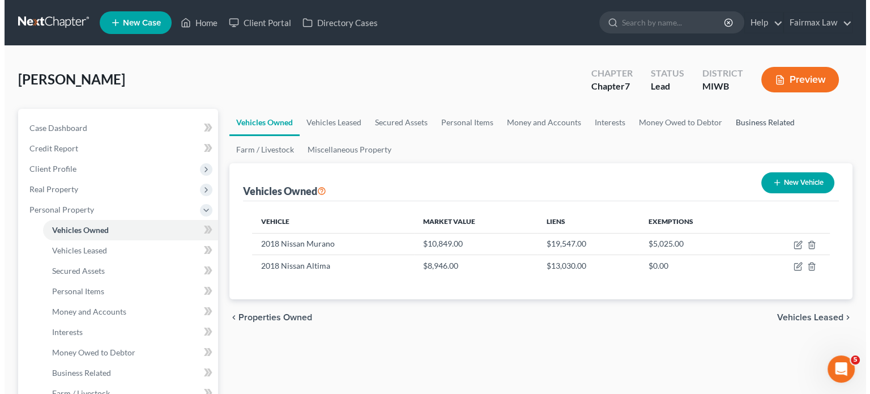
scroll to position [84, 0]
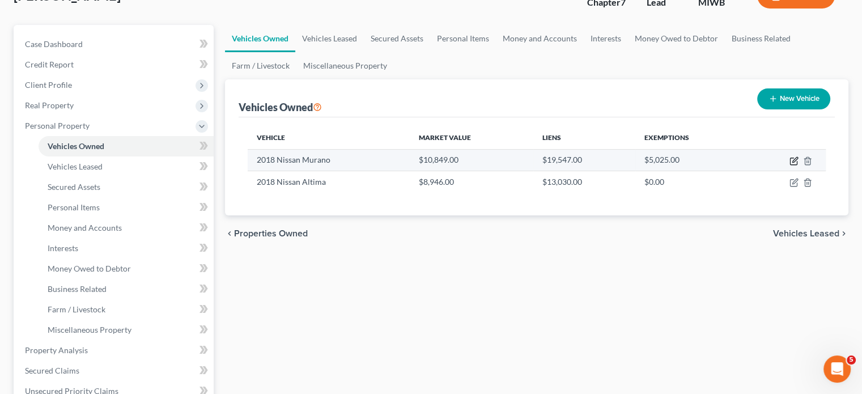
click at [789, 165] on icon "button" at bounding box center [793, 160] width 9 height 9
select select "0"
select select "8"
select select "2"
select select "0"
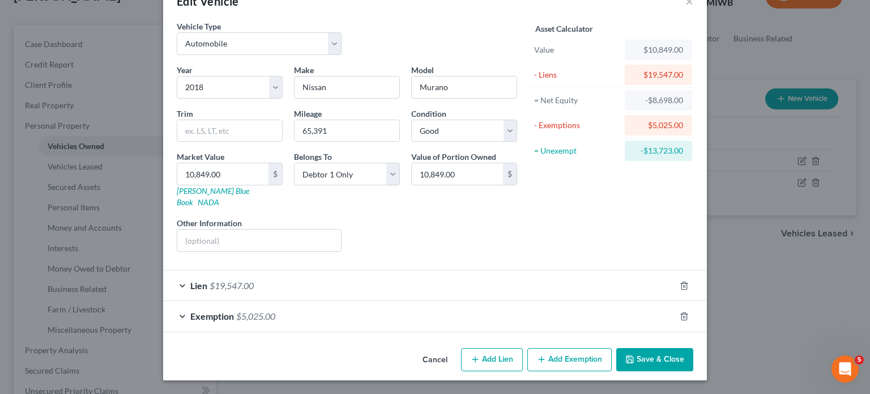
scroll to position [120, 0]
click at [561, 305] on div "Exemption $5,025.00" at bounding box center [419, 316] width 512 height 30
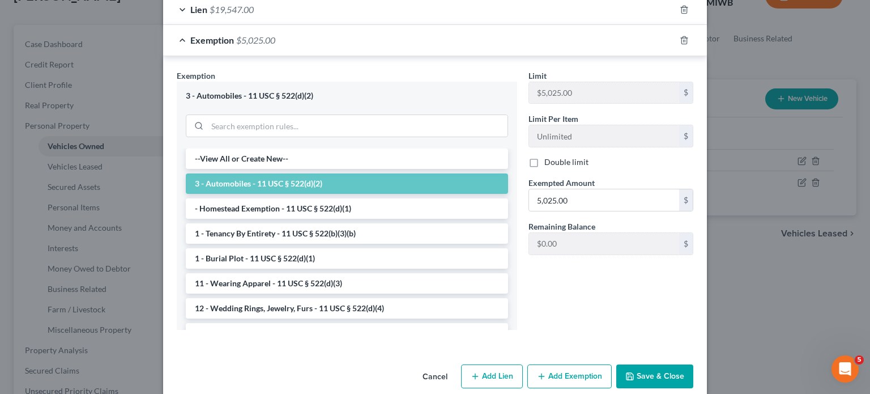
scroll to position [309, 0]
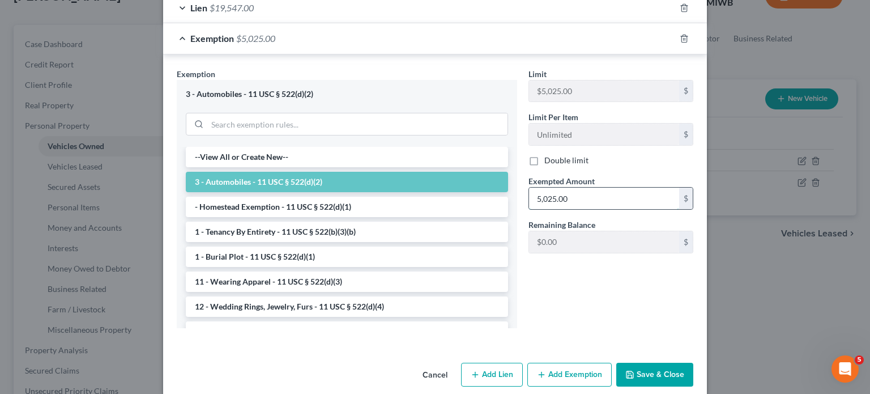
click at [594, 209] on input "5,025.00" at bounding box center [604, 199] width 150 height 22
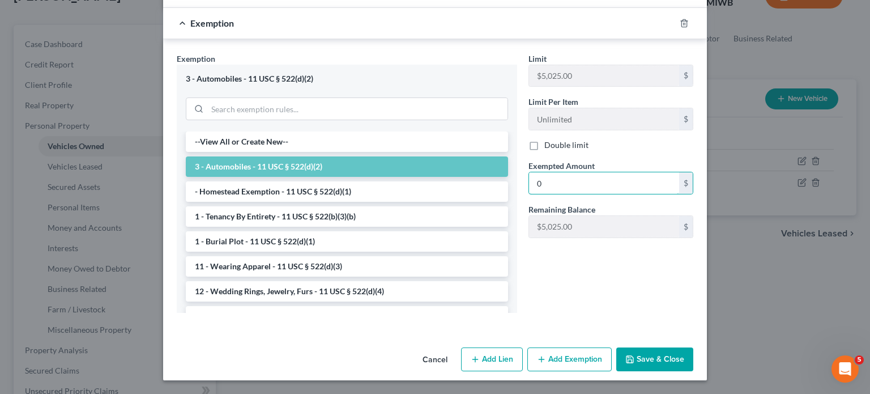
type input "0"
click at [694, 355] on button "Save & Close" at bounding box center [654, 359] width 77 height 24
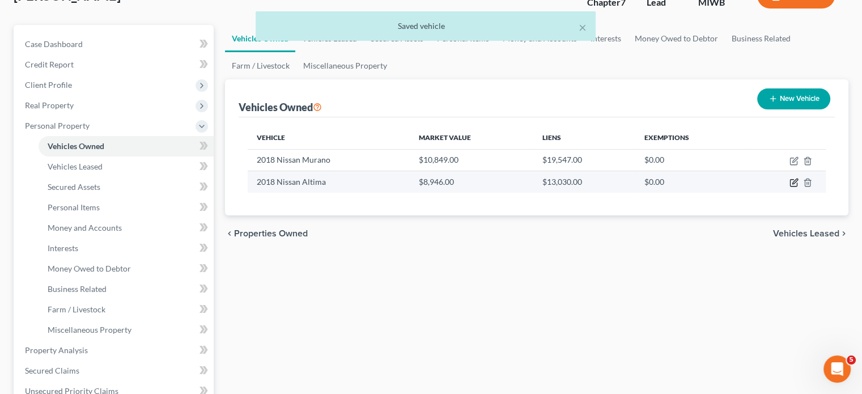
click at [792, 184] on icon "button" at bounding box center [794, 181] width 5 height 5
select select "0"
select select "8"
select select "2"
select select "0"
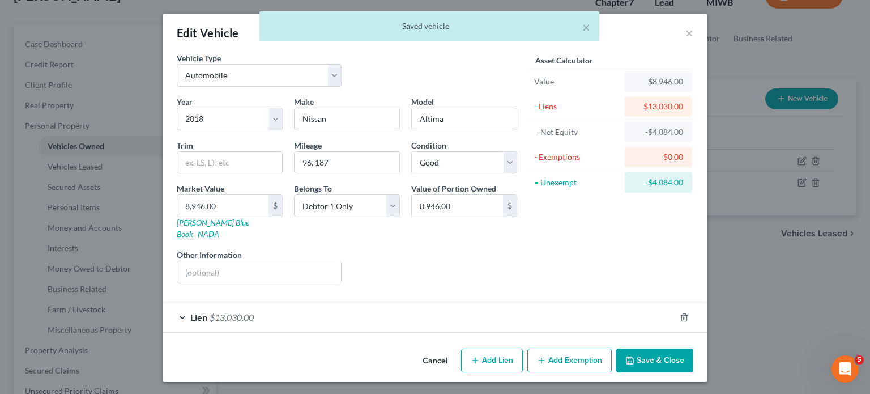
scroll to position [81, 0]
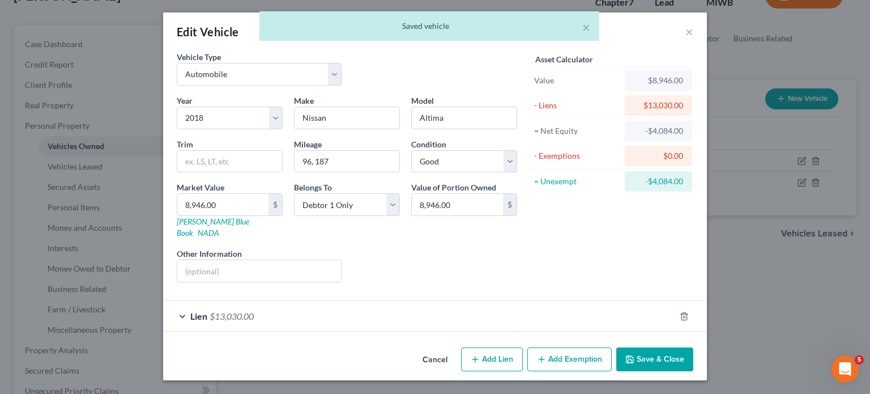
click at [542, 356] on line "button" at bounding box center [542, 358] width 0 height 5
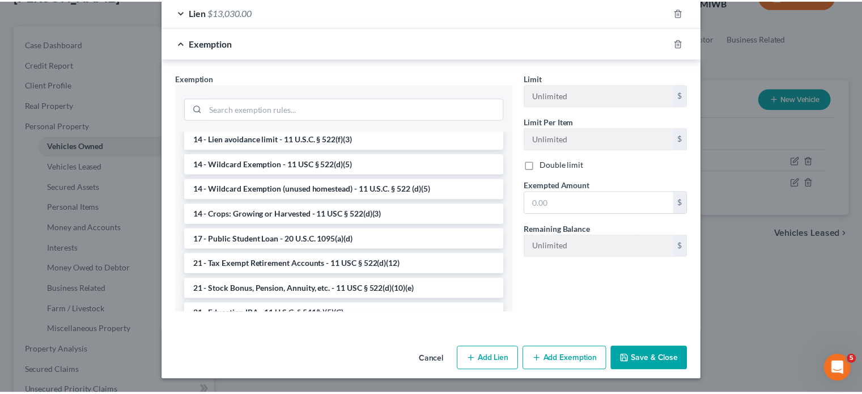
scroll to position [245, 0]
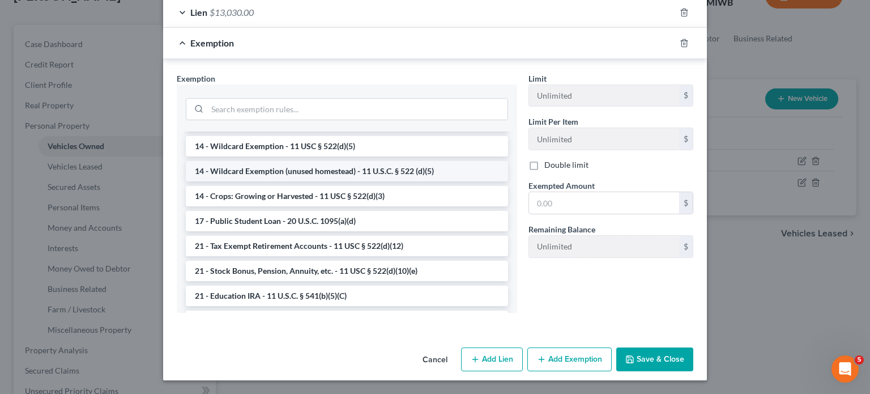
click at [378, 181] on li "14 - Wildcard Exemption (unused homestead) - 11 U.S.C. § 522 (d)(5)" at bounding box center [347, 171] width 322 height 20
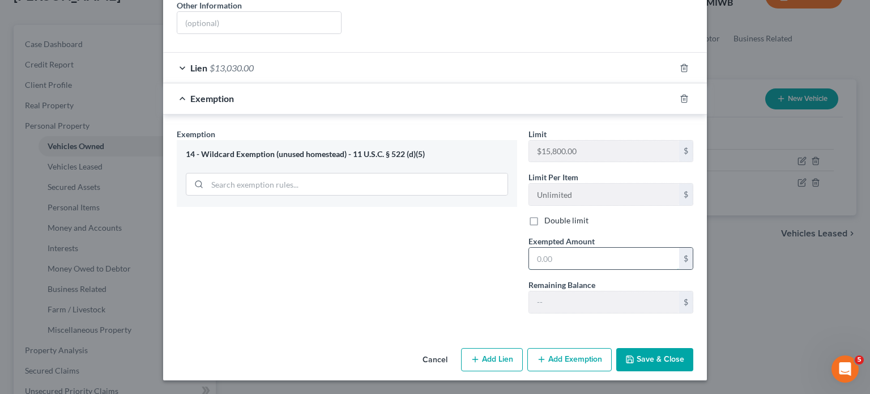
click at [601, 252] on input "text" at bounding box center [604, 259] width 150 height 22
type input "0"
click at [694, 372] on button "Save & Close" at bounding box center [654, 360] width 77 height 24
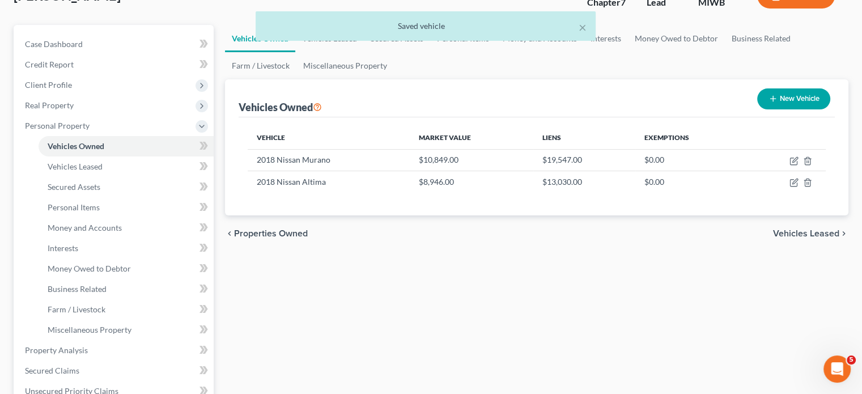
scroll to position [164, 0]
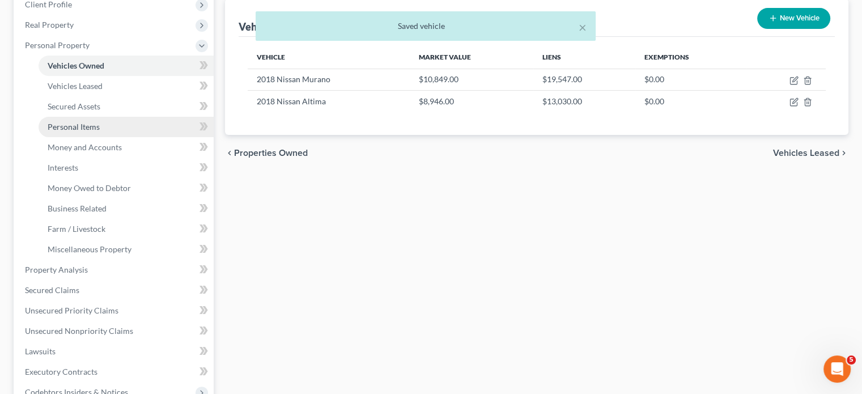
click at [100, 131] on span "Personal Items" at bounding box center [74, 127] width 52 height 10
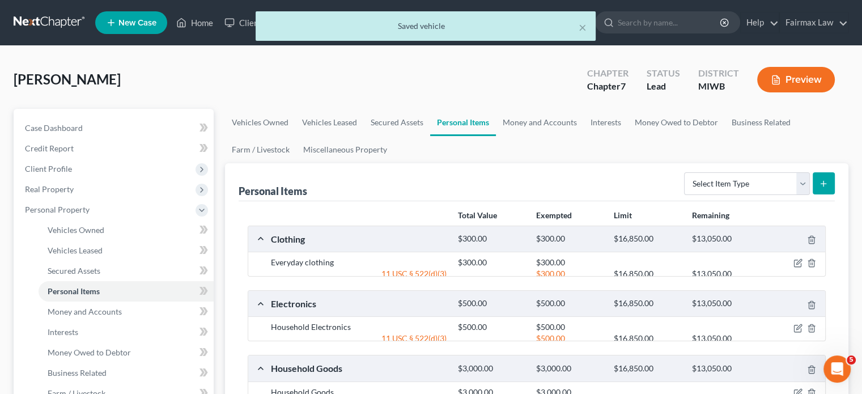
scroll to position [227, 0]
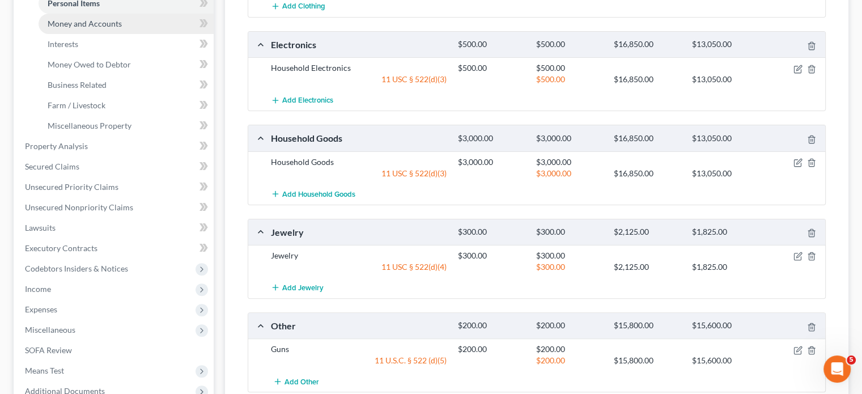
click at [120, 28] on span "Money and Accounts" at bounding box center [85, 24] width 74 height 10
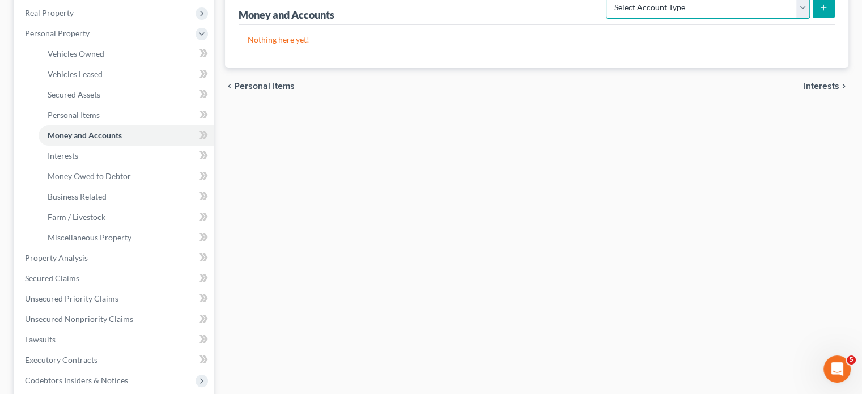
click at [673, 19] on select "Select Account Type Brokerage Cash on Hand Certificates of Deposit Checking Acc…" at bounding box center [708, 7] width 204 height 23
select select "other"
click at [606, 19] on select "Select Account Type Brokerage Cash on Hand Certificates of Deposit Checking Acc…" at bounding box center [708, 7] width 204 height 23
click at [819, 12] on icon "submit" at bounding box center [823, 7] width 9 height 9
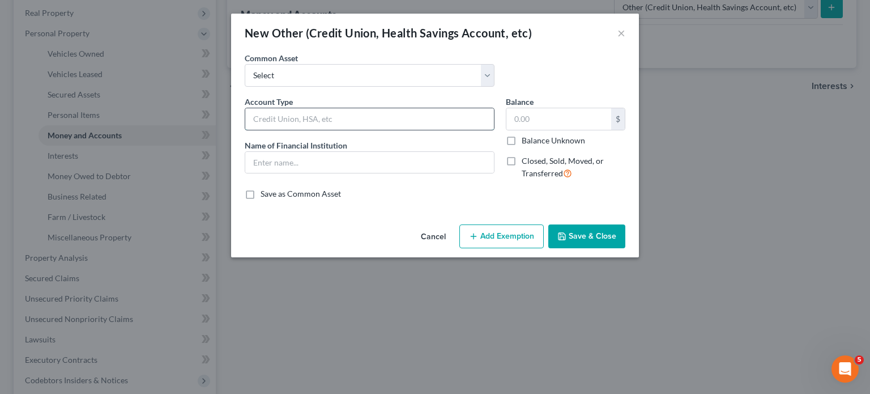
click at [297, 130] on input "text" at bounding box center [369, 119] width 249 height 22
type input "Cash App"
click at [560, 130] on input "text" at bounding box center [559, 119] width 105 height 22
type input "0"
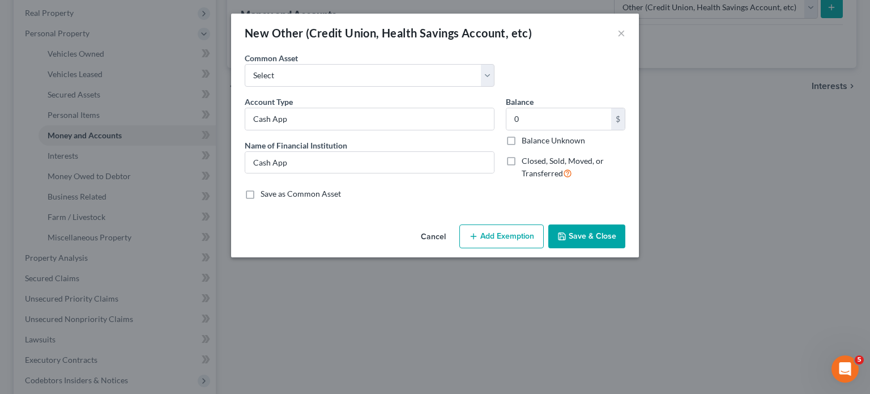
click at [612, 248] on button "Save & Close" at bounding box center [586, 236] width 77 height 24
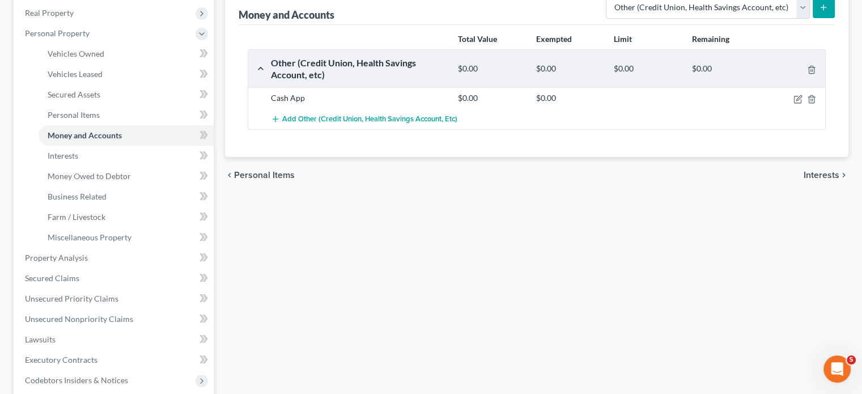
click at [812, 18] on button "submit" at bounding box center [823, 7] width 22 height 22
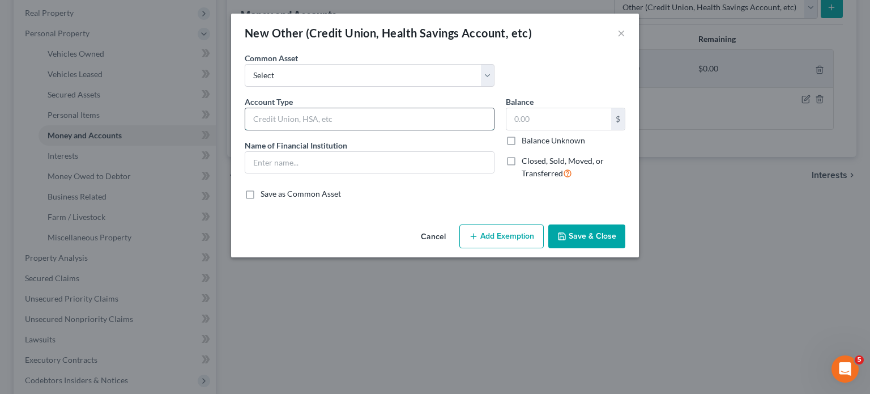
click at [263, 130] on input "text" at bounding box center [369, 119] width 249 height 22
type input "Chime"
click at [569, 130] on input "text" at bounding box center [559, 119] width 105 height 22
type input "0"
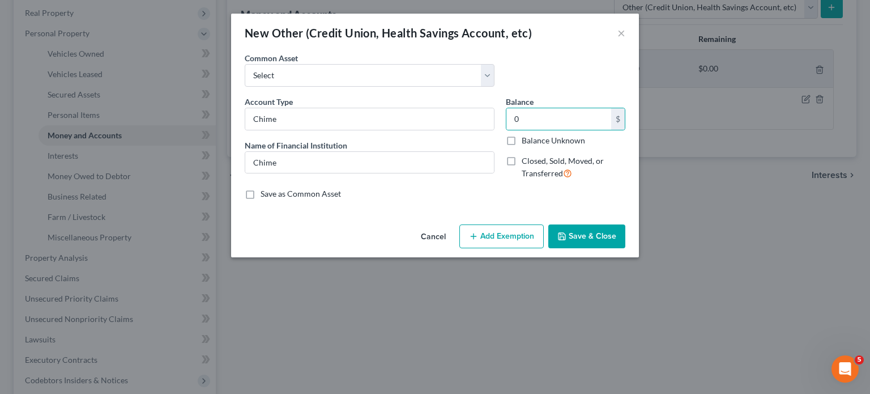
click at [621, 248] on button "Save & Close" at bounding box center [586, 236] width 77 height 24
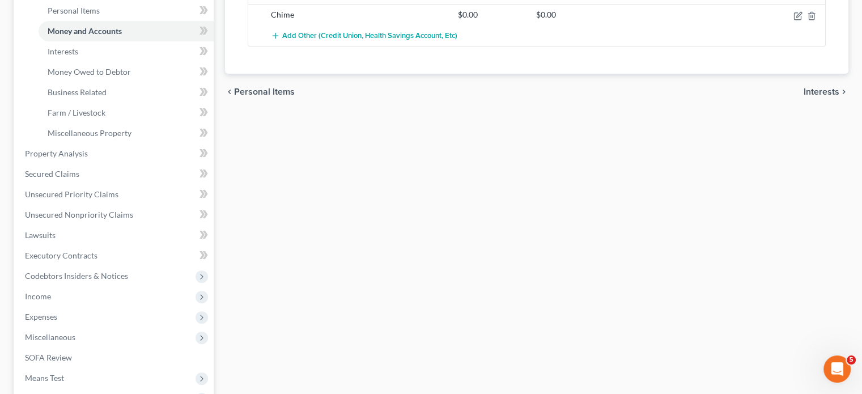
scroll to position [281, 0]
click at [124, 61] on link "Interests" at bounding box center [126, 51] width 175 height 20
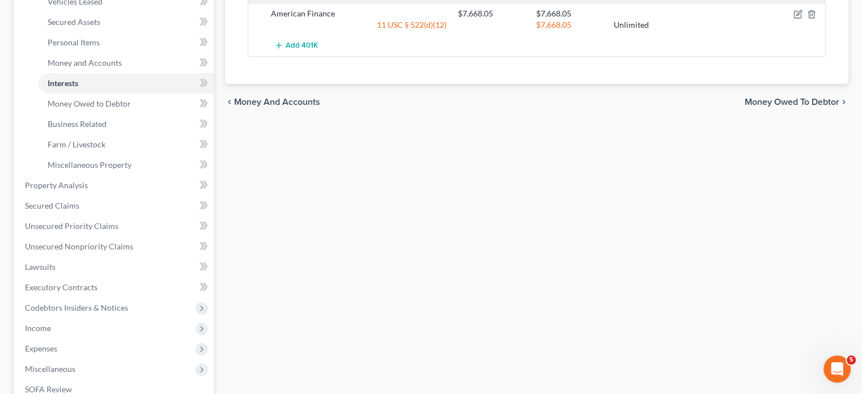
scroll to position [250, 0]
click at [147, 112] on link "Money Owed to Debtor" at bounding box center [126, 102] width 175 height 20
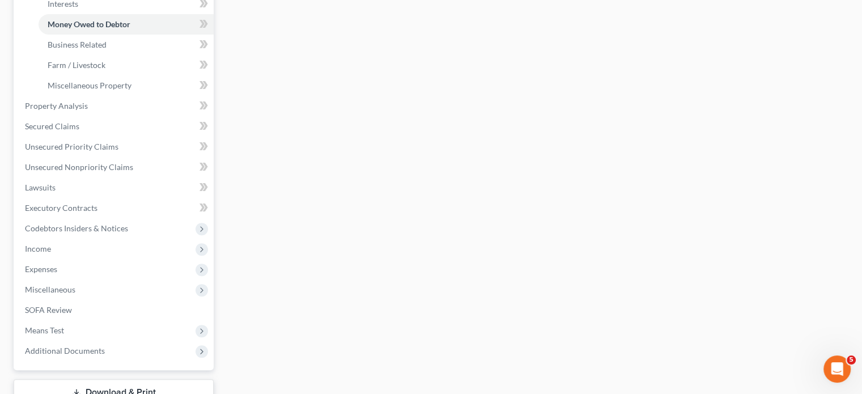
scroll to position [329, 0]
click at [123, 116] on link "Property Analysis" at bounding box center [115, 105] width 198 height 20
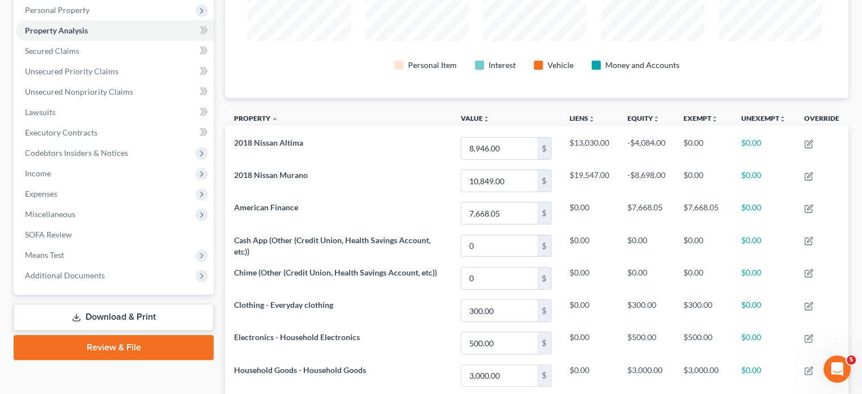
scroll to position [150, 0]
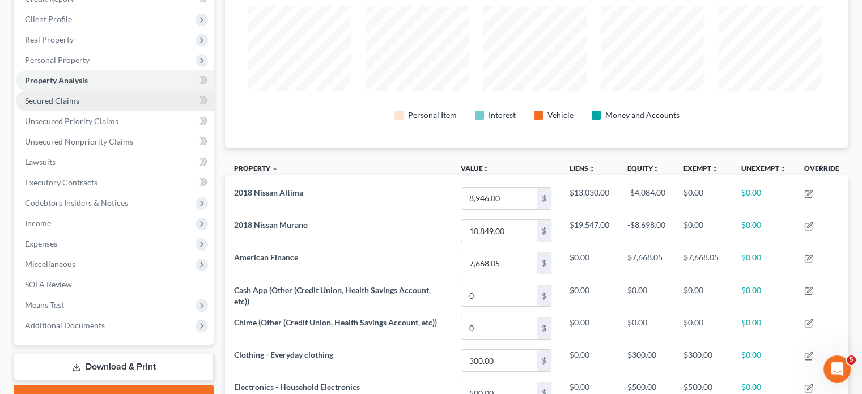
click at [155, 111] on link "Secured Claims" at bounding box center [115, 101] width 198 height 20
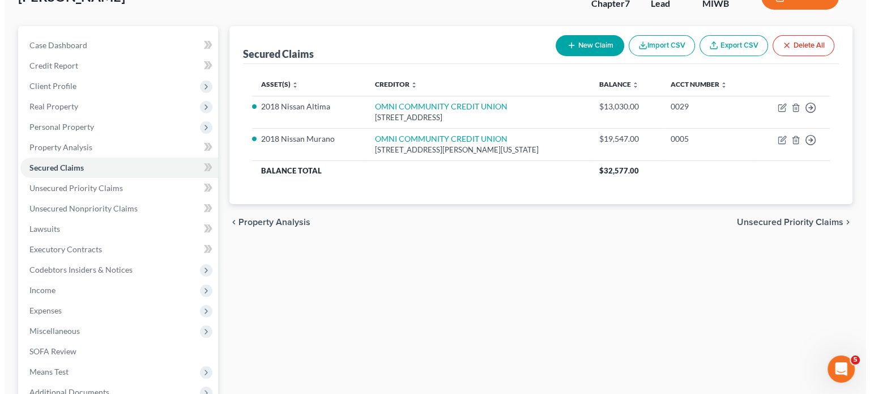
scroll to position [90, 0]
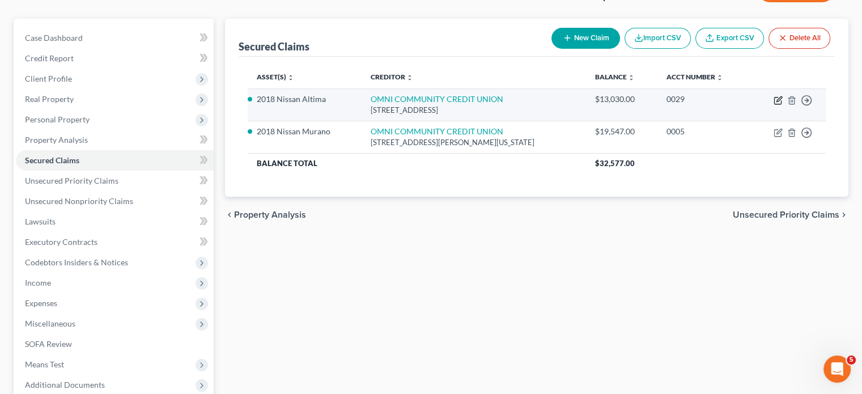
click at [776, 101] on icon "button" at bounding box center [778, 98] width 5 height 5
select select "23"
select select "2"
select select "0"
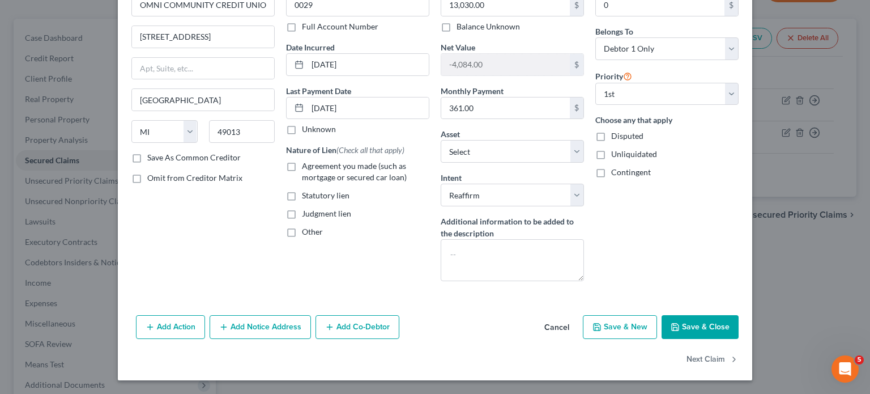
scroll to position [75, 0]
click at [302, 183] on label "Agreement you made (such as mortgage or secured car loan)" at bounding box center [365, 171] width 127 height 23
click at [307, 168] on input "Agreement you made (such as mortgage or secured car loan)" at bounding box center [310, 163] width 7 height 7
checkbox input "true"
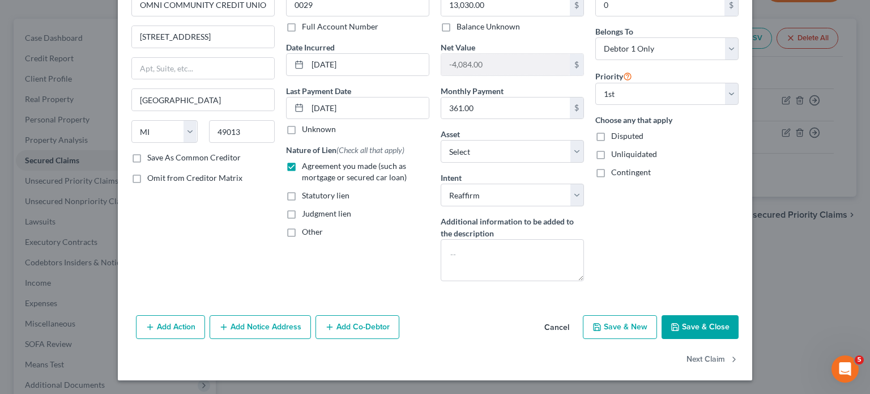
click at [739, 315] on button "Save & Close" at bounding box center [700, 327] width 77 height 24
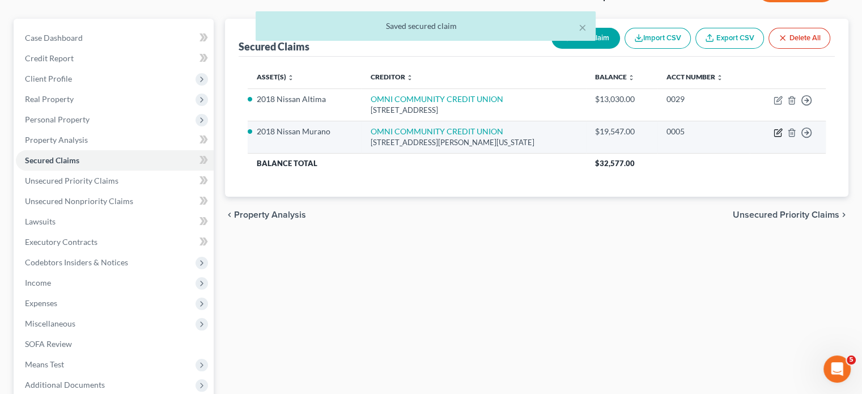
click at [773, 137] on icon "button" at bounding box center [777, 132] width 9 height 9
select select "23"
select select "2"
select select "0"
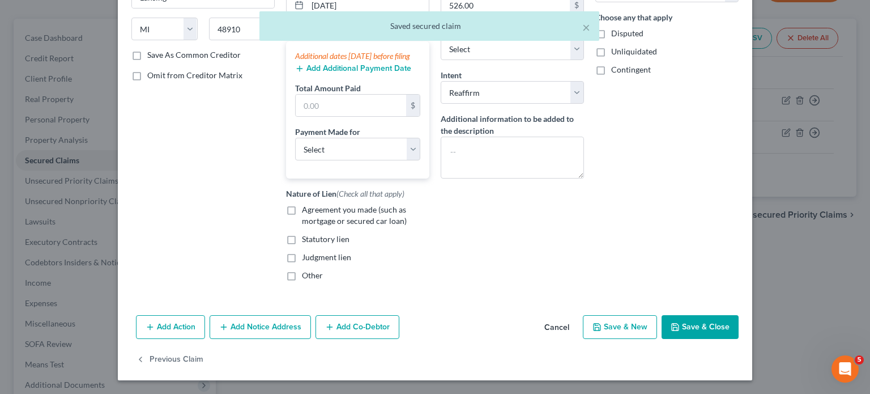
scroll to position [241, 0]
click at [302, 227] on label "Agreement you made (such as mortgage or secured car loan)" at bounding box center [365, 215] width 127 height 23
click at [307, 211] on input "Agreement you made (such as mortgage or secured car loan)" at bounding box center [310, 207] width 7 height 7
checkbox input "true"
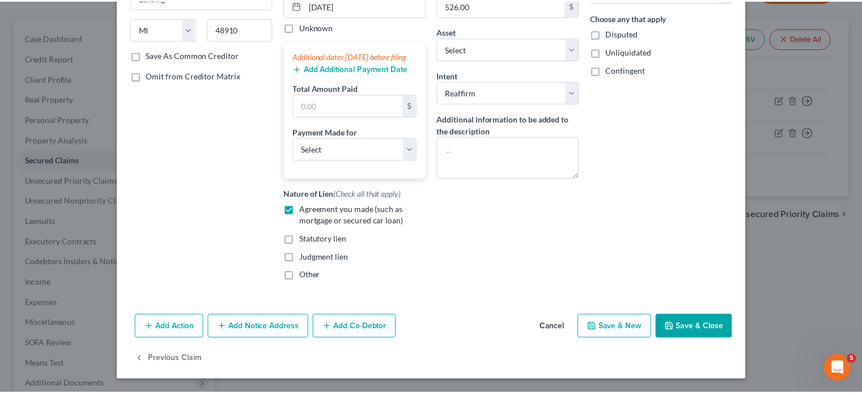
scroll to position [324, 0]
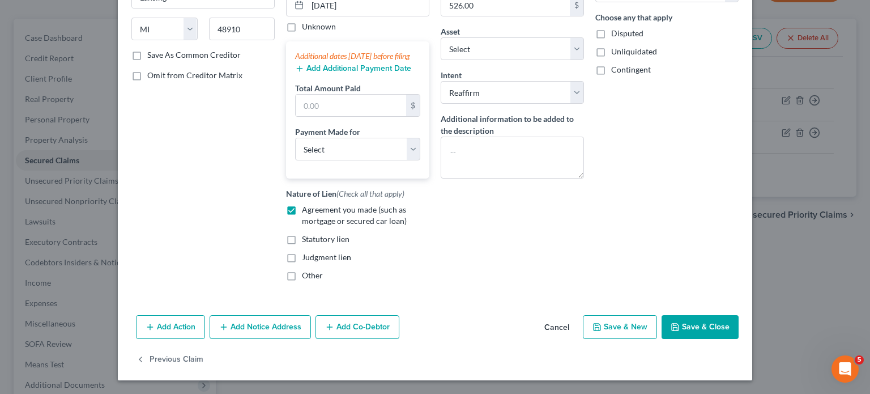
click at [739, 317] on button "Save & Close" at bounding box center [700, 327] width 77 height 24
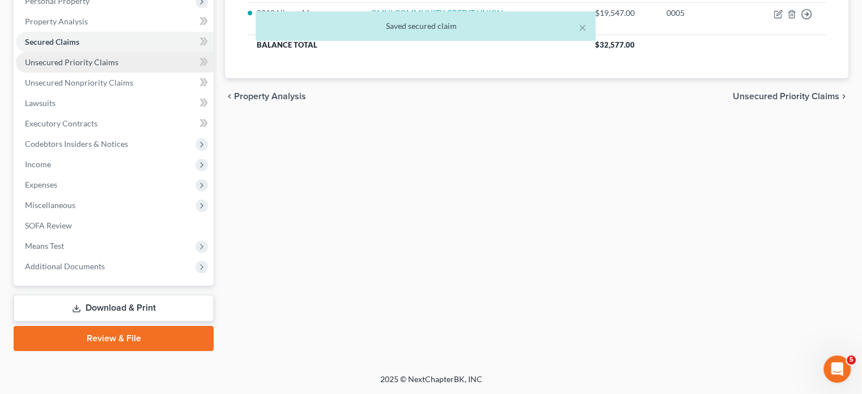
scroll to position [235, 0]
click at [113, 67] on span "Unsecured Priority Claims" at bounding box center [71, 62] width 93 height 10
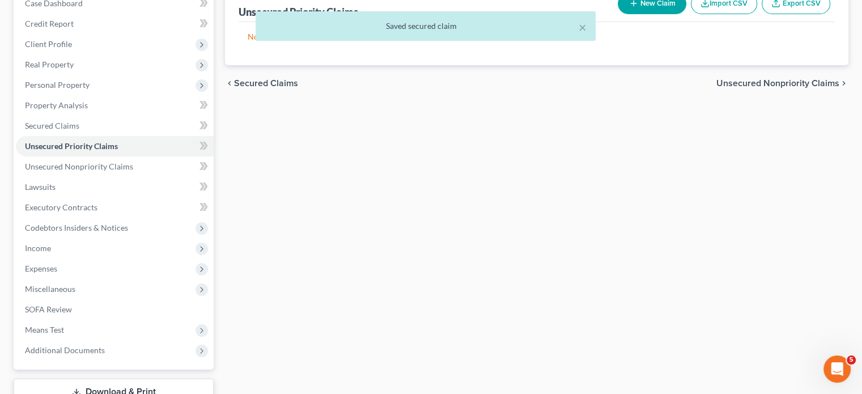
scroll to position [170, 0]
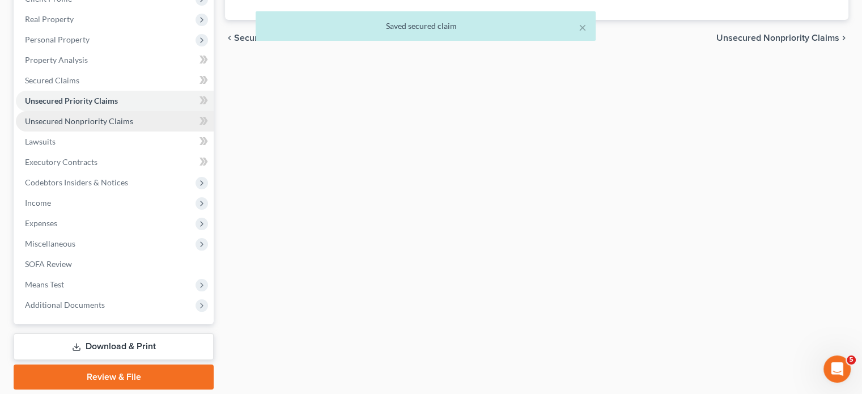
click at [133, 126] on span "Unsecured Nonpriority Claims" at bounding box center [79, 121] width 108 height 10
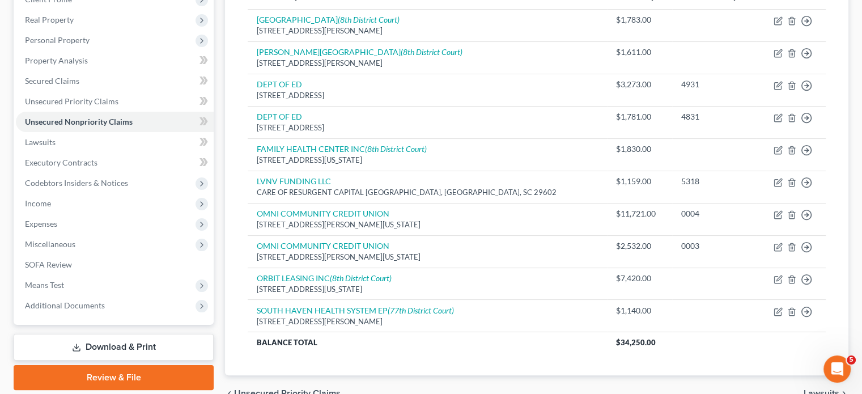
scroll to position [210, 0]
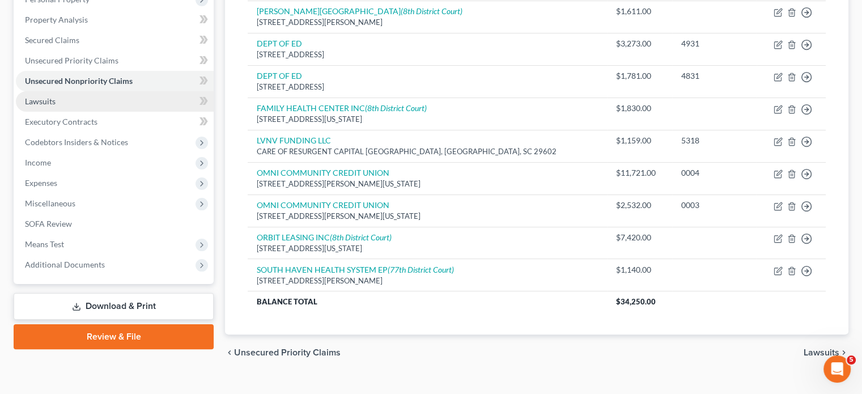
click at [144, 112] on link "Lawsuits" at bounding box center [115, 101] width 198 height 20
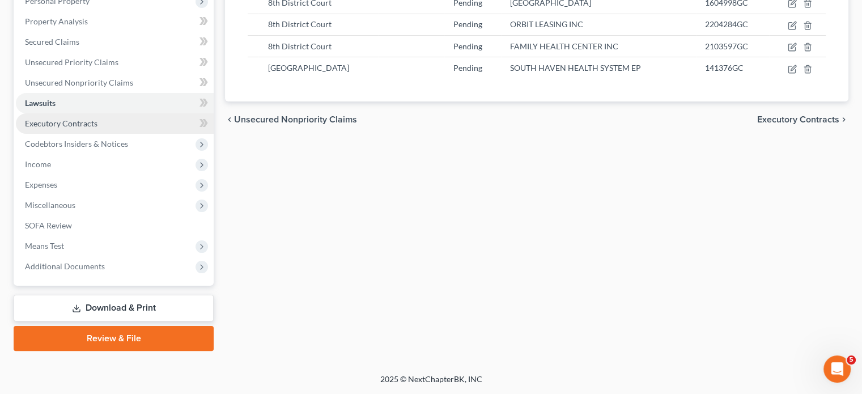
click at [121, 134] on link "Executory Contracts" at bounding box center [115, 123] width 198 height 20
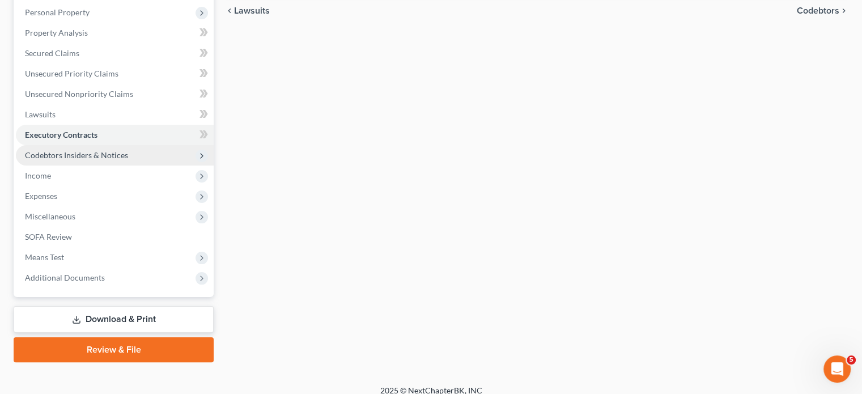
click at [128, 160] on span "Codebtors Insiders & Notices" at bounding box center [76, 155] width 103 height 10
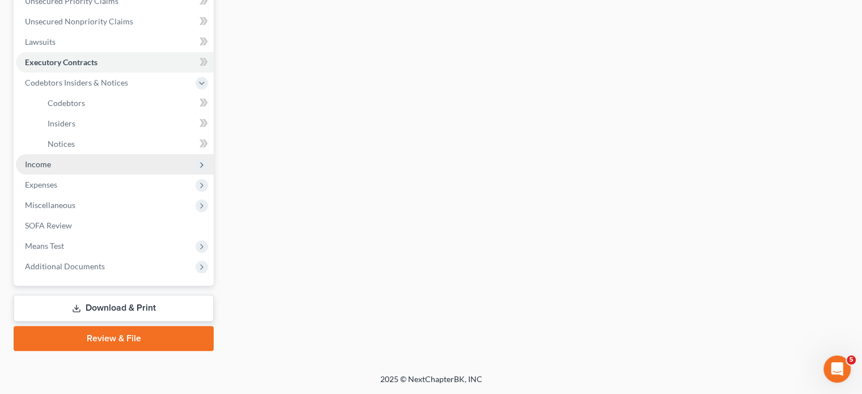
click at [92, 175] on span "Income" at bounding box center [115, 164] width 198 height 20
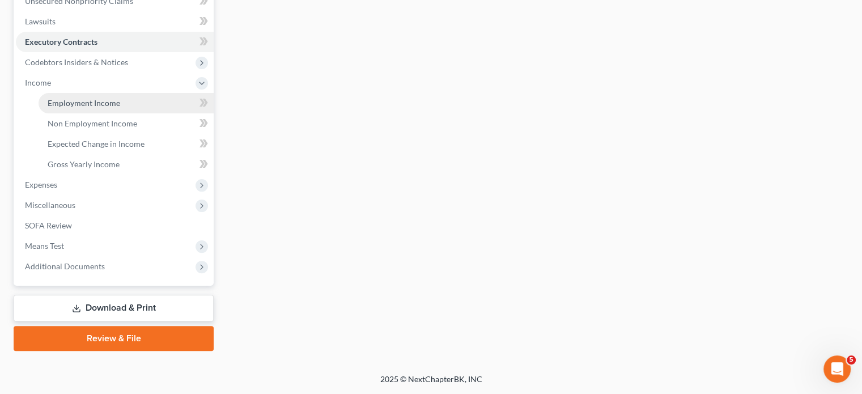
click at [98, 108] on span "Employment Income" at bounding box center [84, 103] width 73 height 10
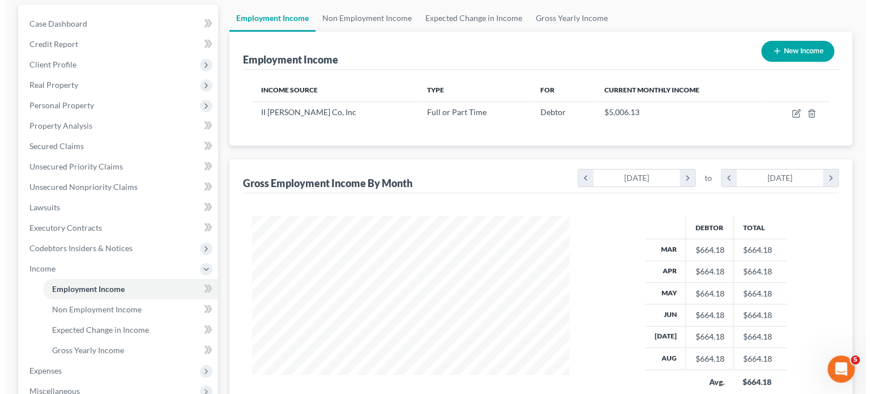
scroll to position [109, 0]
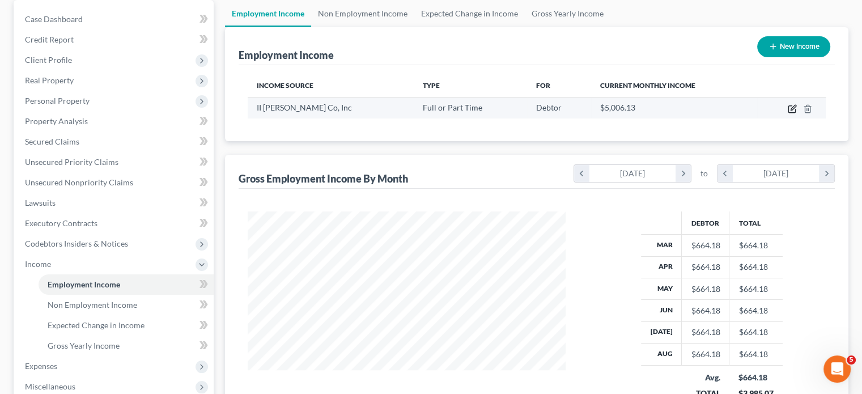
click at [788, 113] on icon "button" at bounding box center [792, 108] width 9 height 9
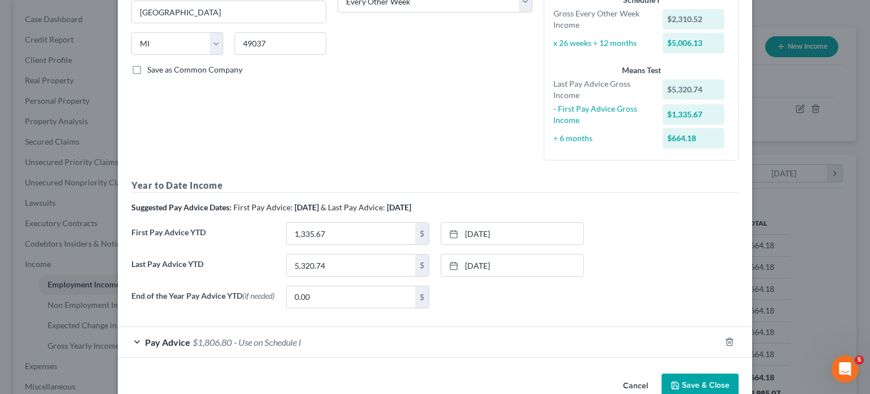
scroll to position [368, 0]
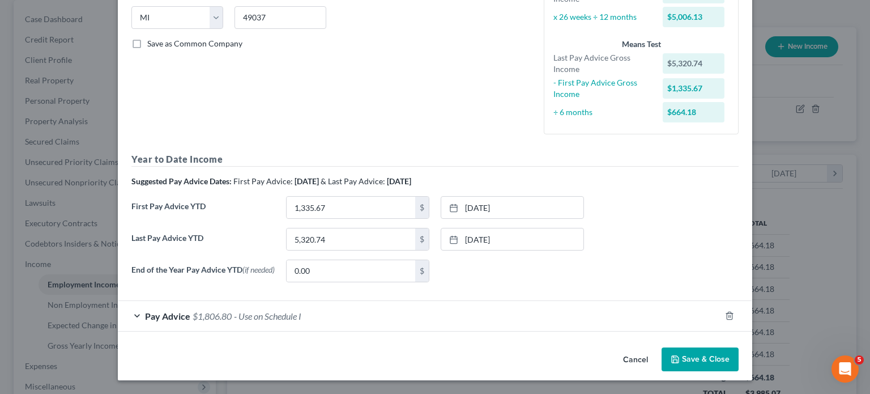
click at [399, 301] on div "Pay Advice $1,806.80 - Use on Schedule I" at bounding box center [419, 316] width 603 height 30
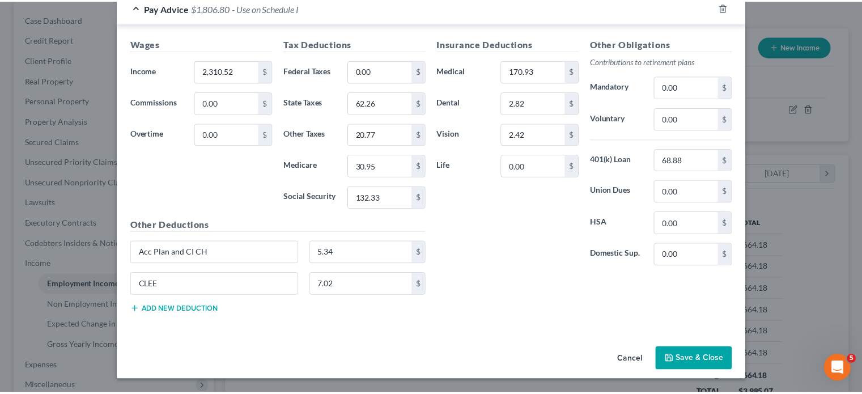
scroll to position [748, 0]
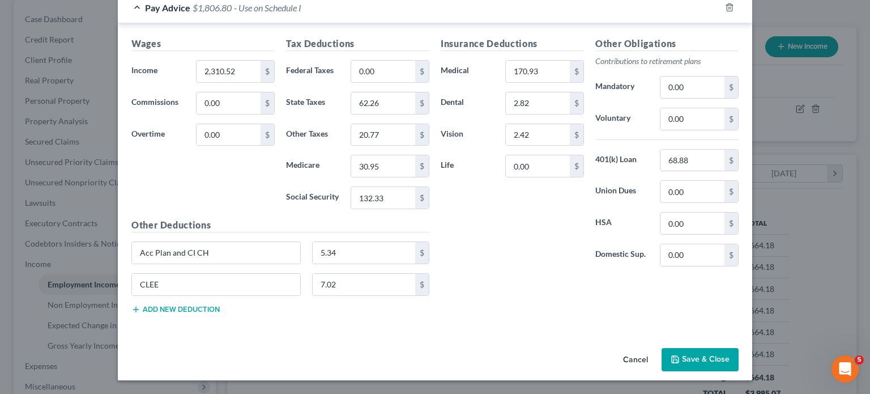
click at [657, 349] on button "Cancel" at bounding box center [635, 360] width 43 height 23
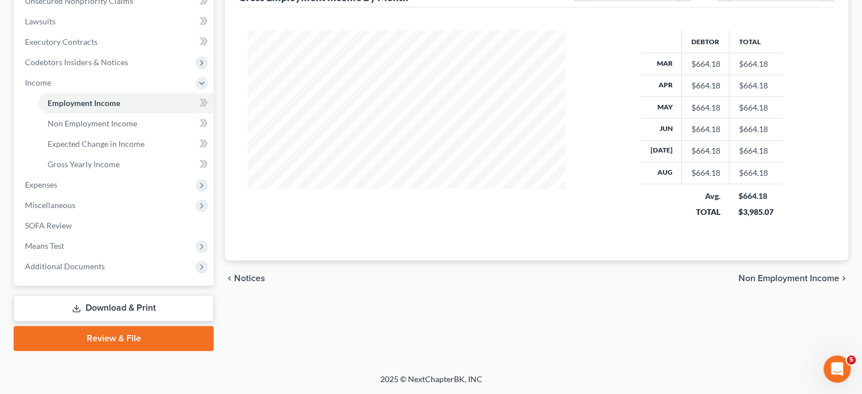
scroll to position [384, 0]
click at [137, 128] on span "Non Employment Income" at bounding box center [93, 123] width 90 height 10
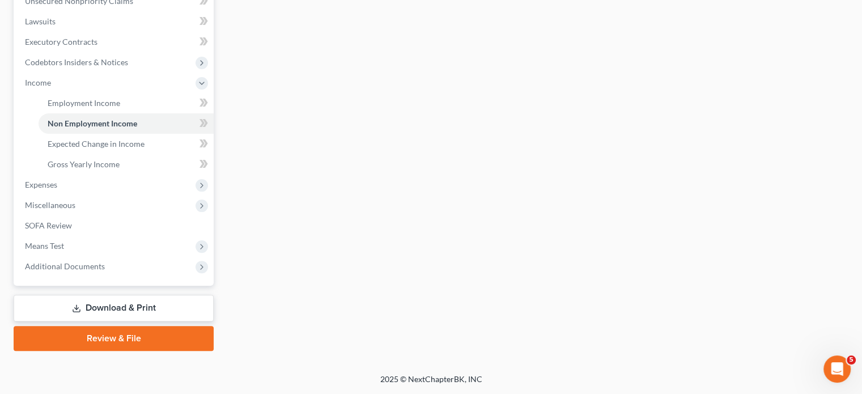
scroll to position [376, 0]
click at [143, 113] on link "Employment Income" at bounding box center [126, 103] width 175 height 20
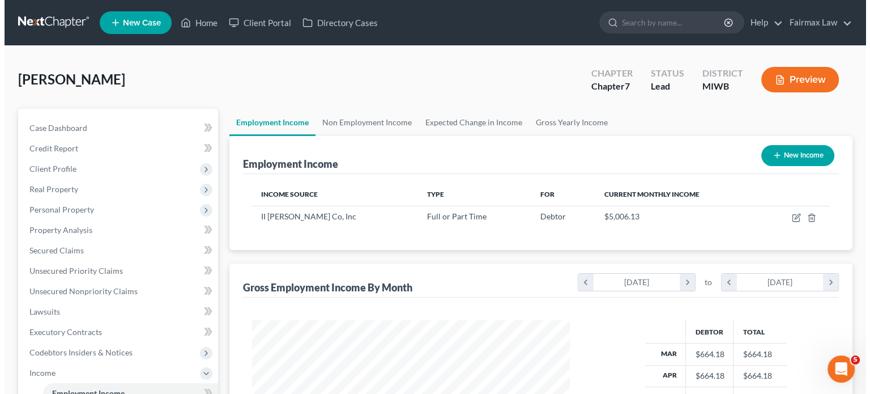
scroll to position [252, 341]
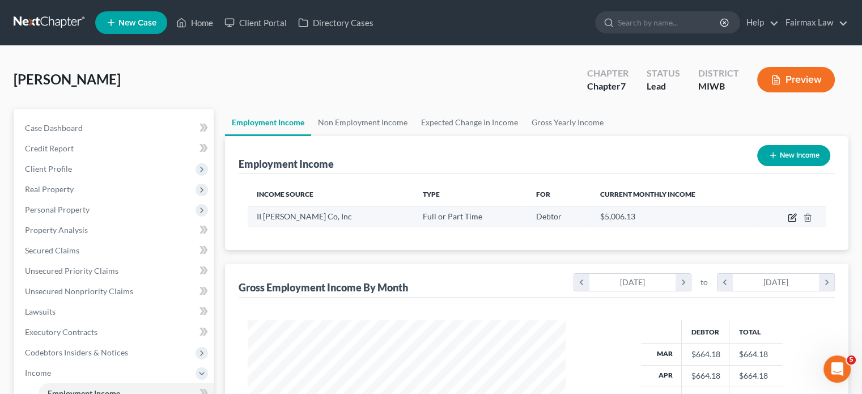
click at [790, 219] on icon "button" at bounding box center [792, 216] width 5 height 5
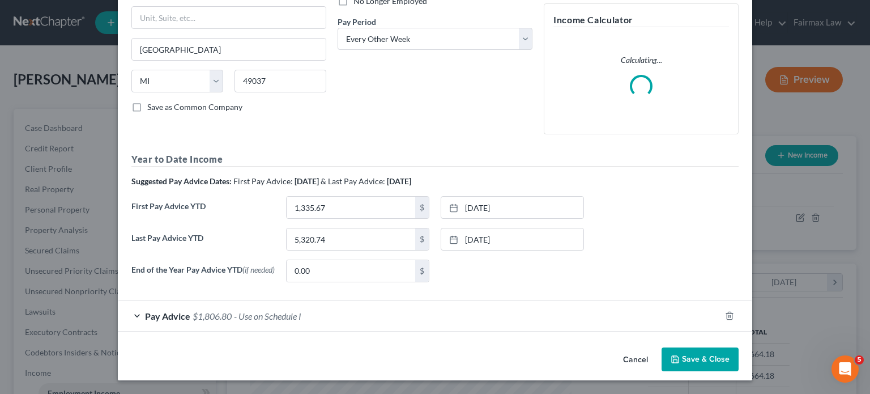
scroll to position [288, 0]
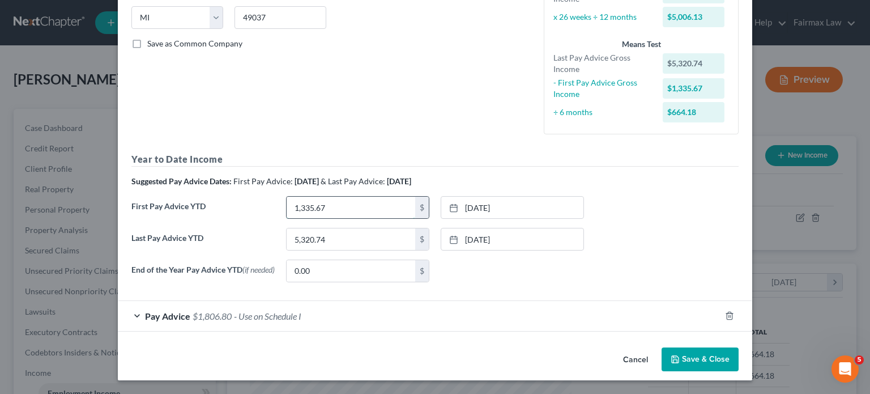
click at [310, 218] on input "1,335.67" at bounding box center [351, 208] width 129 height 22
click at [317, 218] on input "1,681" at bounding box center [351, 208] width 129 height 22
click at [314, 218] on input "1,681" at bounding box center [351, 208] width 129 height 22
click at [309, 250] on input "5,320.74" at bounding box center [351, 239] width 129 height 22
click at [308, 250] on input "40,814" at bounding box center [351, 239] width 129 height 22
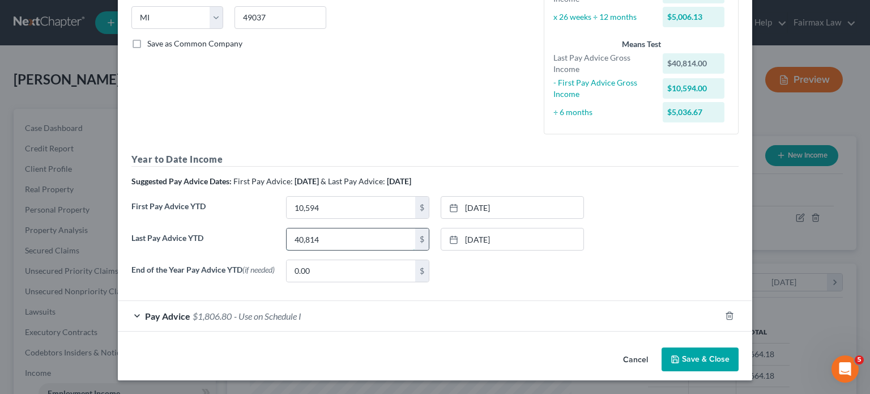
click at [308, 250] on input "40,814" at bounding box center [351, 239] width 129 height 22
click at [297, 250] on input "40,814" at bounding box center [351, 239] width 129 height 22
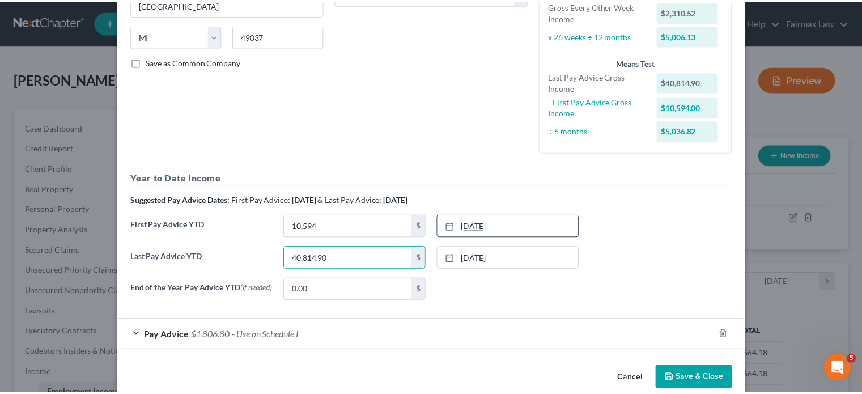
scroll to position [368, 0]
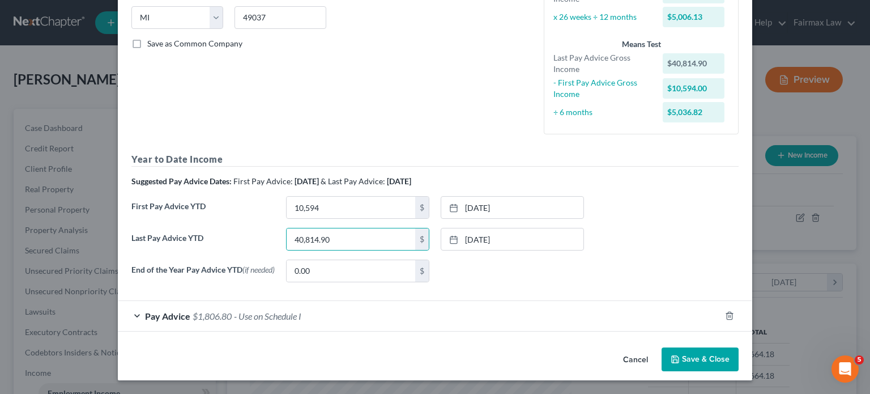
click at [738, 351] on button "Save & Close" at bounding box center [700, 359] width 77 height 24
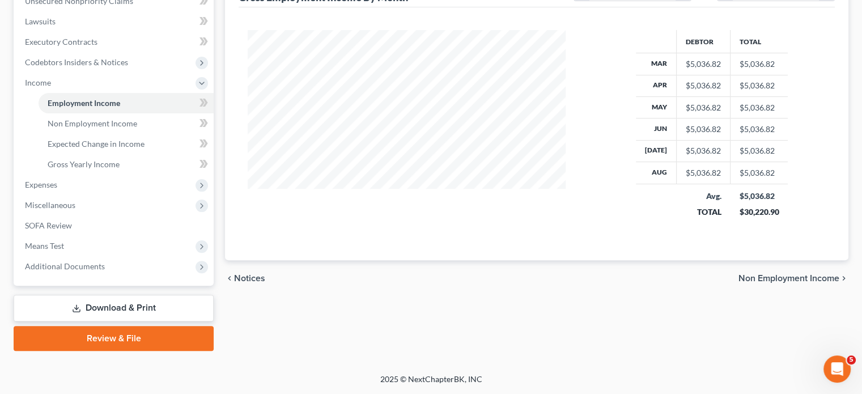
scroll to position [331, 0]
click at [93, 195] on span "Expenses" at bounding box center [115, 185] width 198 height 20
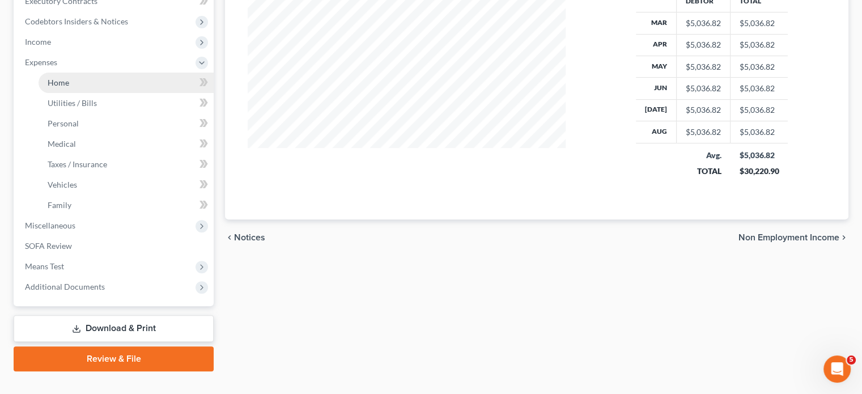
click at [91, 93] on link "Home" at bounding box center [126, 83] width 175 height 20
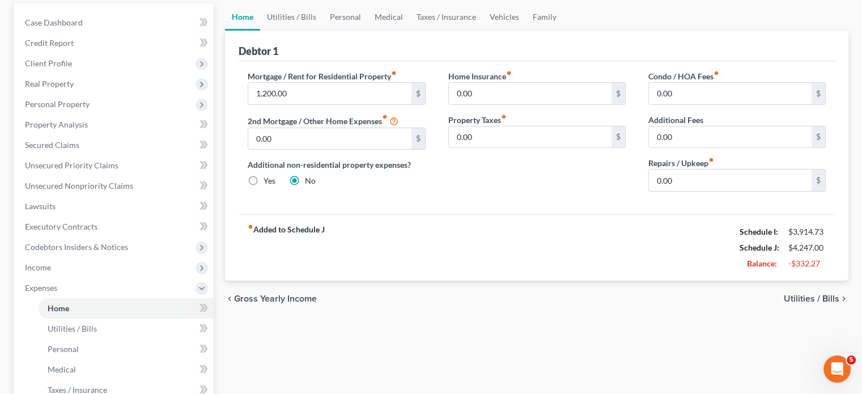
scroll to position [104, 0]
click at [301, 32] on link "Utilities / Bills" at bounding box center [291, 18] width 63 height 27
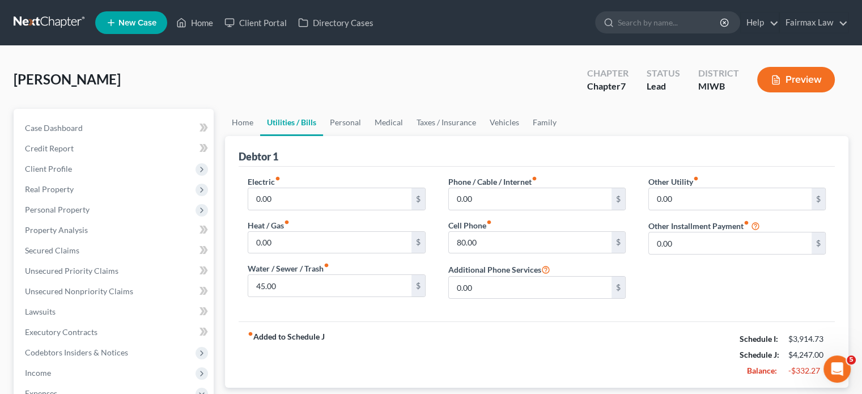
click at [384, 109] on div "[PERSON_NAME] Upgraded Chapter Chapter 7 Status Lead District [GEOGRAPHIC_DATA]…" at bounding box center [431, 83] width 835 height 49
click at [368, 136] on link "Personal" at bounding box center [345, 122] width 45 height 27
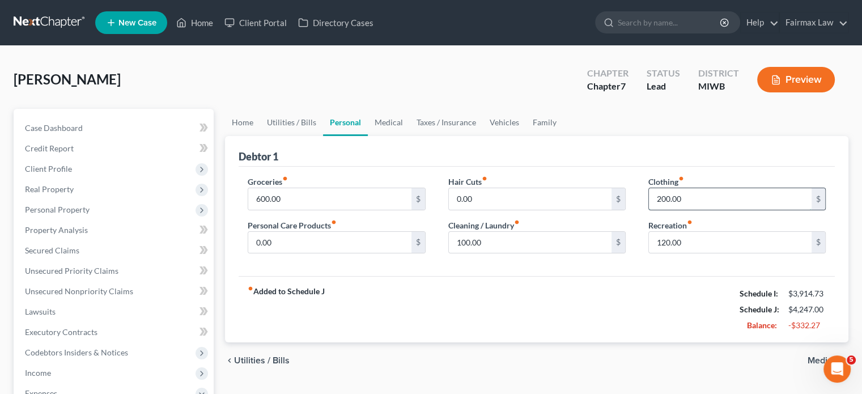
click at [688, 210] on input "200.00" at bounding box center [730, 199] width 163 height 22
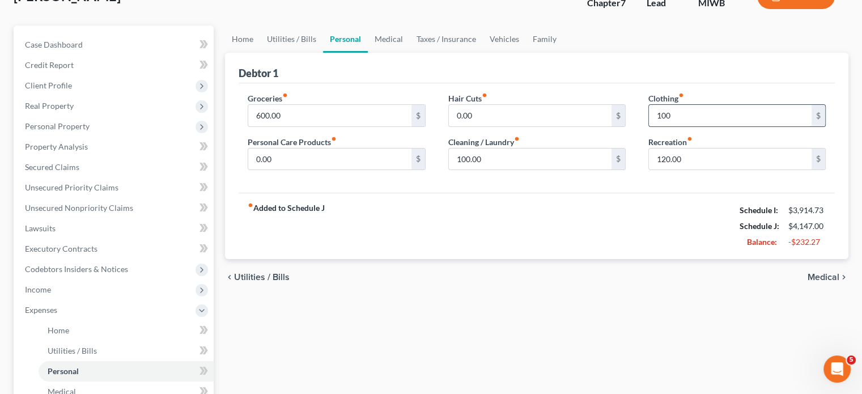
scroll to position [84, 0]
click at [700, 169] on input "120.00" at bounding box center [730, 159] width 163 height 22
click at [514, 169] on input "100.00" at bounding box center [530, 159] width 163 height 22
click at [410, 52] on link "Medical" at bounding box center [389, 38] width 42 height 27
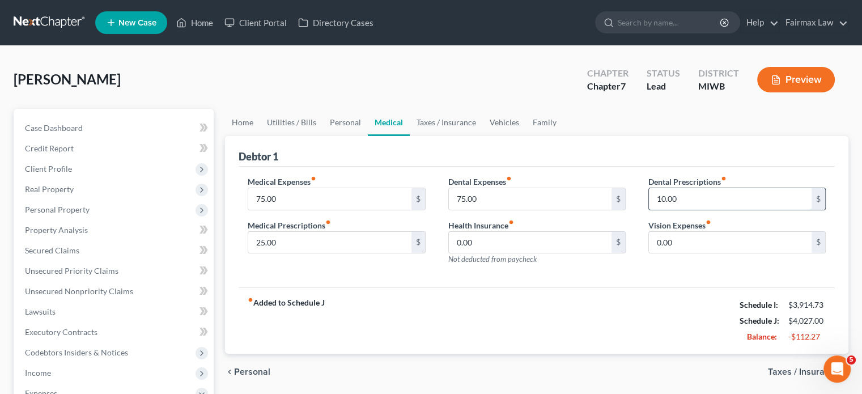
click at [711, 210] on input "10.00" at bounding box center [730, 199] width 163 height 22
click at [489, 259] on div "Dental Expenses fiber_manual_record 75.00 $ Health Insurance fiber_manual_recor…" at bounding box center [537, 225] width 200 height 99
click at [488, 210] on input "75.00" at bounding box center [530, 199] width 163 height 22
click at [288, 210] on input "75.00" at bounding box center [329, 199] width 163 height 22
click at [291, 253] on input "25.00" at bounding box center [329, 243] width 163 height 22
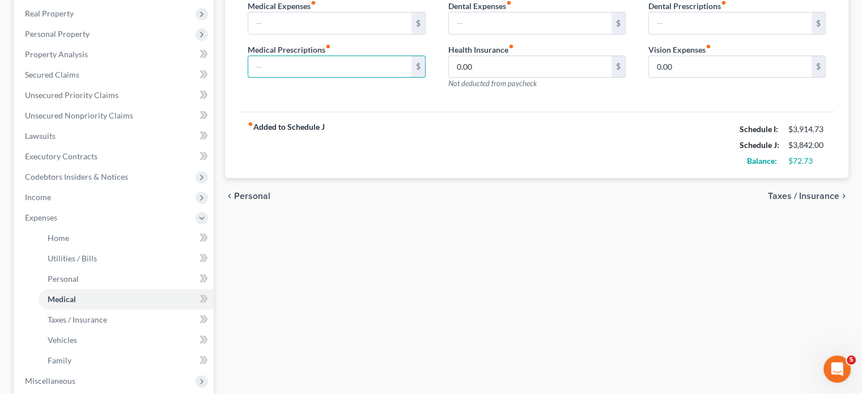
scroll to position [4, 0]
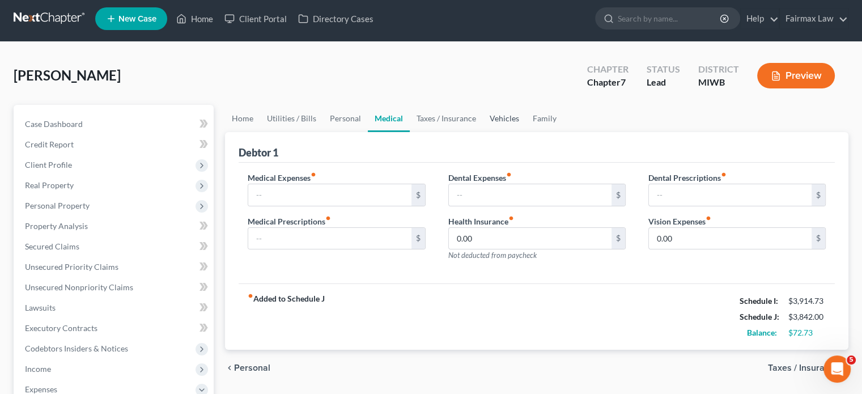
click at [526, 132] on link "Vehicles" at bounding box center [504, 118] width 43 height 27
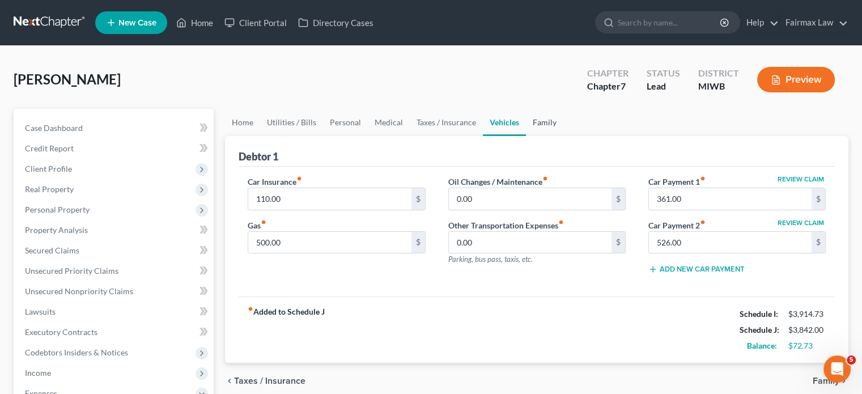
click at [563, 136] on link "Family" at bounding box center [544, 122] width 37 height 27
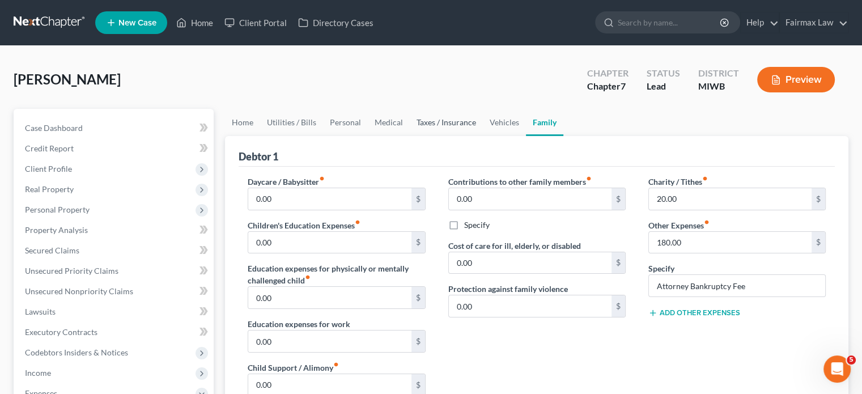
click at [483, 136] on link "Taxes / Insurance" at bounding box center [446, 122] width 73 height 27
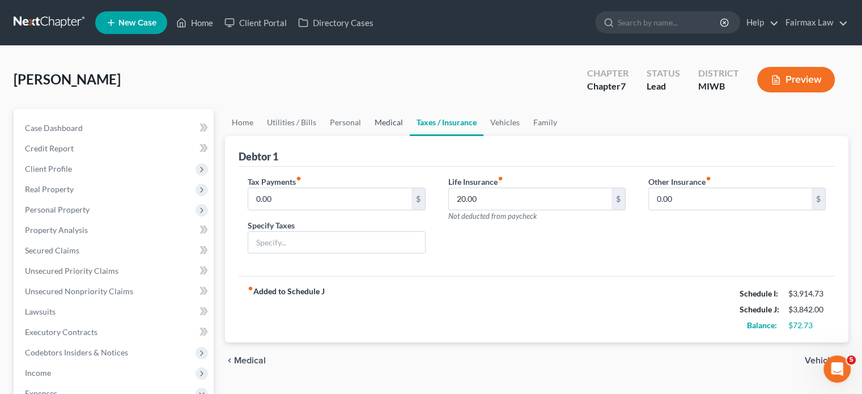
click at [410, 136] on link "Medical" at bounding box center [389, 122] width 42 height 27
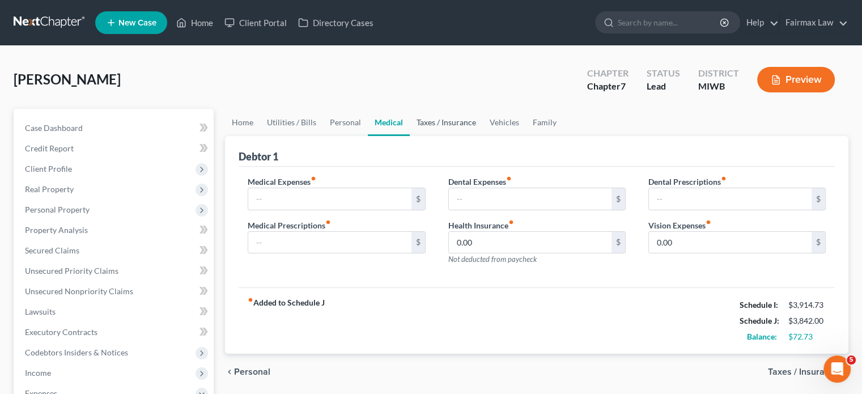
click at [483, 136] on link "Taxes / Insurance" at bounding box center [446, 122] width 73 height 27
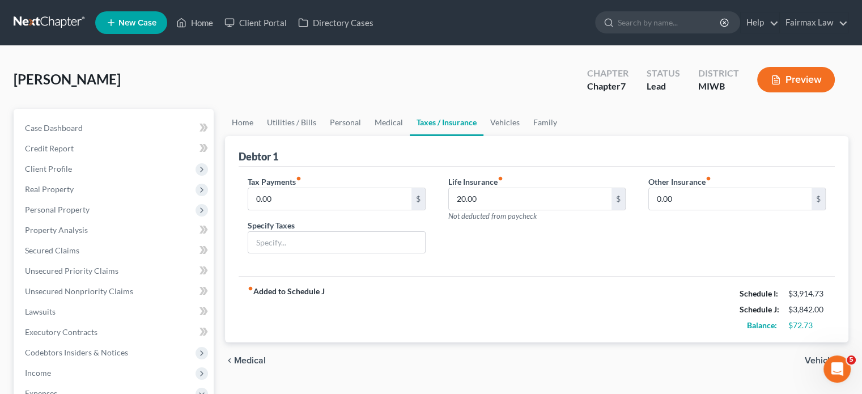
click at [303, 99] on div "[PERSON_NAME] Upgraded Chapter Chapter 7 Status Lead District [GEOGRAPHIC_DATA]…" at bounding box center [431, 83] width 835 height 49
click at [242, 136] on link "Home" at bounding box center [242, 122] width 35 height 27
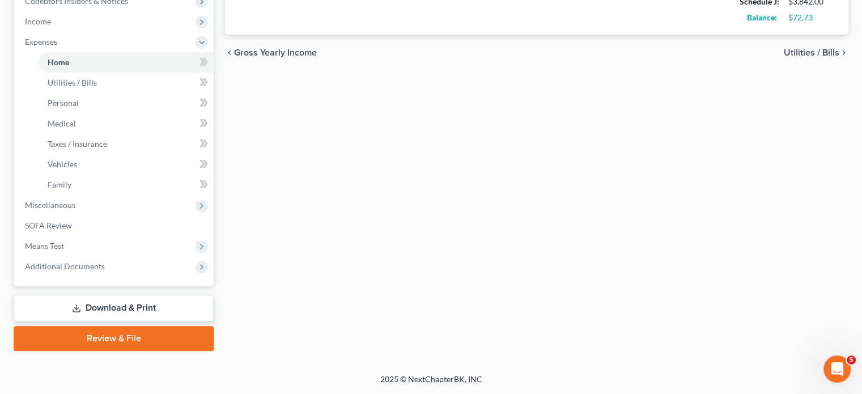
scroll to position [480, 0]
click at [75, 210] on span "Miscellaneous" at bounding box center [50, 205] width 50 height 10
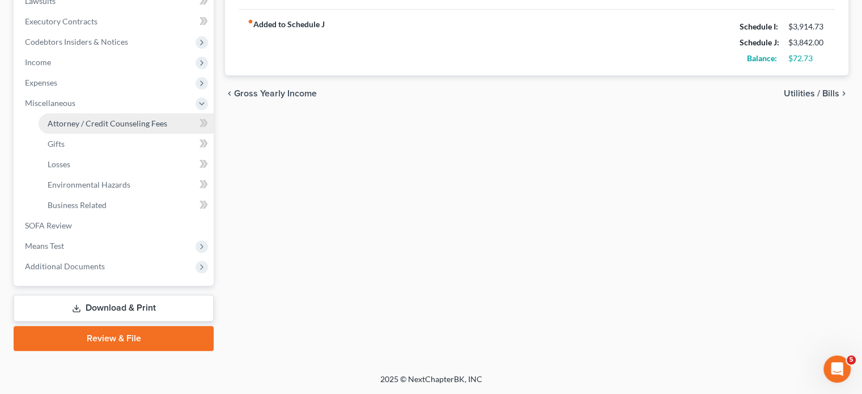
click at [93, 118] on span "Attorney / Credit Counseling Fees" at bounding box center [108, 123] width 120 height 10
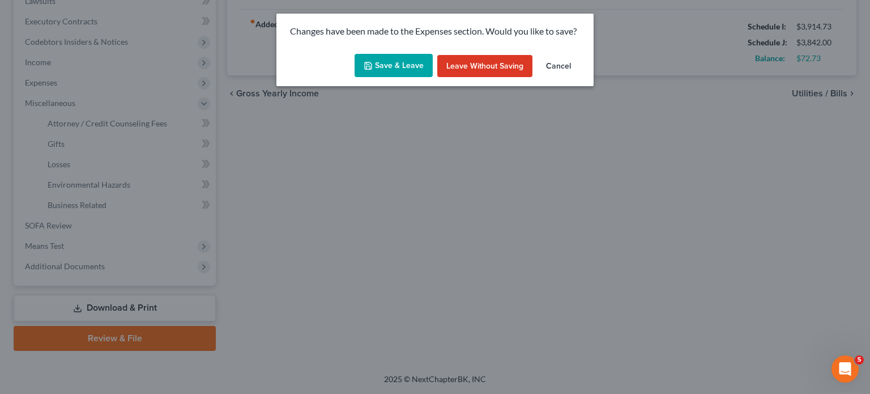
click at [368, 87] on div "Save & Leave Leave without Saving Cancel" at bounding box center [434, 67] width 317 height 37
click at [367, 78] on button "Save & Leave" at bounding box center [394, 66] width 78 height 24
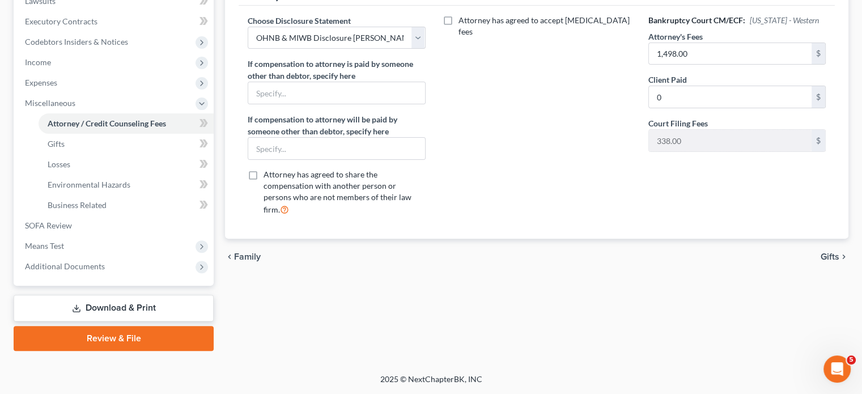
scroll to position [473, 0]
click at [152, 236] on span "Means Test" at bounding box center [115, 246] width 198 height 20
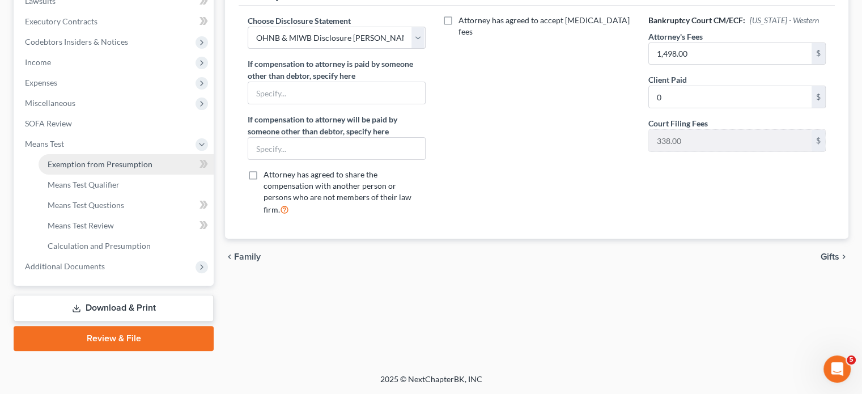
click at [107, 159] on span "Exemption from Presumption" at bounding box center [100, 164] width 105 height 10
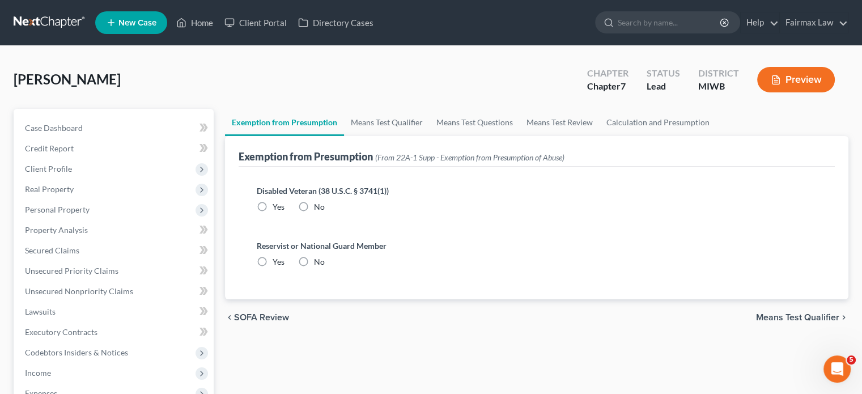
click at [325, 212] on label "No" at bounding box center [319, 206] width 11 height 11
click at [326, 209] on input "No" at bounding box center [321, 204] width 7 height 7
click at [323, 267] on label "No" at bounding box center [319, 261] width 11 height 11
click at [323, 263] on input "No" at bounding box center [321, 259] width 7 height 7
click at [398, 136] on link "Means Test Qualifier" at bounding box center [387, 122] width 86 height 27
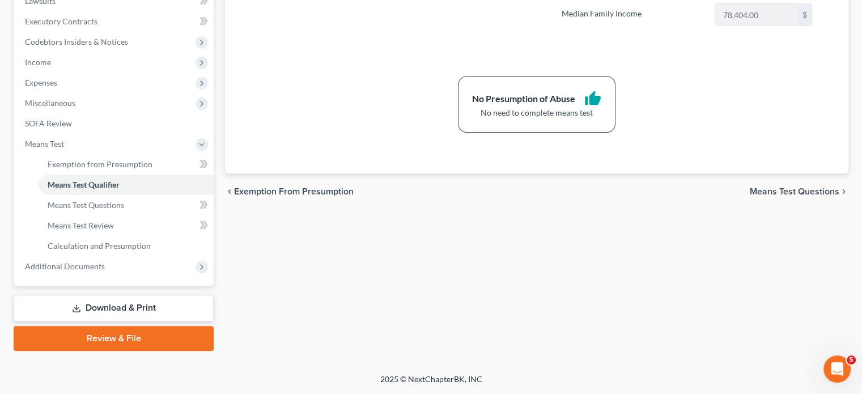
scroll to position [483, 0]
click at [97, 261] on span "Additional Documents" at bounding box center [65, 266] width 80 height 10
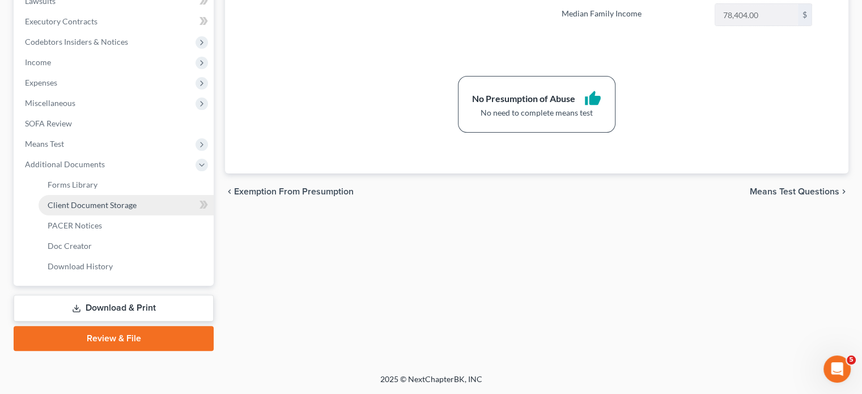
click at [118, 200] on span "Client Document Storage" at bounding box center [92, 205] width 89 height 10
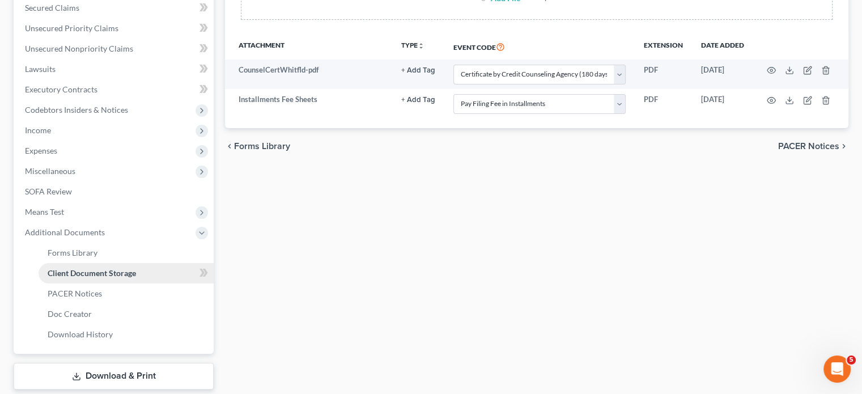
scroll to position [242, 0]
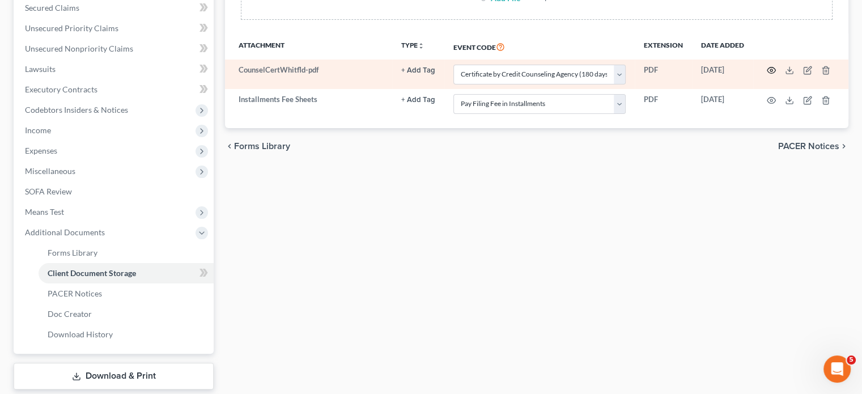
click at [771, 71] on circle "button" at bounding box center [771, 70] width 2 height 2
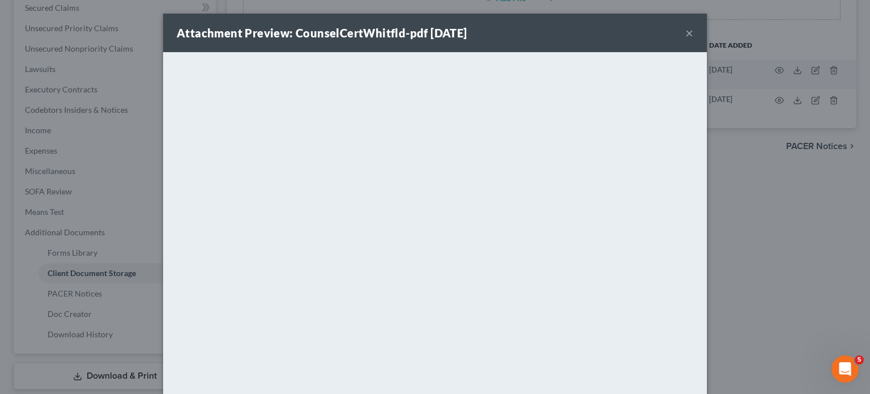
click at [694, 38] on button "×" at bounding box center [690, 33] width 8 height 14
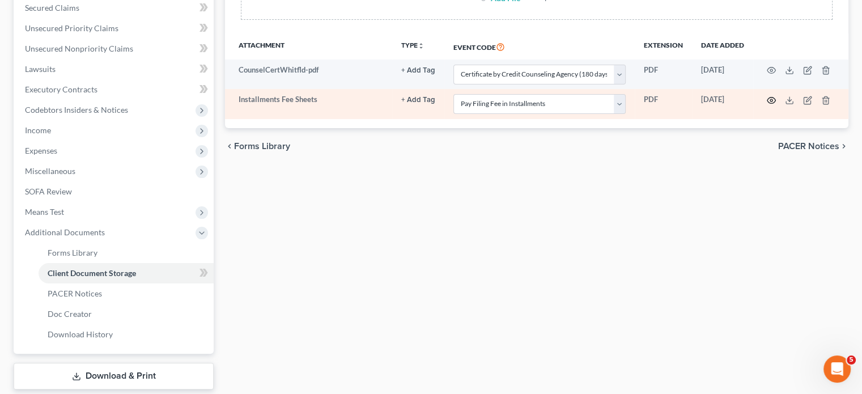
click at [770, 105] on icon "button" at bounding box center [771, 100] width 9 height 9
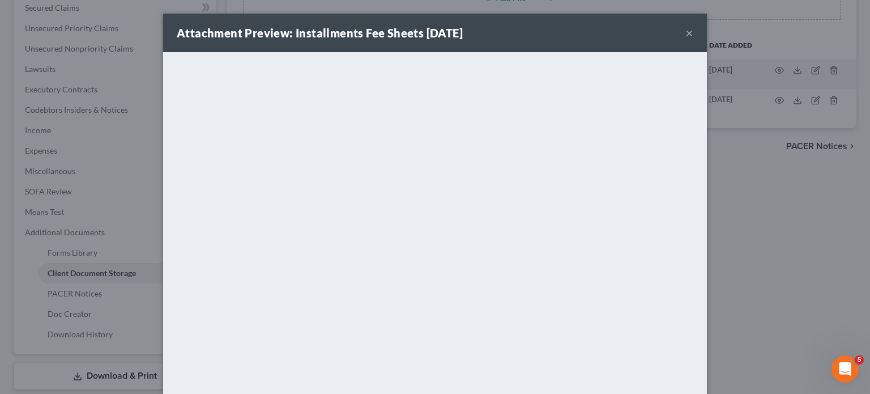
click at [694, 38] on button "×" at bounding box center [690, 33] width 8 height 14
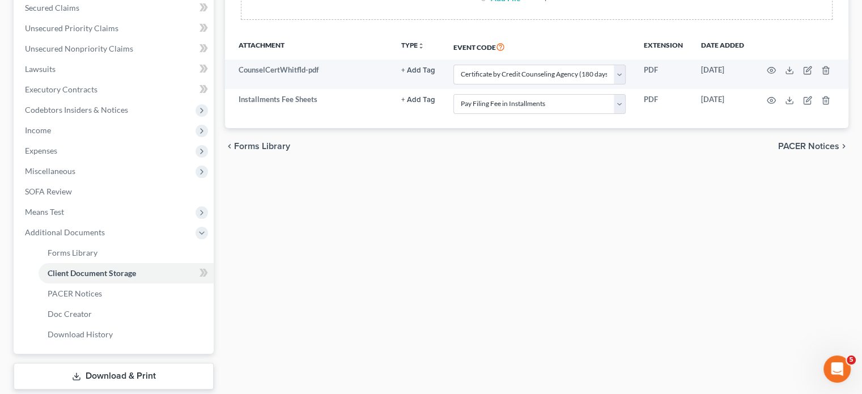
scroll to position [0, 0]
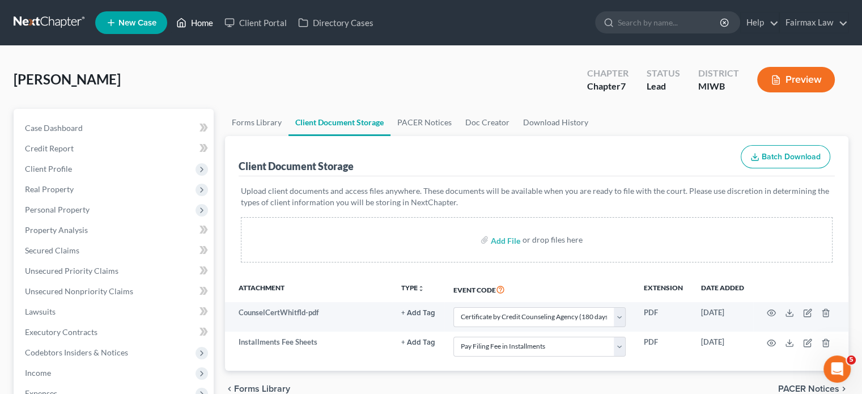
click at [219, 22] on link "Home" at bounding box center [195, 22] width 48 height 20
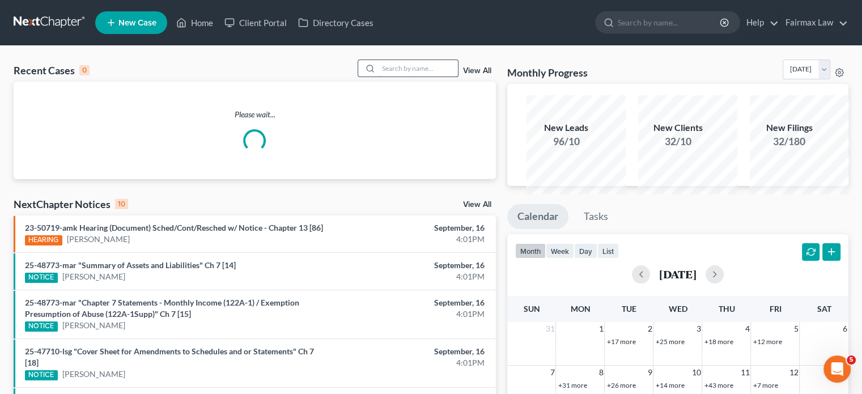
click at [378, 74] on input "search" at bounding box center [417, 68] width 79 height 16
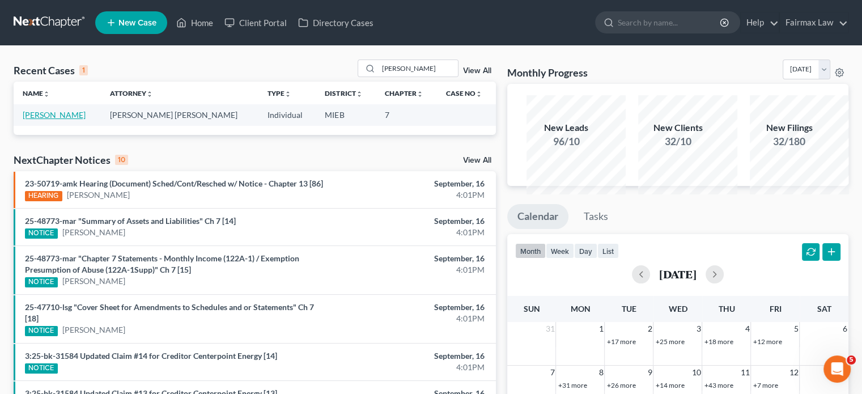
click at [40, 120] on link "[PERSON_NAME]" at bounding box center [54, 115] width 63 height 10
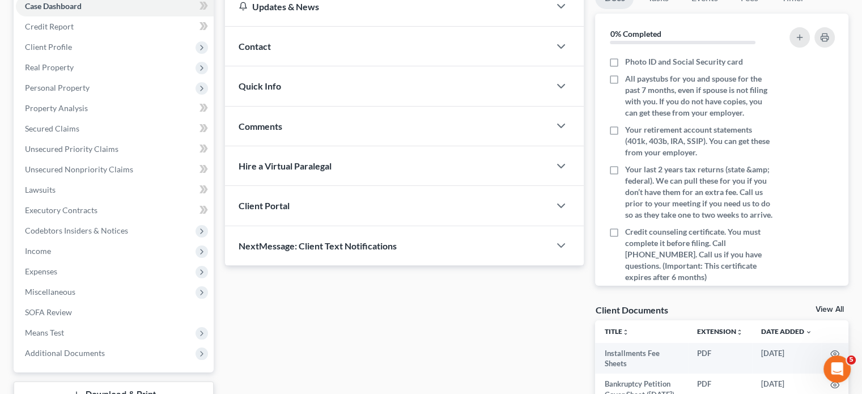
scroll to position [122, 0]
click at [152, 57] on span "Client Profile" at bounding box center [115, 46] width 198 height 20
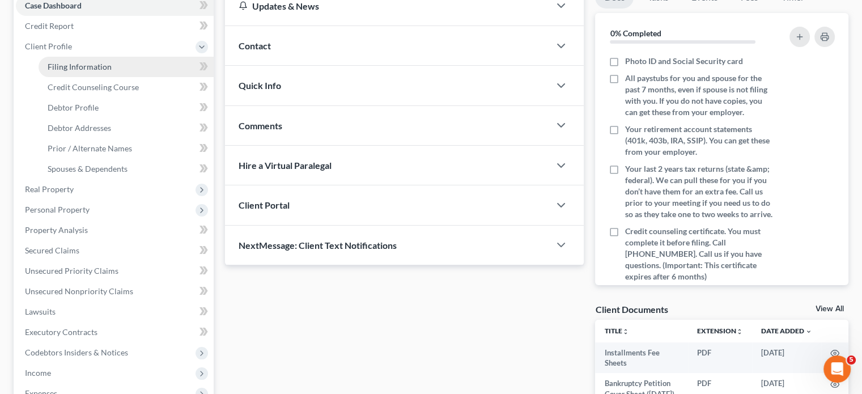
click at [95, 71] on span "Filing Information" at bounding box center [80, 67] width 64 height 10
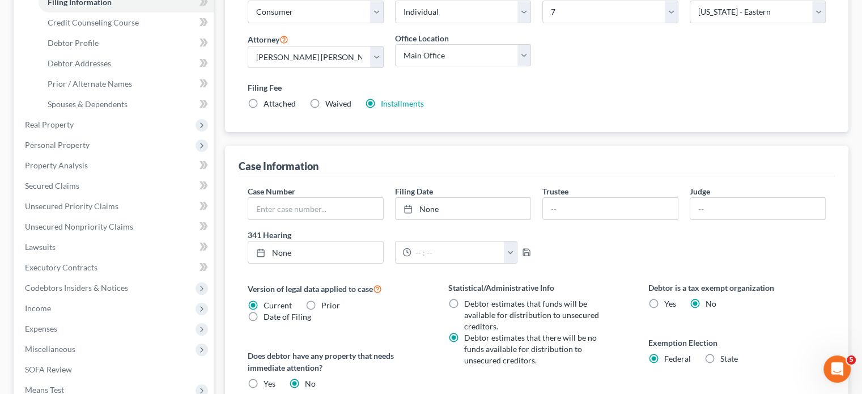
scroll to position [188, 0]
click at [73, 47] on span "Debtor Profile" at bounding box center [73, 42] width 51 height 10
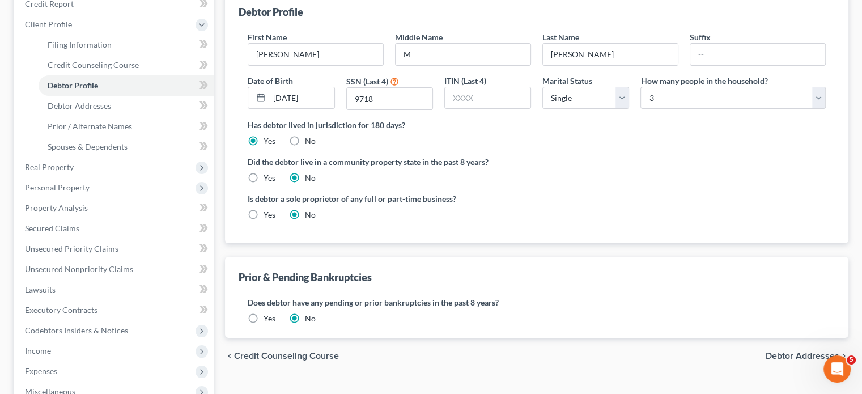
scroll to position [154, 0]
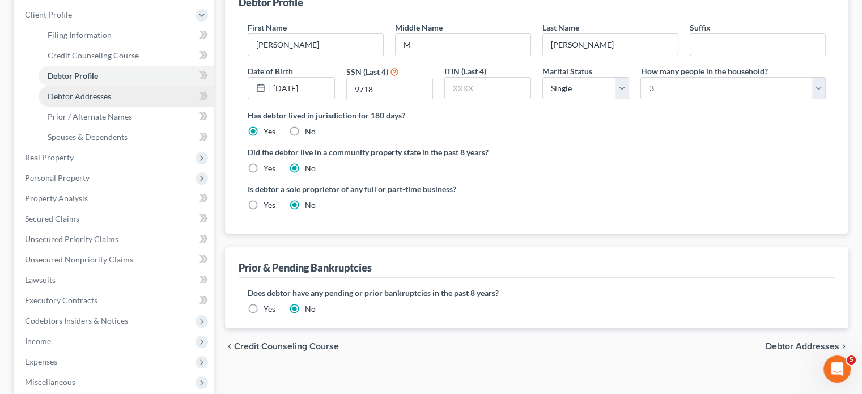
click at [152, 107] on link "Debtor Addresses" at bounding box center [126, 96] width 175 height 20
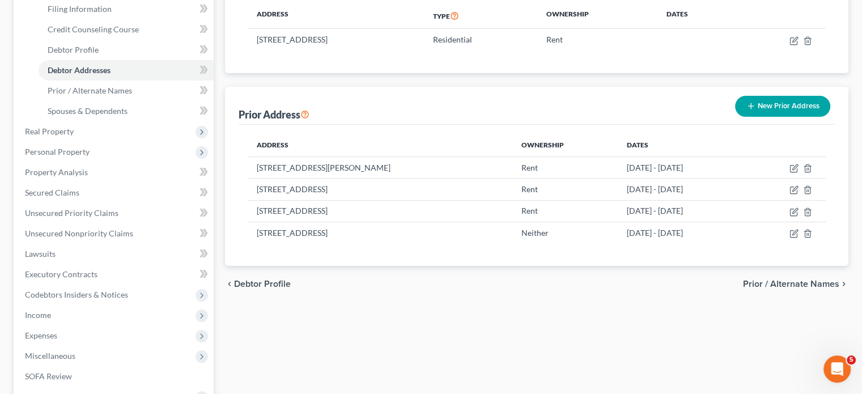
scroll to position [181, 0]
click at [121, 95] on span "Prior / Alternate Names" at bounding box center [90, 90] width 84 height 10
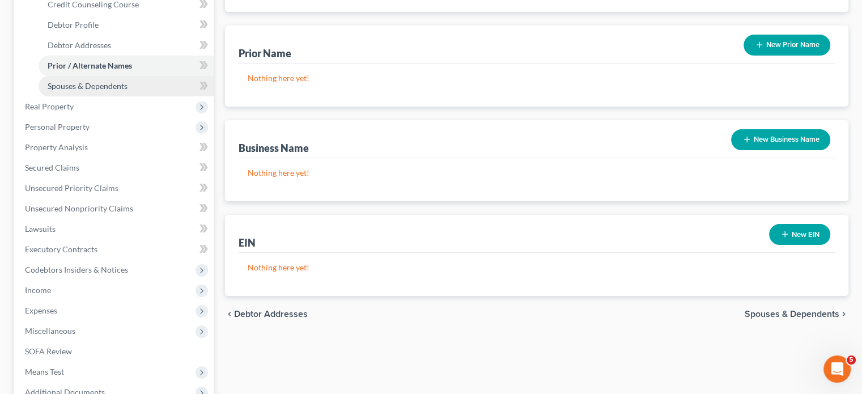
click at [145, 96] on link "Spouses & Dependents" at bounding box center [126, 86] width 175 height 20
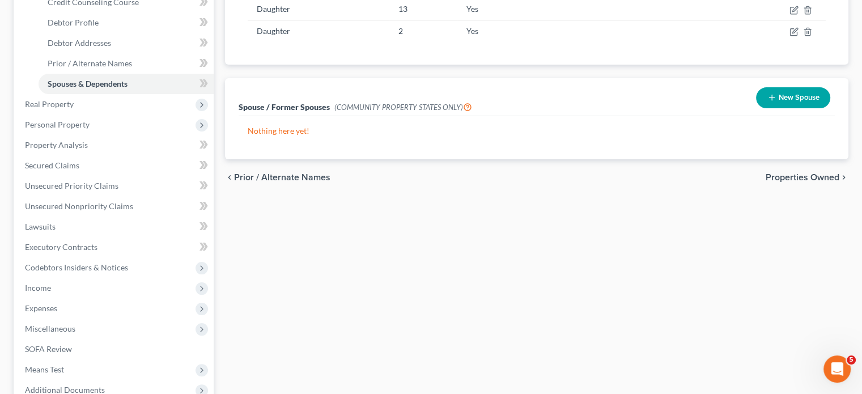
scroll to position [208, 0]
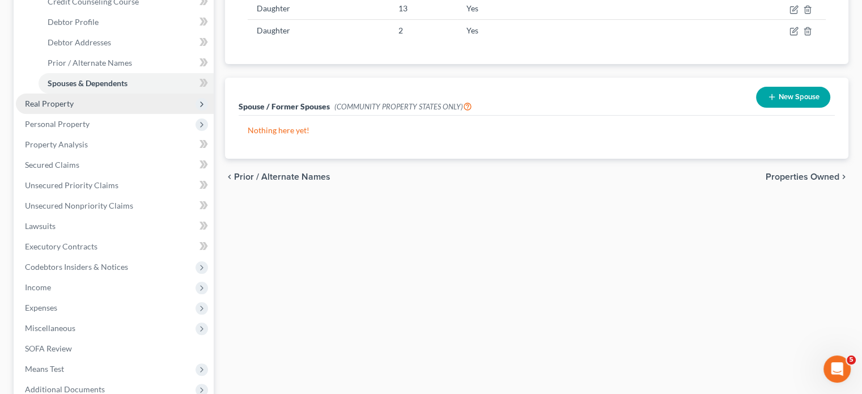
click at [137, 114] on span "Real Property" at bounding box center [115, 103] width 198 height 20
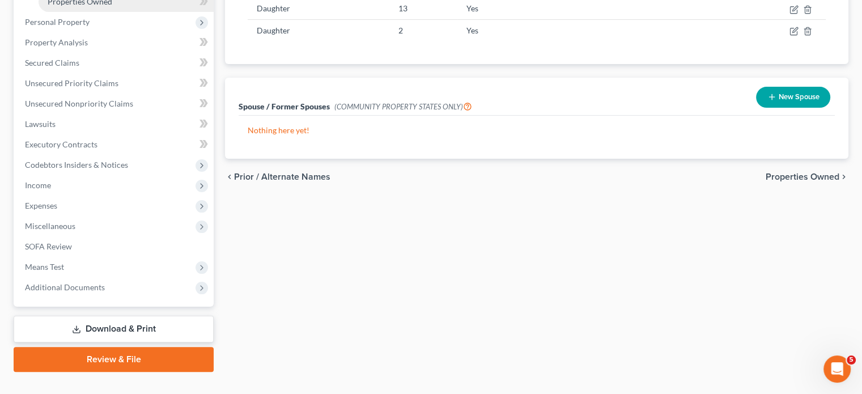
click at [88, 6] on span "Properties Owned" at bounding box center [80, 2] width 65 height 10
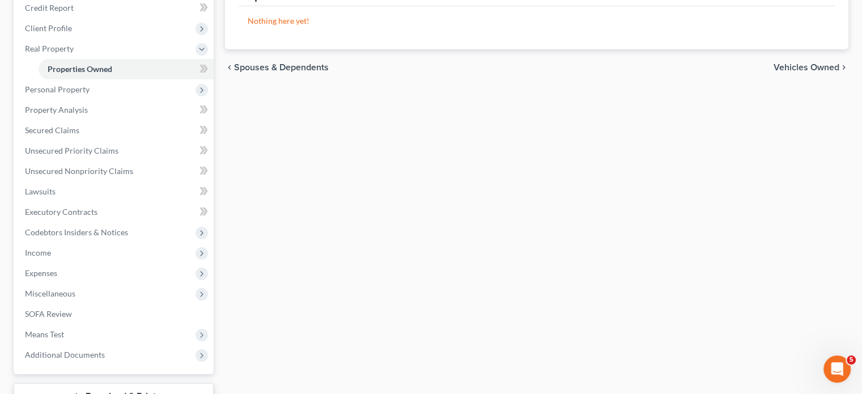
scroll to position [142, 0]
click at [79, 92] on span "Personal Property" at bounding box center [57, 88] width 65 height 10
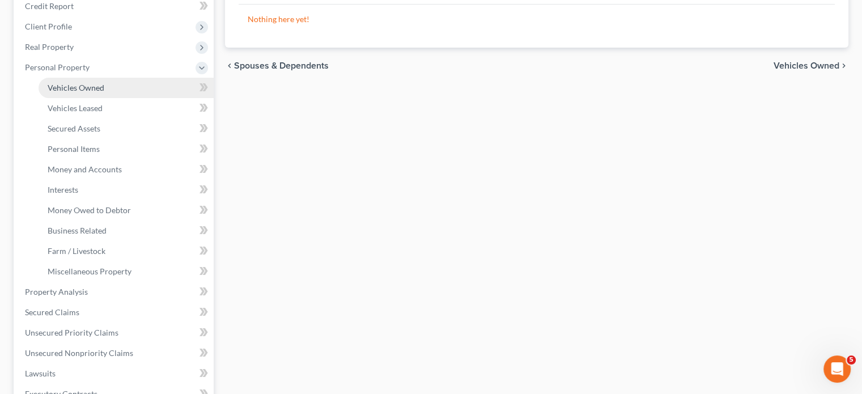
click at [88, 92] on span "Vehicles Owned" at bounding box center [76, 88] width 57 height 10
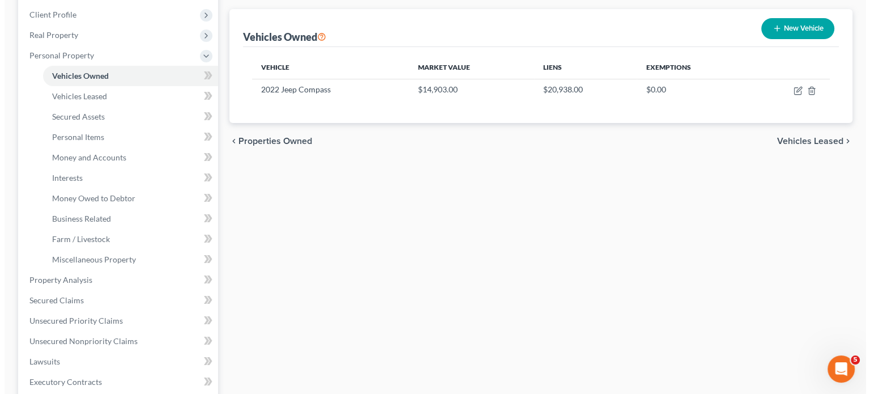
scroll to position [158, 0]
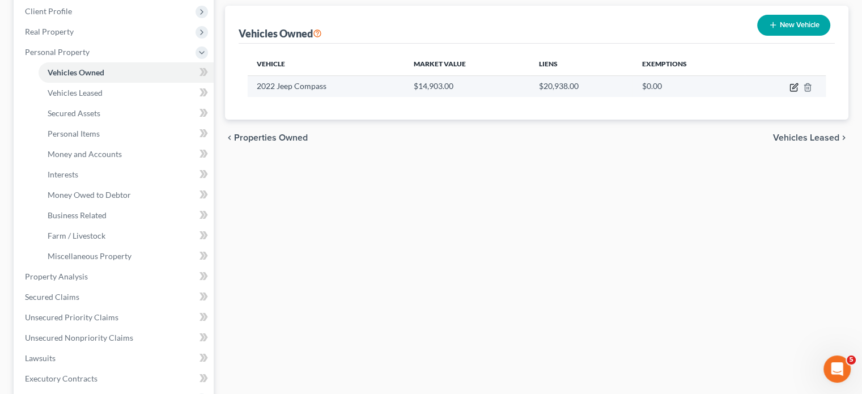
click at [789, 92] on icon "button" at bounding box center [793, 87] width 9 height 9
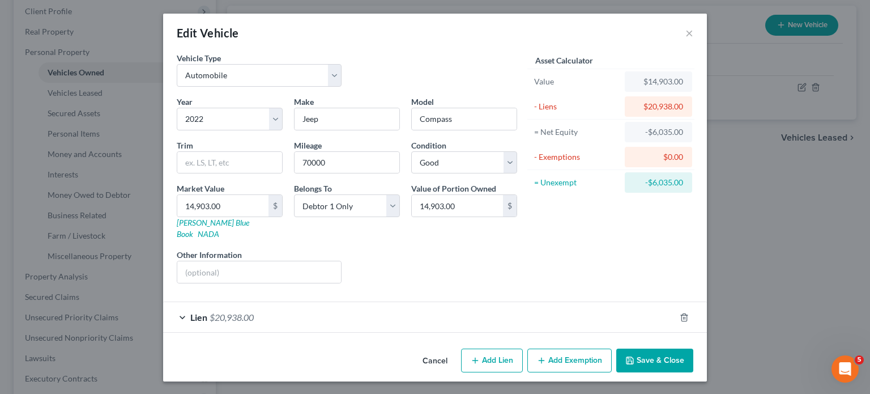
scroll to position [81, 0]
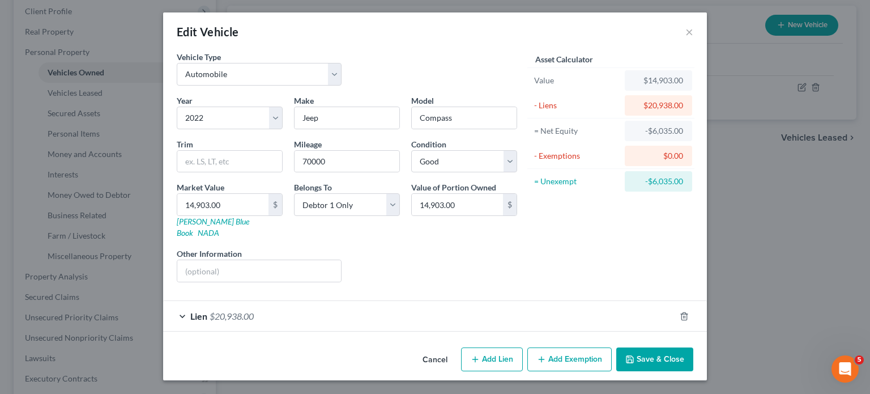
click at [597, 343] on div "Cancel Add Lien Add Lease Add Exemption Save & Close" at bounding box center [435, 361] width 544 height 37
click at [590, 350] on button "Add Exemption" at bounding box center [569, 359] width 84 height 24
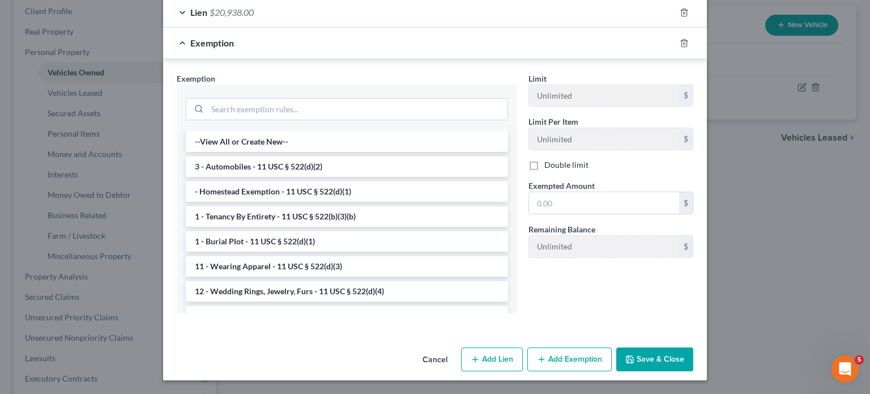
scroll to position [343, 0]
click at [397, 177] on li "3 - Automobiles - 11 USC § 522(d)(2)" at bounding box center [347, 166] width 322 height 20
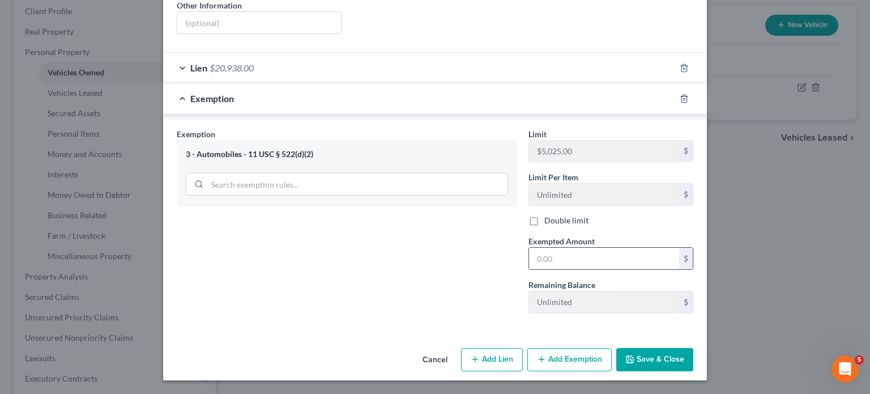
click at [572, 269] on input "text" at bounding box center [604, 259] width 150 height 22
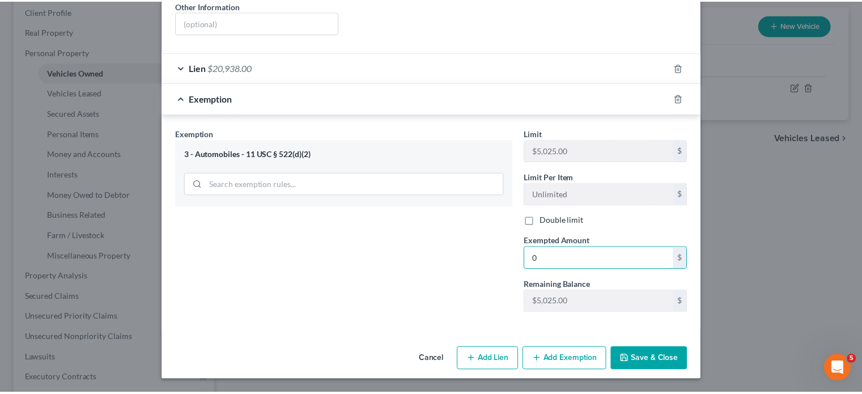
scroll to position [389, 0]
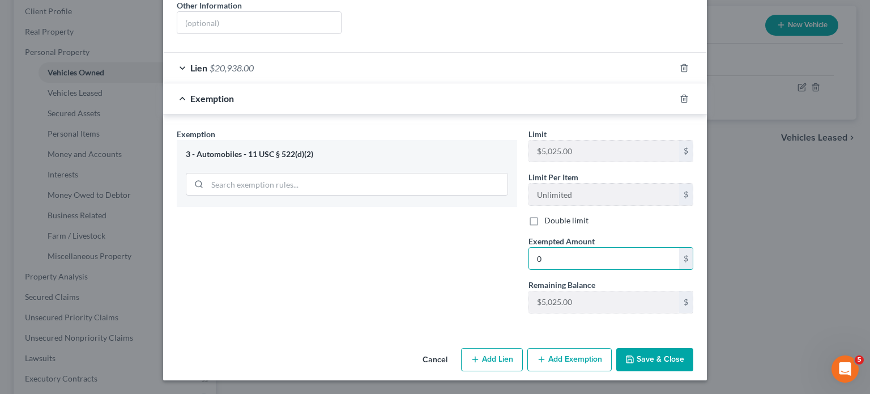
click at [694, 348] on button "Save & Close" at bounding box center [654, 360] width 77 height 24
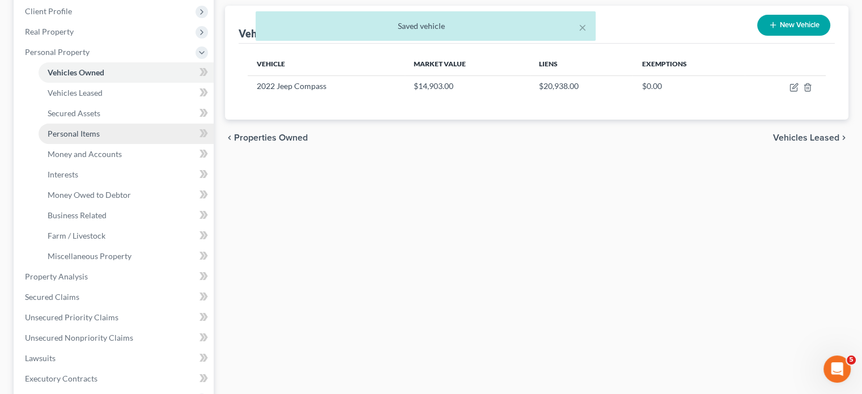
click at [100, 138] on span "Personal Items" at bounding box center [74, 134] width 52 height 10
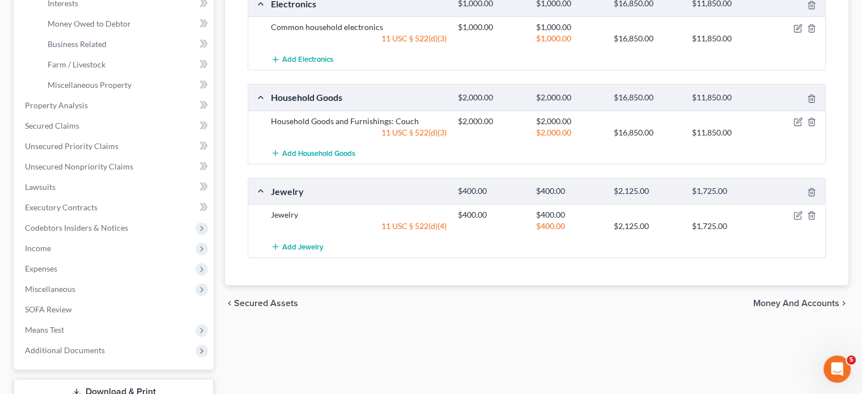
scroll to position [328, 0]
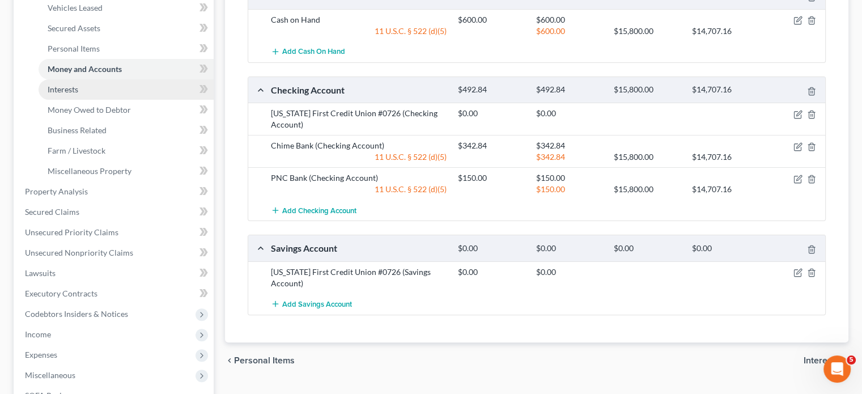
click at [113, 100] on link "Interests" at bounding box center [126, 89] width 175 height 20
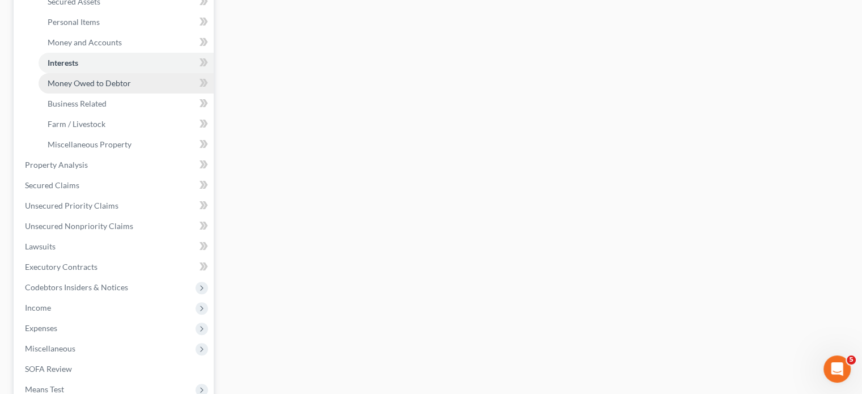
click at [131, 88] on span "Money Owed to Debtor" at bounding box center [89, 83] width 83 height 10
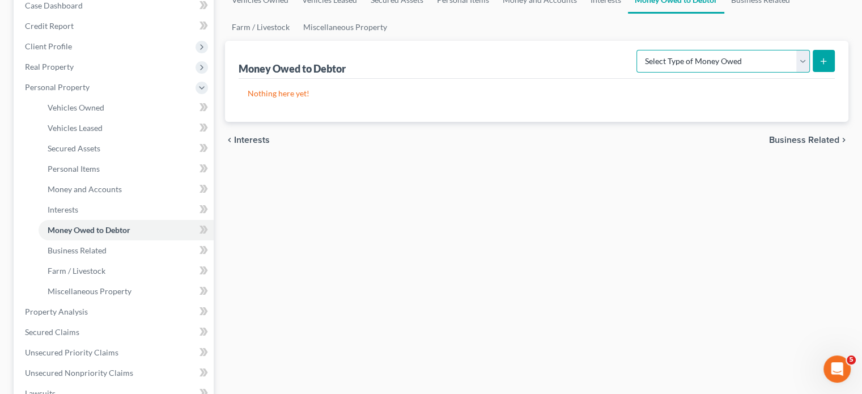
click at [692, 73] on select "Select Type of Money Owed Accounts Receivable Alimony Child Support Claims Agai…" at bounding box center [722, 61] width 173 height 23
click at [636, 73] on select "Select Type of Money Owed Accounts Receivable Alimony Child Support Claims Agai…" at bounding box center [722, 61] width 173 height 23
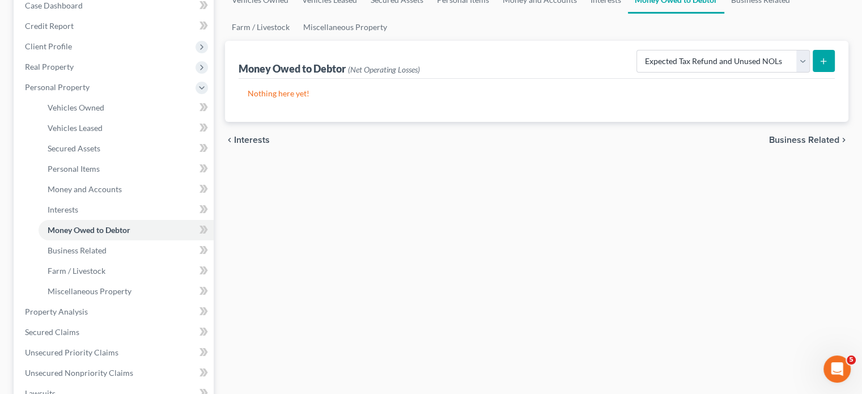
click at [822, 72] on button "submit" at bounding box center [823, 61] width 22 height 22
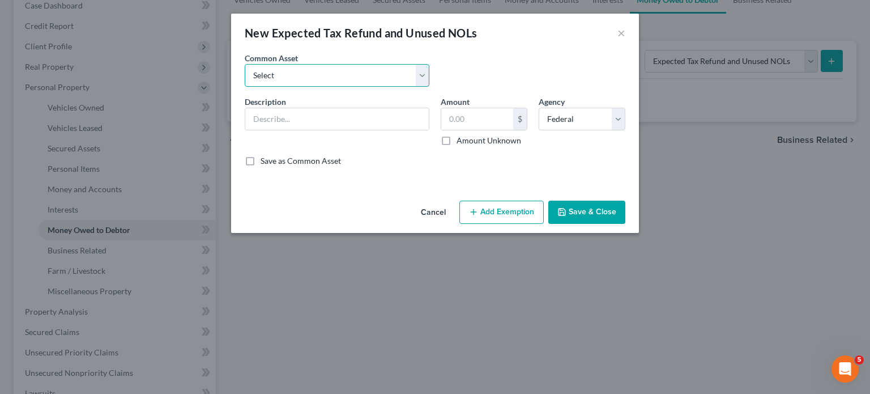
click at [346, 87] on select "Select Potential 2025 tax refunds - estimated and prorated for September Potent…" at bounding box center [337, 75] width 185 height 23
click at [245, 80] on select "Select Potential 2025 tax refunds - estimated and prorated for September Potent…" at bounding box center [337, 75] width 185 height 23
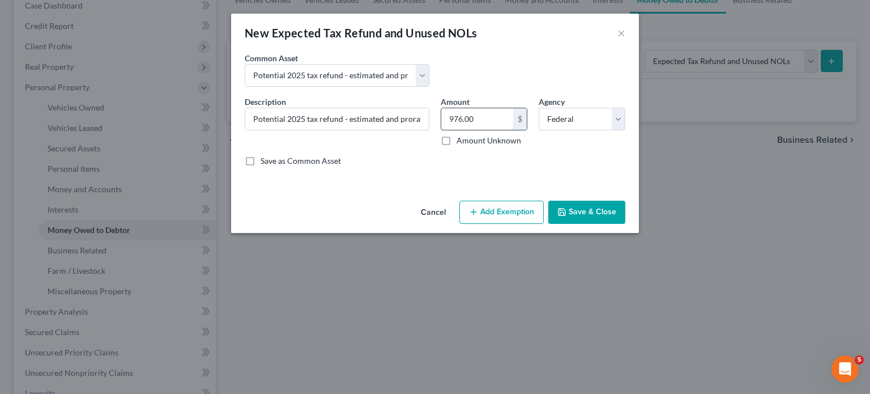
click at [504, 130] on input "976.00" at bounding box center [477, 119] width 72 height 22
paste input "5,561."
click at [508, 224] on button "Add Exemption" at bounding box center [502, 213] width 84 height 24
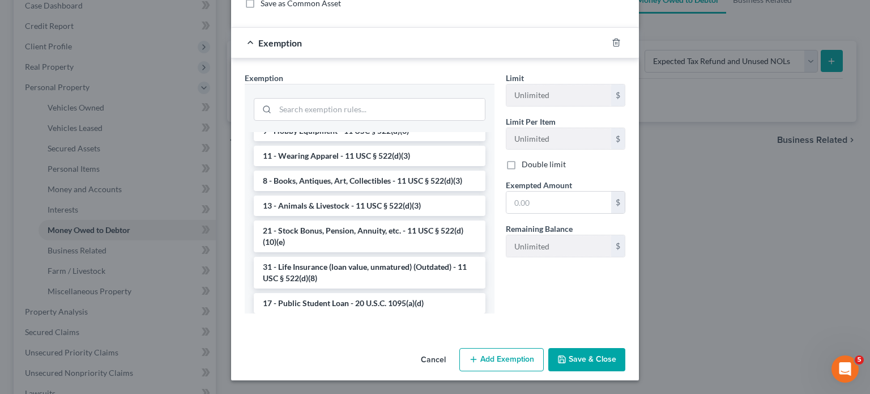
scroll to position [819, 0]
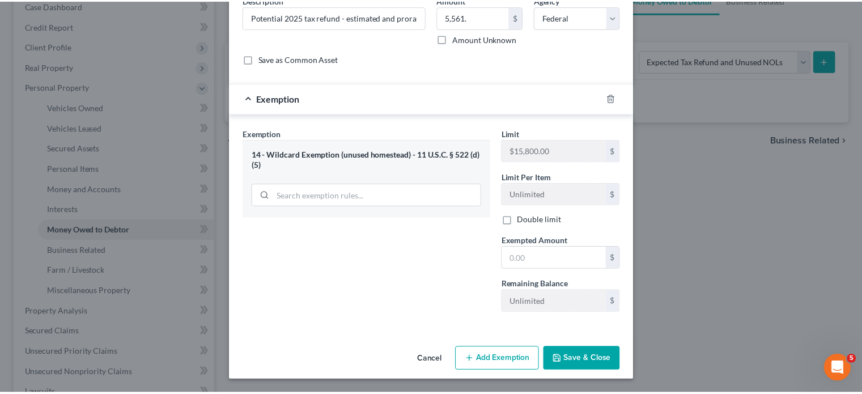
scroll to position [220, 0]
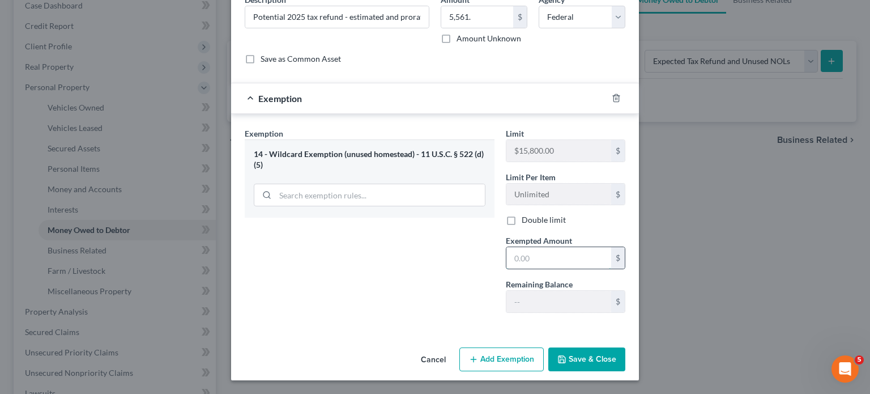
click at [527, 247] on input "text" at bounding box center [559, 258] width 105 height 22
paste input "5,561."
click at [623, 352] on button "Save & Close" at bounding box center [586, 359] width 77 height 24
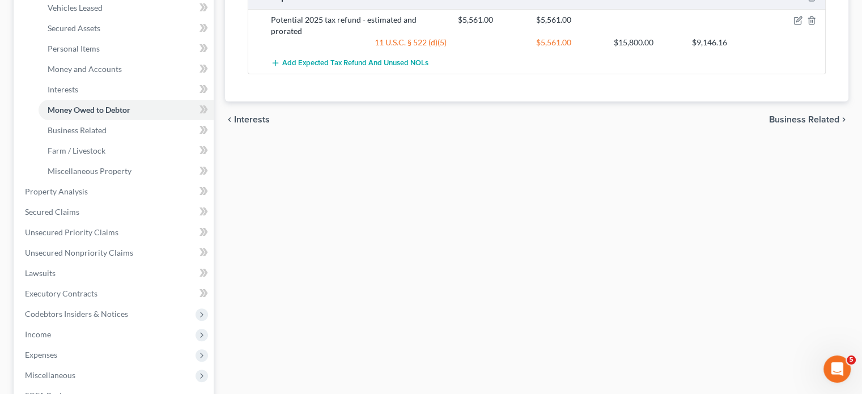
scroll to position [289, 0]
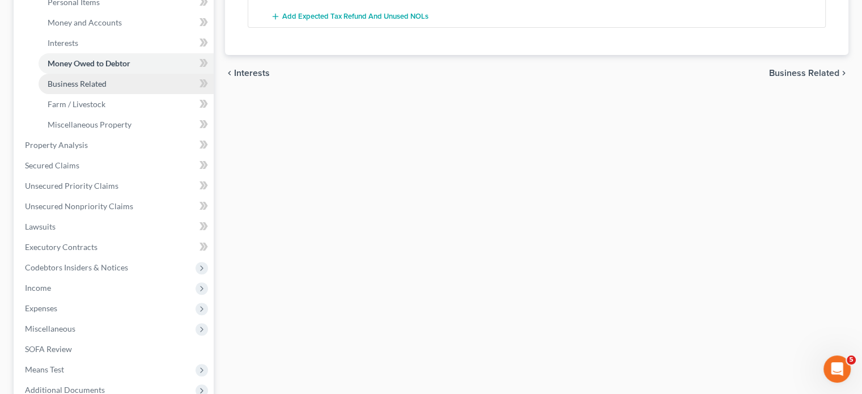
click at [84, 88] on span "Business Related" at bounding box center [77, 84] width 59 height 10
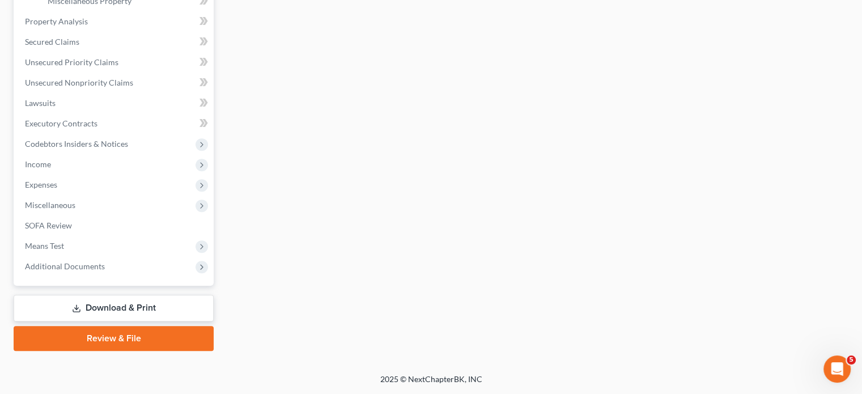
scroll to position [424, 0]
click at [88, 26] on span "Property Analysis" at bounding box center [56, 21] width 63 height 10
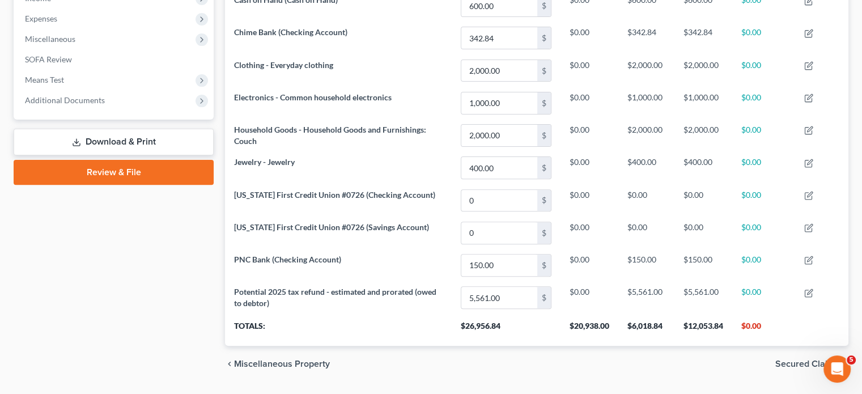
scroll to position [268, 0]
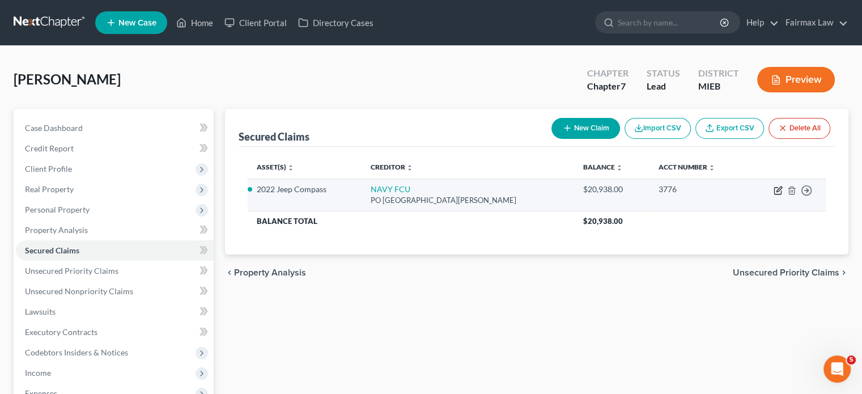
click at [774, 194] on icon "button" at bounding box center [777, 191] width 7 height 7
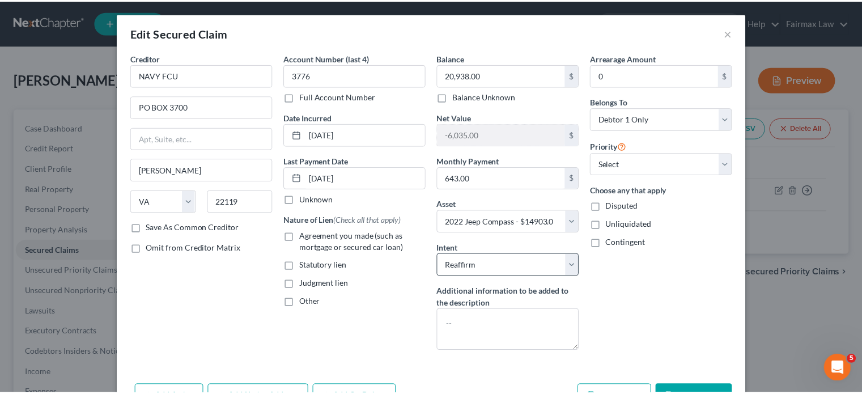
scroll to position [152, 0]
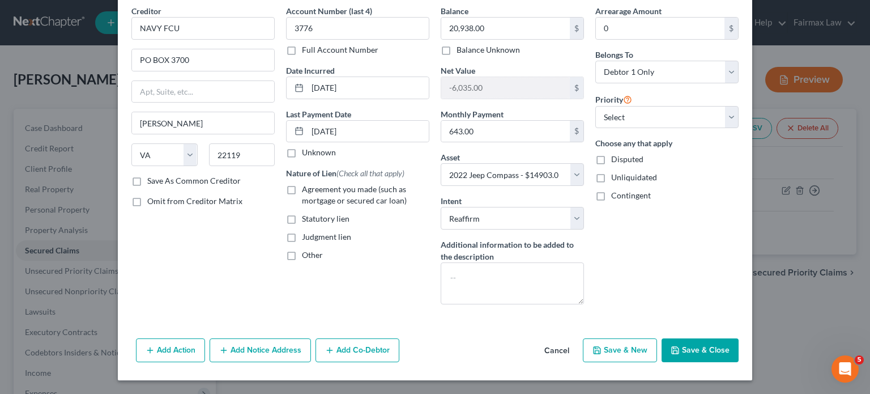
click at [302, 184] on label "Agreement you made (such as mortgage or secured car loan)" at bounding box center [365, 195] width 127 height 23
click at [307, 184] on input "Agreement you made (such as mortgage or secured car loan)" at bounding box center [310, 187] width 7 height 7
click at [739, 346] on button "Save & Close" at bounding box center [700, 350] width 77 height 24
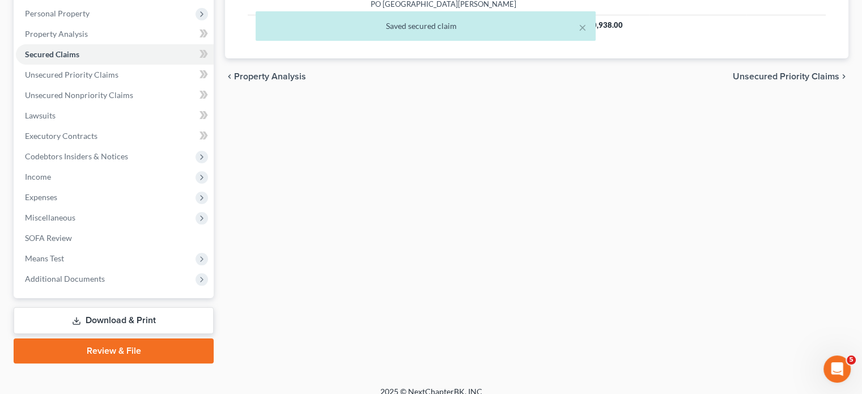
scroll to position [197, 0]
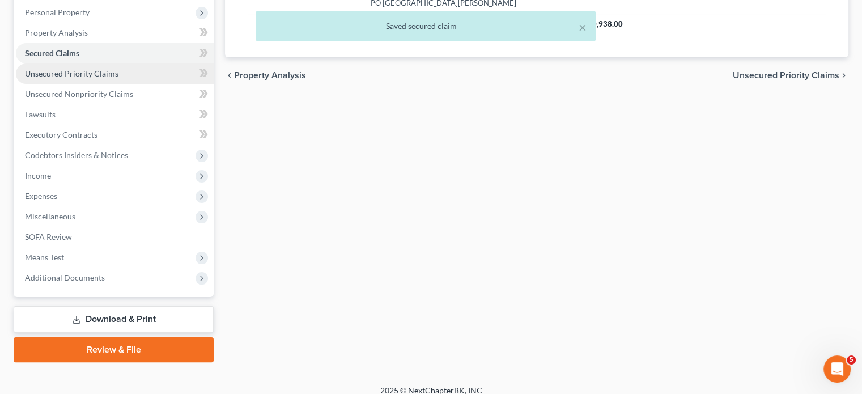
click at [114, 78] on span "Unsecured Priority Claims" at bounding box center [71, 74] width 93 height 10
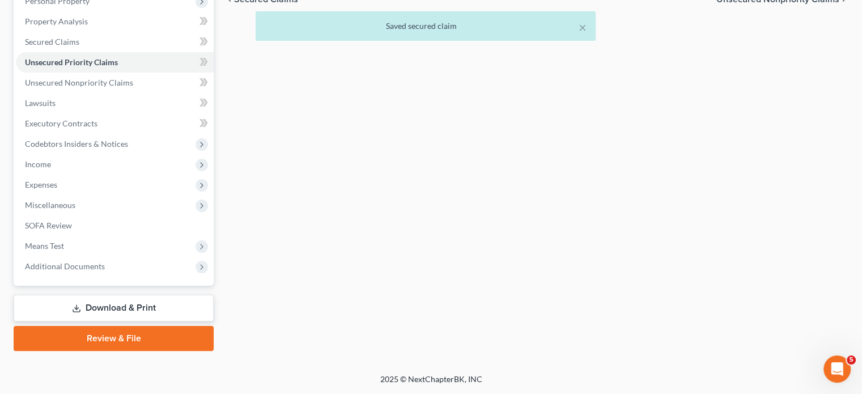
scroll to position [233, 0]
click at [133, 87] on span "Unsecured Nonpriority Claims" at bounding box center [79, 83] width 108 height 10
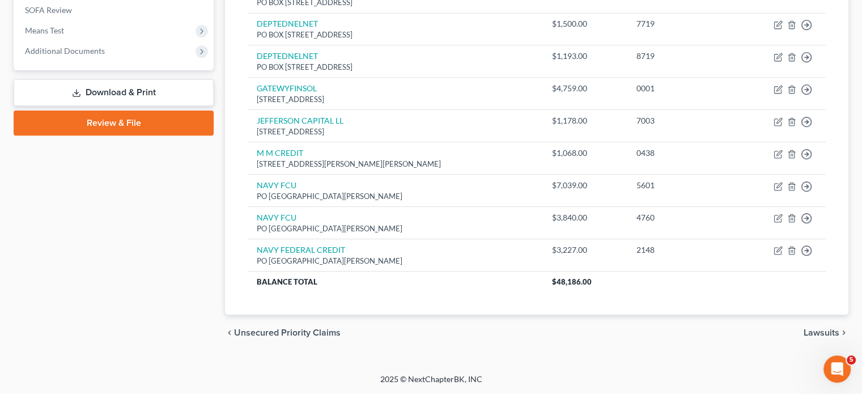
scroll to position [414, 0]
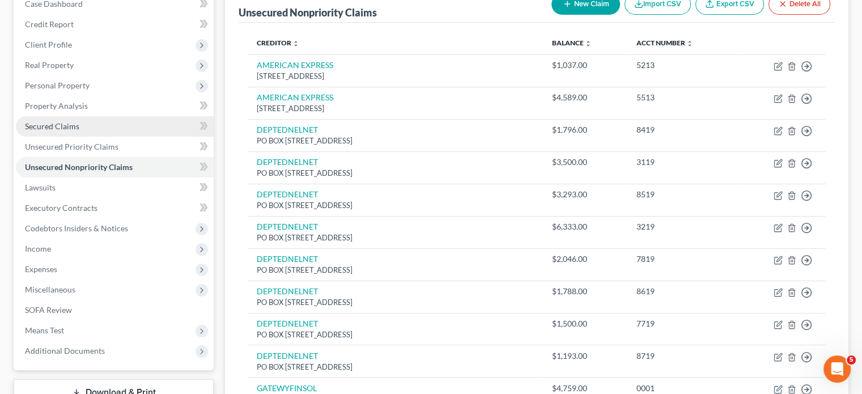
click at [136, 137] on link "Secured Claims" at bounding box center [115, 126] width 198 height 20
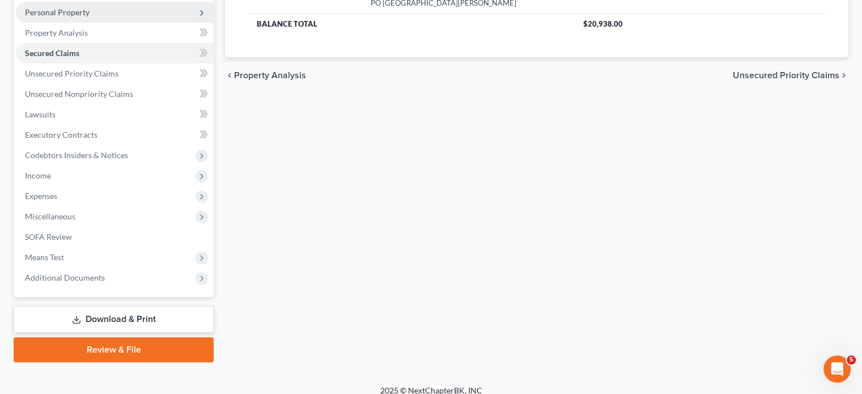
click at [110, 23] on span "Personal Property" at bounding box center [115, 12] width 198 height 20
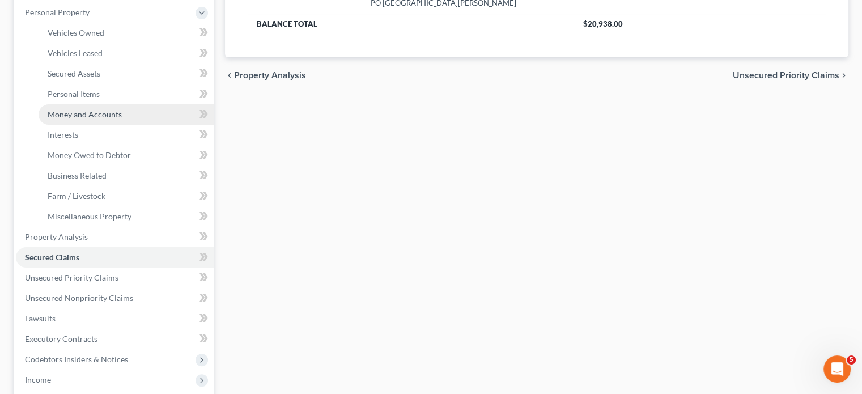
click at [124, 125] on link "Money and Accounts" at bounding box center [126, 114] width 175 height 20
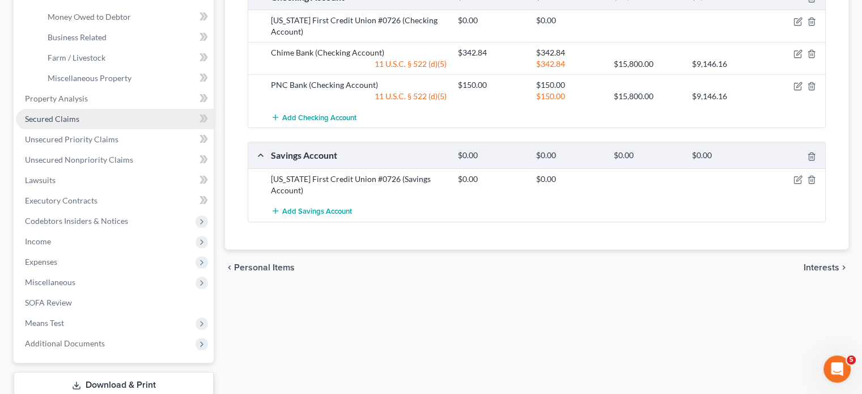
click at [92, 129] on link "Secured Claims" at bounding box center [115, 119] width 198 height 20
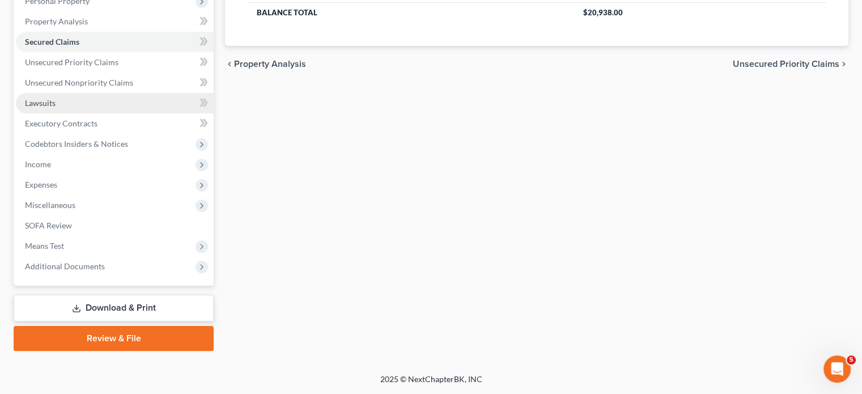
click at [96, 93] on link "Lawsuits" at bounding box center [115, 103] width 198 height 20
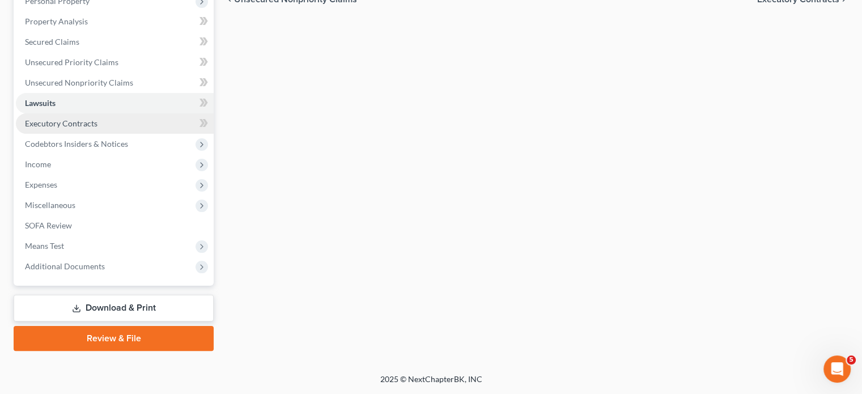
click at [62, 134] on link "Executory Contracts" at bounding box center [115, 123] width 198 height 20
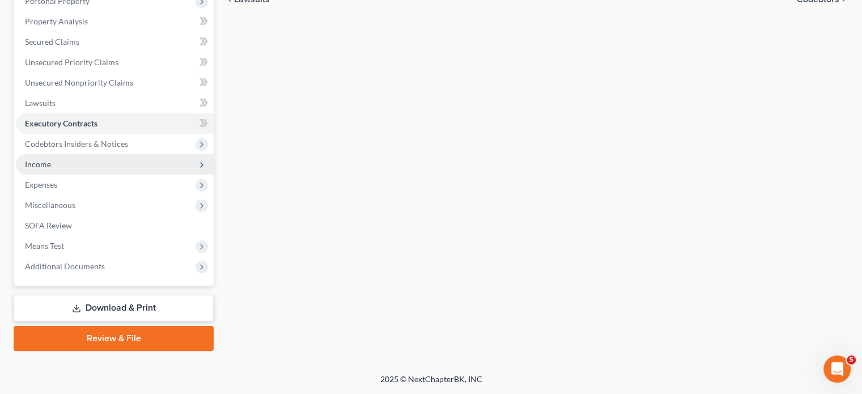
click at [127, 175] on span "Income" at bounding box center [115, 164] width 198 height 20
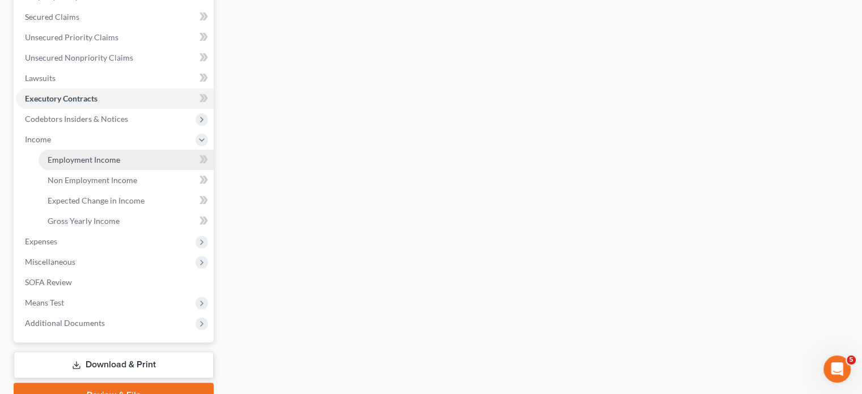
click at [100, 164] on span "Employment Income" at bounding box center [84, 160] width 73 height 10
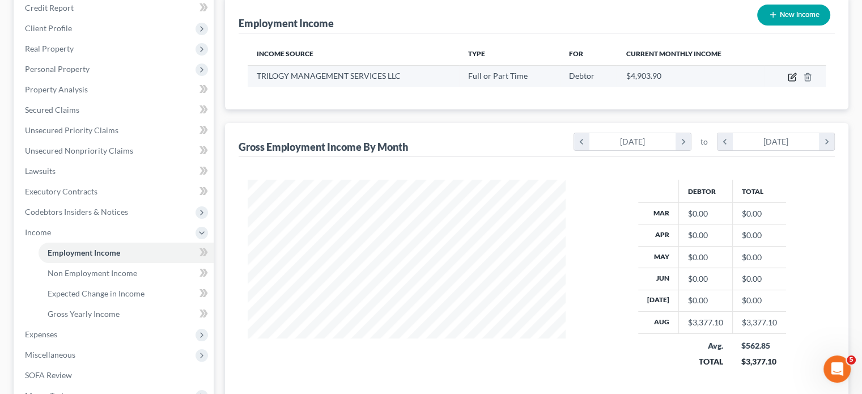
click at [788, 82] on icon "button" at bounding box center [792, 77] width 9 height 9
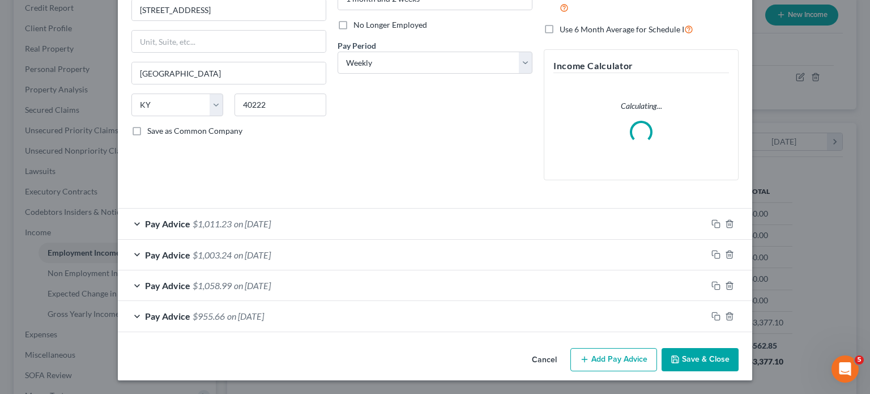
scroll to position [256, 0]
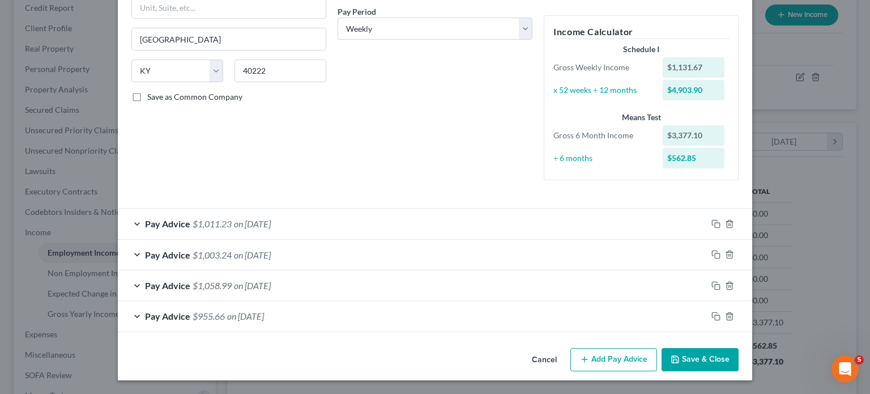
click at [351, 239] on div "Pay Advice $1,011.23 on [DATE]" at bounding box center [412, 224] width 589 height 30
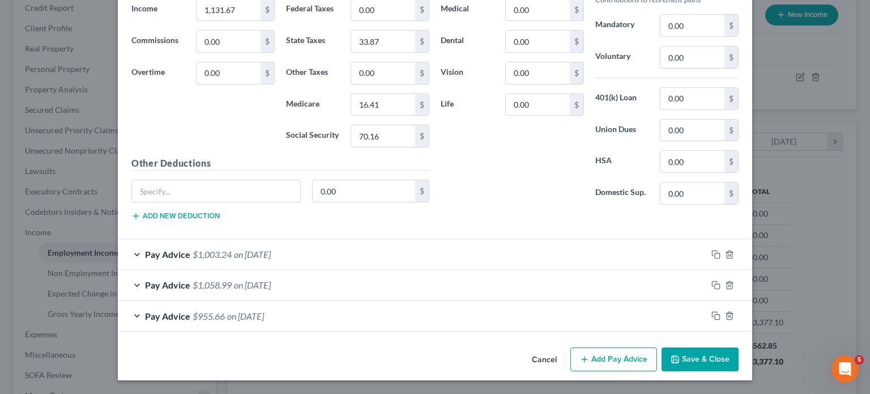
scroll to position [603, 0]
click at [443, 269] on div "Pay Advice $1,003.24 on [DATE]" at bounding box center [412, 254] width 589 height 30
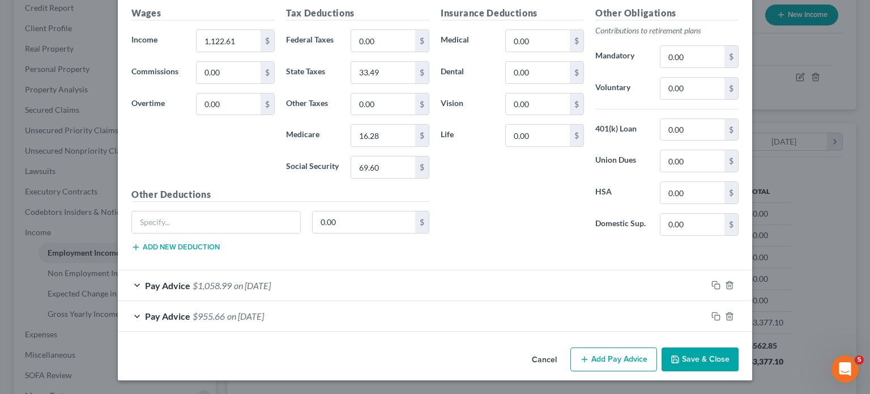
scroll to position [1100, 0]
click at [456, 294] on div "Pay Advice $1,058.99 on [DATE]" at bounding box center [412, 285] width 589 height 30
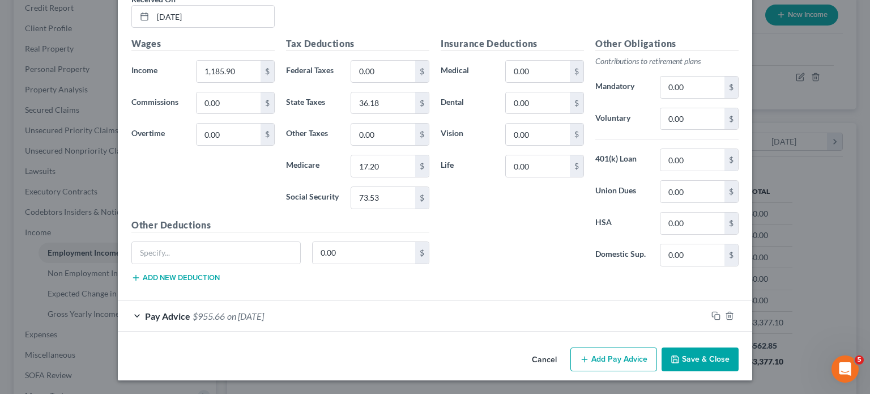
scroll to position [1561, 0]
click at [448, 304] on div "Pay Advice $955.66 on [DATE]" at bounding box center [412, 316] width 589 height 30
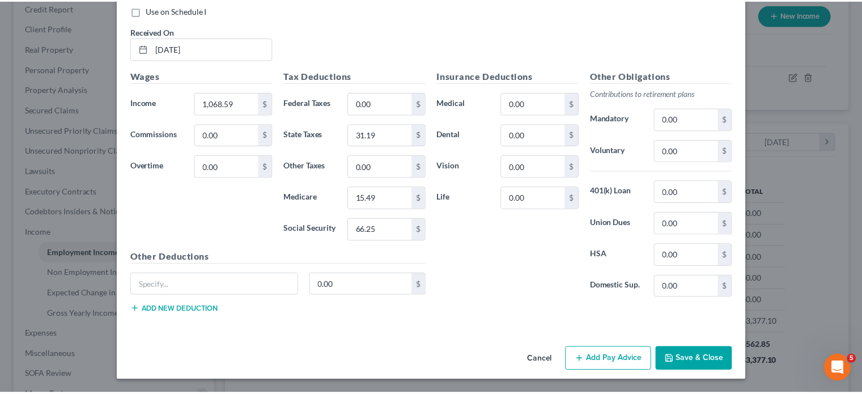
scroll to position [1981, 0]
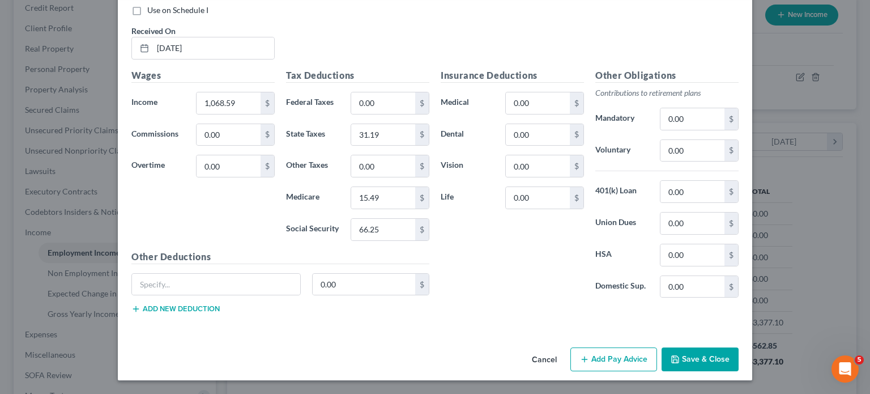
click at [566, 351] on button "Cancel" at bounding box center [544, 359] width 43 height 23
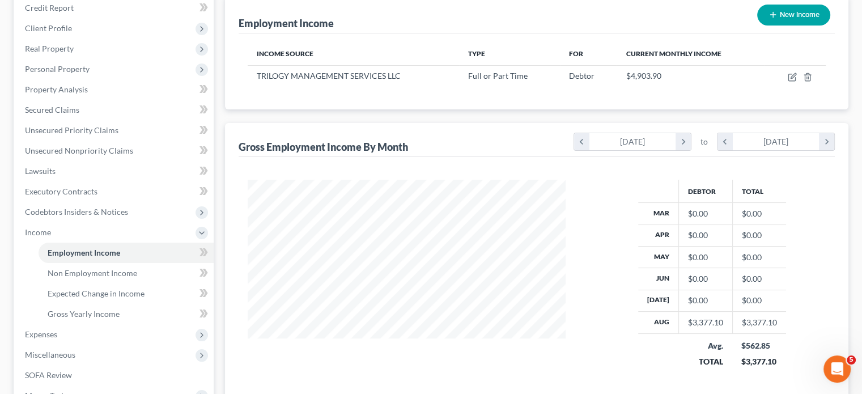
scroll to position [566333, 566244]
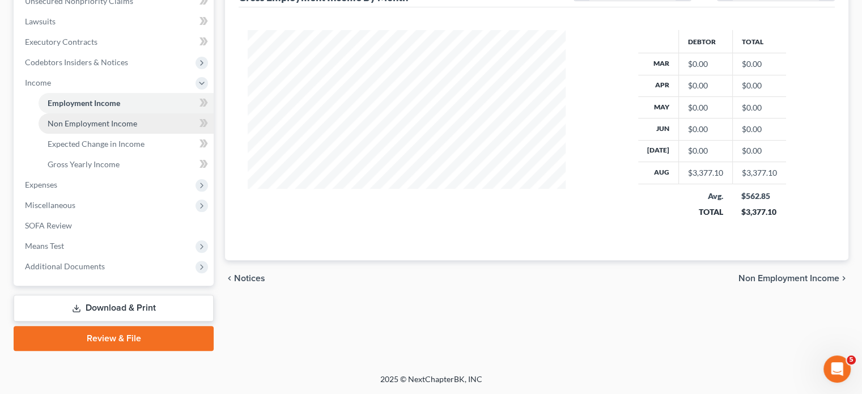
click at [130, 120] on span "Non Employment Income" at bounding box center [93, 123] width 90 height 10
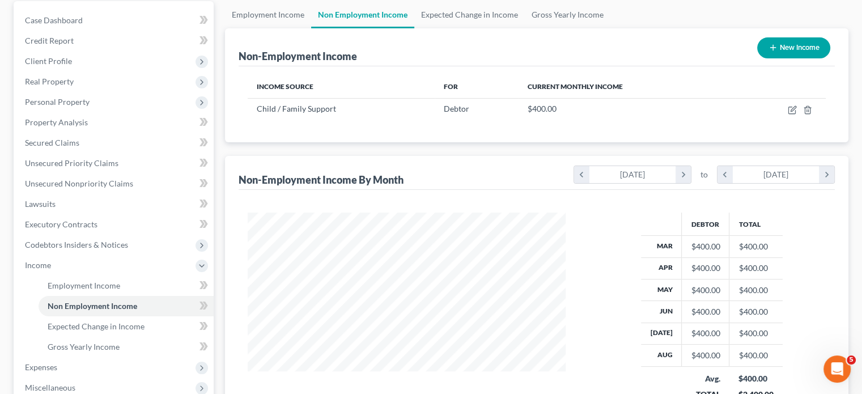
scroll to position [167, 0]
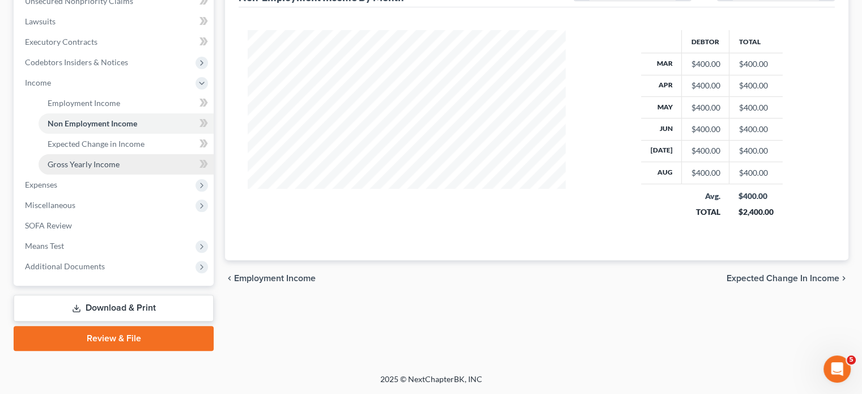
click at [112, 159] on span "Gross Yearly Income" at bounding box center [84, 164] width 72 height 10
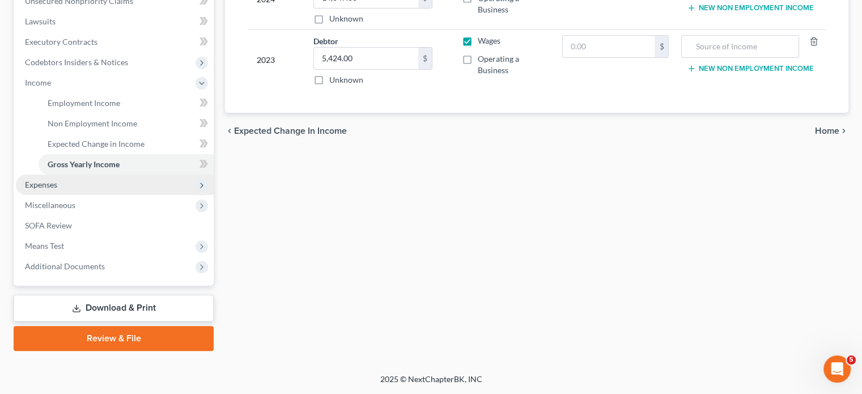
click at [92, 195] on span "Expenses" at bounding box center [115, 185] width 198 height 20
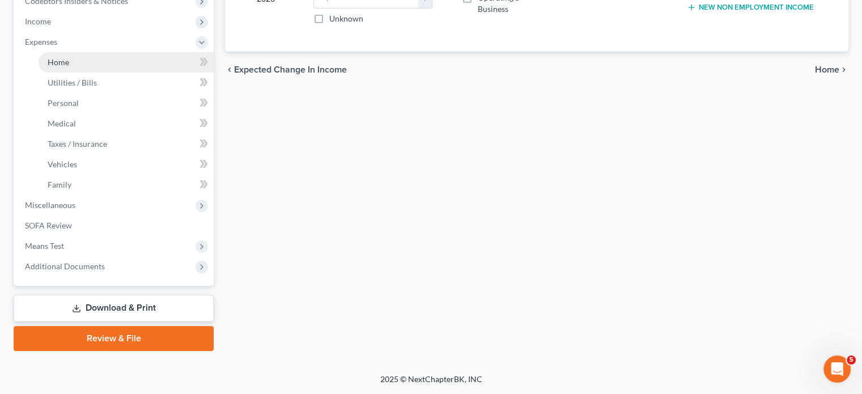
click at [69, 67] on span "Home" at bounding box center [59, 62] width 22 height 10
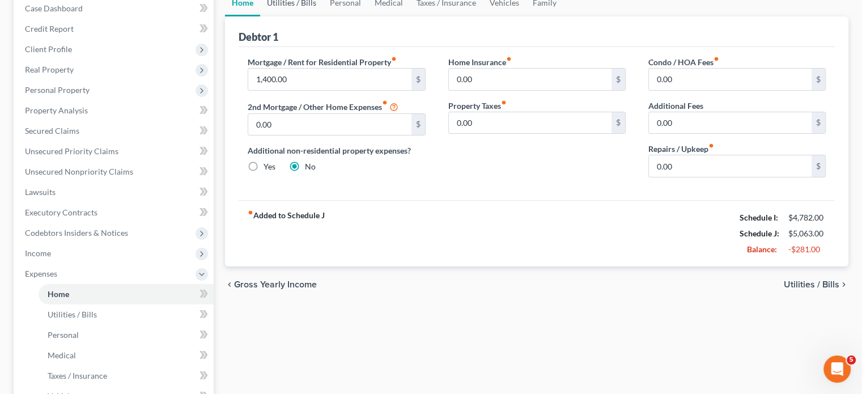
click at [314, 16] on link "Utilities / Bills" at bounding box center [291, 2] width 63 height 27
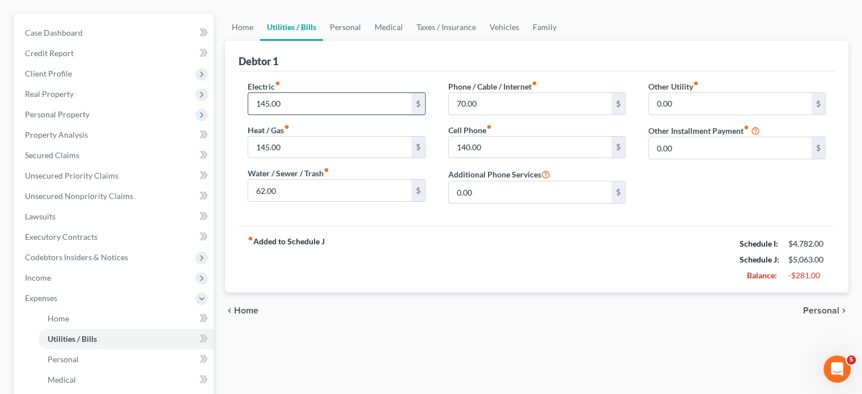
scroll to position [96, 0]
click at [368, 40] on link "Personal" at bounding box center [345, 25] width 45 height 27
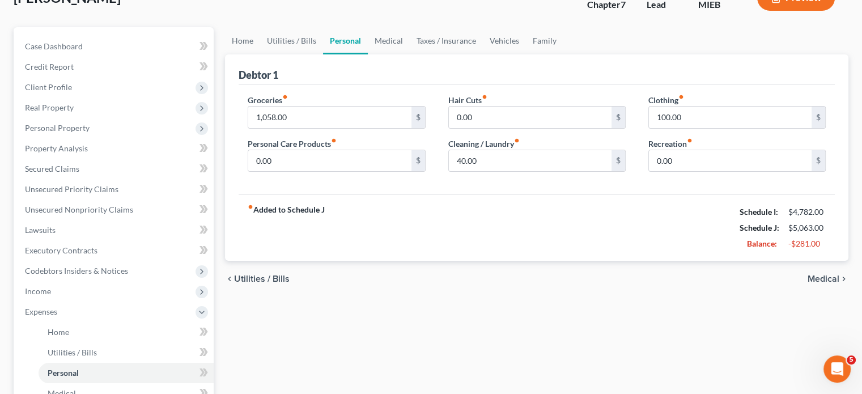
scroll to position [86, 0]
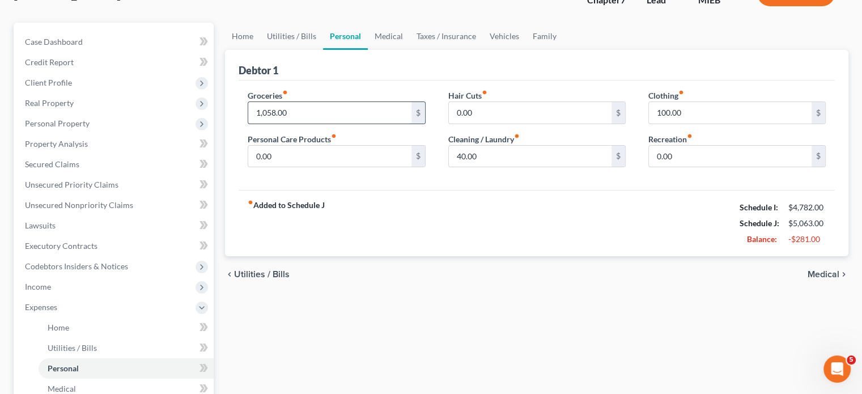
click at [332, 124] on input "1,058.00" at bounding box center [329, 113] width 163 height 22
click at [480, 167] on input "40.00" at bounding box center [530, 157] width 163 height 22
click at [410, 50] on link "Medical" at bounding box center [389, 36] width 42 height 27
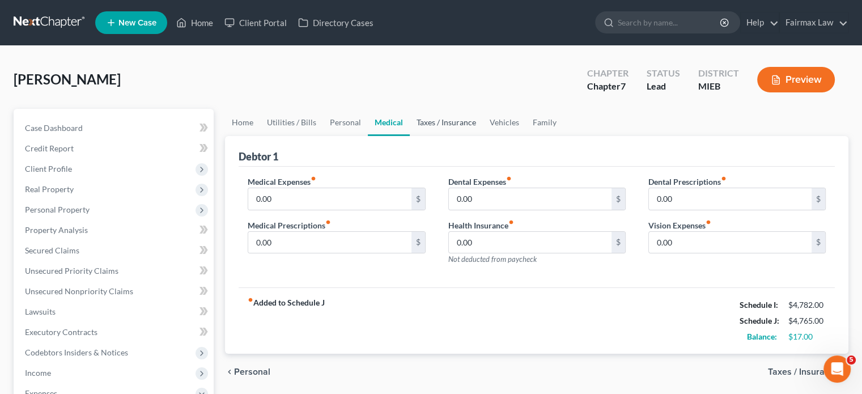
click at [483, 136] on link "Taxes / Insurance" at bounding box center [446, 122] width 73 height 27
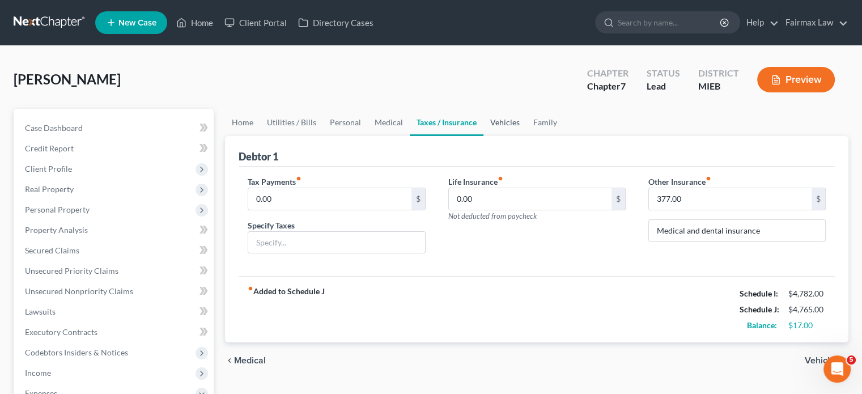
click at [526, 136] on link "Vehicles" at bounding box center [504, 122] width 43 height 27
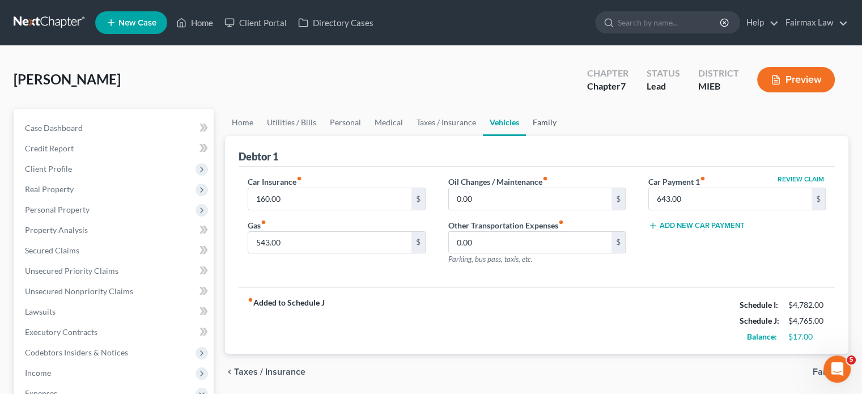
click at [563, 136] on link "Family" at bounding box center [544, 122] width 37 height 27
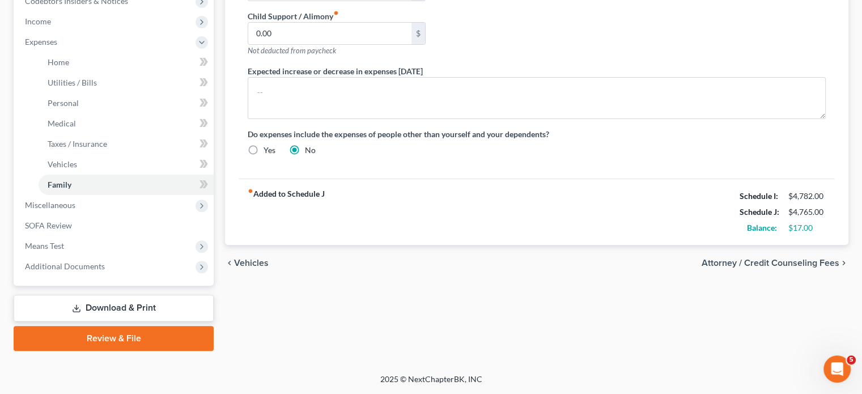
scroll to position [534, 0]
click at [144, 195] on span "Miscellaneous" at bounding box center [115, 205] width 198 height 20
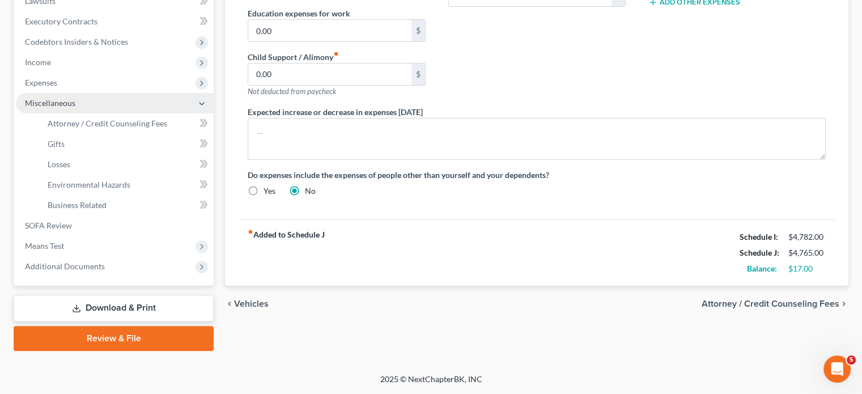
scroll to position [483, 0]
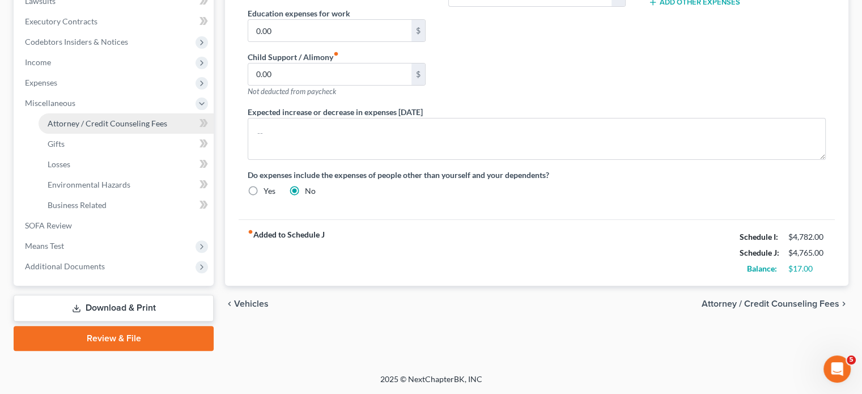
click at [110, 118] on span "Attorney / Credit Counseling Fees" at bounding box center [108, 123] width 120 height 10
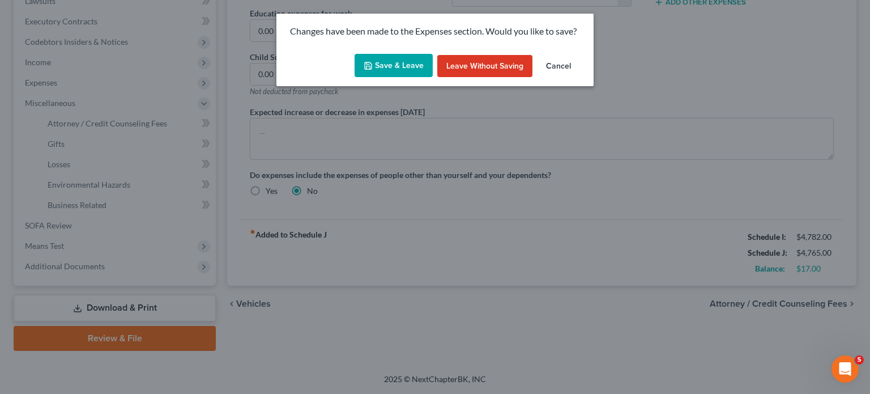
click at [382, 78] on button "Save & Leave" at bounding box center [394, 66] width 78 height 24
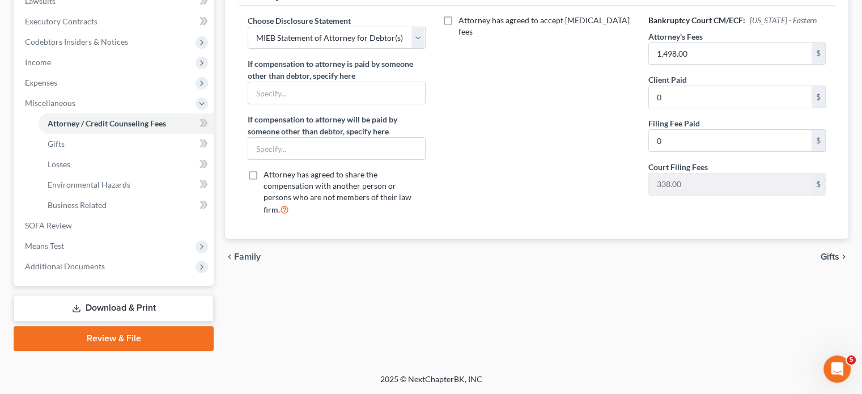
scroll to position [483, 0]
click at [106, 236] on span "Means Test" at bounding box center [115, 246] width 198 height 20
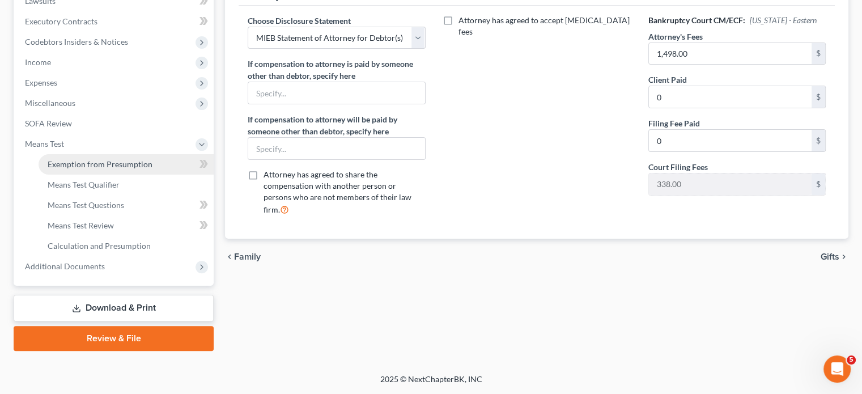
click at [103, 159] on span "Exemption from Presumption" at bounding box center [100, 164] width 105 height 10
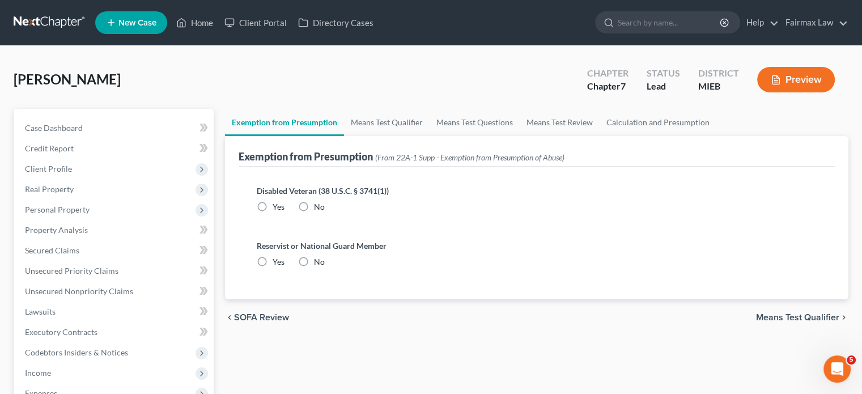
click at [321, 212] on label "No" at bounding box center [319, 206] width 11 height 11
click at [321, 209] on input "No" at bounding box center [321, 204] width 7 height 7
click at [317, 267] on label "No" at bounding box center [319, 261] width 11 height 11
click at [318, 263] on input "No" at bounding box center [321, 259] width 7 height 7
click at [403, 136] on link "Means Test Qualifier" at bounding box center [387, 122] width 86 height 27
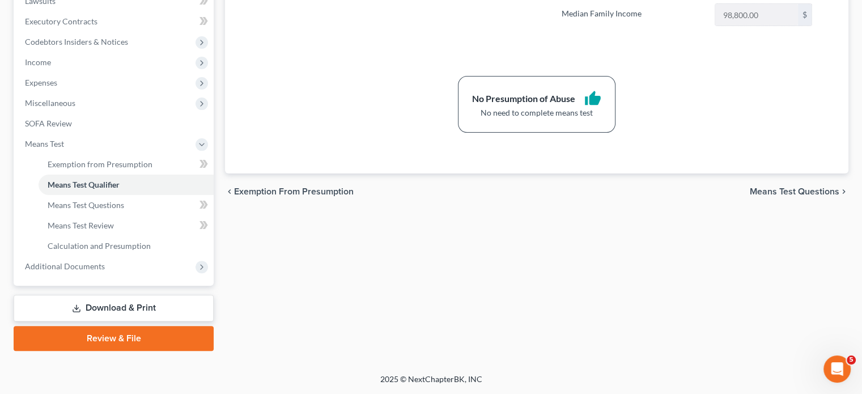
scroll to position [483, 0]
click at [165, 256] on span "Additional Documents" at bounding box center [115, 266] width 198 height 20
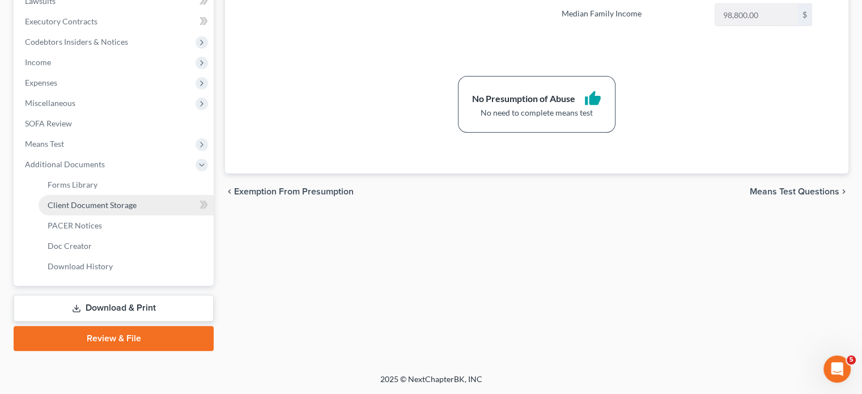
click at [127, 200] on span "Client Document Storage" at bounding box center [92, 205] width 89 height 10
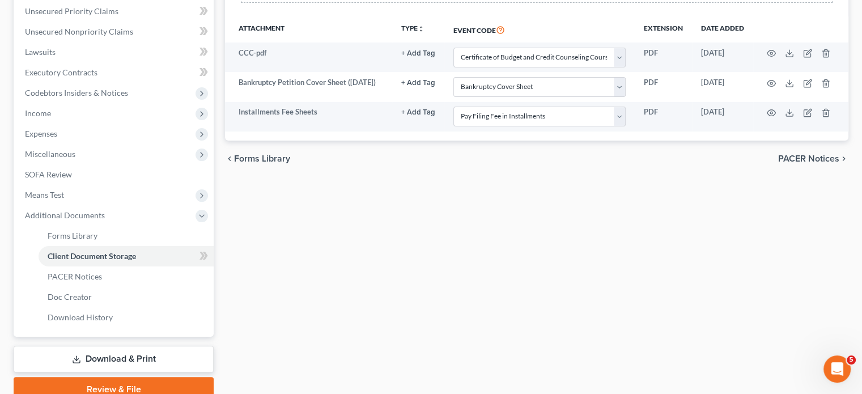
scroll to position [260, 0]
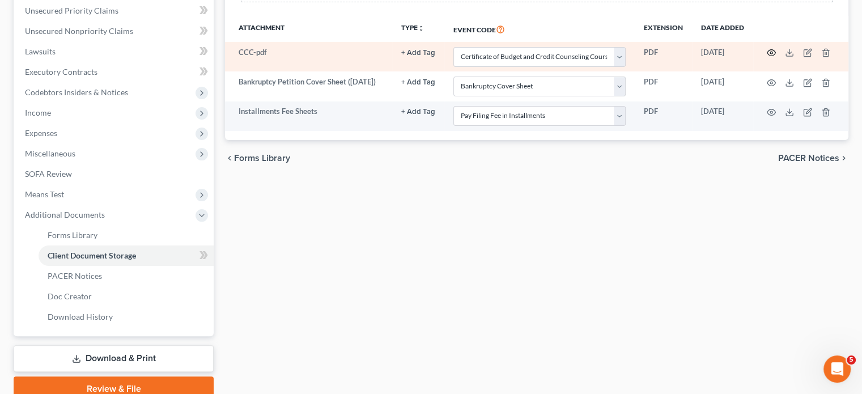
click at [767, 56] on icon "button" at bounding box center [771, 53] width 8 height 6
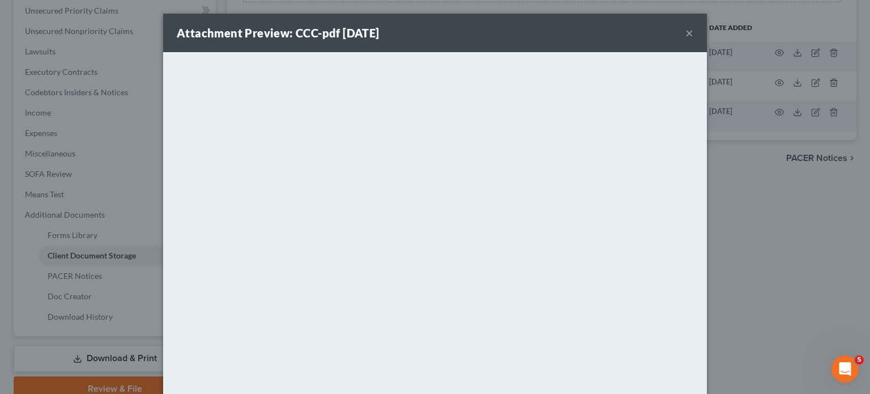
click at [694, 40] on button "×" at bounding box center [690, 33] width 8 height 14
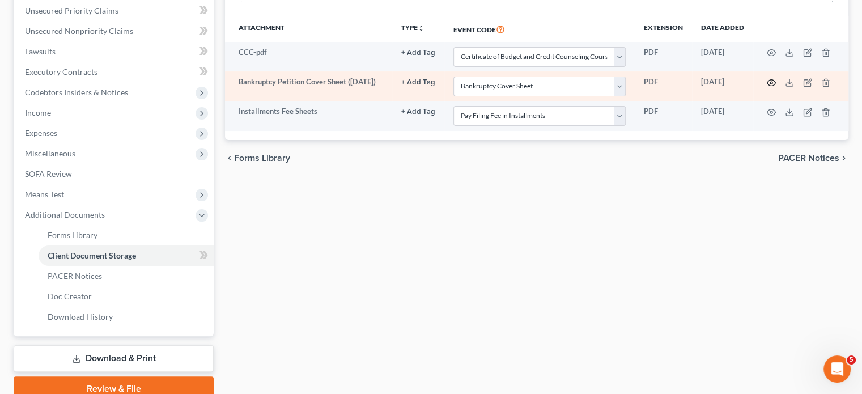
click at [767, 87] on button "button" at bounding box center [771, 82] width 9 height 9
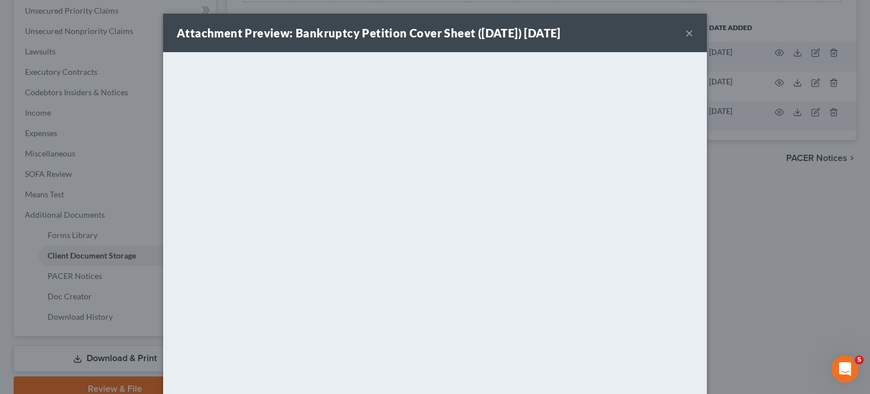
click at [694, 40] on button "×" at bounding box center [690, 33] width 8 height 14
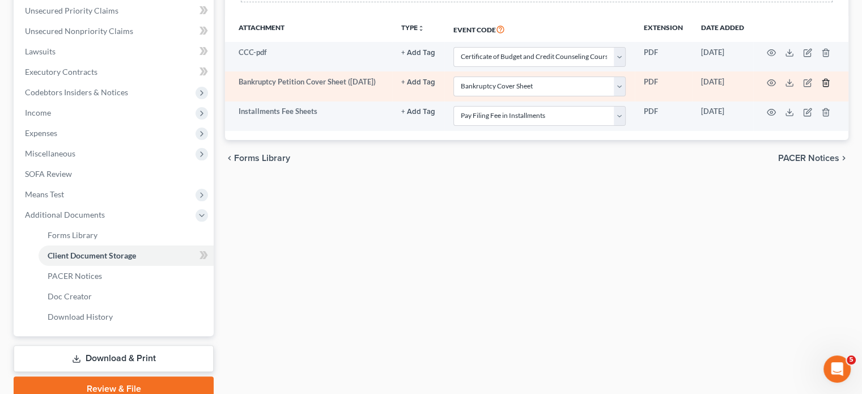
click at [821, 87] on button "button" at bounding box center [825, 82] width 9 height 9
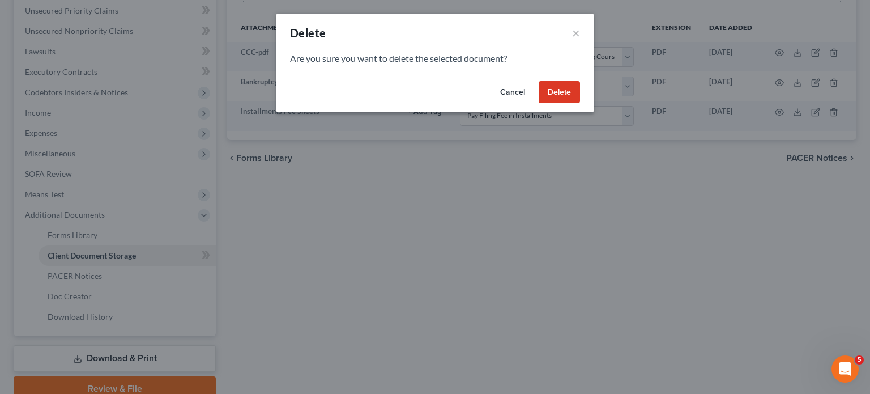
click at [580, 104] on button "Delete" at bounding box center [559, 92] width 41 height 23
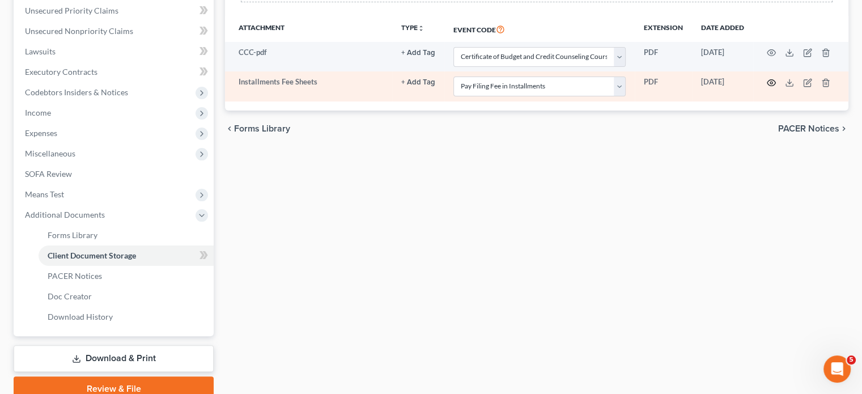
click at [767, 87] on icon "button" at bounding box center [771, 82] width 9 height 9
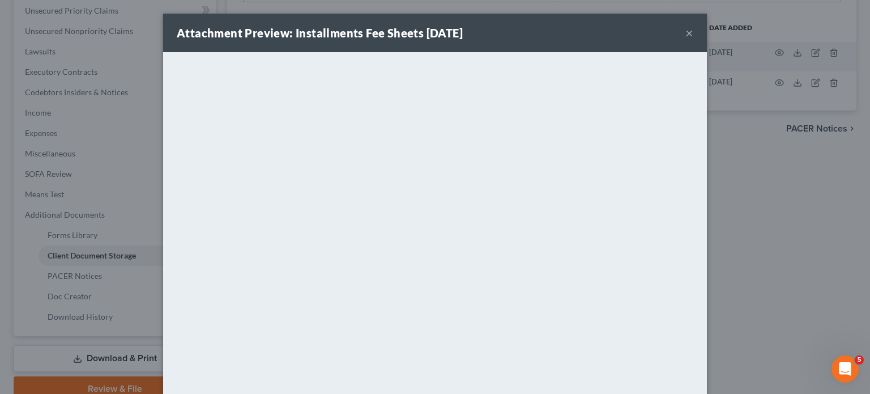
click at [694, 40] on button "×" at bounding box center [690, 33] width 8 height 14
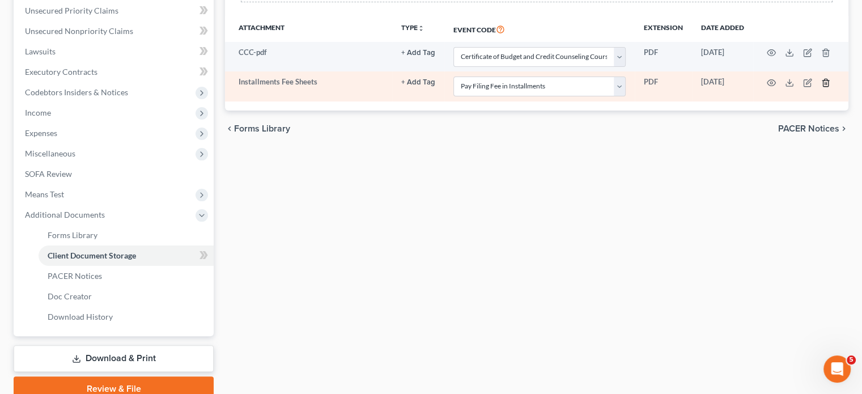
click at [822, 80] on polyline "button" at bounding box center [825, 80] width 7 height 0
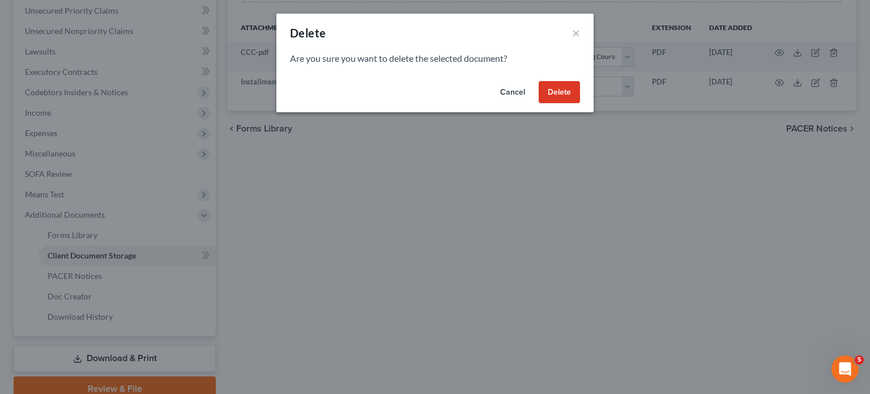
click at [580, 104] on button "Delete" at bounding box center [559, 92] width 41 height 23
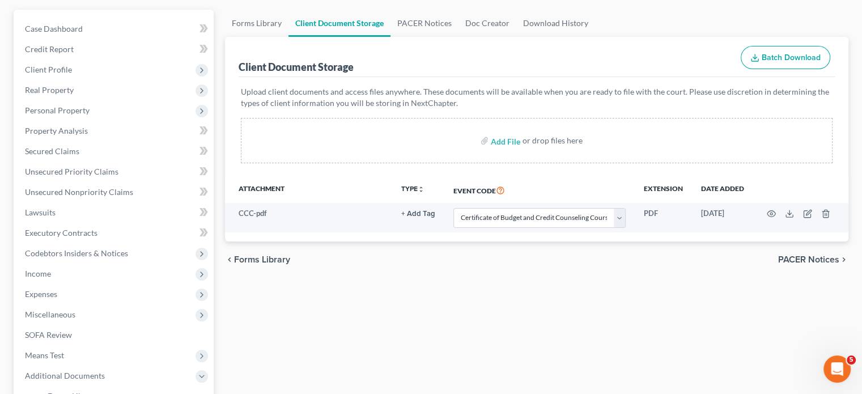
scroll to position [95, 0]
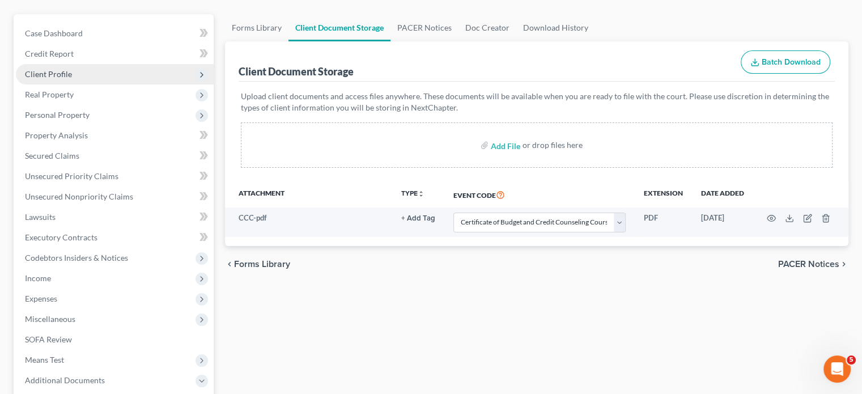
click at [175, 84] on span "Client Profile" at bounding box center [115, 74] width 198 height 20
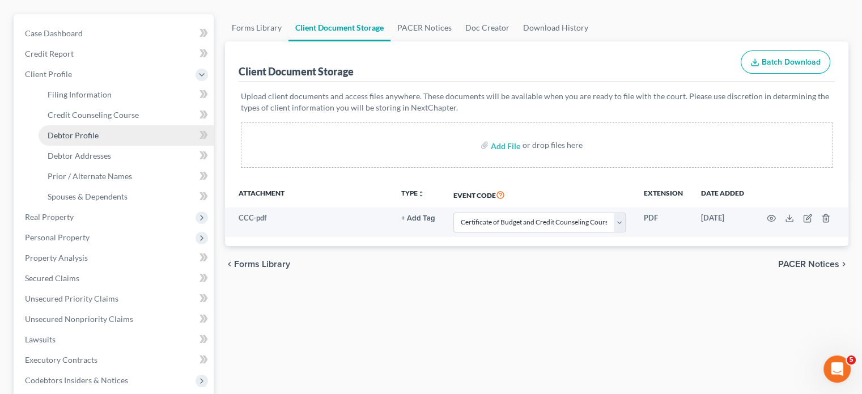
click at [147, 146] on link "Debtor Profile" at bounding box center [126, 135] width 175 height 20
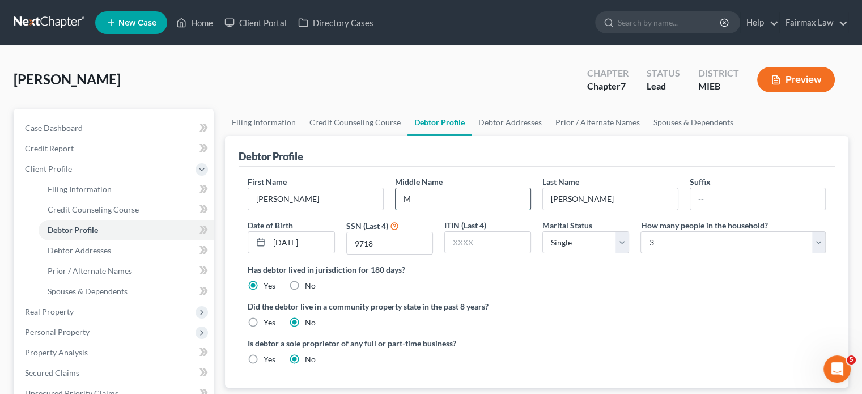
drag, startPoint x: 441, startPoint y: 273, endPoint x: 398, endPoint y: 266, distance: 43.0
click at [398, 210] on div "M" at bounding box center [463, 199] width 136 height 23
click at [112, 194] on span "Filing Information" at bounding box center [80, 189] width 64 height 10
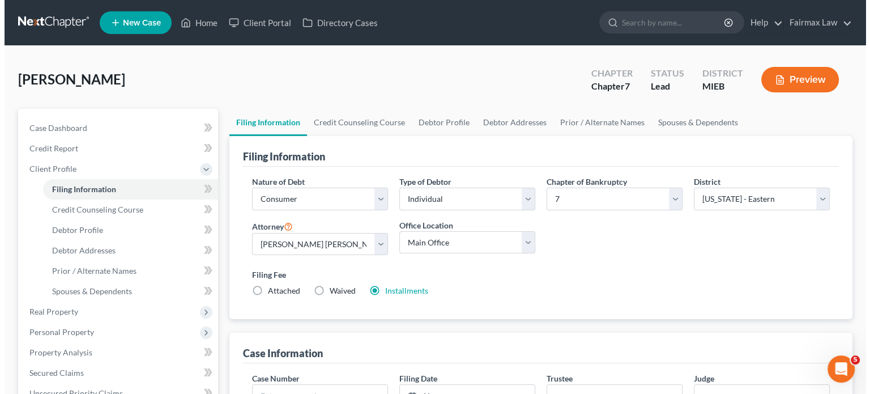
scroll to position [165, 0]
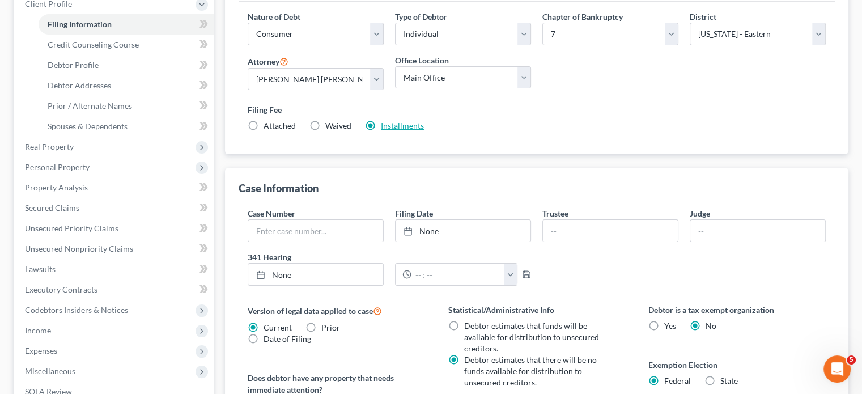
click at [424, 130] on link "Installments" at bounding box center [402, 126] width 43 height 10
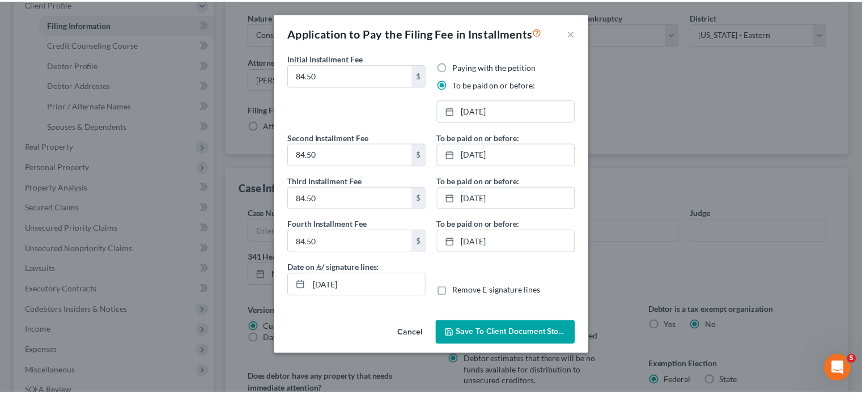
scroll to position [61, 0]
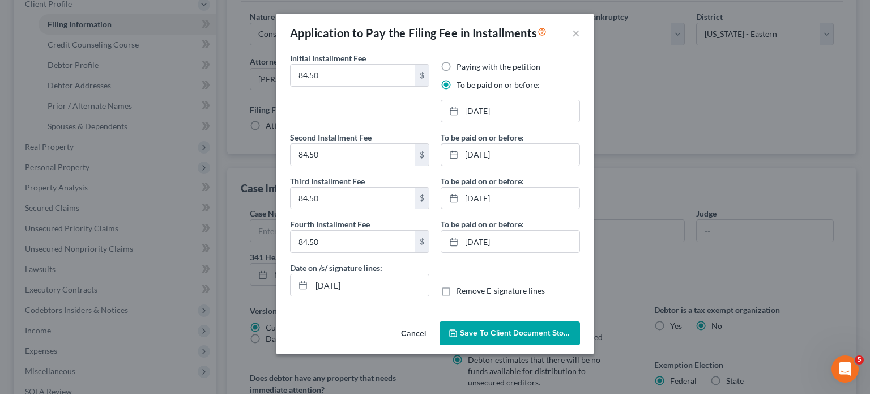
click at [461, 338] on span "Save to Client Document Storage" at bounding box center [520, 333] width 120 height 10
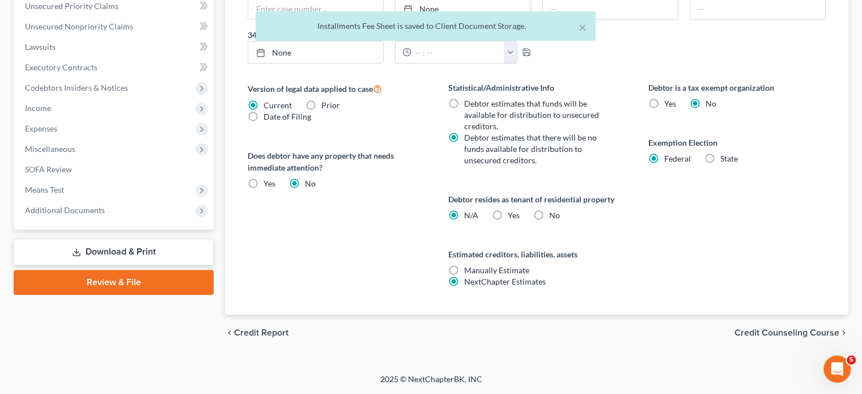
scroll to position [544, 0]
click at [105, 205] on span "Additional Documents" at bounding box center [65, 210] width 80 height 10
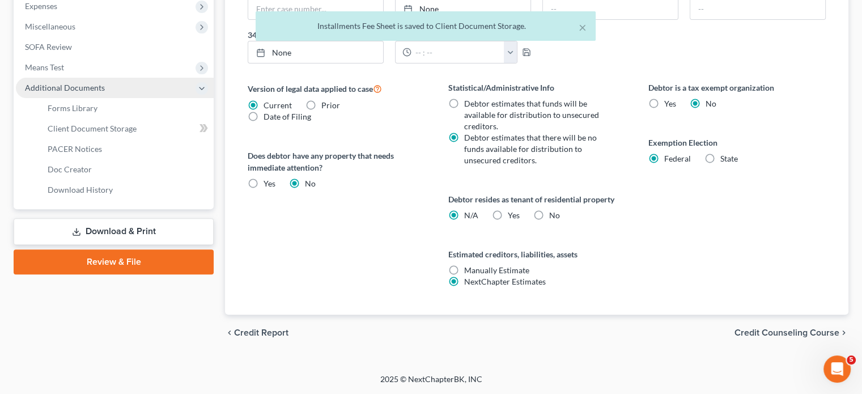
scroll to position [392, 0]
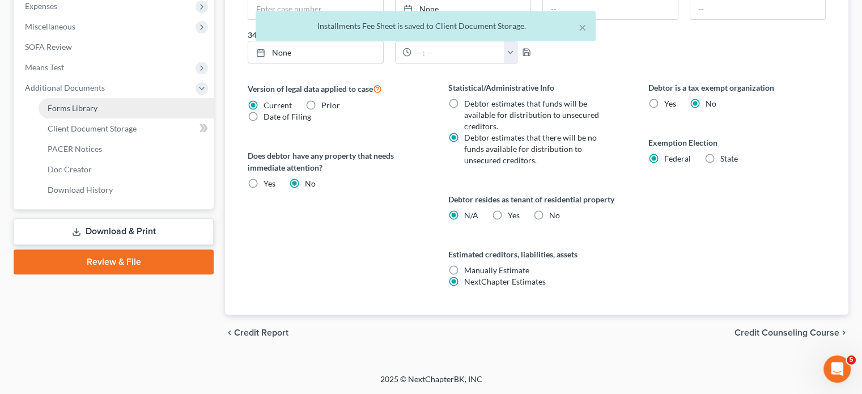
click at [114, 118] on link "Forms Library" at bounding box center [126, 108] width 175 height 20
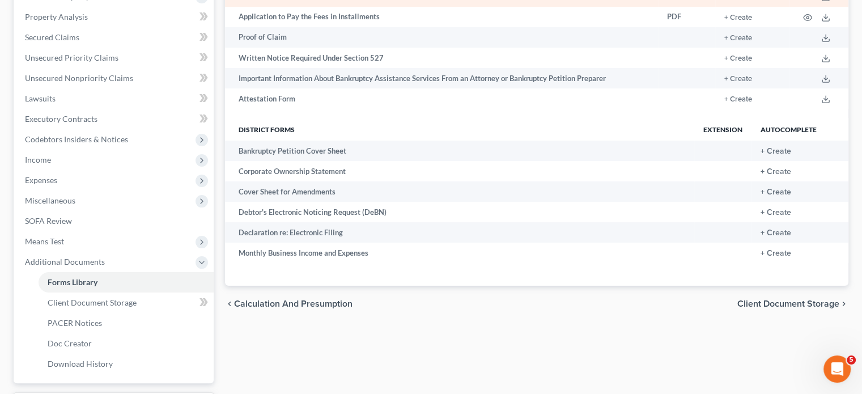
scroll to position [272, 0]
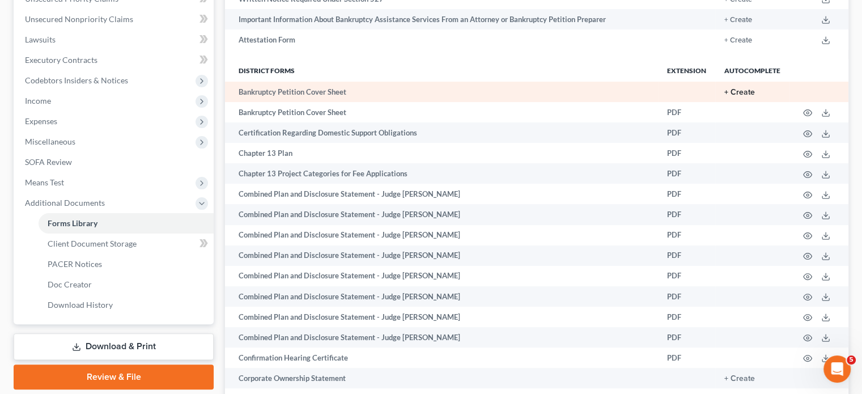
click at [724, 96] on button "+ Create" at bounding box center [739, 92] width 31 height 8
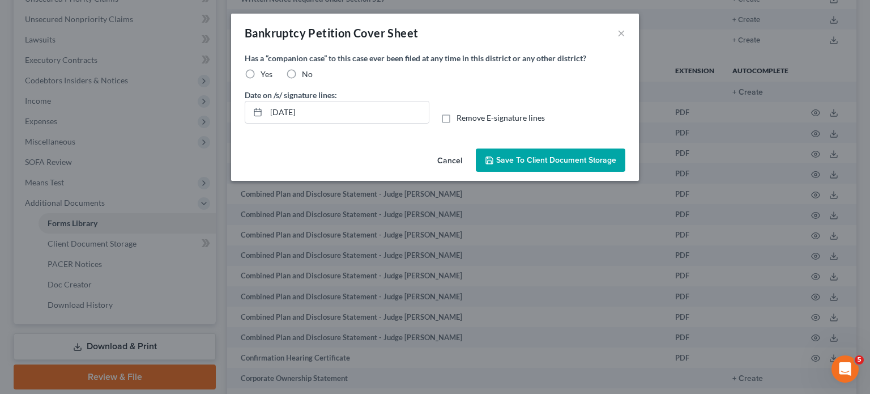
click at [302, 80] on label "No" at bounding box center [307, 74] width 11 height 11
click at [307, 76] on input "No" at bounding box center [310, 72] width 7 height 7
click at [544, 165] on span "Save to Client Document Storage" at bounding box center [556, 160] width 120 height 10
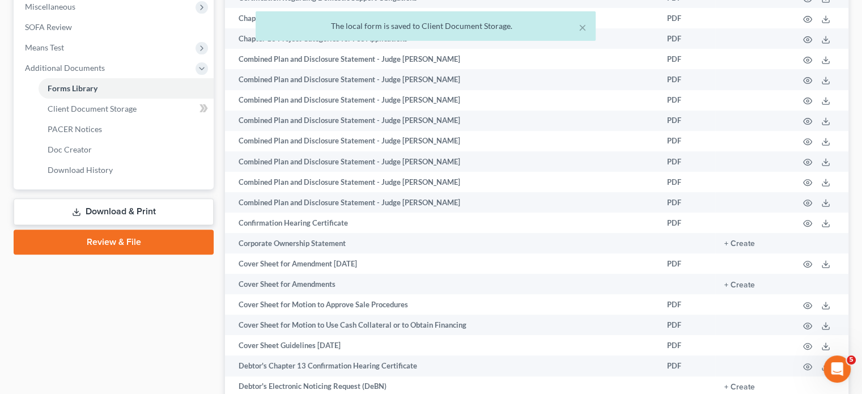
scroll to position [407, 0]
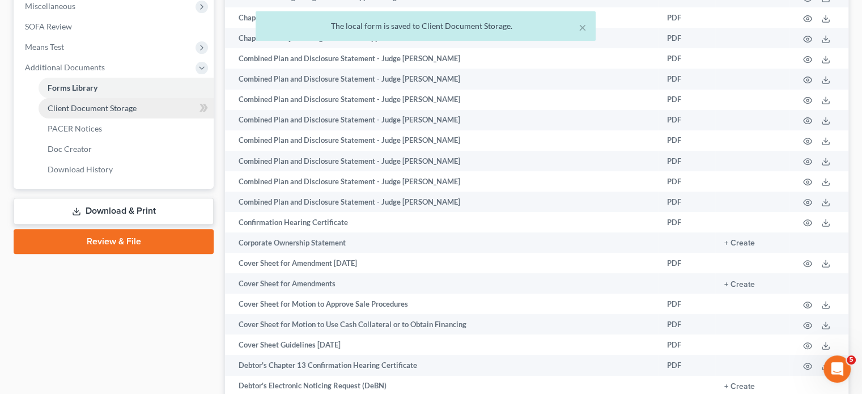
click at [137, 113] on span "Client Document Storage" at bounding box center [92, 108] width 89 height 10
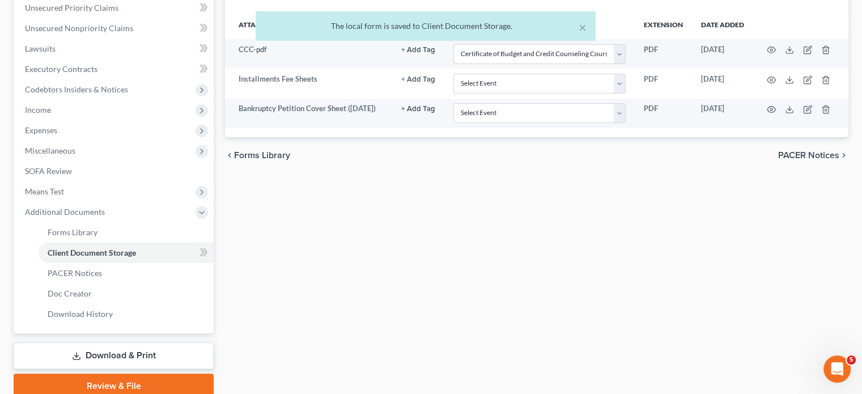
scroll to position [278, 0]
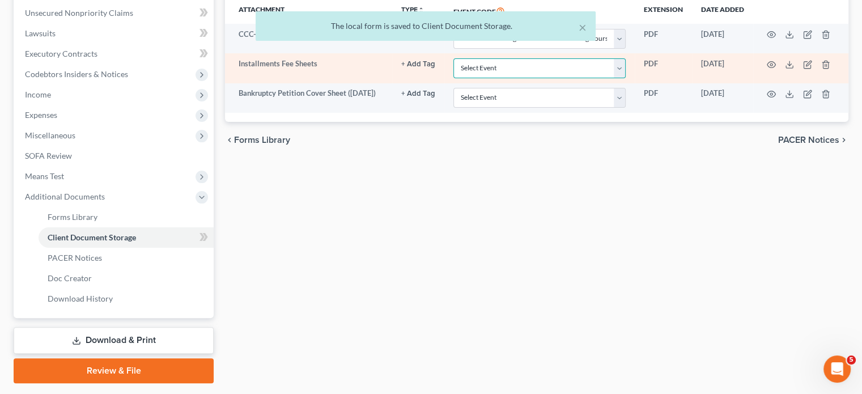
click at [518, 78] on select "Select Event 20 Largest Unsecured Creditors Amended Chapter 11 Plan Amended Cha…" at bounding box center [539, 68] width 172 height 20
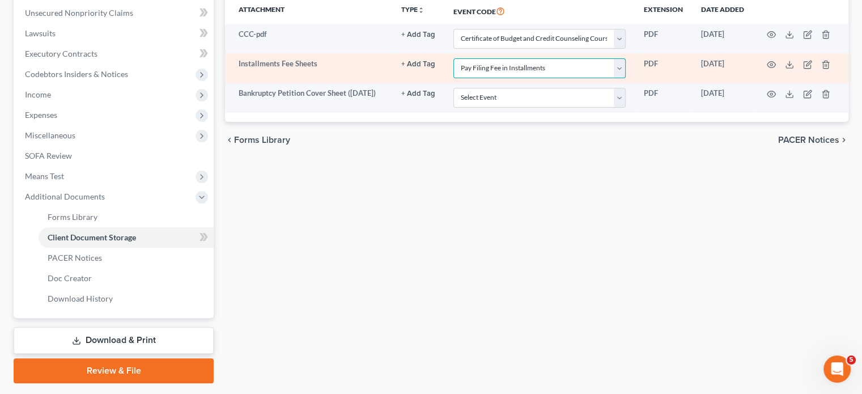
click at [453, 78] on select "Select Event 20 Largest Unsecured Creditors Amended Chapter 11 Plan Amended Cha…" at bounding box center [539, 68] width 172 height 20
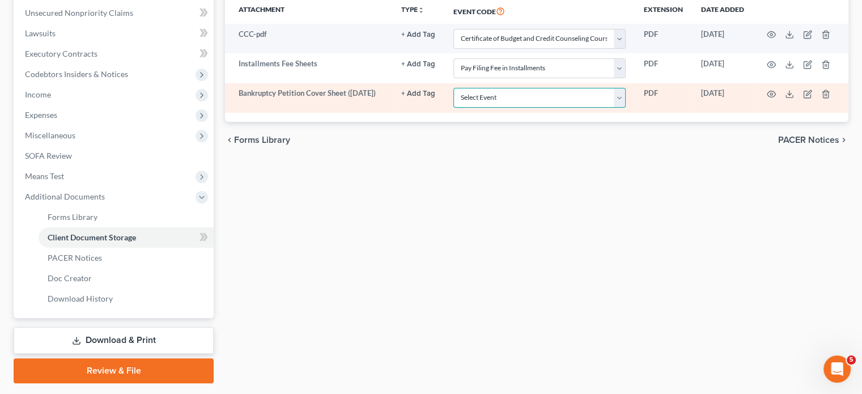
click at [510, 108] on select "Select Event 20 Largest Unsecured Creditors Amended Chapter 11 Plan Amended Cha…" at bounding box center [539, 98] width 172 height 20
click at [453, 108] on select "Select Event 20 Largest Unsecured Creditors Amended Chapter 11 Plan Amended Cha…" at bounding box center [539, 98] width 172 height 20
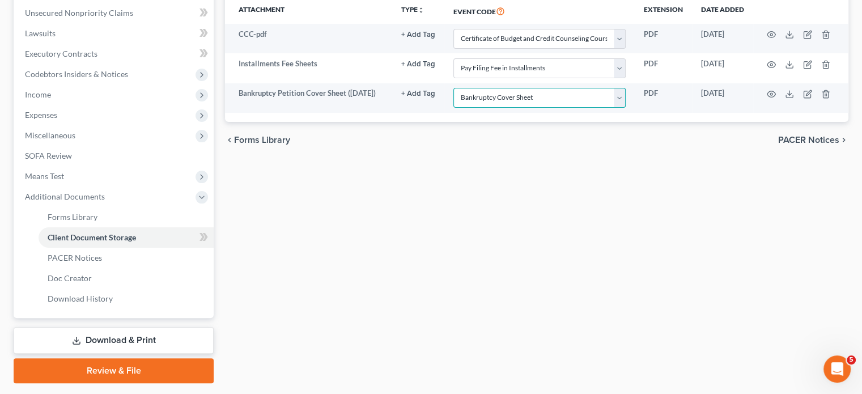
scroll to position [0, 0]
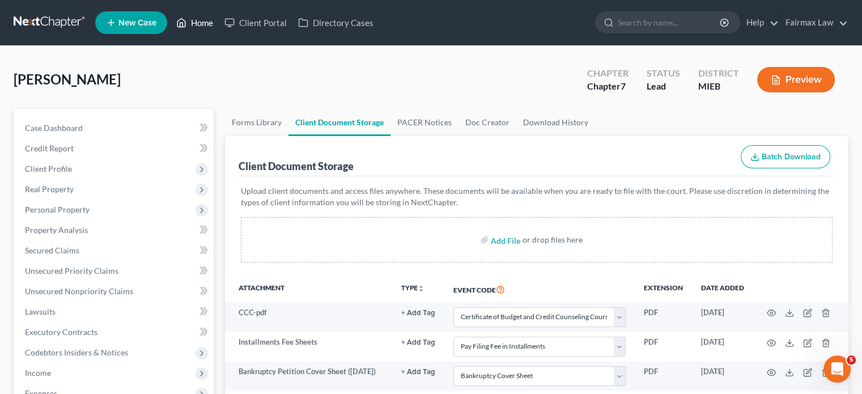
click at [219, 28] on link "Home" at bounding box center [195, 22] width 48 height 20
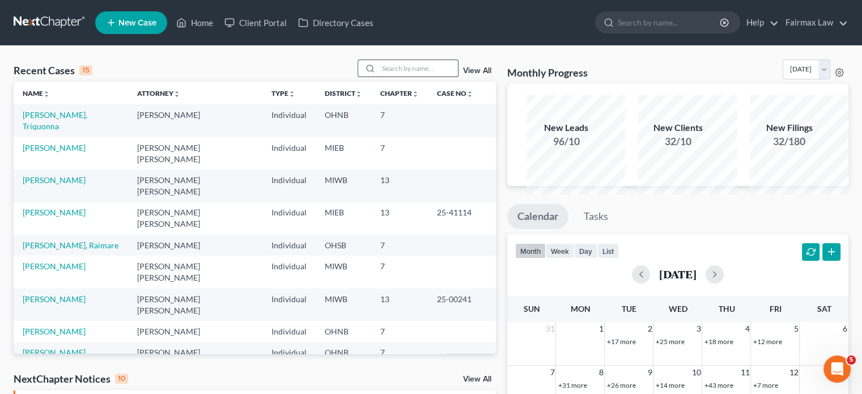
click at [378, 76] on input "search" at bounding box center [417, 68] width 79 height 16
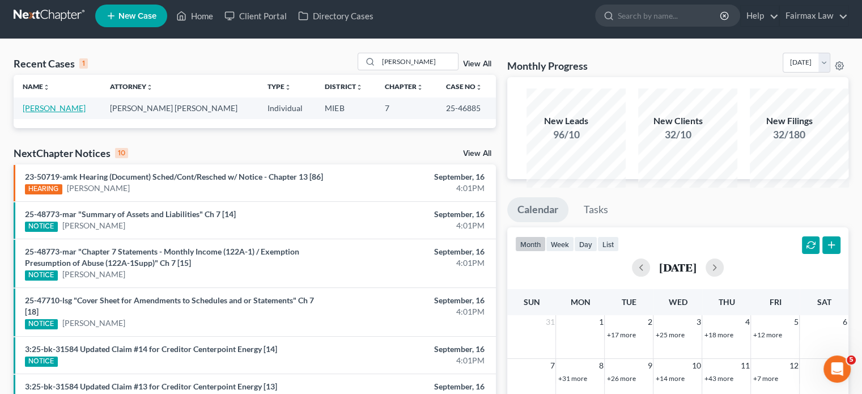
click at [56, 113] on link "[PERSON_NAME]" at bounding box center [54, 108] width 63 height 10
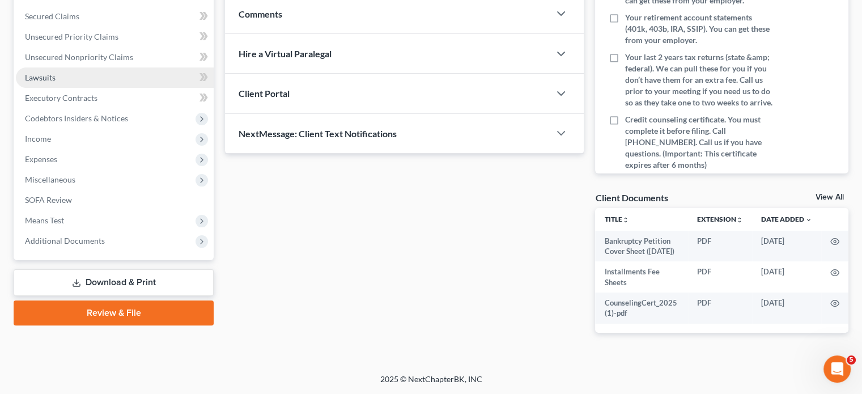
scroll to position [296, 0]
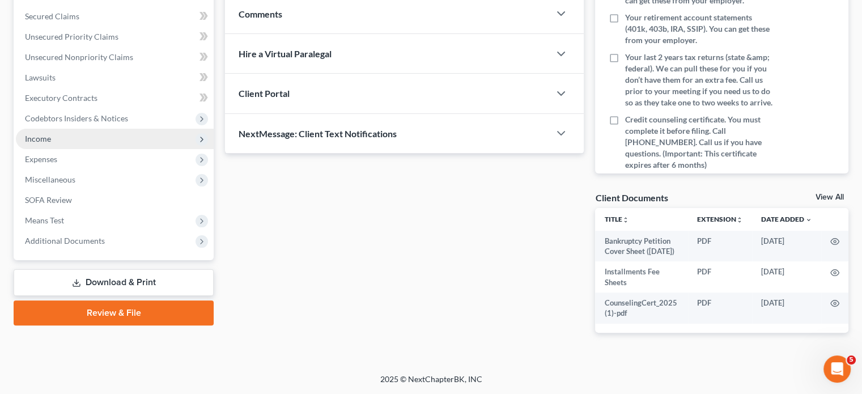
click at [103, 149] on span "Income" at bounding box center [115, 139] width 198 height 20
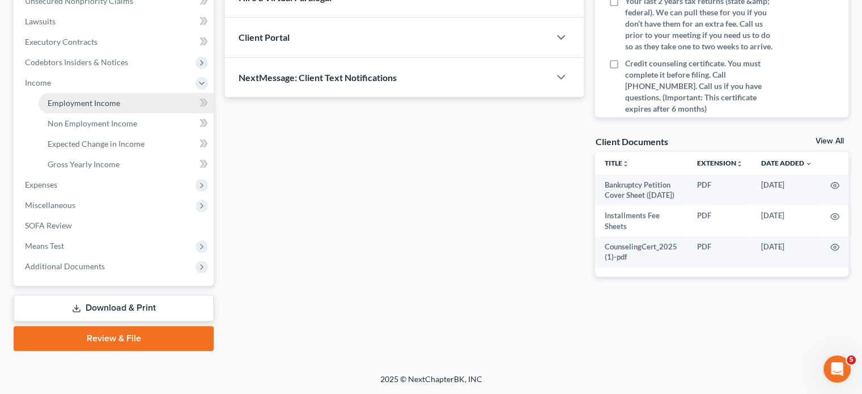
click at [83, 113] on link "Employment Income" at bounding box center [126, 103] width 175 height 20
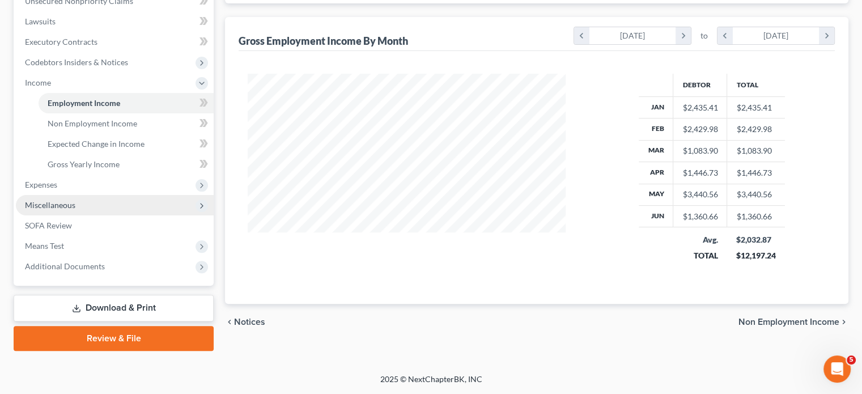
scroll to position [444, 0]
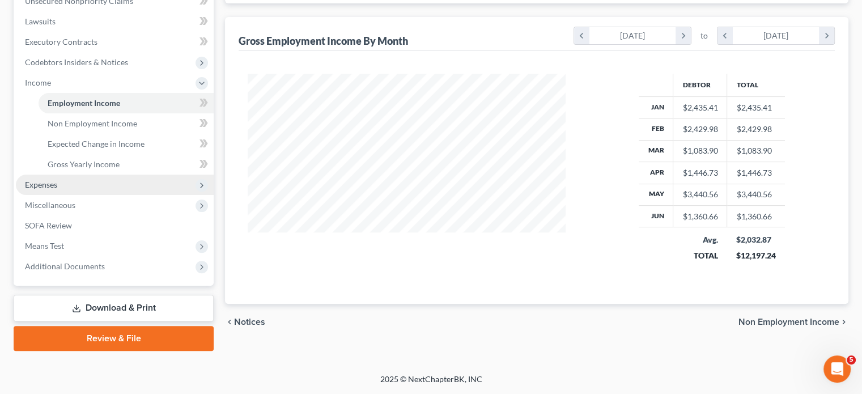
click at [134, 175] on span "Expenses" at bounding box center [115, 185] width 198 height 20
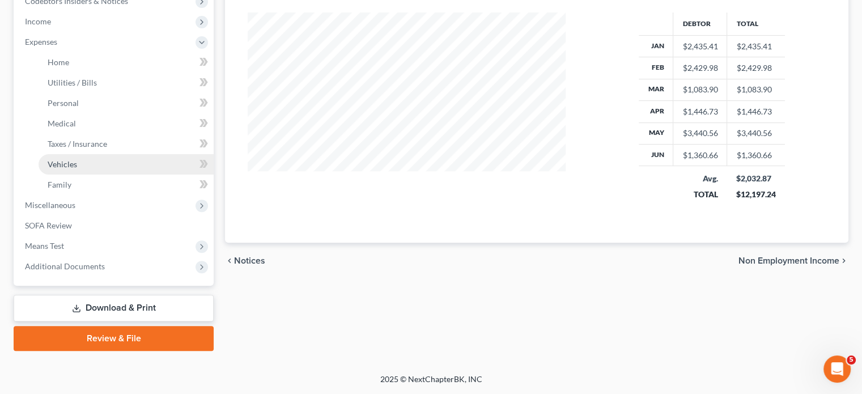
click at [77, 169] on span "Vehicles" at bounding box center [62, 164] width 29 height 10
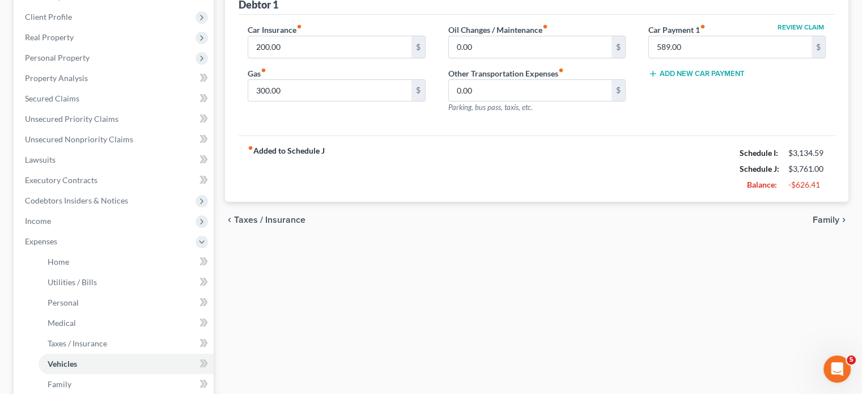
scroll to position [90, 0]
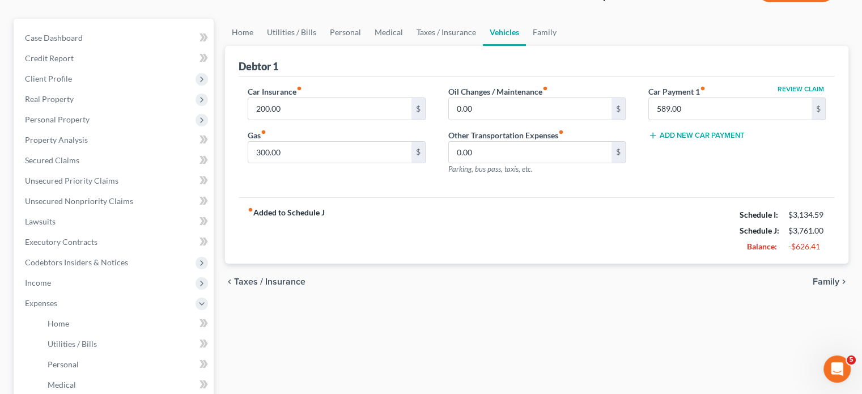
drag, startPoint x: 605, startPoint y: 150, endPoint x: 520, endPoint y: 88, distance: 105.5
click at [520, 76] on div "Debtor 1" at bounding box center [537, 61] width 596 height 31
click at [469, 46] on link "Taxes / Insurance" at bounding box center [446, 32] width 73 height 27
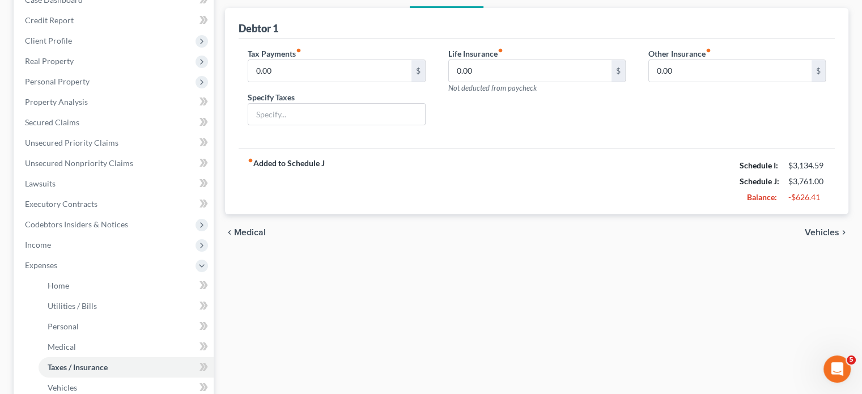
scroll to position [127, 0]
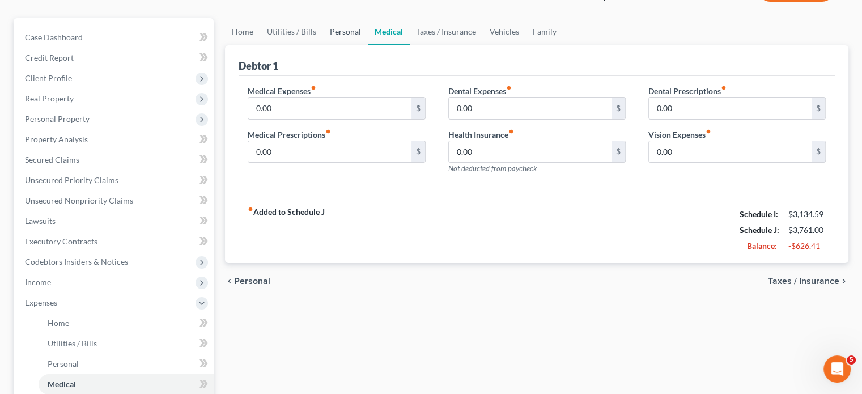
scroll to position [97, 0]
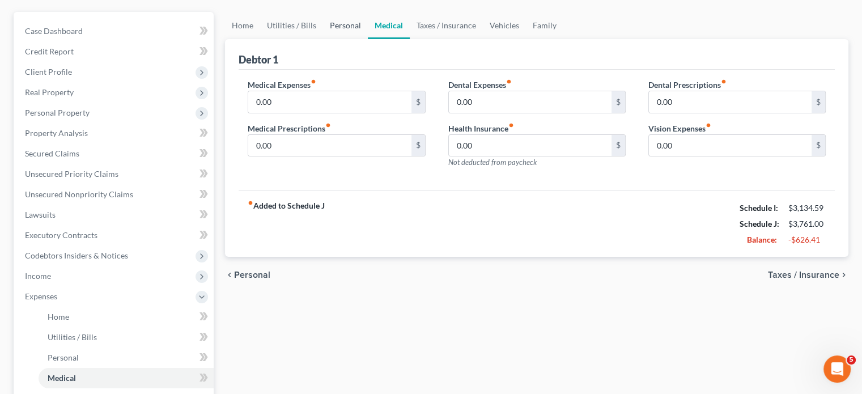
click at [367, 39] on link "Personal" at bounding box center [345, 25] width 45 height 27
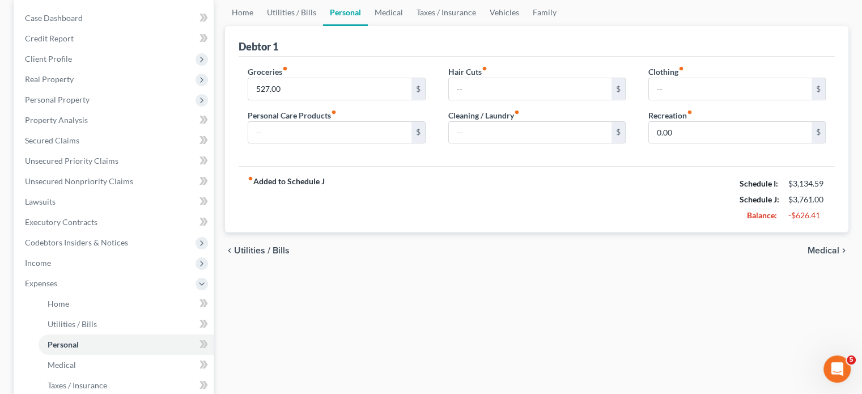
scroll to position [151, 0]
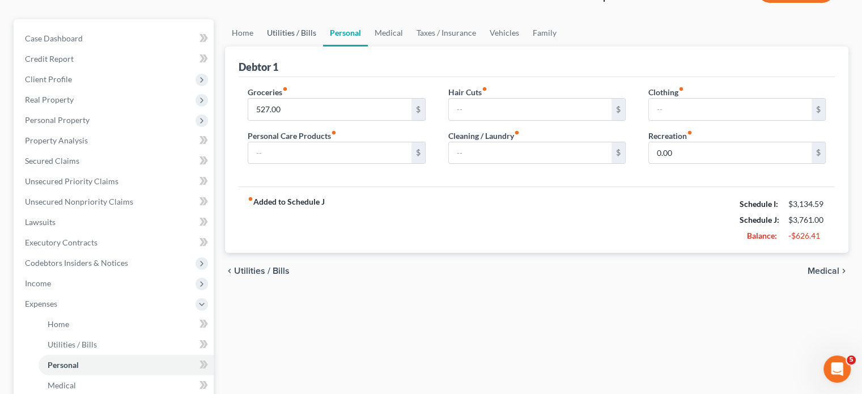
click at [320, 46] on link "Utilities / Bills" at bounding box center [291, 32] width 63 height 27
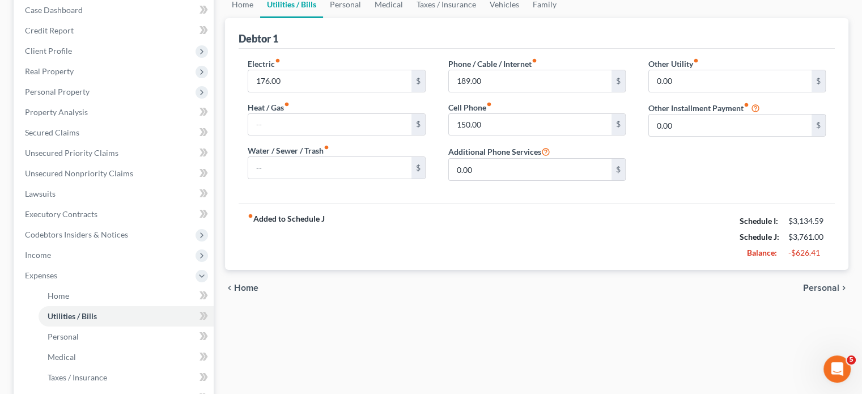
scroll to position [67, 0]
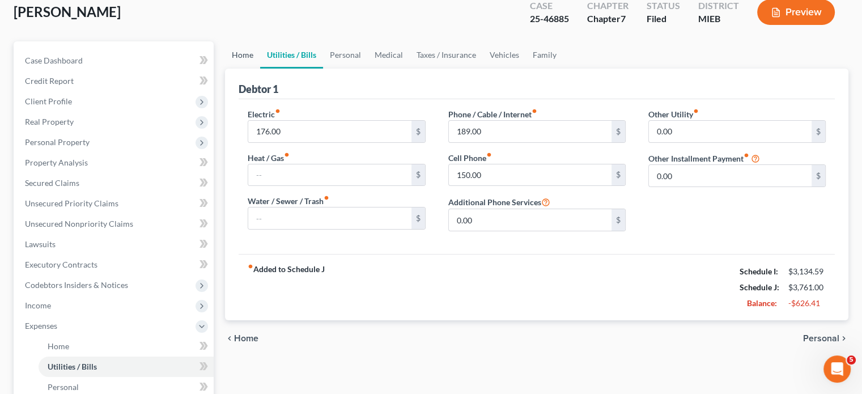
click at [249, 69] on link "Home" at bounding box center [242, 54] width 35 height 27
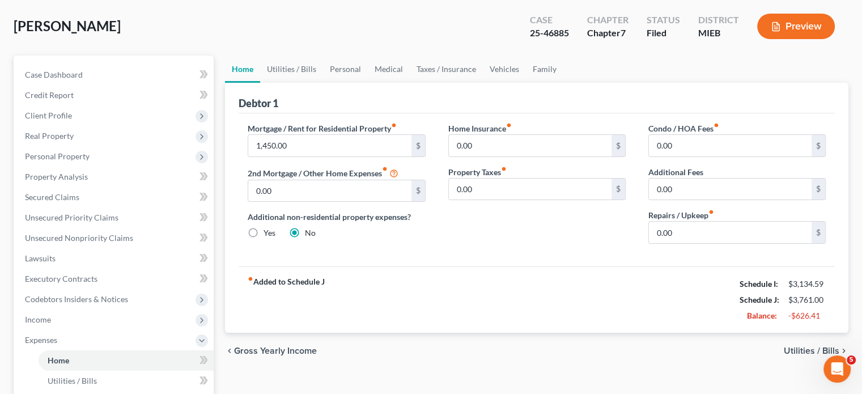
scroll to position [51, 0]
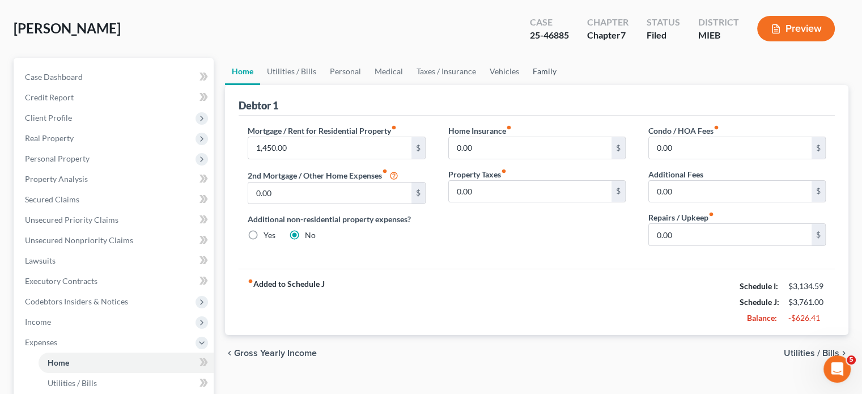
click at [563, 85] on link "Family" at bounding box center [544, 71] width 37 height 27
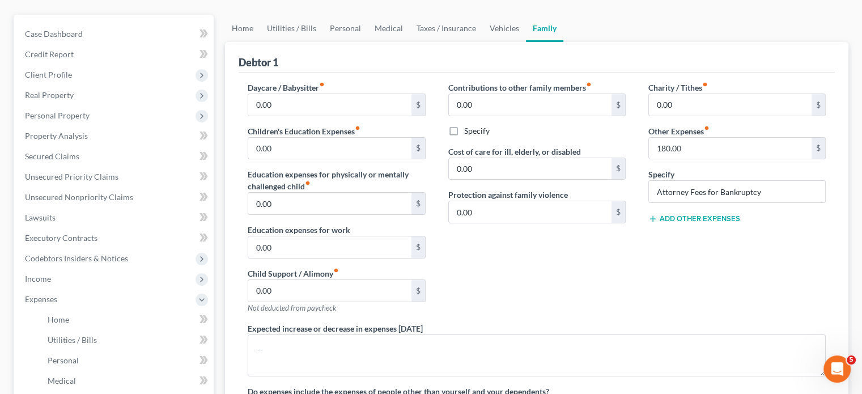
scroll to position [95, 0]
click at [526, 41] on link "Vehicles" at bounding box center [504, 27] width 43 height 27
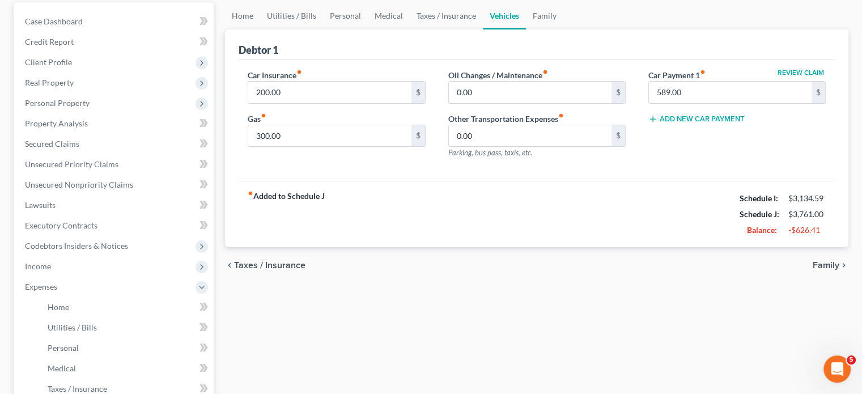
scroll to position [25, 0]
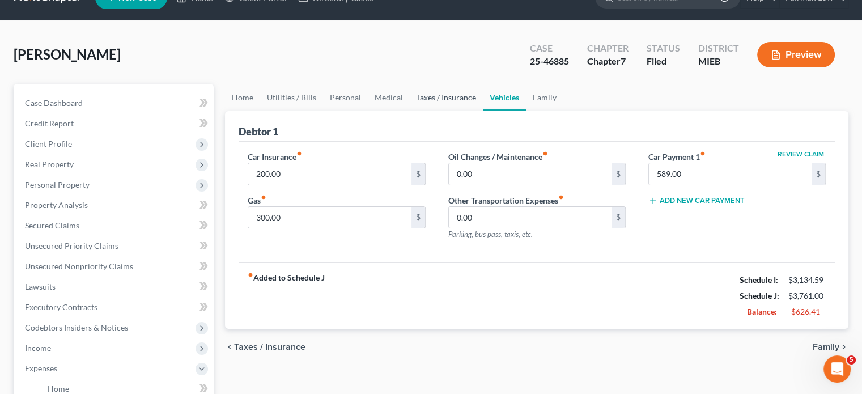
click at [483, 111] on link "Taxes / Insurance" at bounding box center [446, 97] width 73 height 27
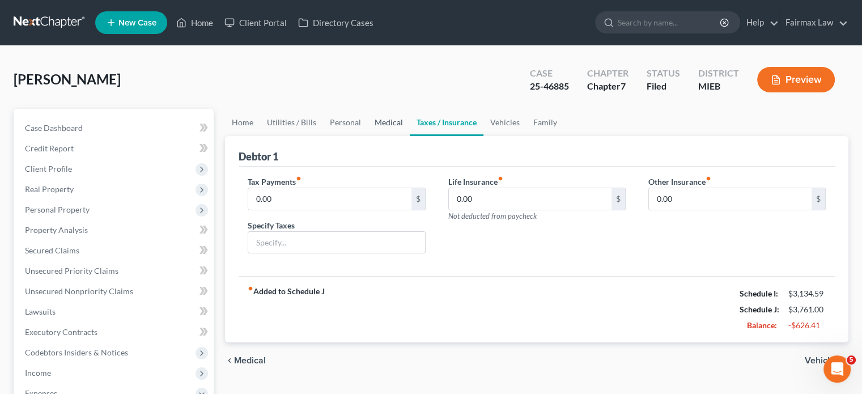
click at [410, 136] on link "Medical" at bounding box center [389, 122] width 42 height 27
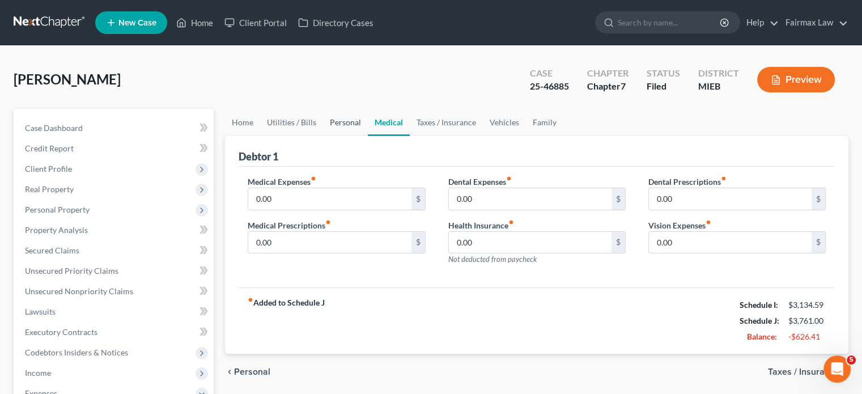
click at [368, 136] on link "Personal" at bounding box center [345, 122] width 45 height 27
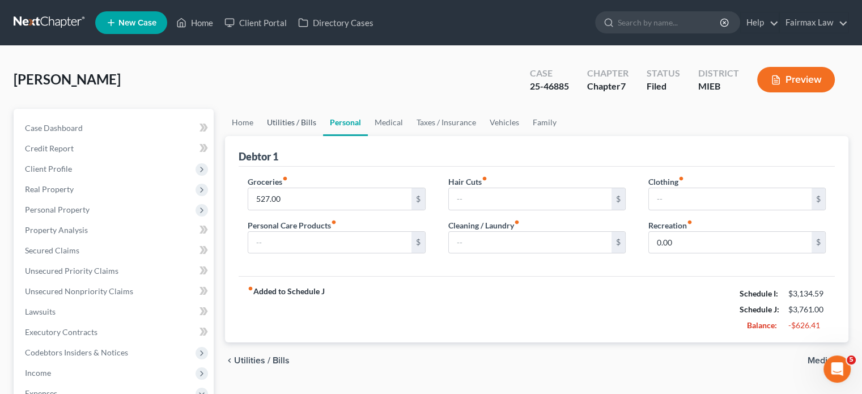
click at [313, 136] on link "Utilities / Bills" at bounding box center [291, 122] width 63 height 27
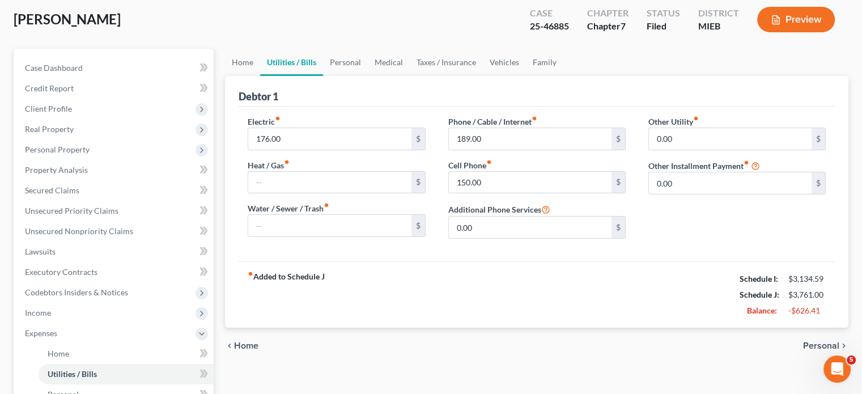
scroll to position [61, 0]
click at [245, 75] on link "Home" at bounding box center [242, 61] width 35 height 27
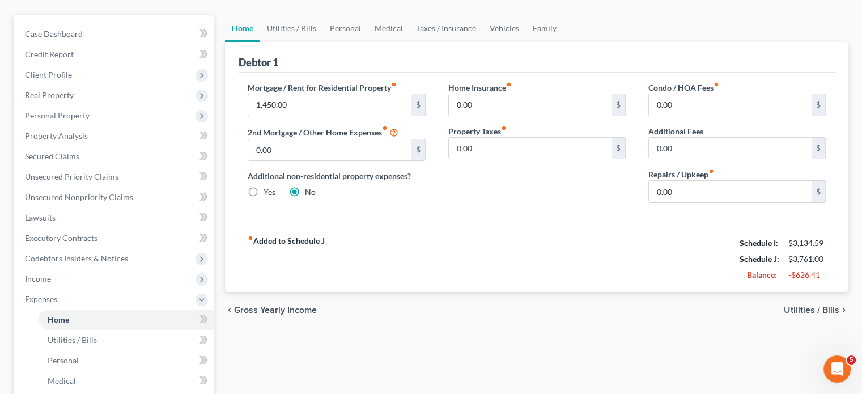
scroll to position [100, 0]
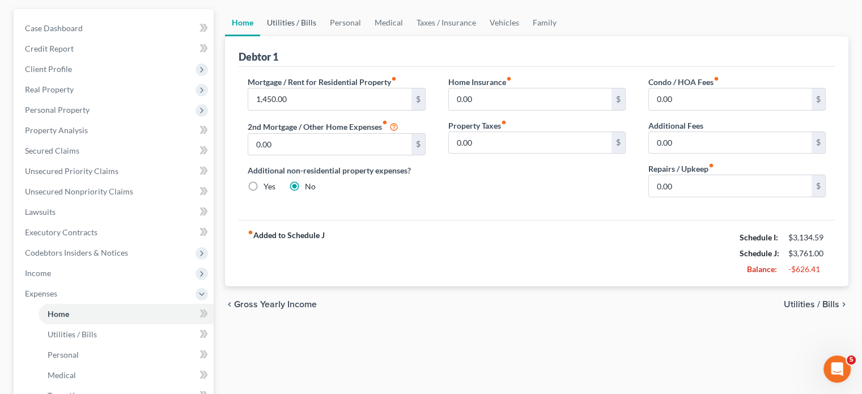
click at [292, 36] on link "Utilities / Bills" at bounding box center [291, 22] width 63 height 27
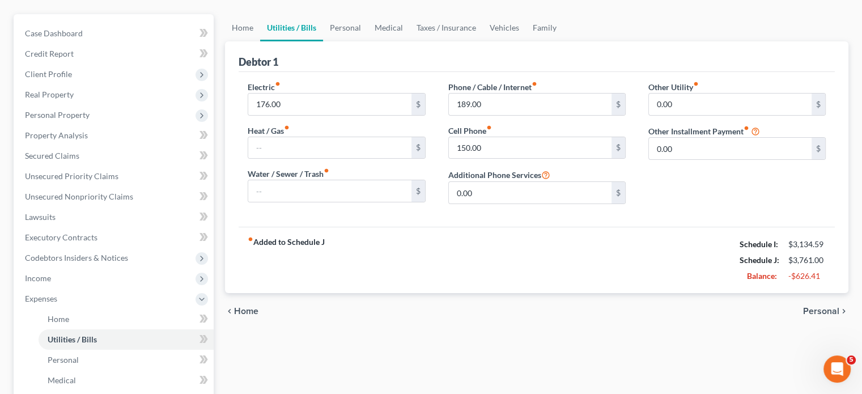
scroll to position [97, 0]
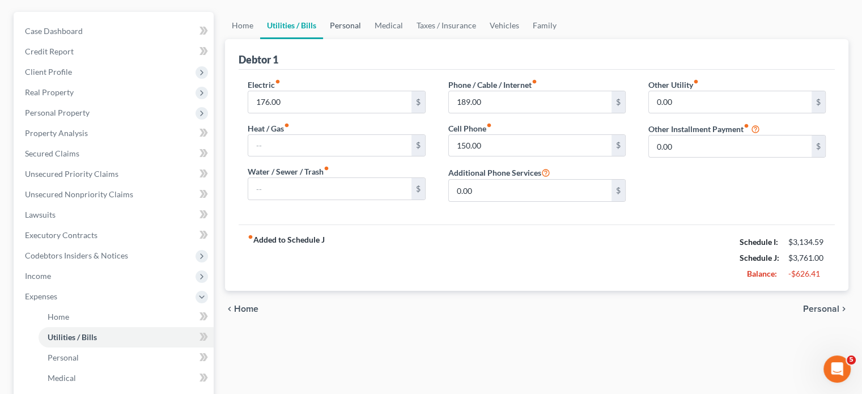
click at [368, 39] on link "Personal" at bounding box center [345, 25] width 45 height 27
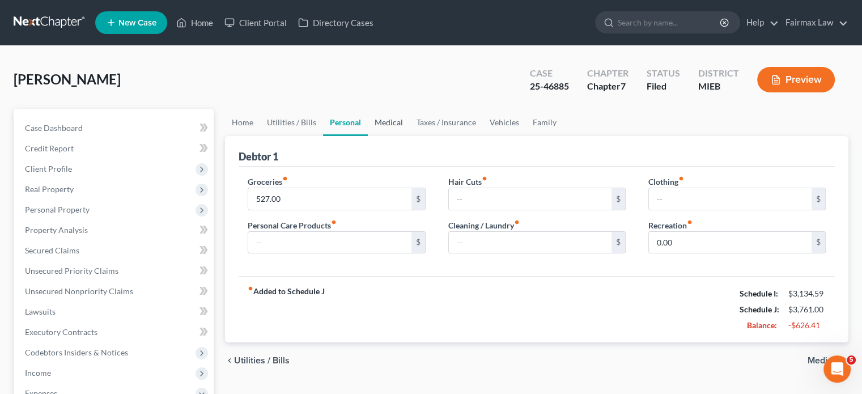
click at [410, 136] on link "Medical" at bounding box center [389, 122] width 42 height 27
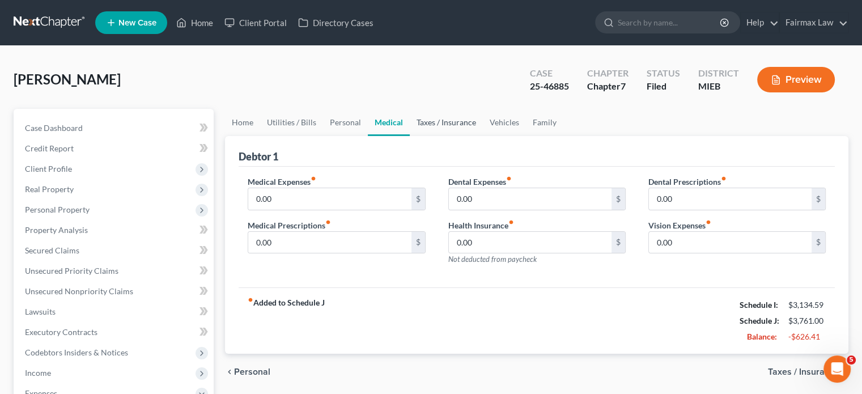
click at [483, 136] on link "Taxes / Insurance" at bounding box center [446, 122] width 73 height 27
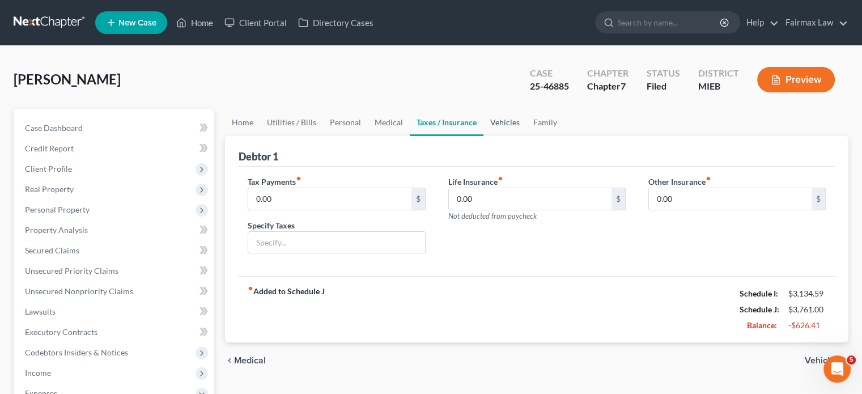
click at [526, 136] on link "Vehicles" at bounding box center [504, 122] width 43 height 27
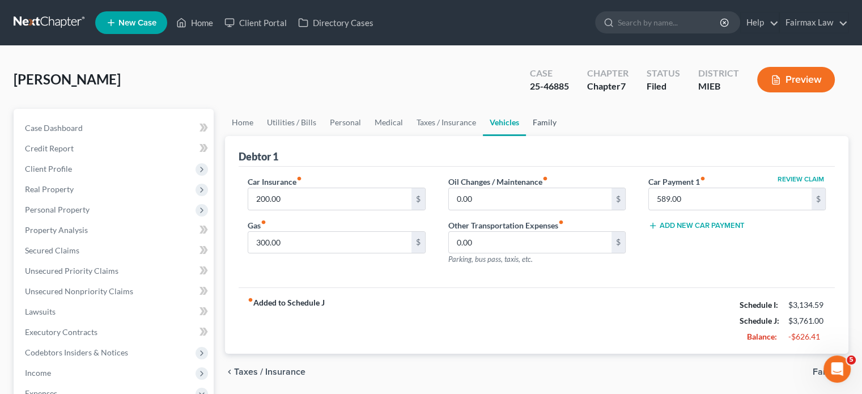
click at [563, 136] on link "Family" at bounding box center [544, 122] width 37 height 27
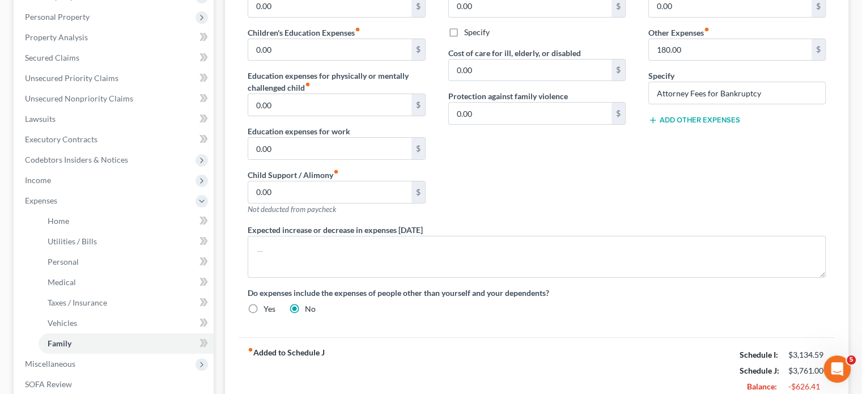
scroll to position [45, 0]
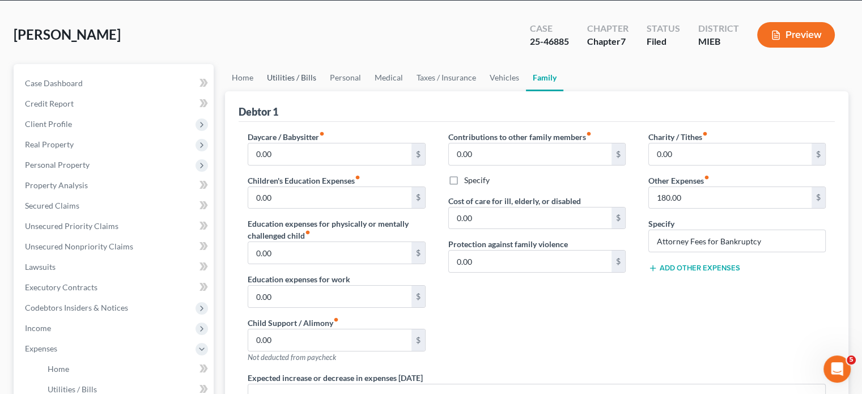
click at [320, 91] on link "Utilities / Bills" at bounding box center [291, 77] width 63 height 27
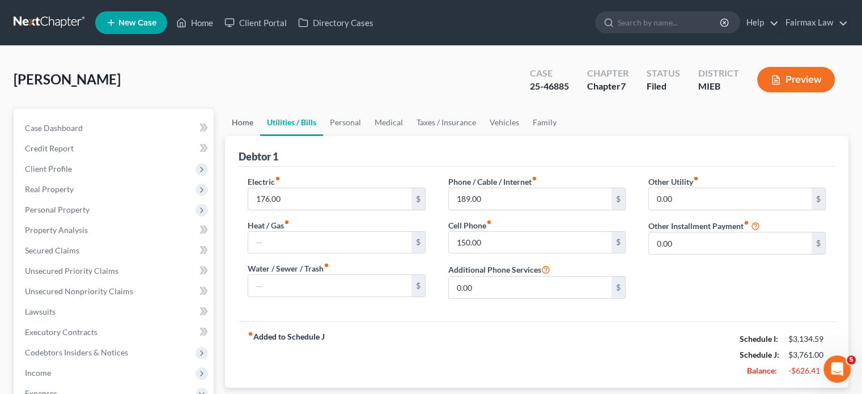
click at [260, 136] on link "Home" at bounding box center [242, 122] width 35 height 27
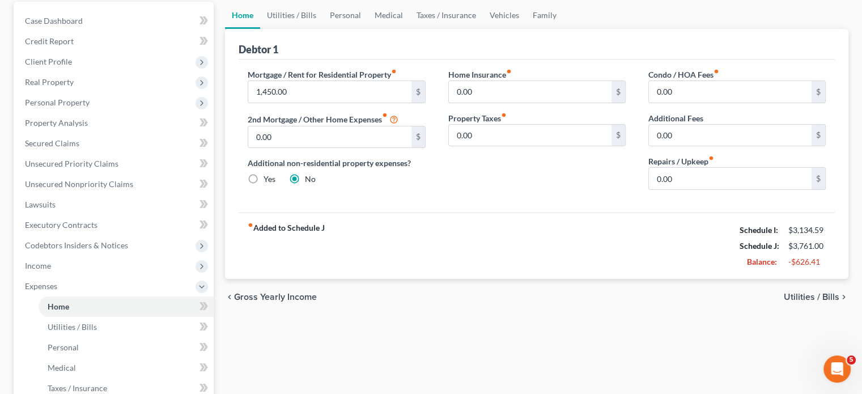
scroll to position [107, 0]
click at [316, 29] on link "Utilities / Bills" at bounding box center [291, 15] width 63 height 27
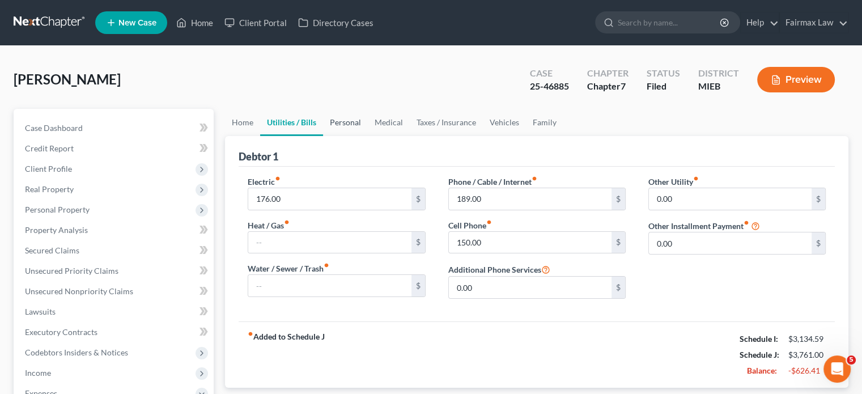
click at [368, 136] on link "Personal" at bounding box center [345, 122] width 45 height 27
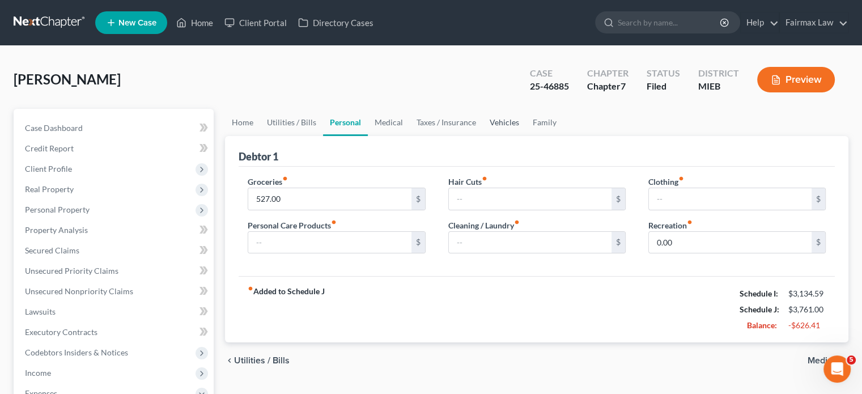
click at [526, 136] on link "Vehicles" at bounding box center [504, 122] width 43 height 27
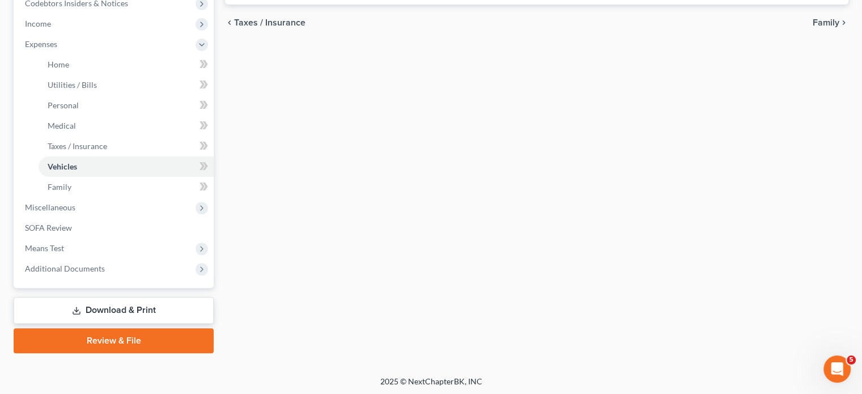
scroll to position [351, 0]
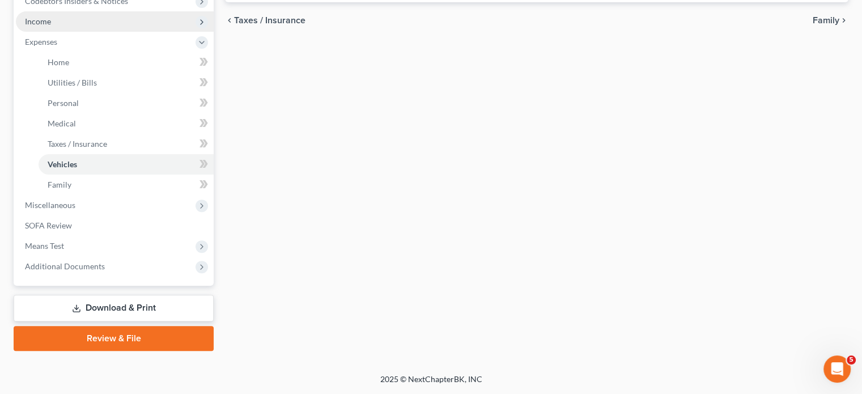
click at [120, 32] on span "Income" at bounding box center [115, 21] width 198 height 20
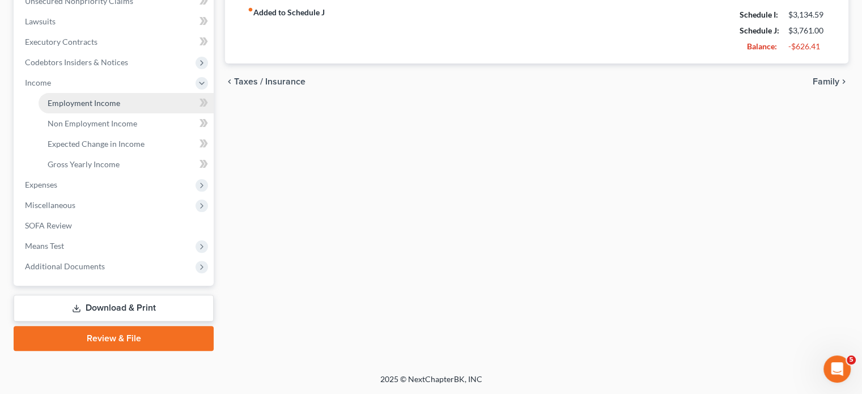
click at [120, 108] on span "Employment Income" at bounding box center [84, 103] width 73 height 10
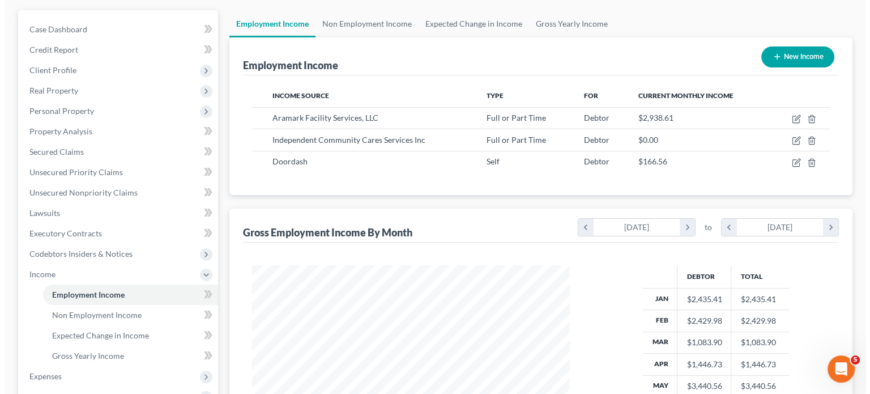
scroll to position [102, 0]
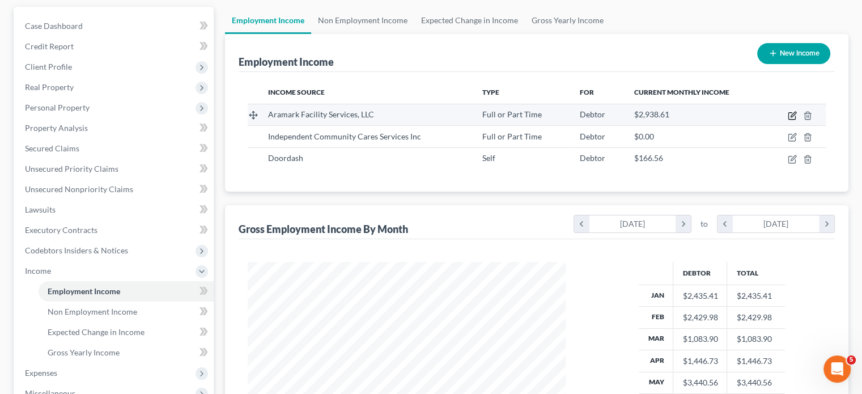
click at [793, 120] on icon "button" at bounding box center [792, 115] width 9 height 9
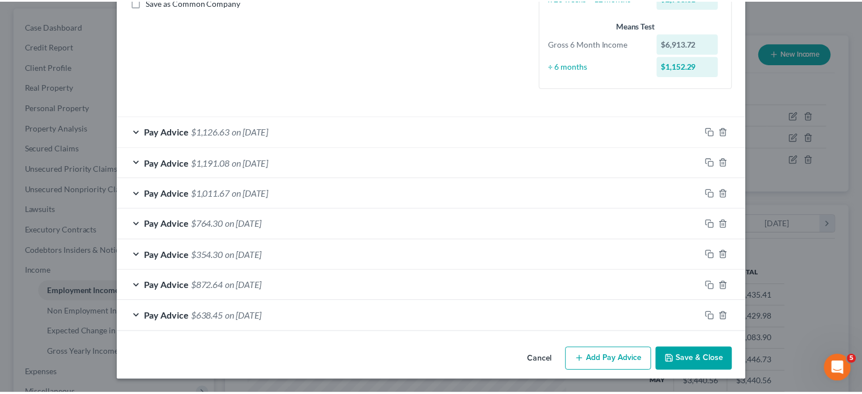
scroll to position [416, 0]
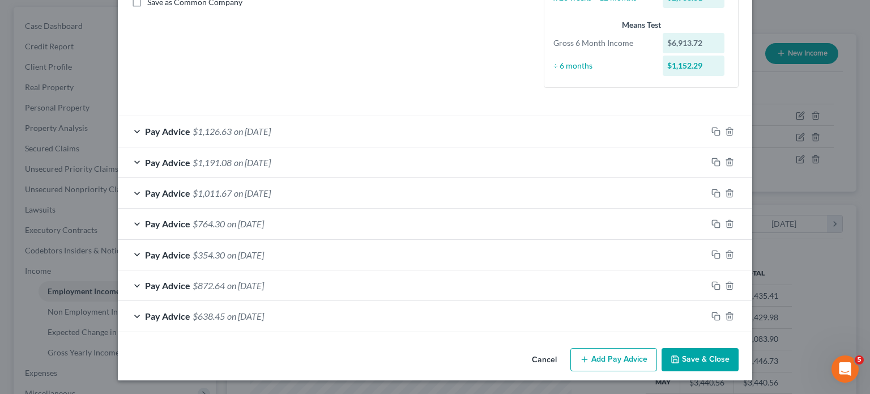
click at [565, 349] on button "Cancel" at bounding box center [544, 360] width 43 height 23
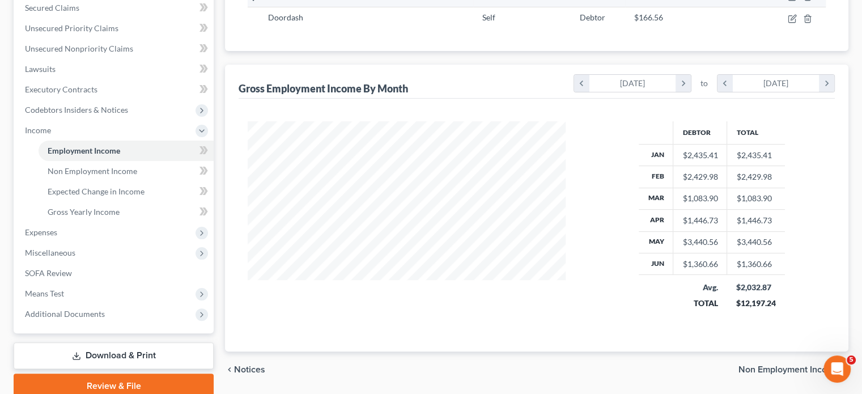
scroll to position [0, 0]
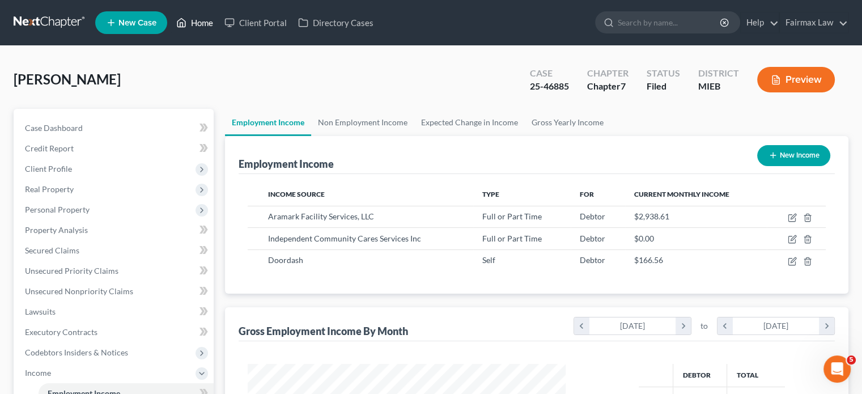
click at [219, 16] on link "Home" at bounding box center [195, 22] width 48 height 20
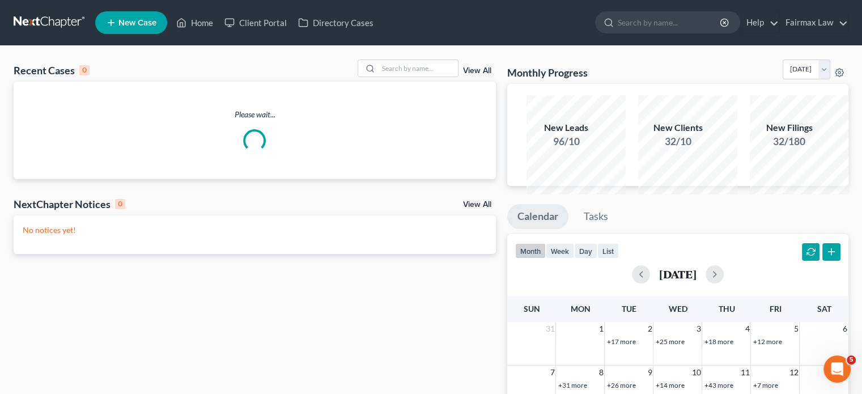
click at [376, 82] on div "Recent Cases 0 View All" at bounding box center [255, 70] width 482 height 22
click at [378, 76] on input "search" at bounding box center [417, 68] width 79 height 16
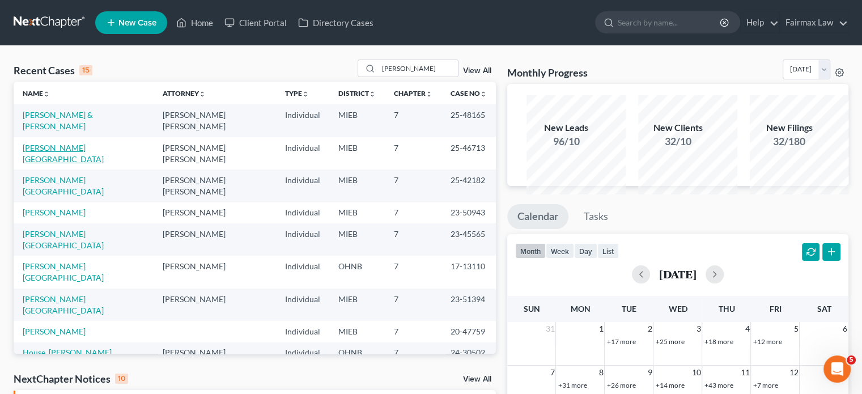
click at [83, 164] on link "[PERSON_NAME][GEOGRAPHIC_DATA]" at bounding box center [63, 153] width 81 height 21
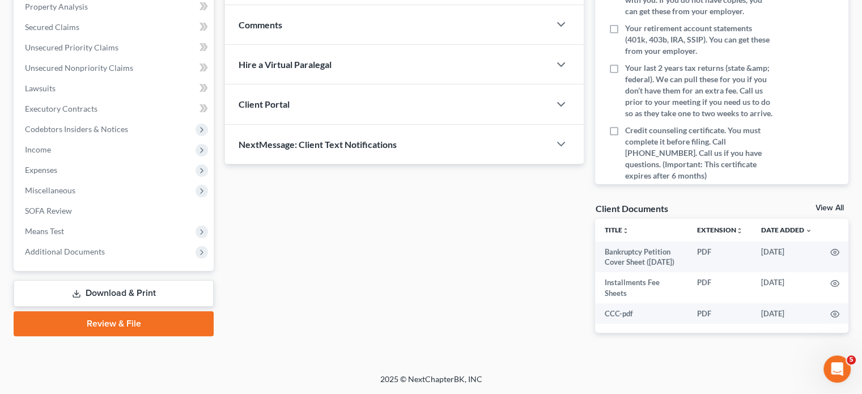
scroll to position [256, 0]
click at [125, 160] on span "Income" at bounding box center [115, 149] width 198 height 20
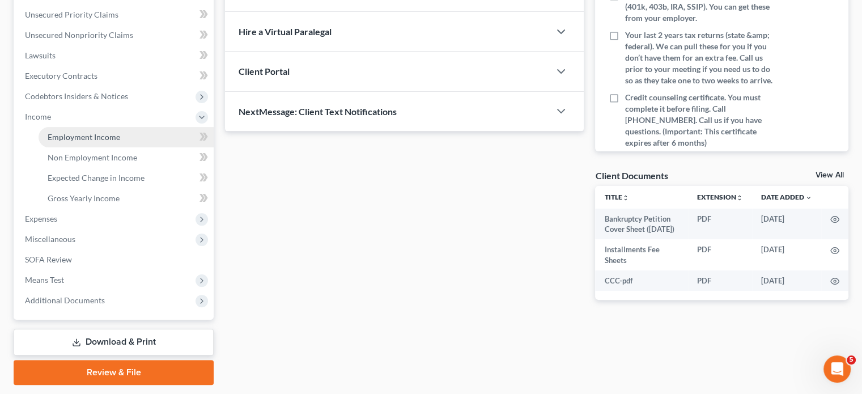
click at [104, 142] on span "Employment Income" at bounding box center [84, 137] width 73 height 10
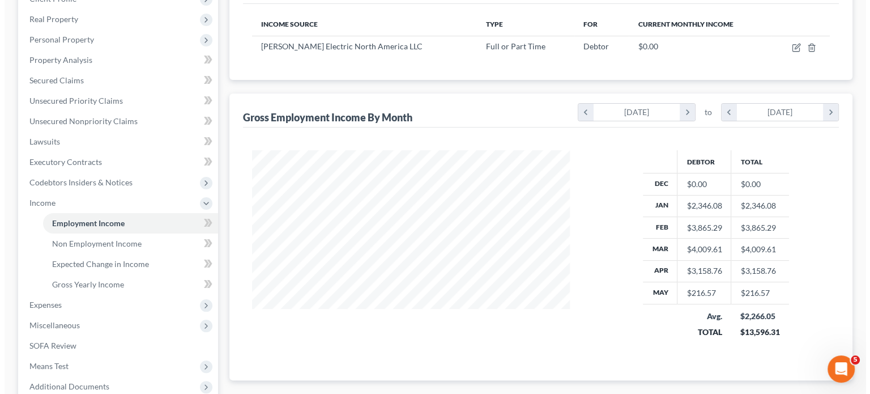
scroll to position [171, 0]
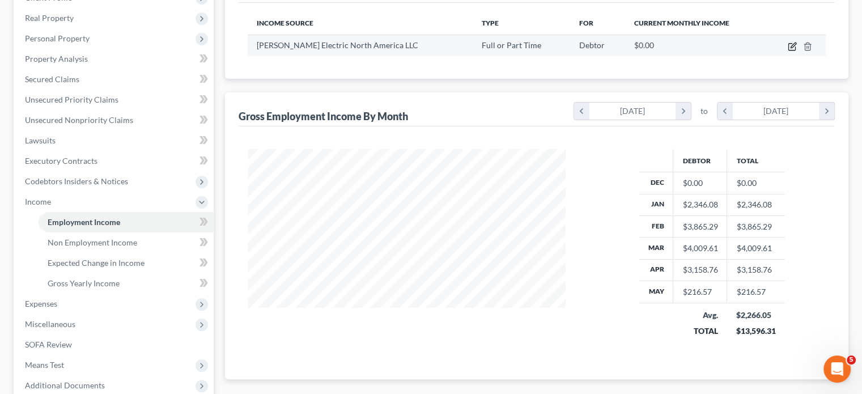
click at [788, 50] on icon "button" at bounding box center [791, 47] width 7 height 7
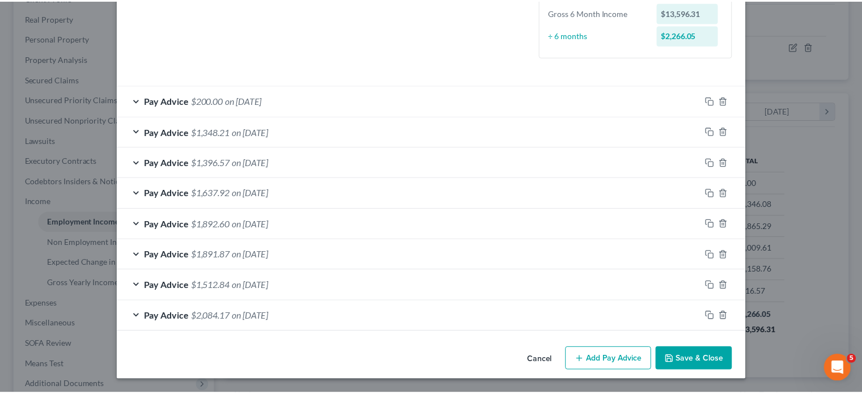
scroll to position [454, 0]
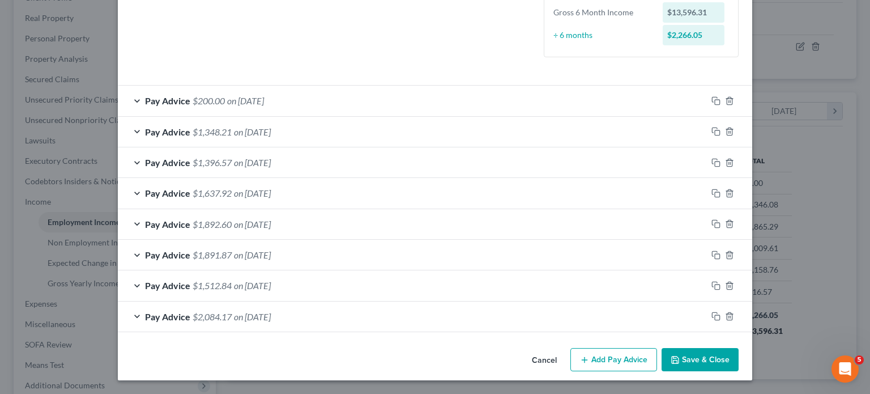
click at [566, 349] on button "Cancel" at bounding box center [544, 360] width 43 height 23
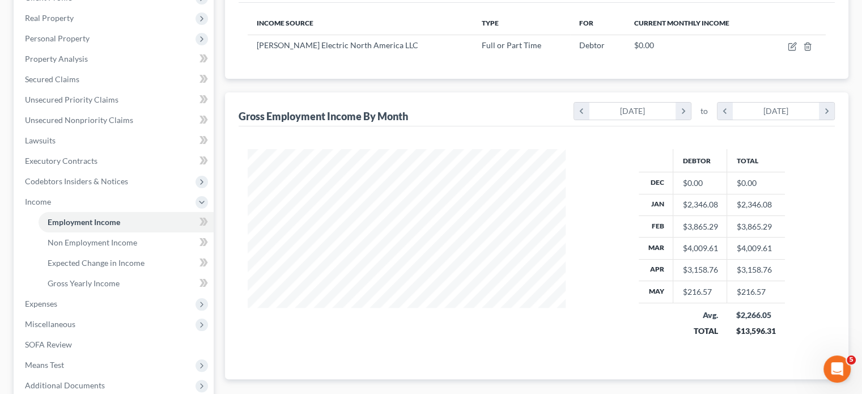
scroll to position [566333, 566244]
click at [104, 247] on span "Non Employment Income" at bounding box center [93, 242] width 90 height 10
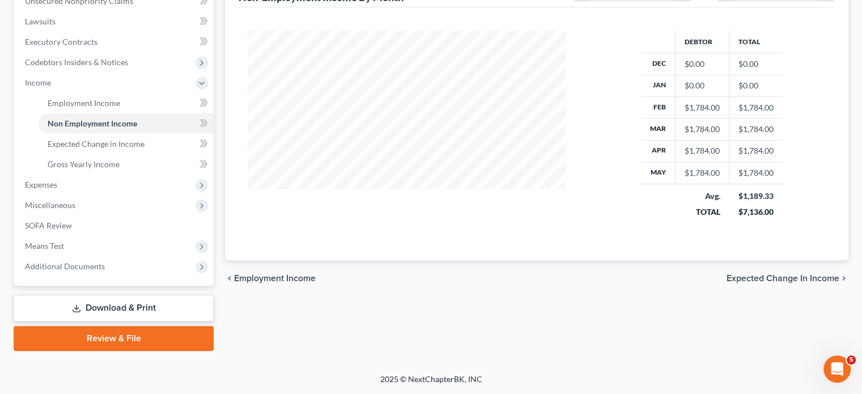
scroll to position [458, 0]
drag, startPoint x: 286, startPoint y: 249, endPoint x: 257, endPoint y: 130, distance: 122.4
click at [257, 130] on div at bounding box center [411, 131] width 350 height 203
click at [113, 217] on link "SOFA Review" at bounding box center [115, 225] width 198 height 20
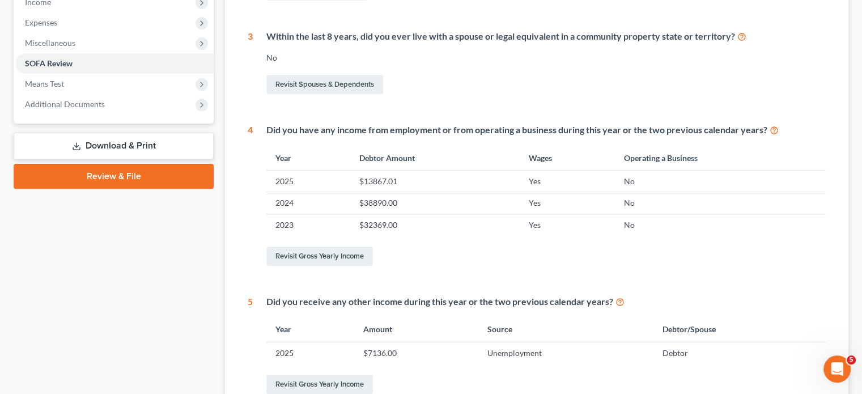
scroll to position [372, 0]
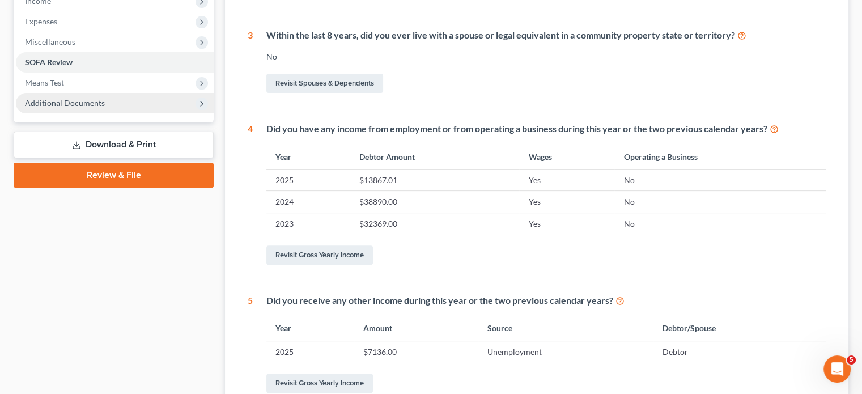
click at [105, 108] on span "Additional Documents" at bounding box center [65, 103] width 80 height 10
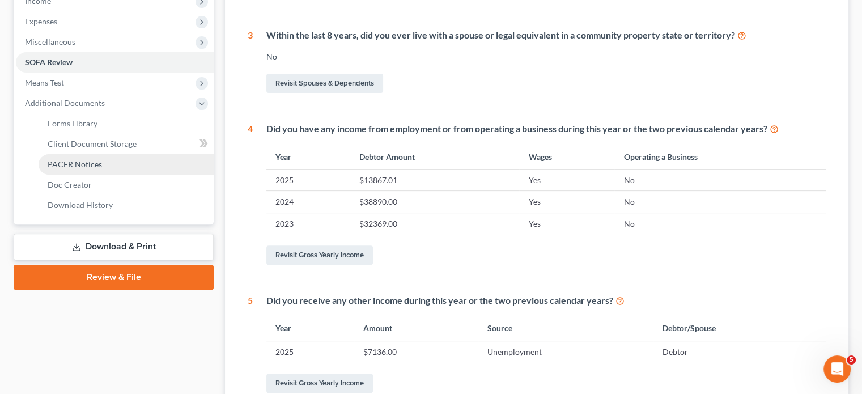
click at [102, 169] on span "PACER Notices" at bounding box center [75, 164] width 54 height 10
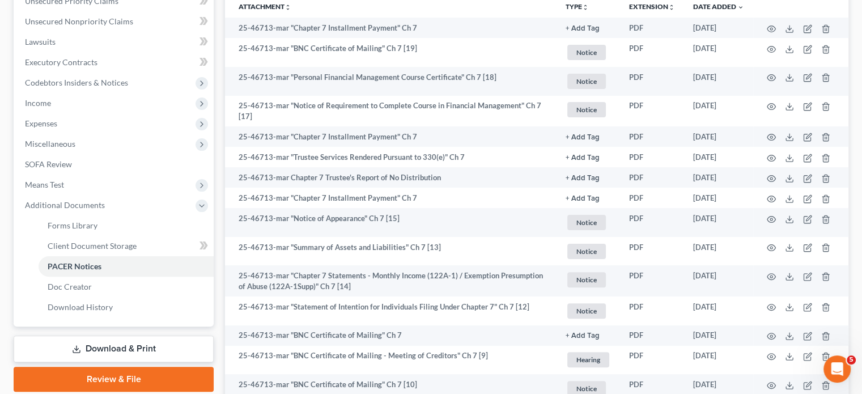
scroll to position [265, 0]
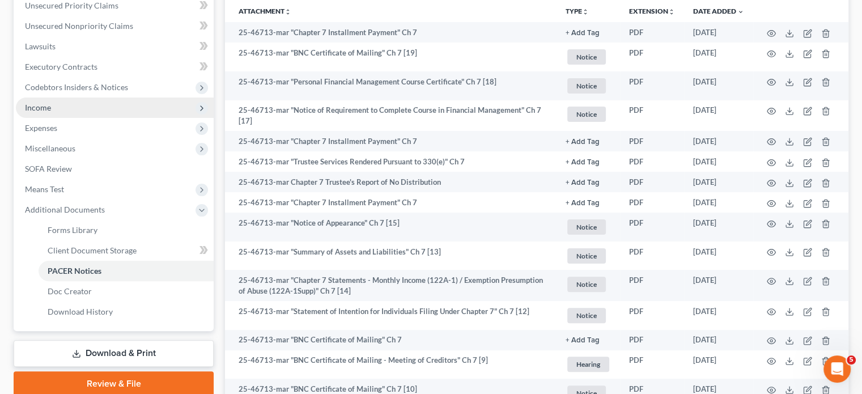
click at [75, 118] on span "Income" at bounding box center [115, 107] width 198 height 20
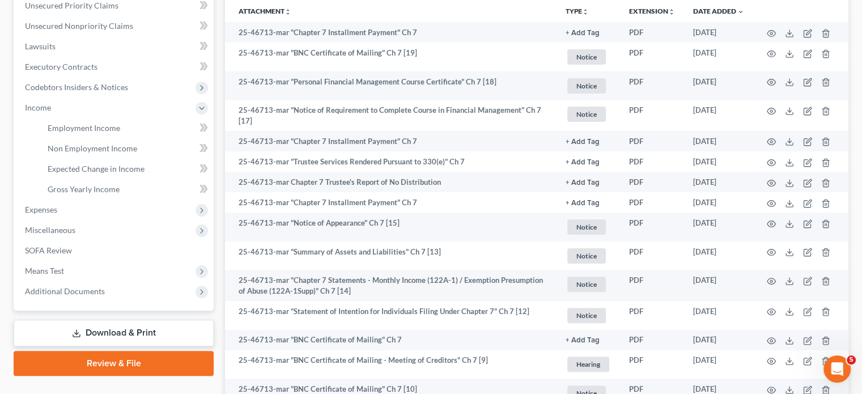
click at [108, 138] on li "Employment Income" at bounding box center [126, 128] width 175 height 20
click at [104, 133] on span "Employment Income" at bounding box center [84, 128] width 73 height 10
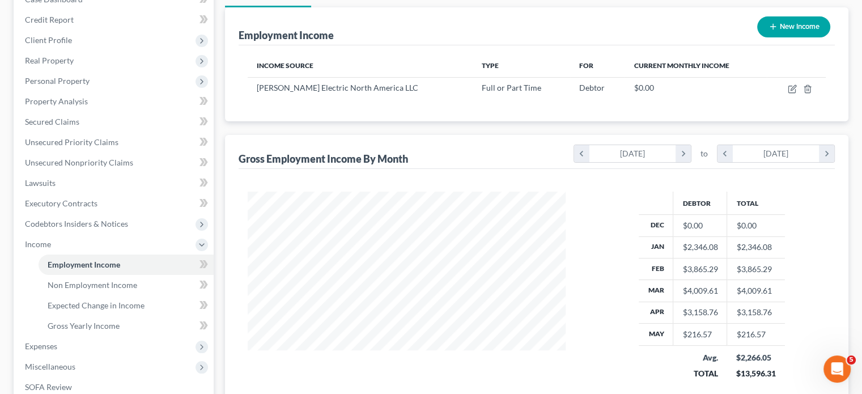
scroll to position [131, 0]
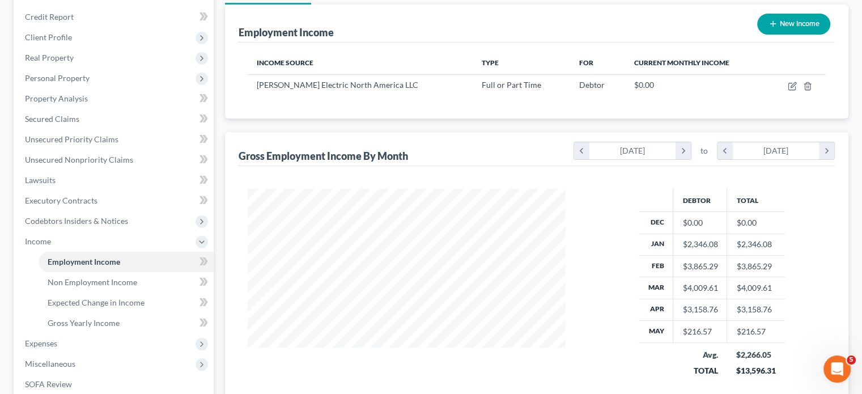
click at [360, 180] on div "Employment Income New Income Income Source Type For Current Monthly Income [PER…" at bounding box center [536, 212] width 623 height 415
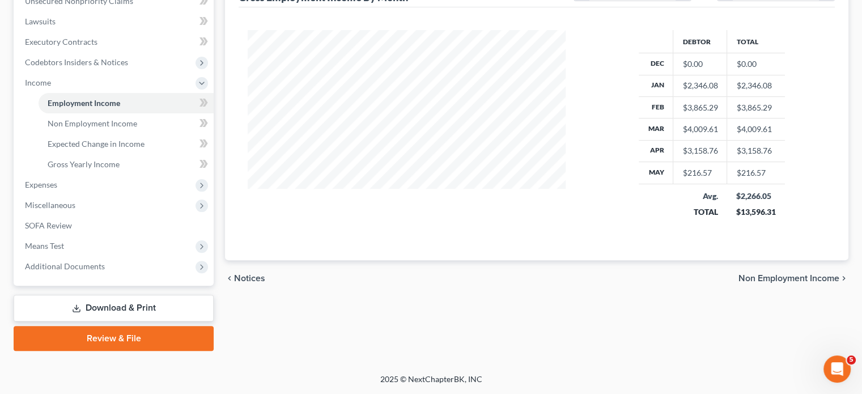
scroll to position [458, 0]
click at [137, 118] on span "Non Employment Income" at bounding box center [93, 123] width 90 height 10
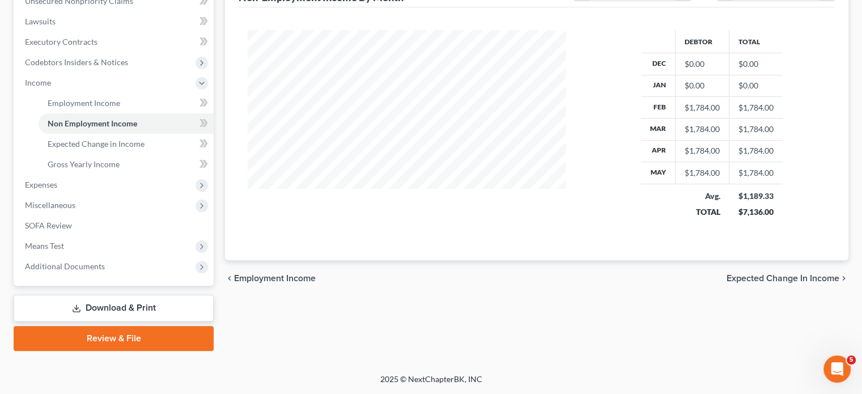
scroll to position [415, 0]
click at [137, 118] on span "Non Employment Income" at bounding box center [93, 123] width 90 height 10
click at [77, 184] on span "Expenses" at bounding box center [115, 185] width 198 height 20
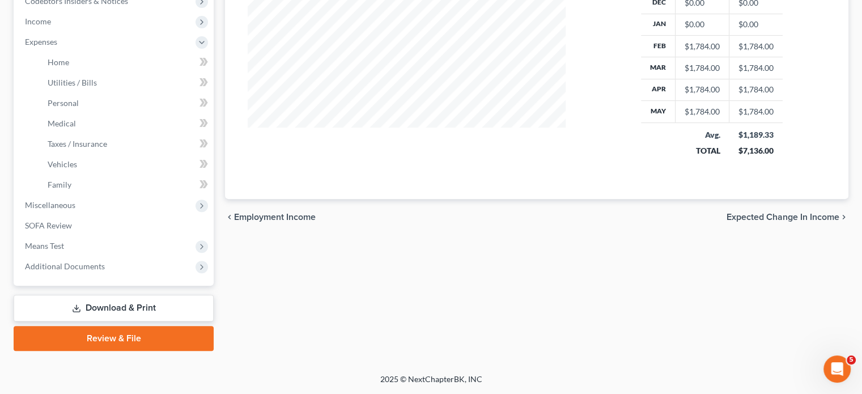
scroll to position [514, 0]
click at [108, 154] on link "Vehicles" at bounding box center [126, 164] width 175 height 20
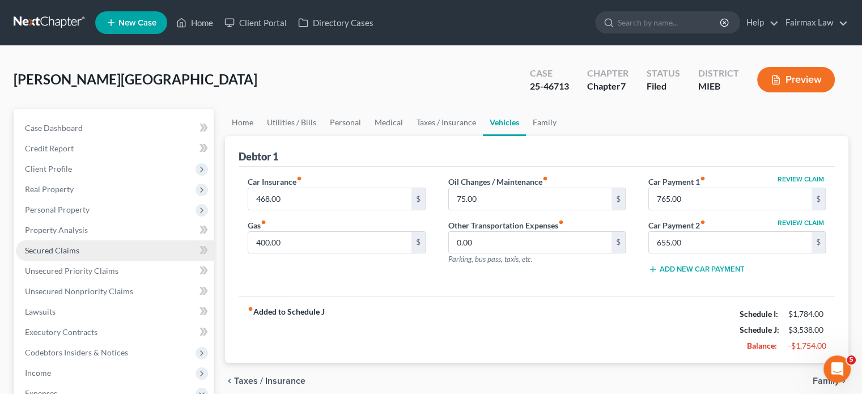
click at [79, 255] on span "Secured Claims" at bounding box center [52, 250] width 54 height 10
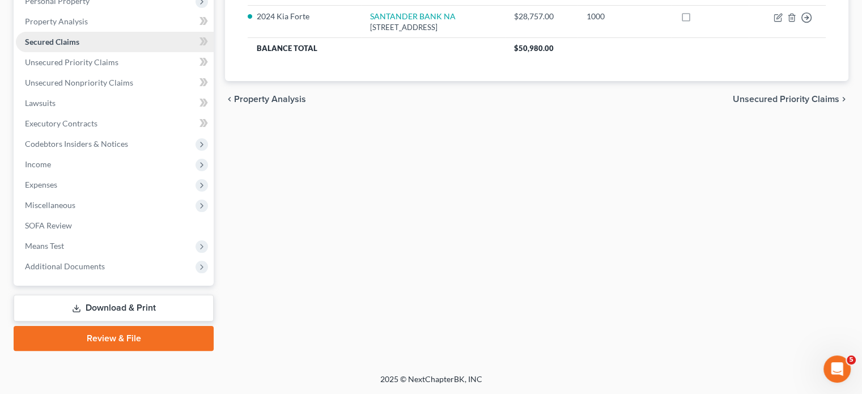
scroll to position [353, 0]
click at [107, 175] on span "Expenses" at bounding box center [115, 185] width 198 height 20
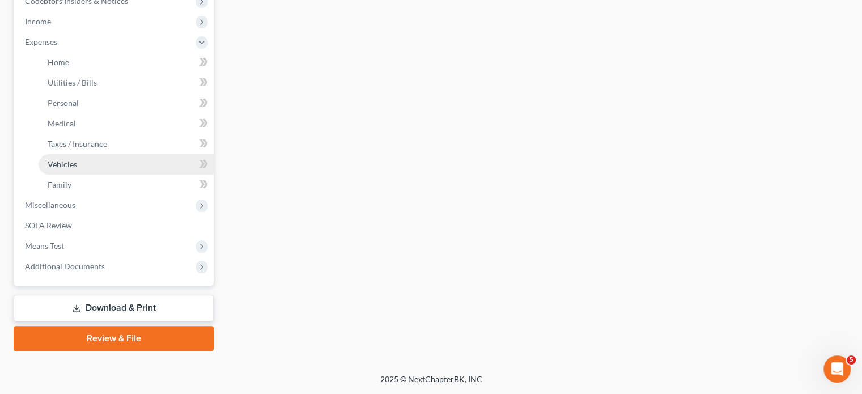
click at [77, 169] on span "Vehicles" at bounding box center [62, 164] width 29 height 10
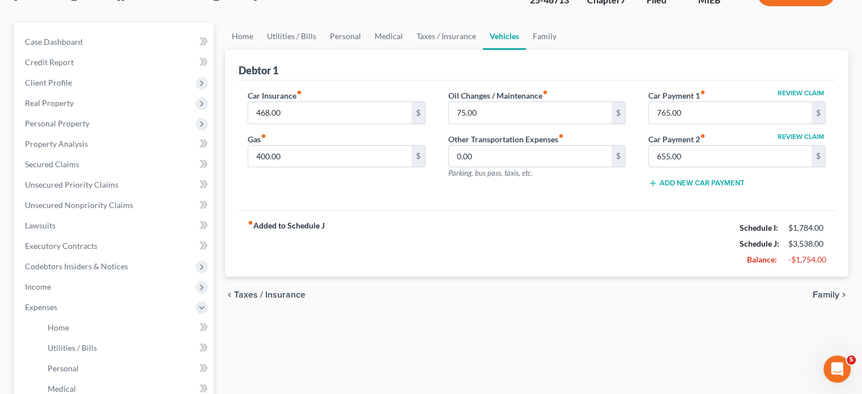
scroll to position [95, 0]
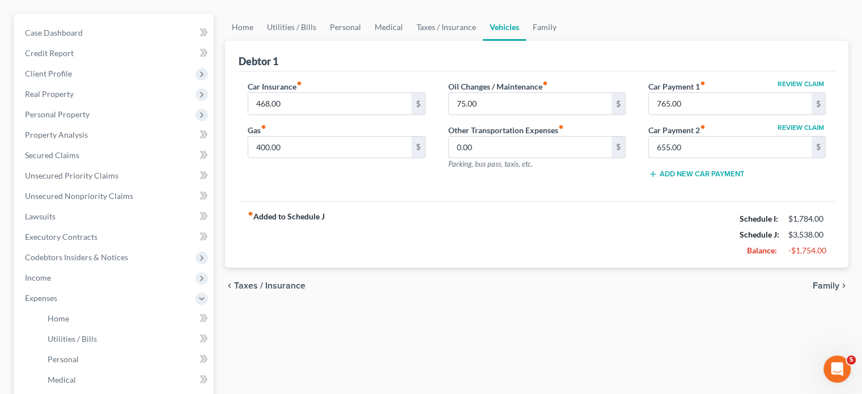
click at [616, 71] on div "Debtor 1" at bounding box center [537, 56] width 596 height 31
click at [619, 111] on div "Car Insurance fiber_manual_record 468.00 $ Gas fiber_manual_record 400.00 $ Oil…" at bounding box center [537, 136] width 596 height 130
click at [545, 71] on div "Debtor 1" at bounding box center [537, 56] width 596 height 31
click at [637, 155] on div "Review Claim Car Payment 1 fiber_manual_record 765.00 $ Review Claim Car Paymen…" at bounding box center [737, 134] width 200 height 108
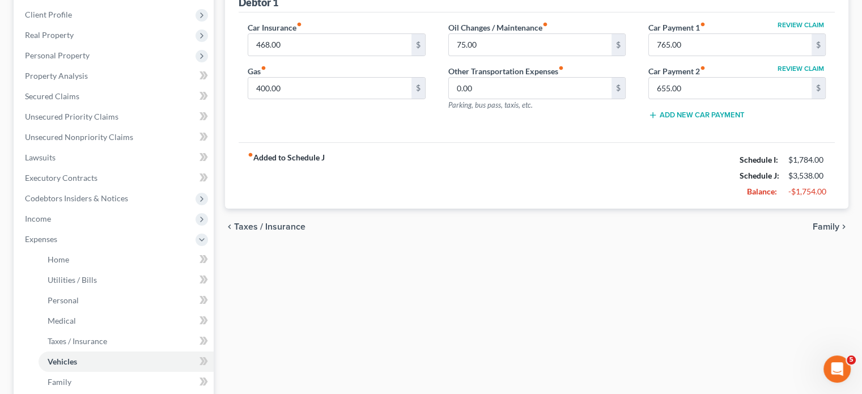
scroll to position [143, 0]
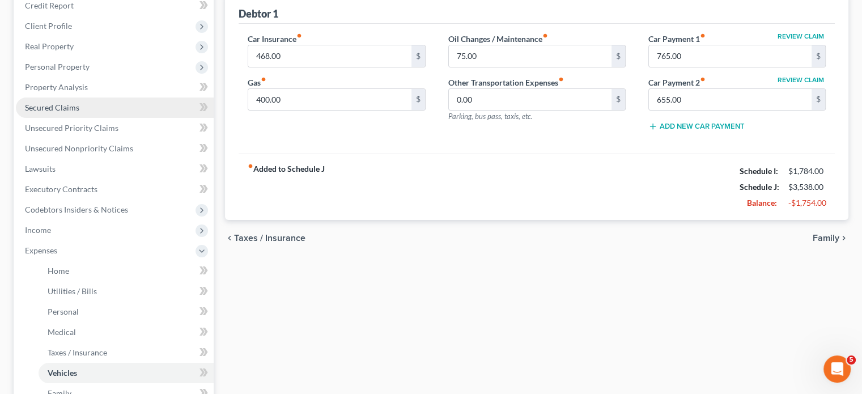
click at [111, 118] on link "Secured Claims" at bounding box center [115, 107] width 198 height 20
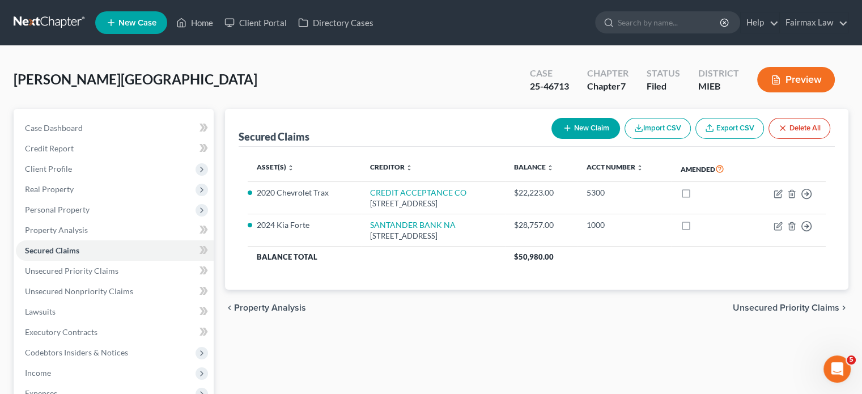
click at [303, 182] on th "Asset(s) expand_more expand_less unfold_more" at bounding box center [304, 169] width 113 height 26
click at [378, 171] on link "Creditor expand_more expand_less unfold_more" at bounding box center [391, 167] width 42 height 8
click at [228, 109] on div "[PERSON_NAME] Upgraded Case 25-46713 Chapter Chapter 7 Status Filed District MI…" at bounding box center [431, 83] width 835 height 49
click at [219, 29] on link "Home" at bounding box center [195, 22] width 48 height 20
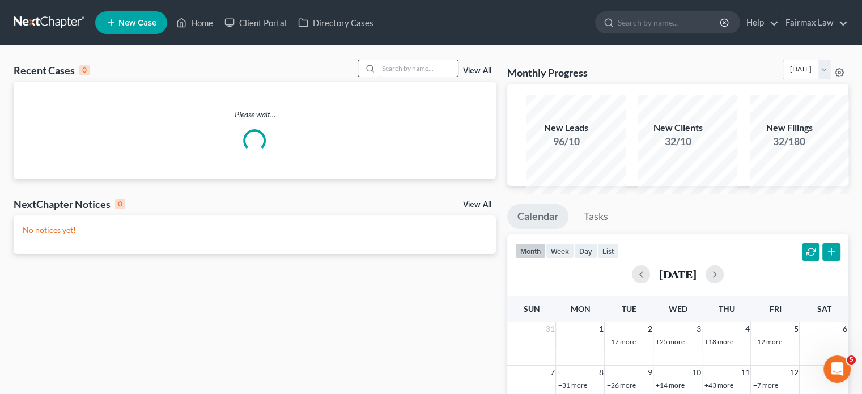
click at [378, 76] on input "search" at bounding box center [417, 68] width 79 height 16
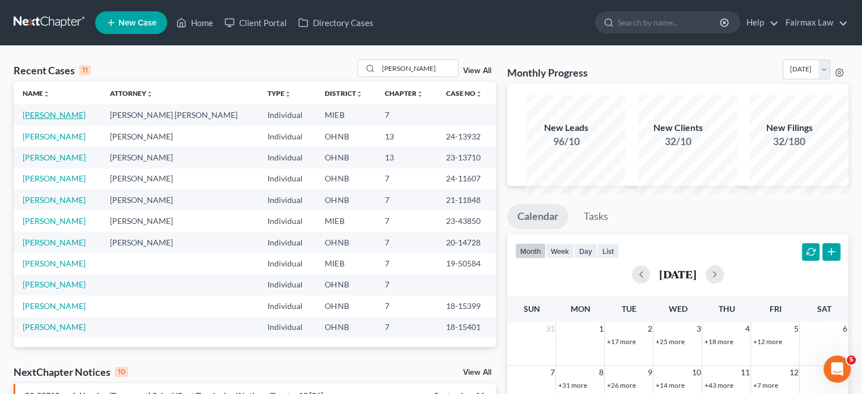
click at [69, 120] on link "[PERSON_NAME]" at bounding box center [54, 115] width 63 height 10
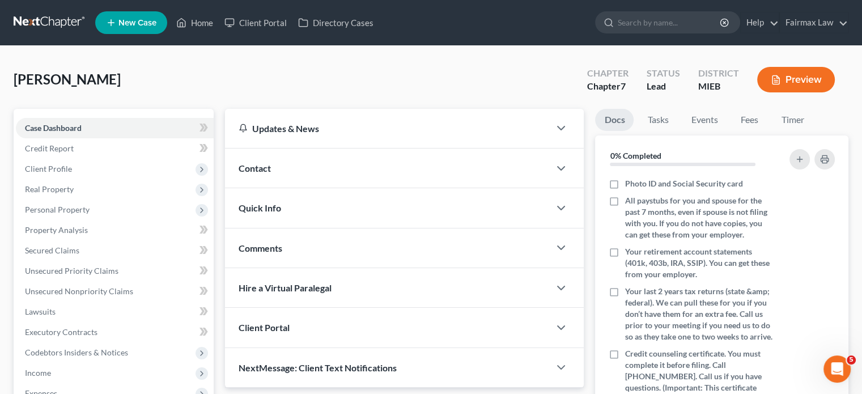
click at [208, 106] on div "[PERSON_NAME] Upgraded Chapter Chapter 7 Status Lead District MIEB Preview" at bounding box center [431, 83] width 835 height 49
